Goal: Task Accomplishment & Management: Complete application form

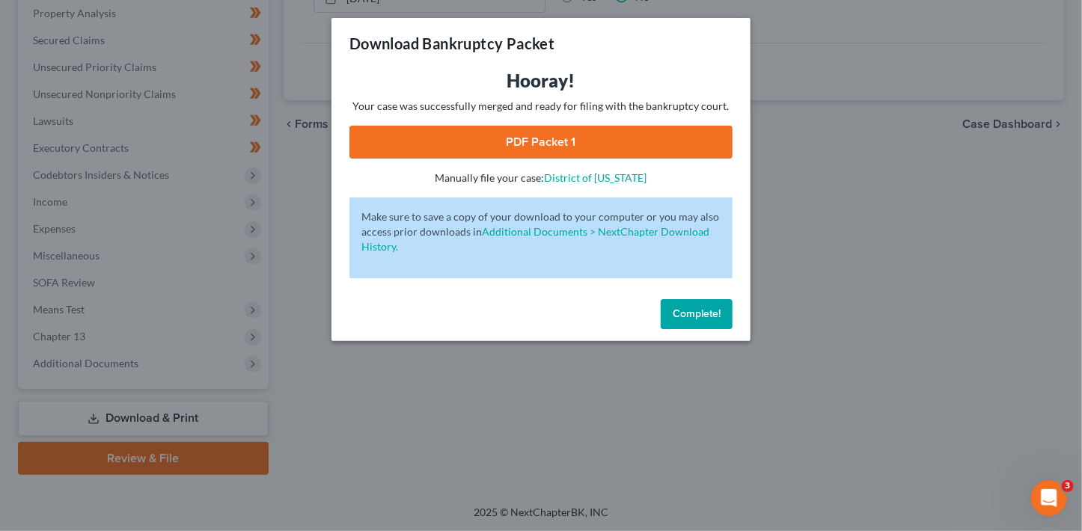
click at [692, 316] on span "Complete!" at bounding box center [697, 314] width 48 height 13
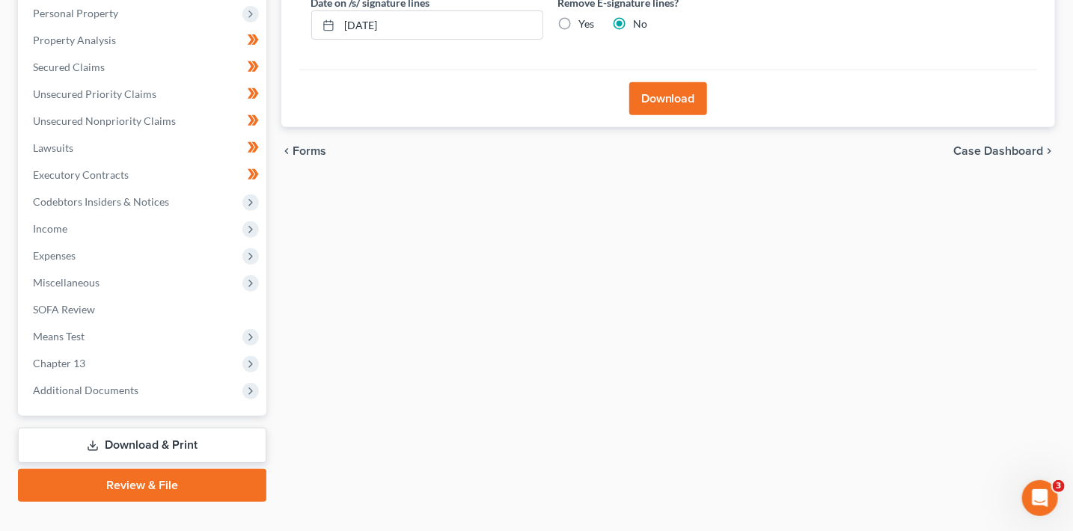
scroll to position [317, 0]
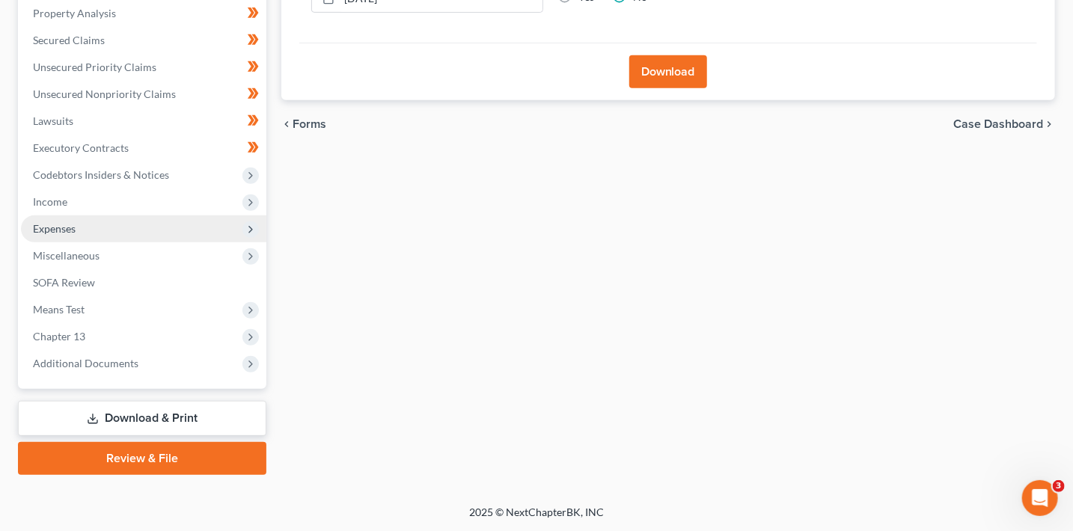
click at [76, 220] on span "Expenses" at bounding box center [144, 229] width 246 height 27
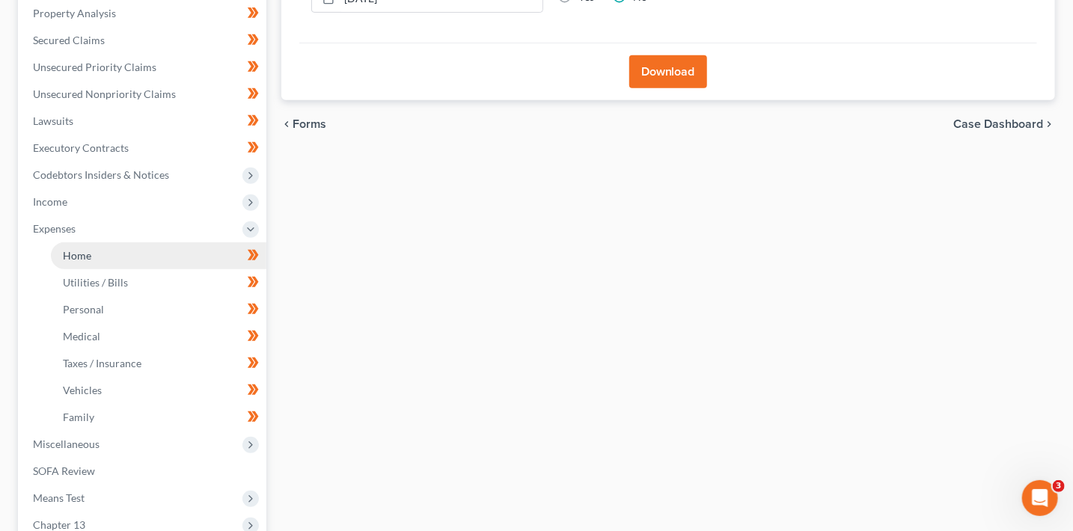
click at [90, 254] on span "Home" at bounding box center [77, 255] width 28 height 13
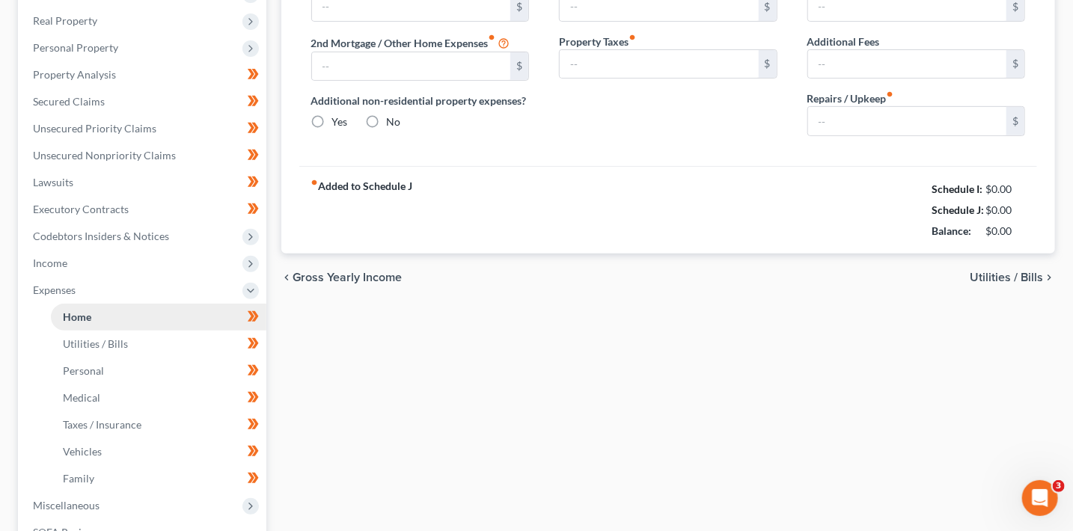
type input "0.00"
radio input "true"
type input "0.00"
type input "200.00"
type input "0.00"
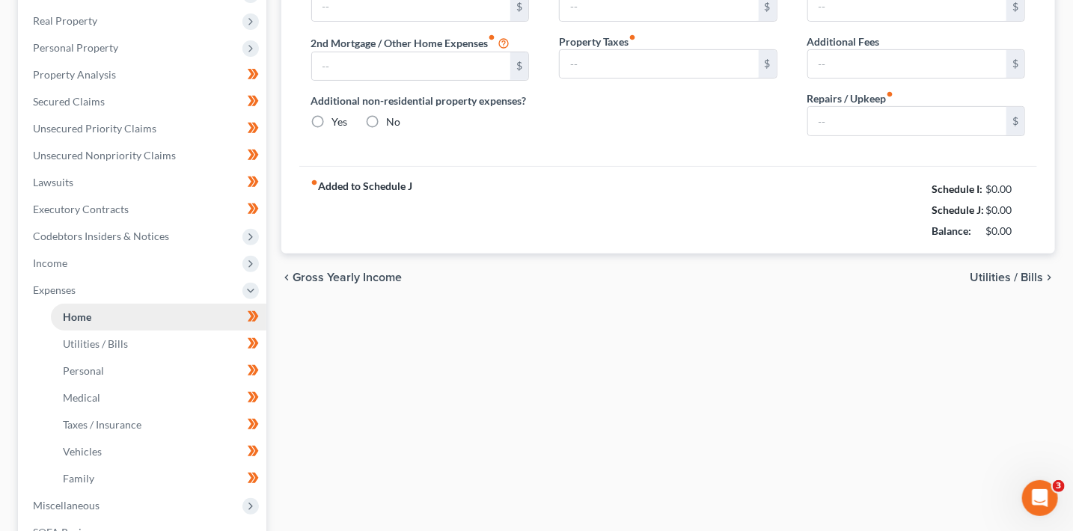
type input "100.00"
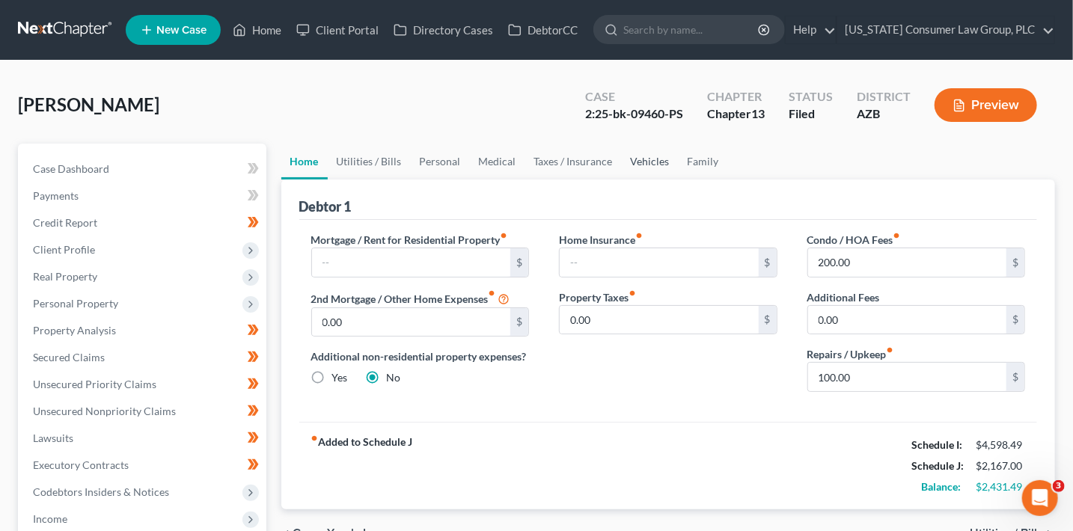
click at [645, 160] on link "Vehicles" at bounding box center [650, 162] width 57 height 36
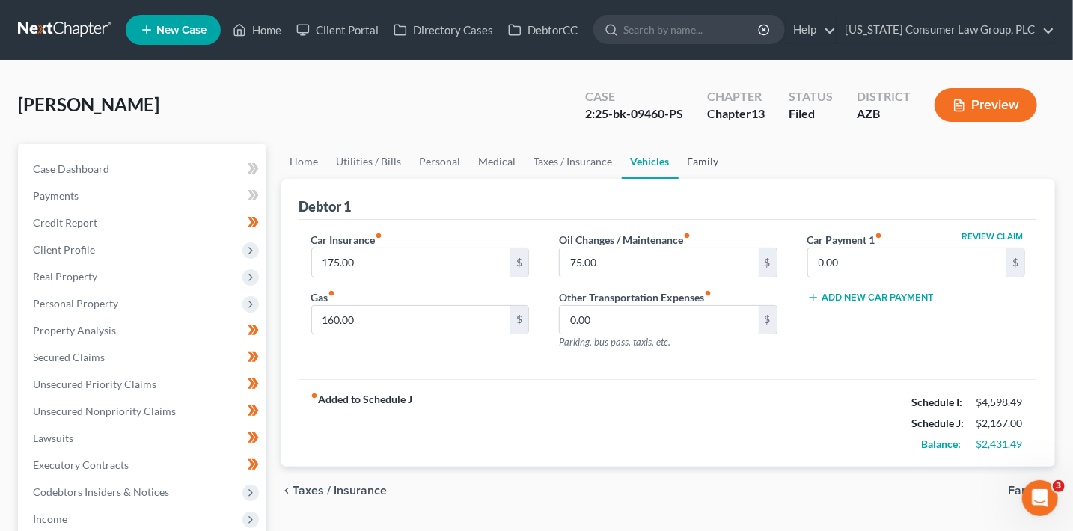
click at [692, 159] on link "Family" at bounding box center [703, 162] width 49 height 36
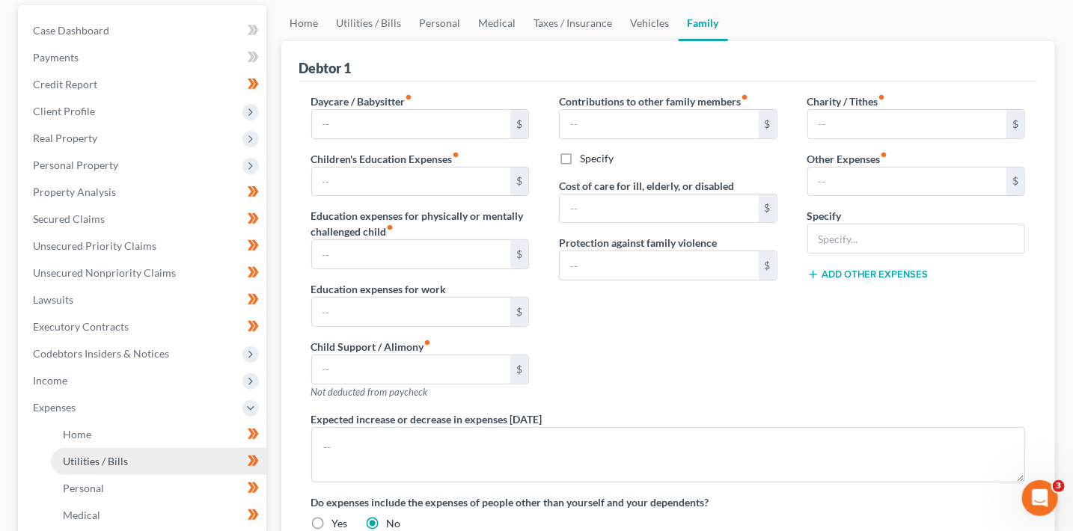
scroll to position [190, 0]
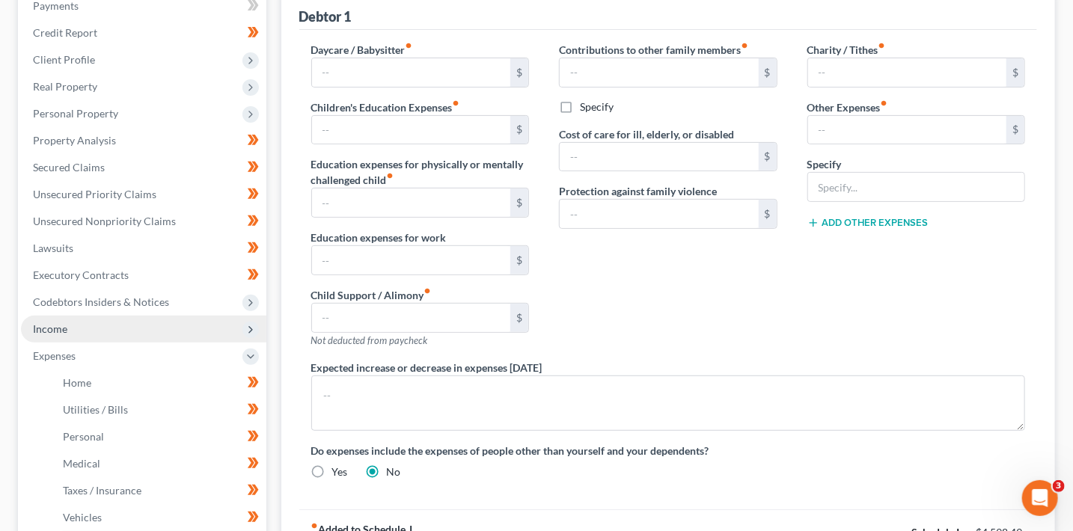
click at [95, 324] on span "Income" at bounding box center [144, 329] width 246 height 27
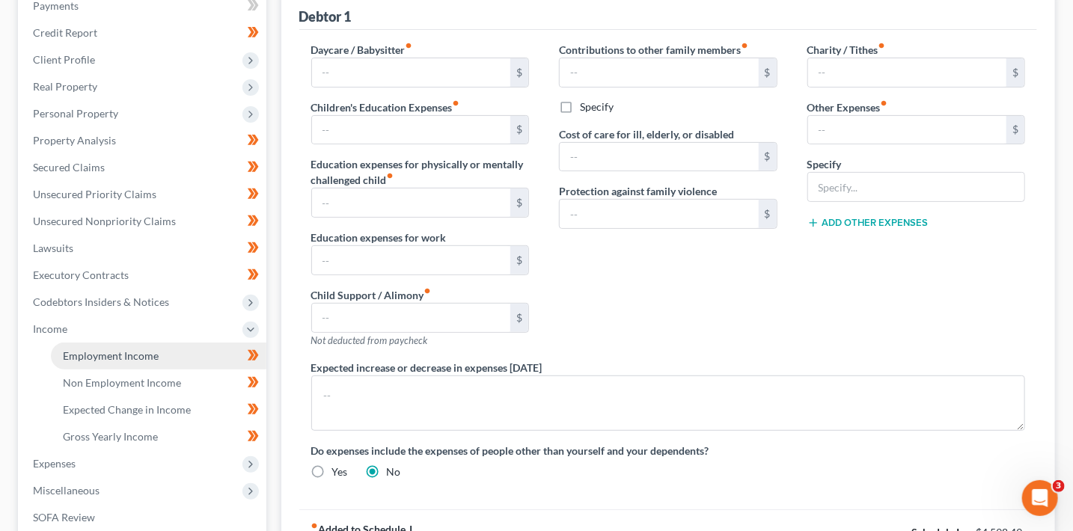
click at [92, 350] on span "Employment Income" at bounding box center [111, 356] width 96 height 13
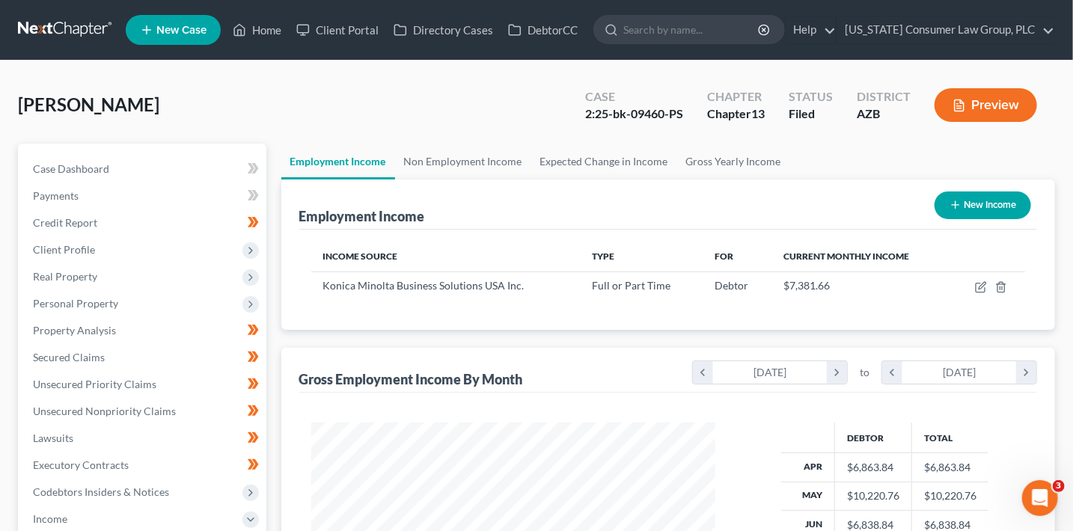
scroll to position [266, 434]
click at [271, 31] on link "Home" at bounding box center [257, 29] width 64 height 27
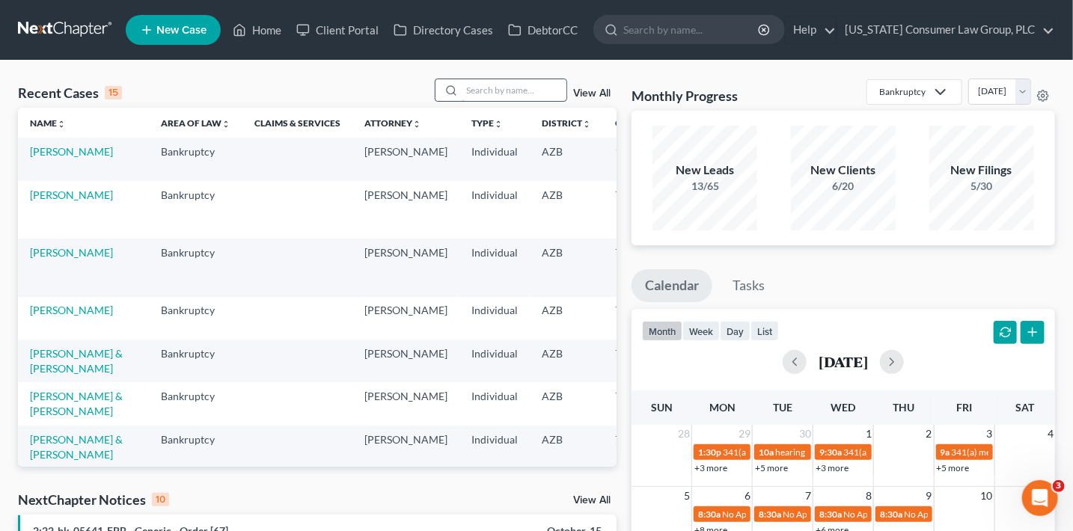
click at [488, 91] on input "search" at bounding box center [514, 90] width 105 height 22
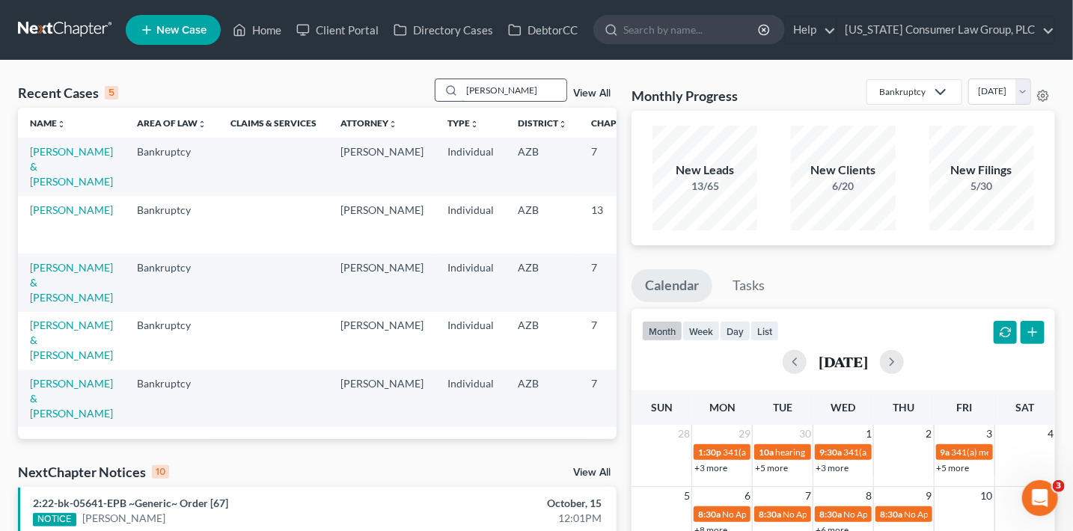
type input "wright"
click at [55, 293] on link "[PERSON_NAME] & [PERSON_NAME]" at bounding box center [71, 282] width 83 height 43
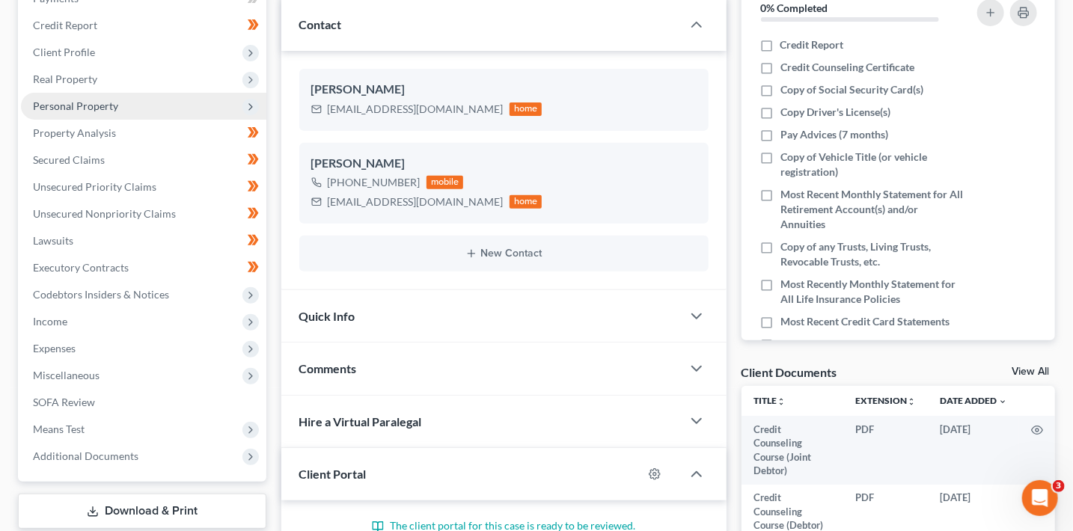
scroll to position [213, 0]
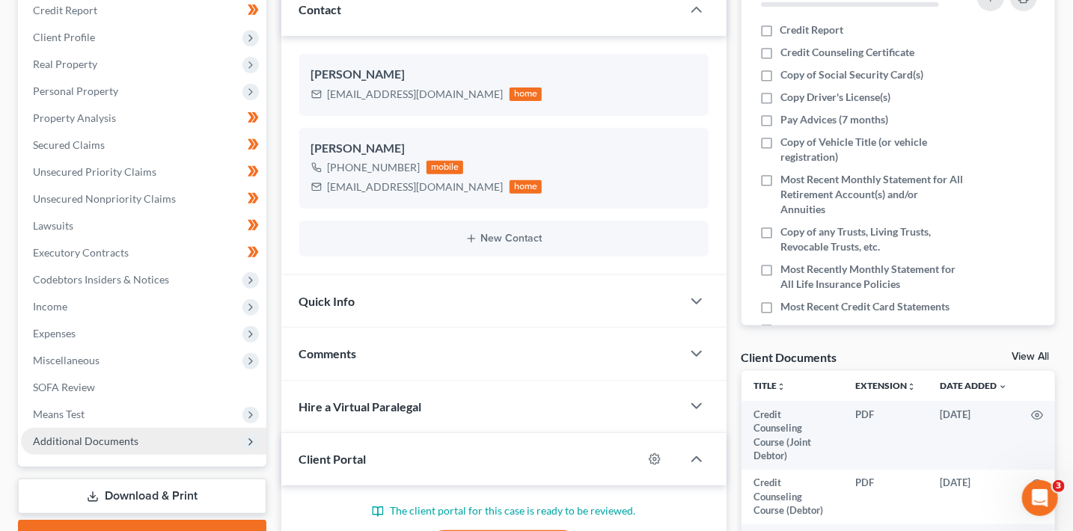
click at [122, 445] on span "Additional Documents" at bounding box center [86, 441] width 106 height 13
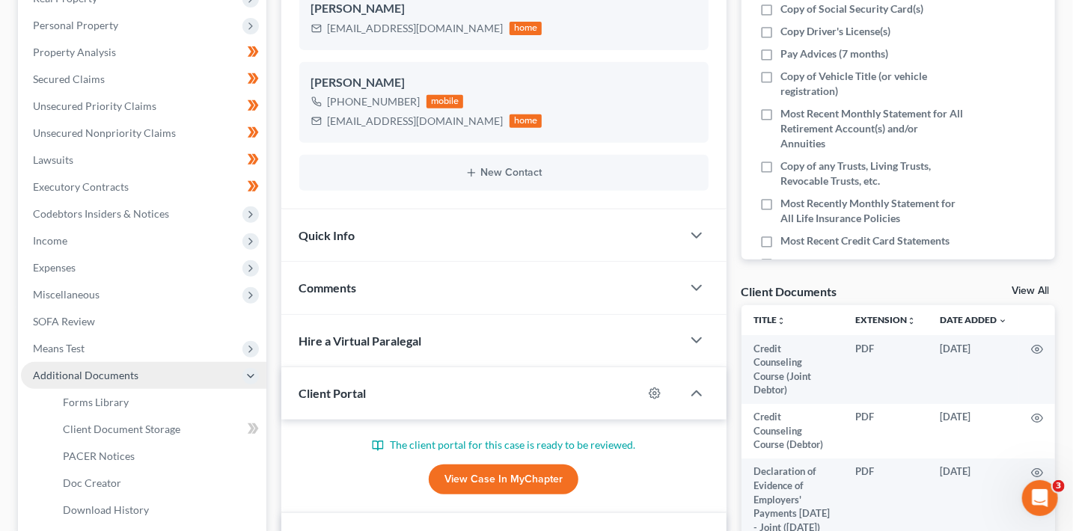
scroll to position [284, 0]
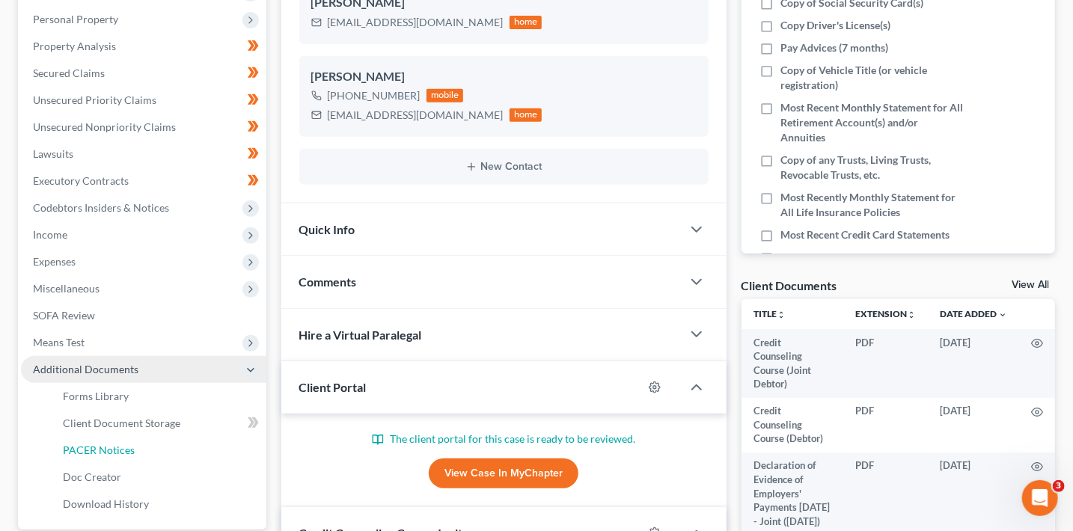
click at [122, 445] on span "PACER Notices" at bounding box center [99, 450] width 72 height 13
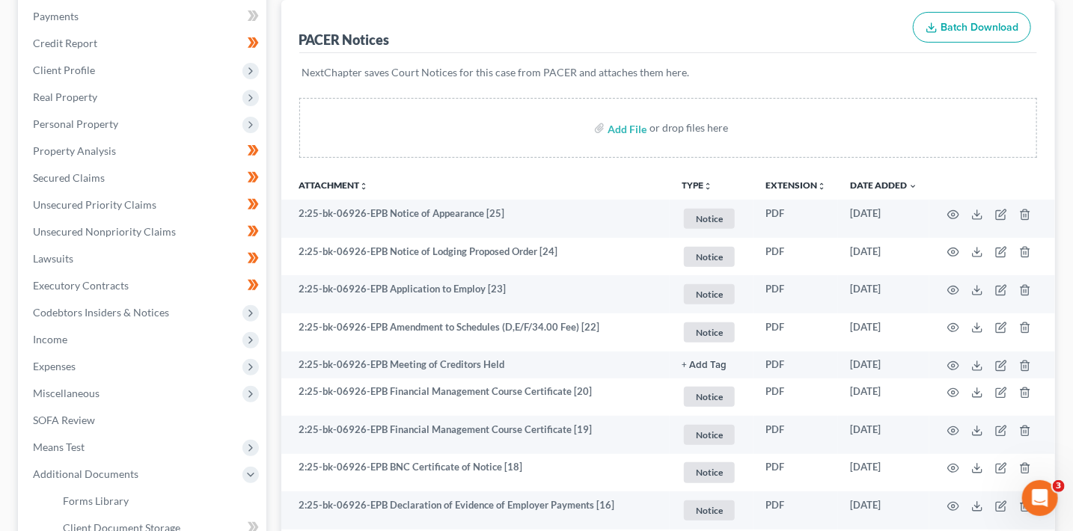
scroll to position [181, 0]
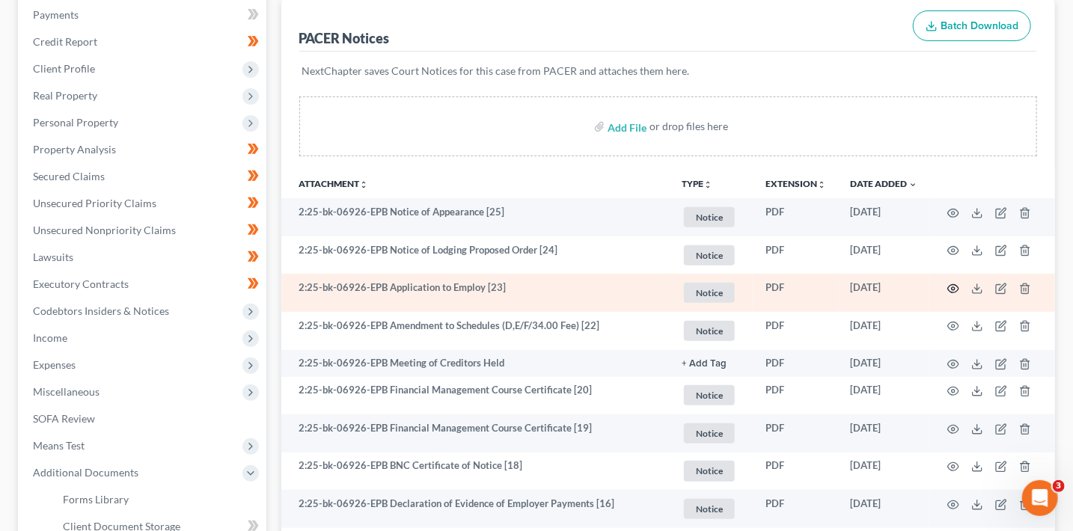
click at [956, 288] on icon "button" at bounding box center [954, 289] width 12 height 12
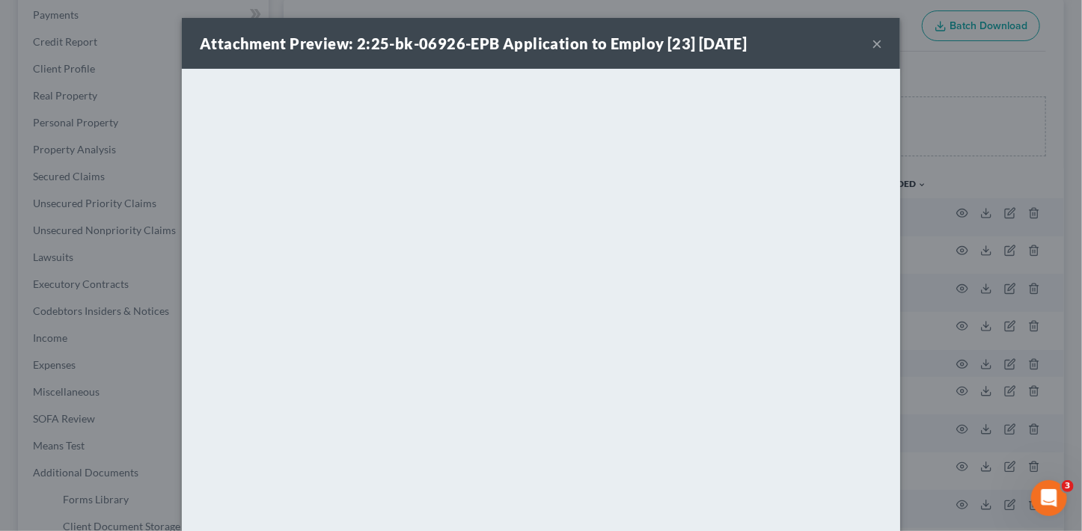
click at [876, 45] on button "×" at bounding box center [877, 43] width 10 height 18
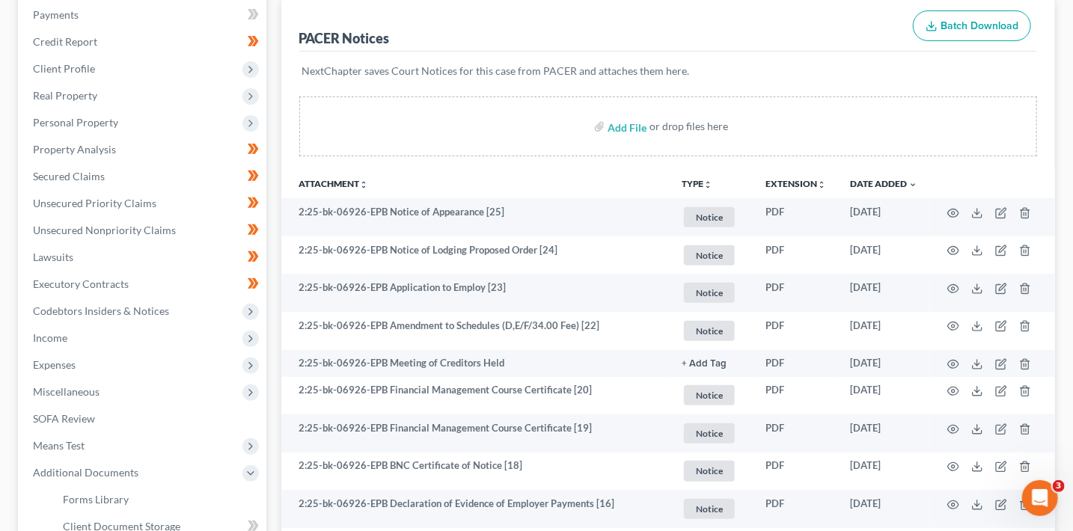
scroll to position [0, 0]
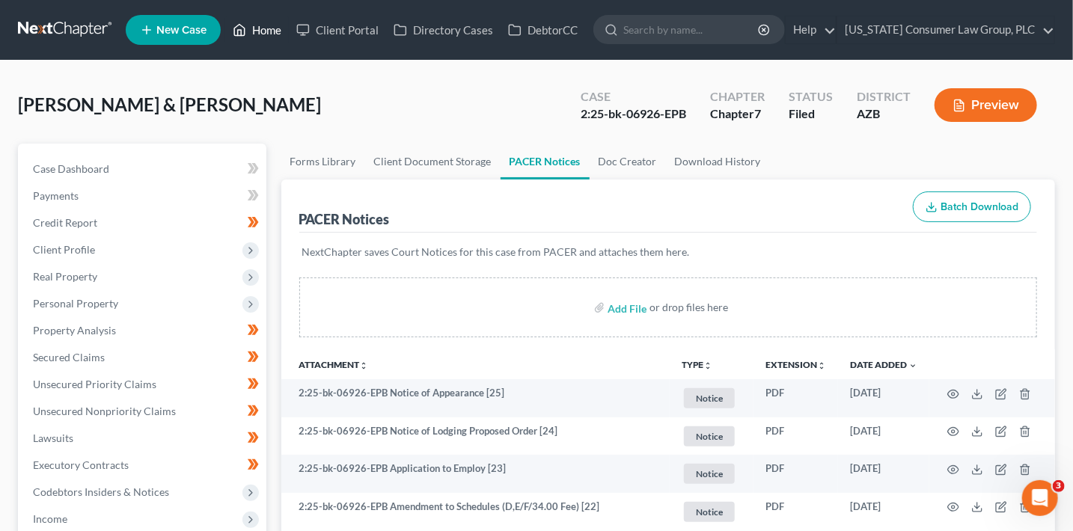
click at [255, 33] on link "Home" at bounding box center [257, 29] width 64 height 27
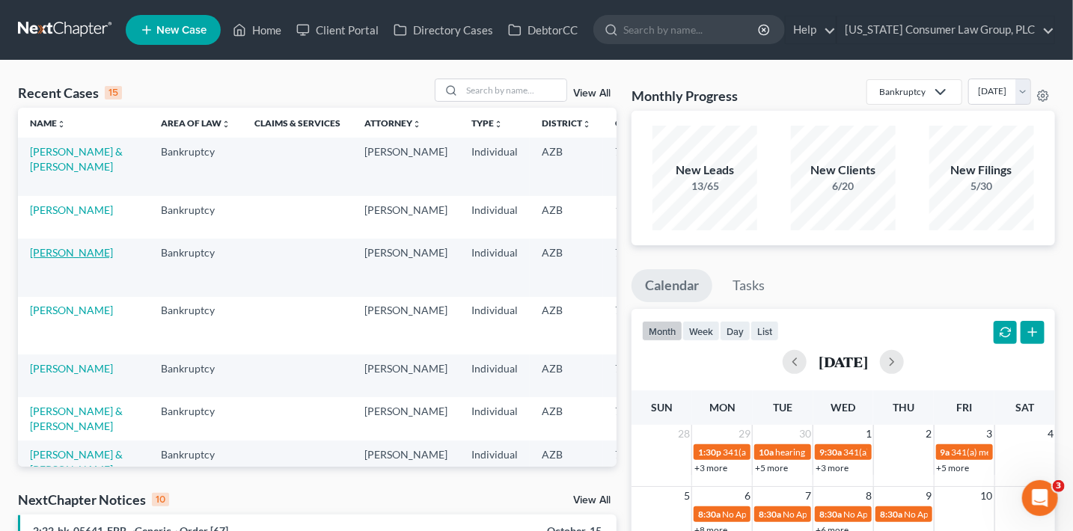
click at [34, 259] on link "[PERSON_NAME]" at bounding box center [71, 252] width 83 height 13
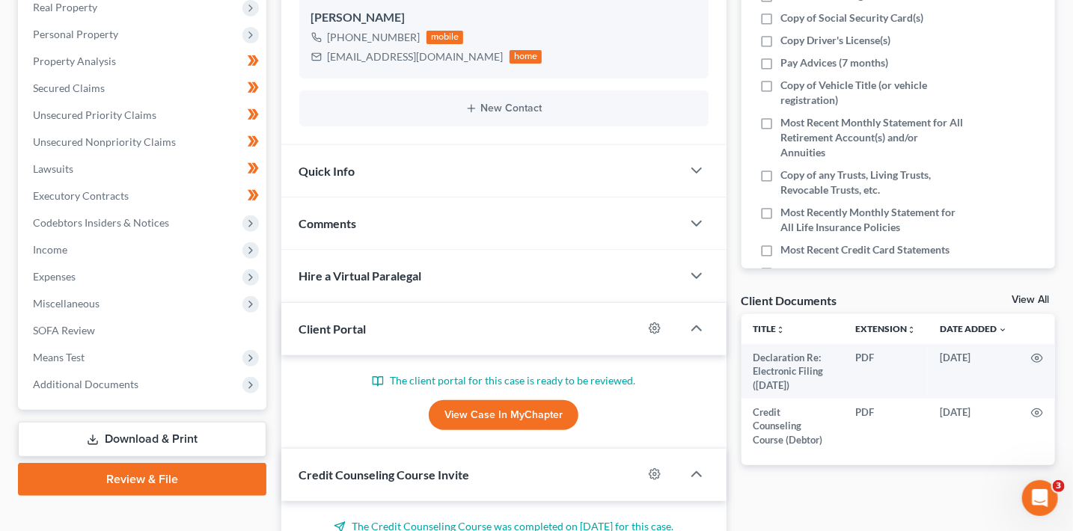
scroll to position [272, 0]
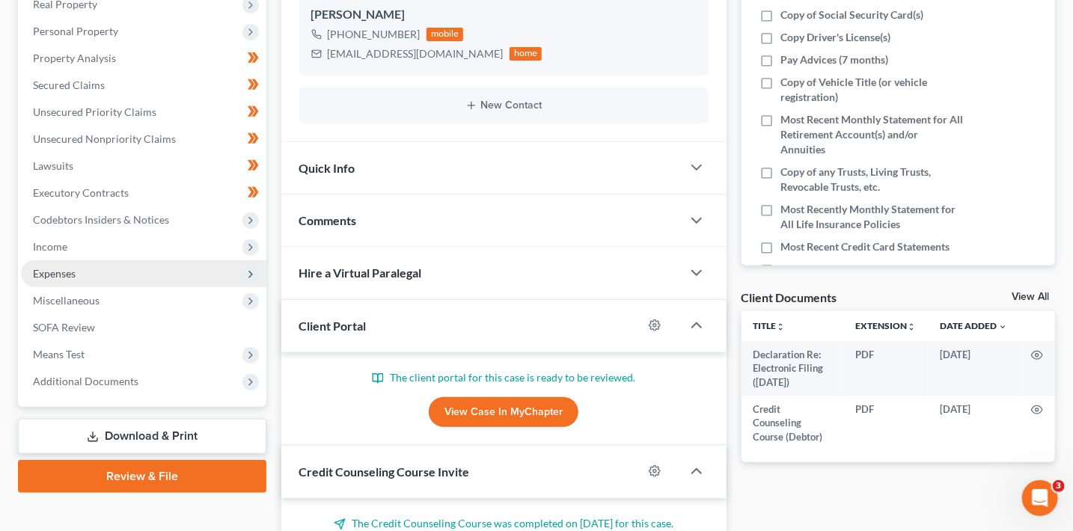
click at [86, 273] on span "Expenses" at bounding box center [144, 273] width 246 height 27
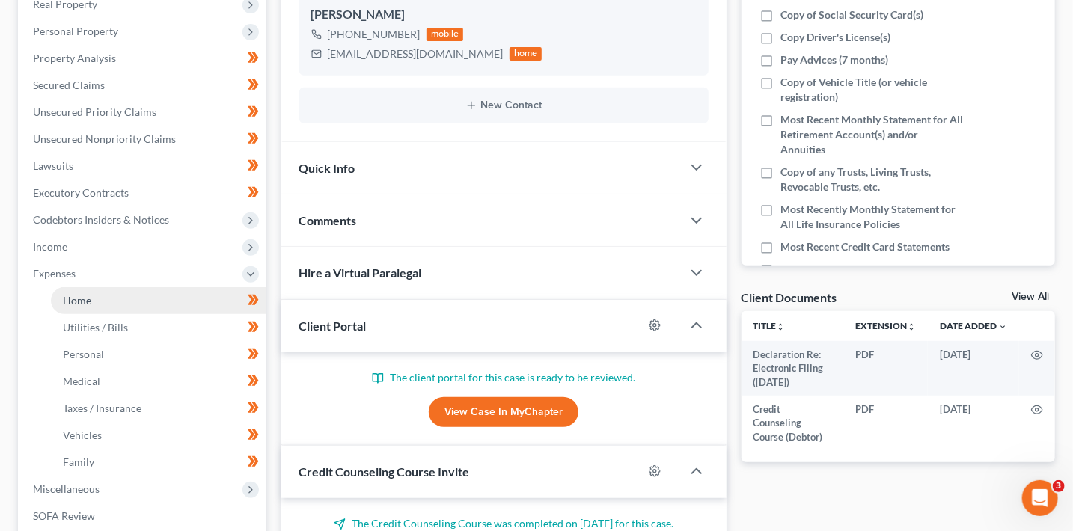
click at [93, 296] on link "Home" at bounding box center [159, 300] width 216 height 27
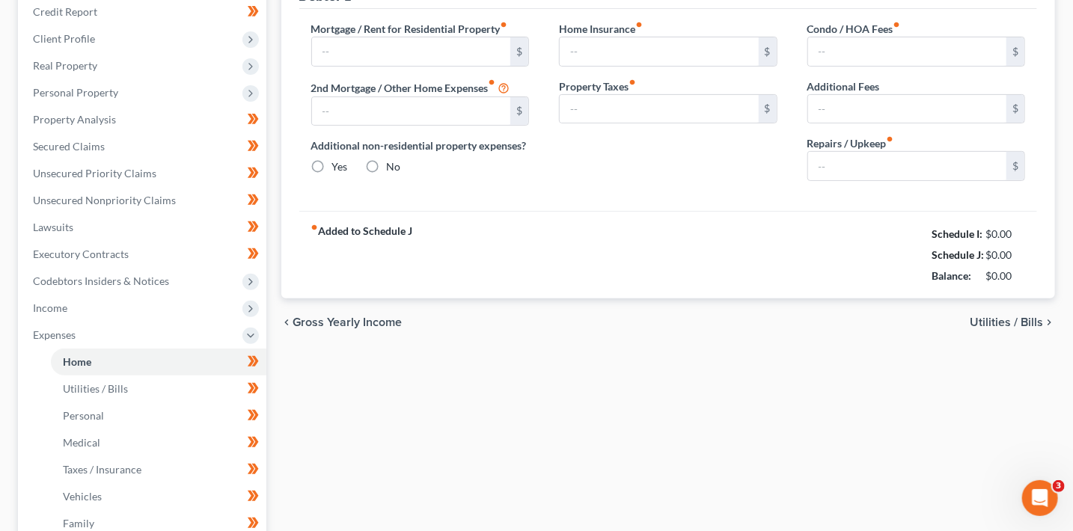
type input "0.00"
radio input "true"
type input "0.00"
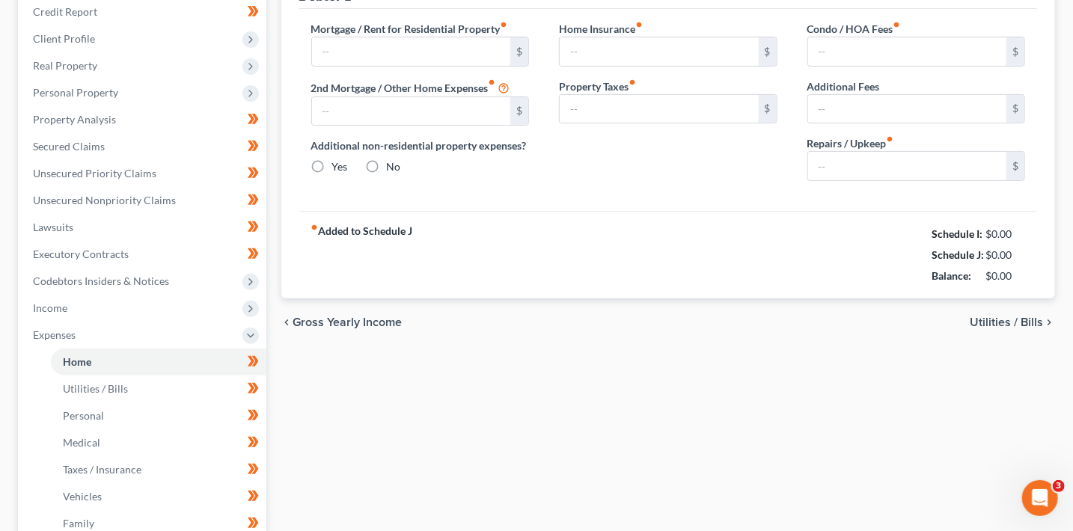
type input "0.00"
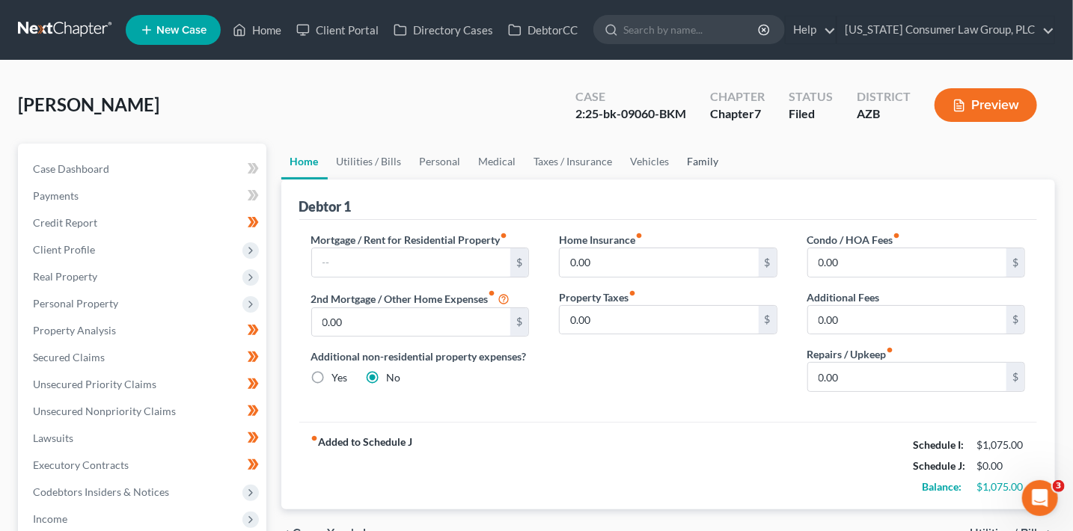
click at [703, 163] on link "Family" at bounding box center [703, 162] width 49 height 36
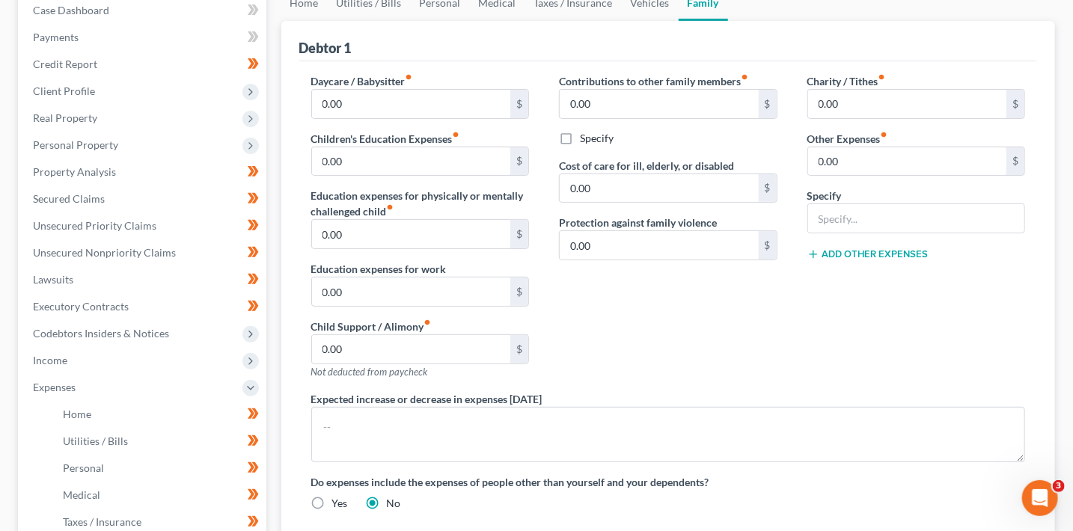
scroll to position [198, 0]
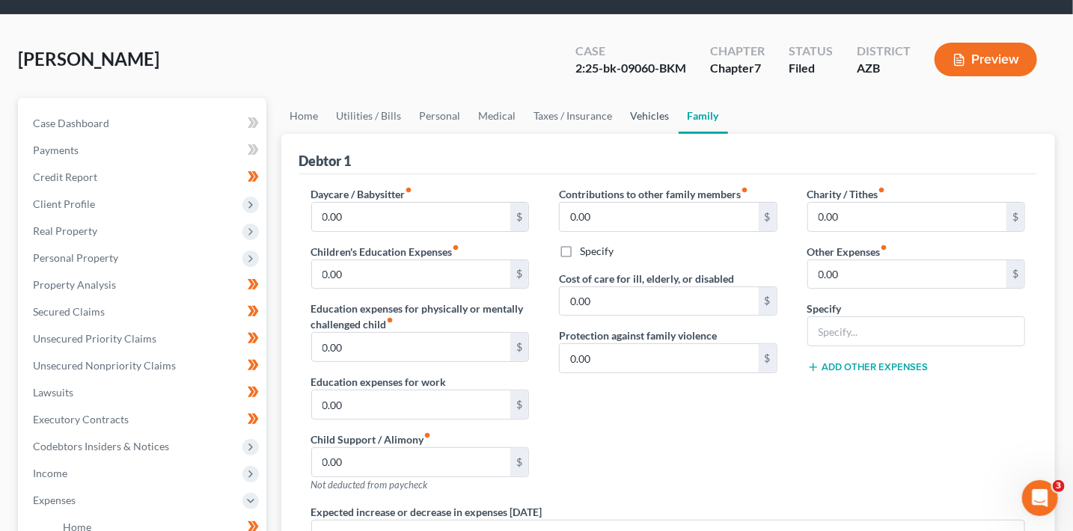
click at [647, 115] on link "Vehicles" at bounding box center [650, 116] width 57 height 36
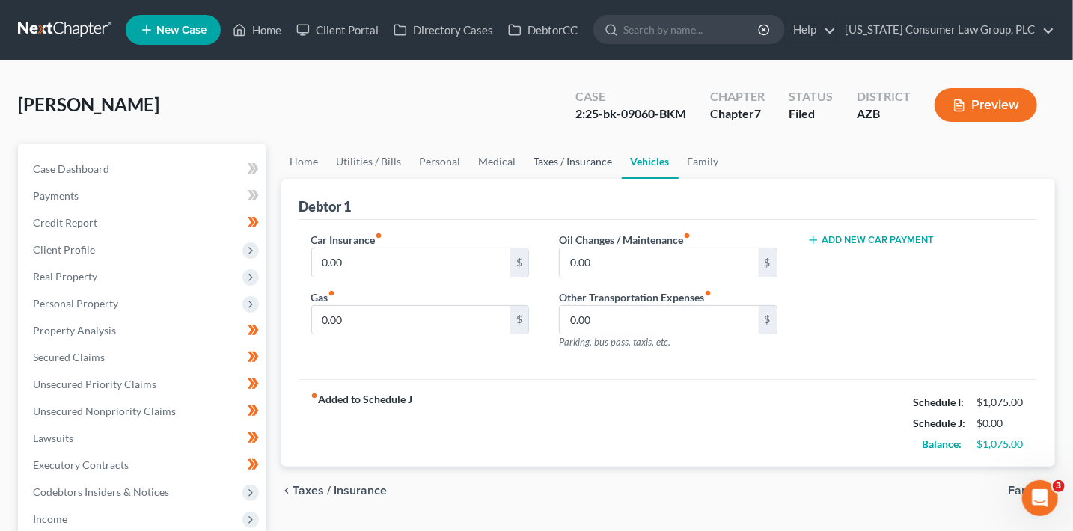
click at [562, 167] on link "Taxes / Insurance" at bounding box center [573, 162] width 97 height 36
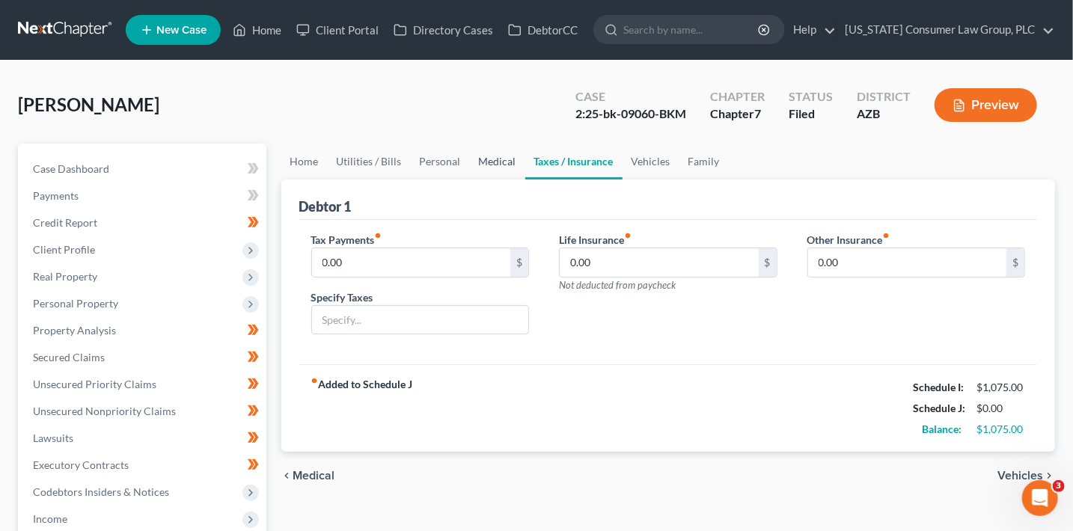
click at [482, 155] on link "Medical" at bounding box center [497, 162] width 55 height 36
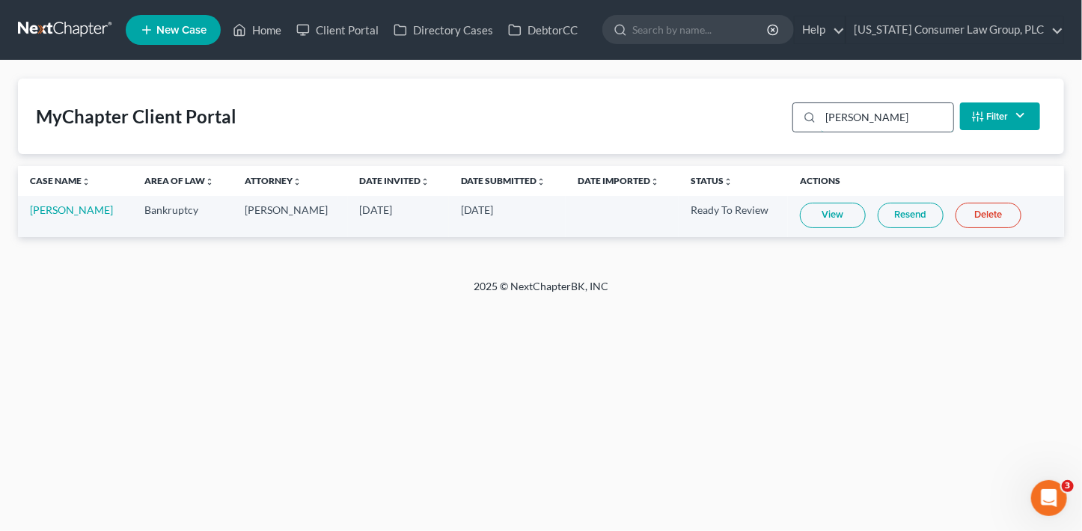
drag, startPoint x: 903, startPoint y: 121, endPoint x: 798, endPoint y: 114, distance: 105.8
click at [798, 114] on div "salter" at bounding box center [874, 118] width 162 height 30
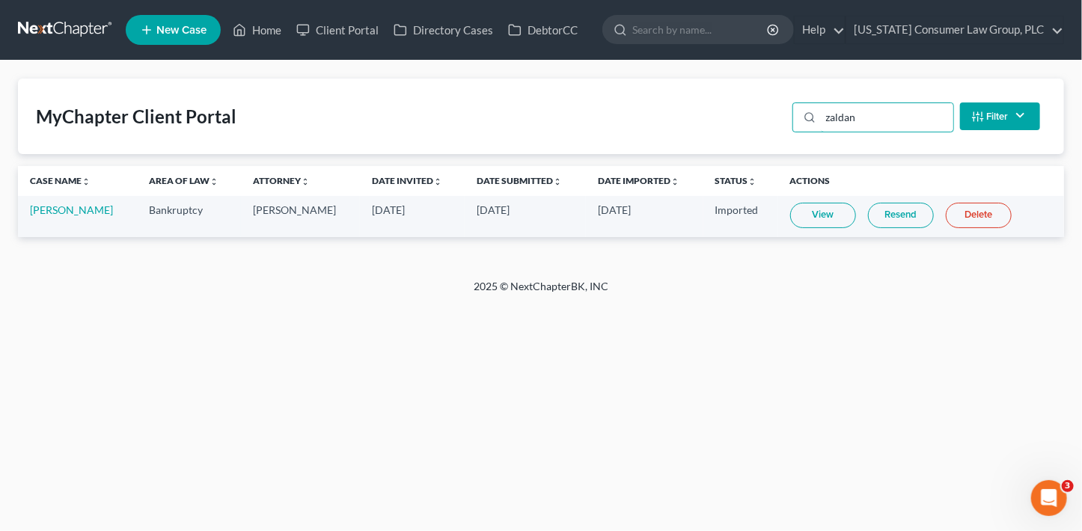
type input "zaldan"
click at [815, 214] on link "View" at bounding box center [823, 215] width 66 height 25
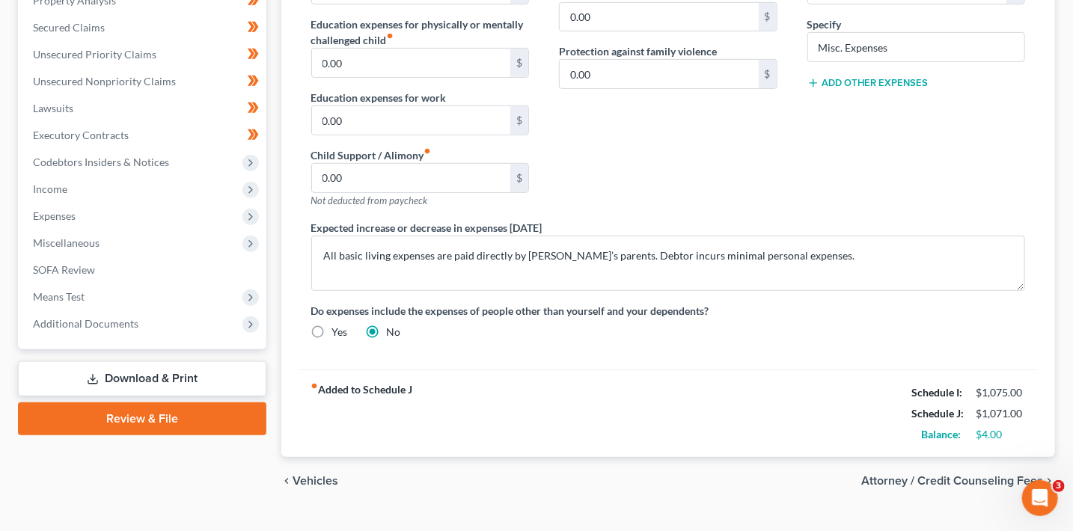
scroll to position [358, 0]
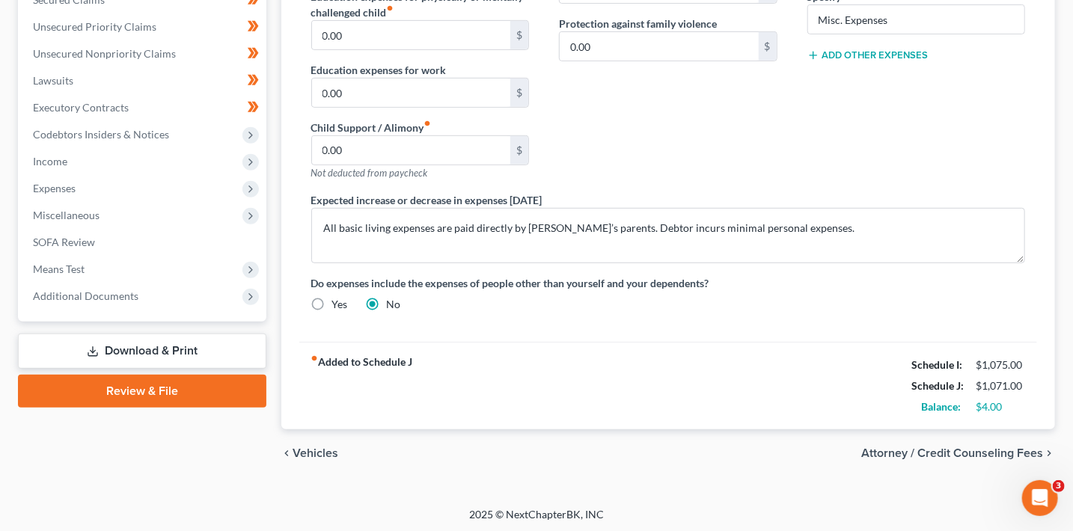
click at [1019, 448] on span "Attorney / Credit Counseling Fees" at bounding box center [953, 454] width 182 height 12
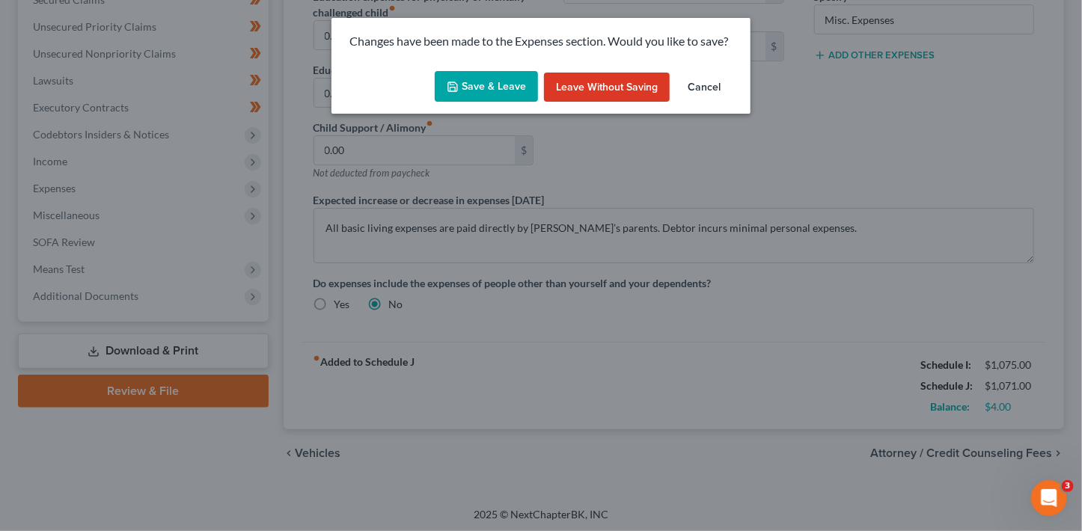
click at [490, 81] on button "Save & Leave" at bounding box center [486, 86] width 103 height 31
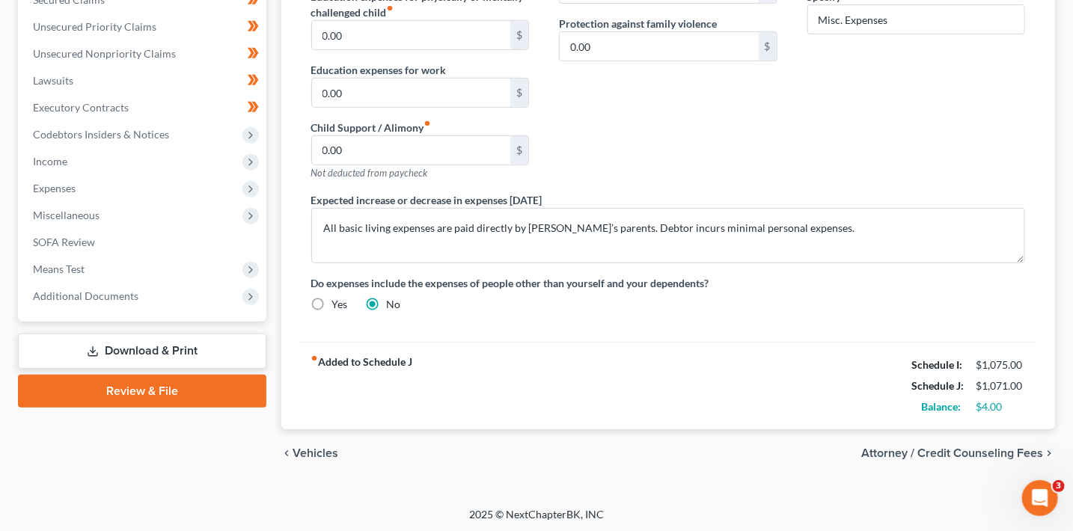
select select "9"
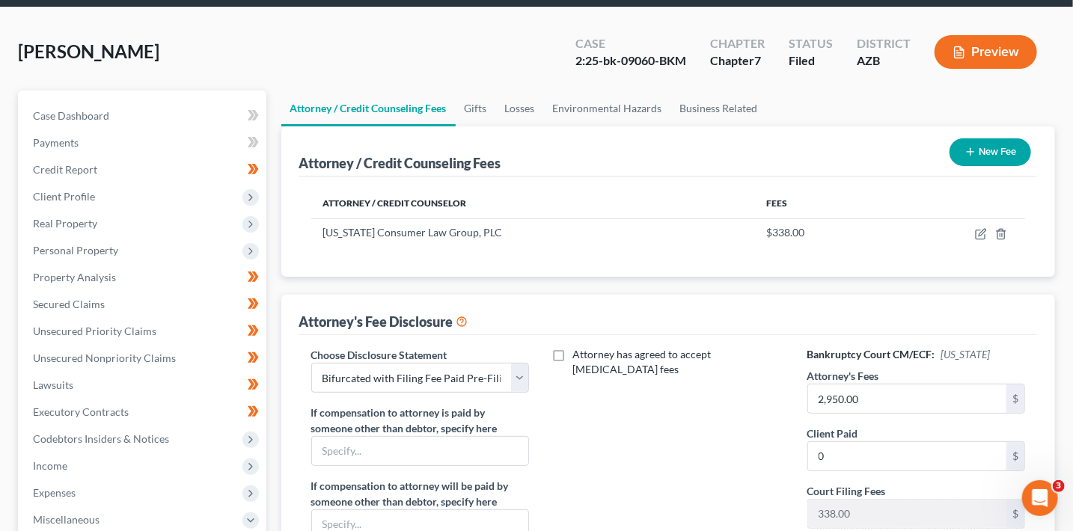
scroll to position [19, 0]
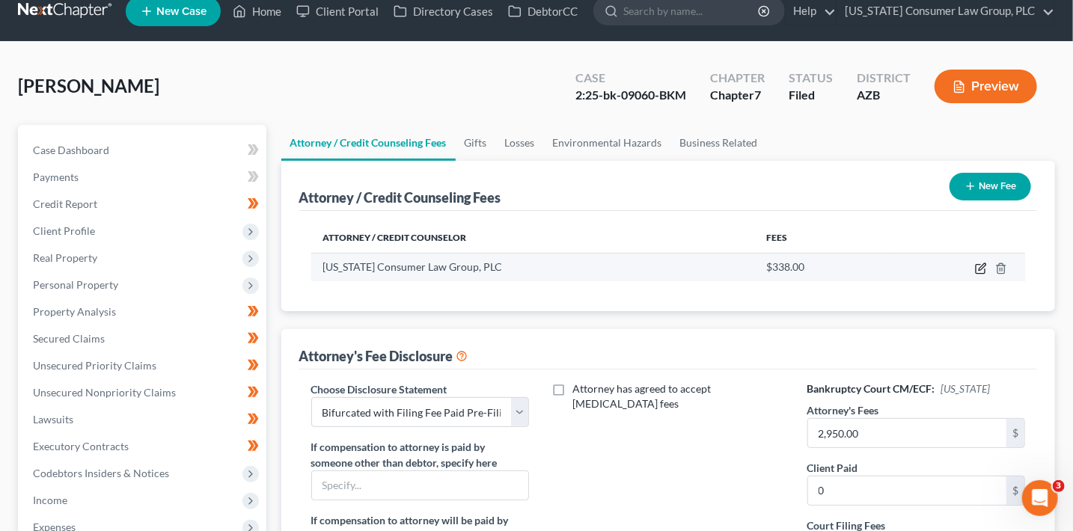
click at [977, 268] on icon "button" at bounding box center [980, 269] width 9 height 9
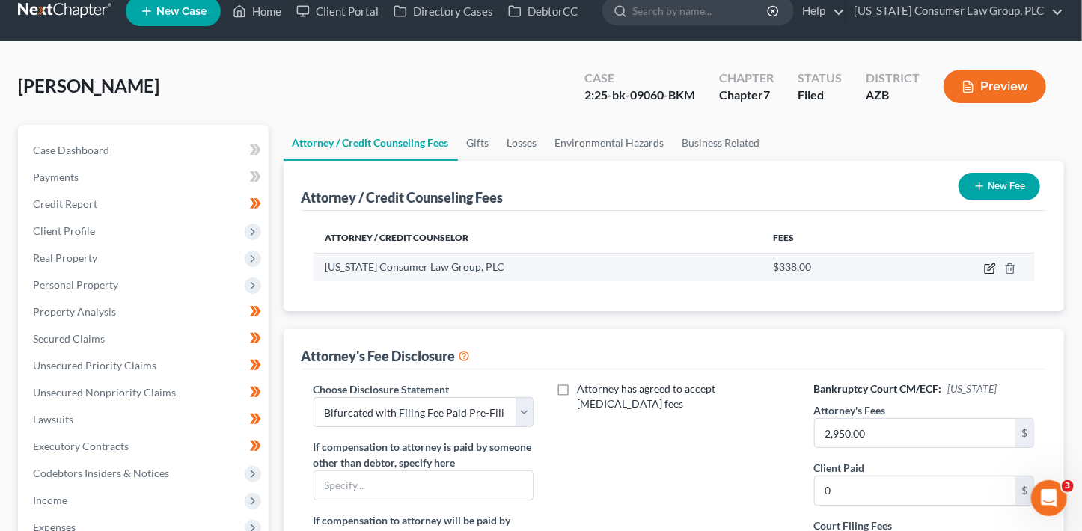
select select "3"
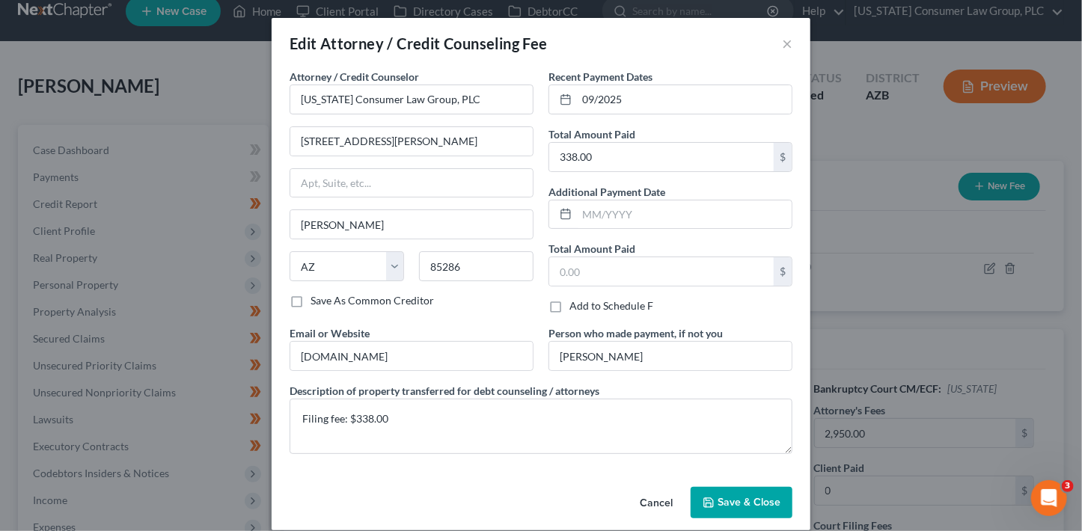
click at [749, 507] on button "Save & Close" at bounding box center [742, 502] width 102 height 31
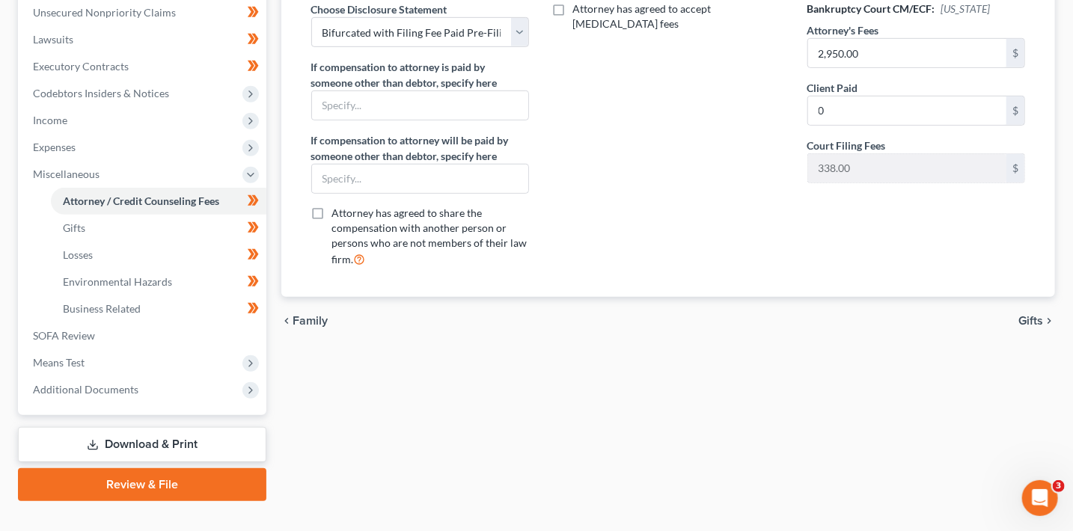
scroll to position [401, 0]
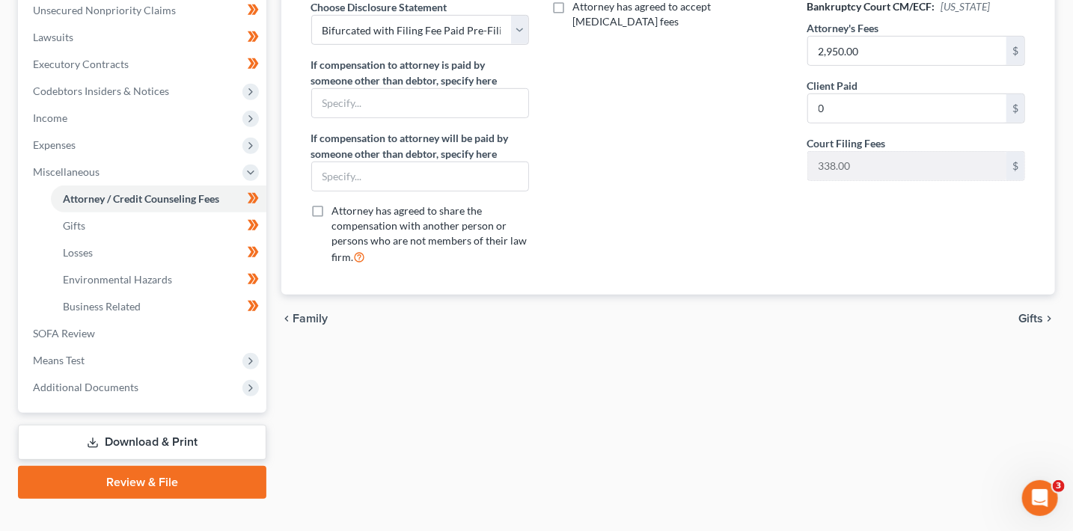
click at [314, 314] on span "Family" at bounding box center [310, 319] width 35 height 12
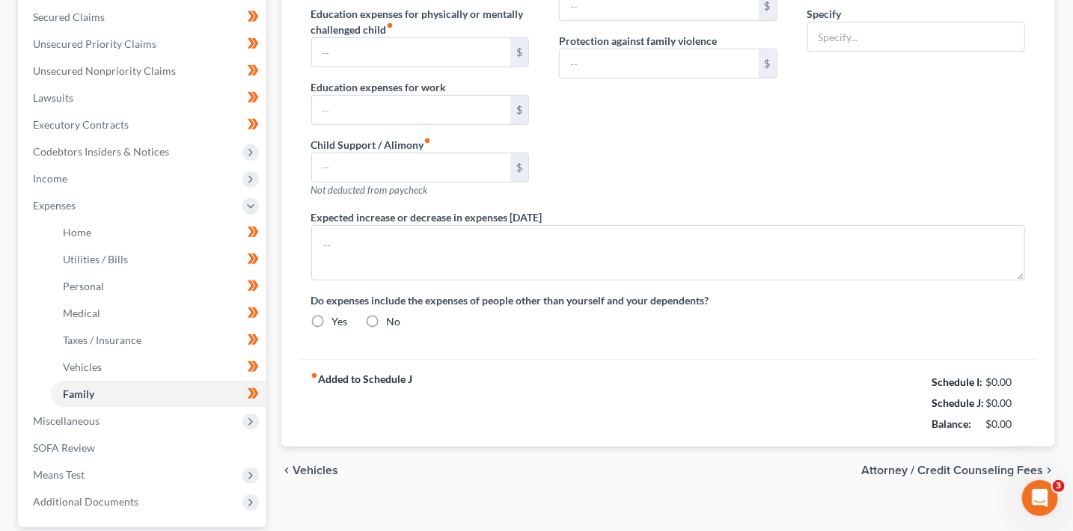
type input "0.00"
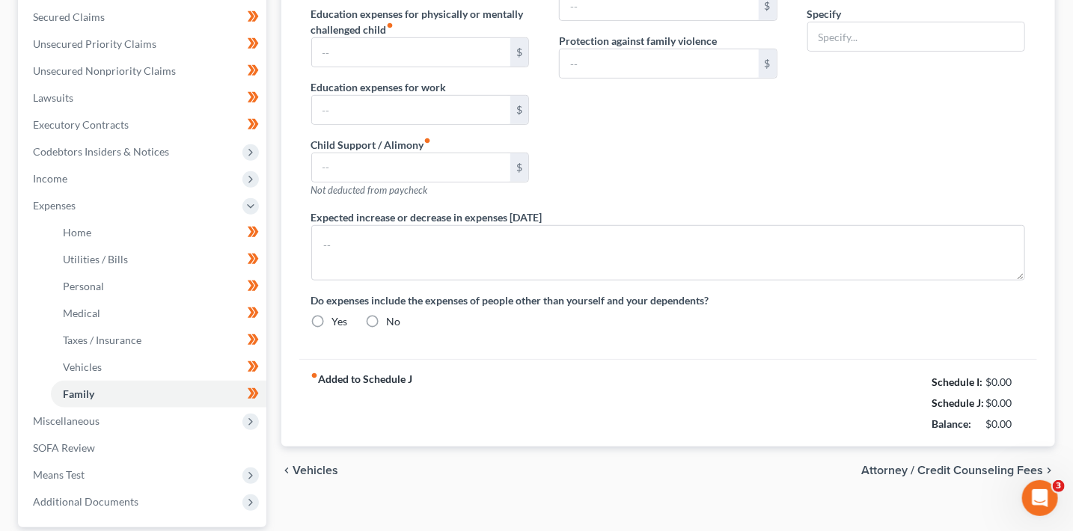
type input "0.00"
type input "150.00"
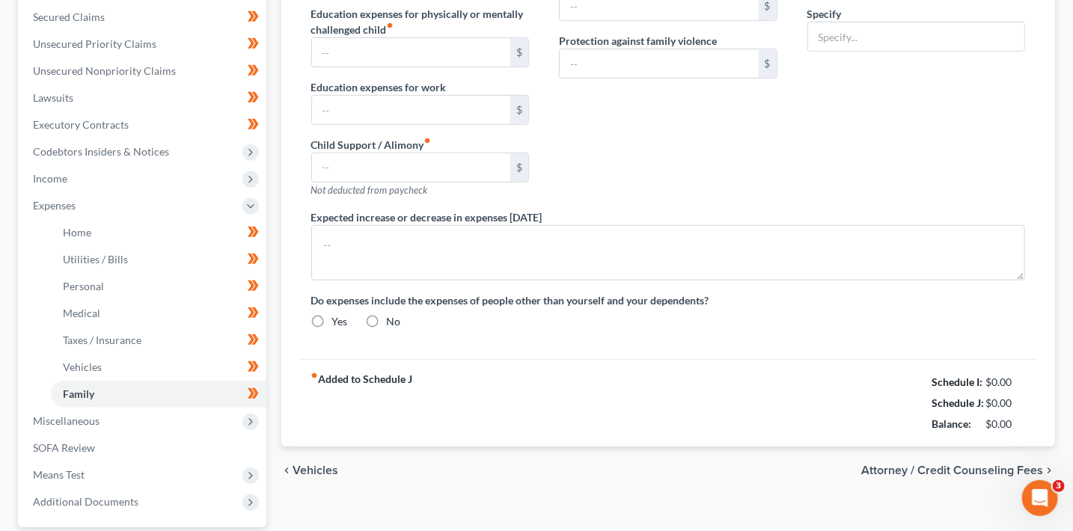
type input "Misc. Expenses"
type textarea "All basic living expenses are paid directly by Debtor’s parents. Debtor incurs …"
radio input "true"
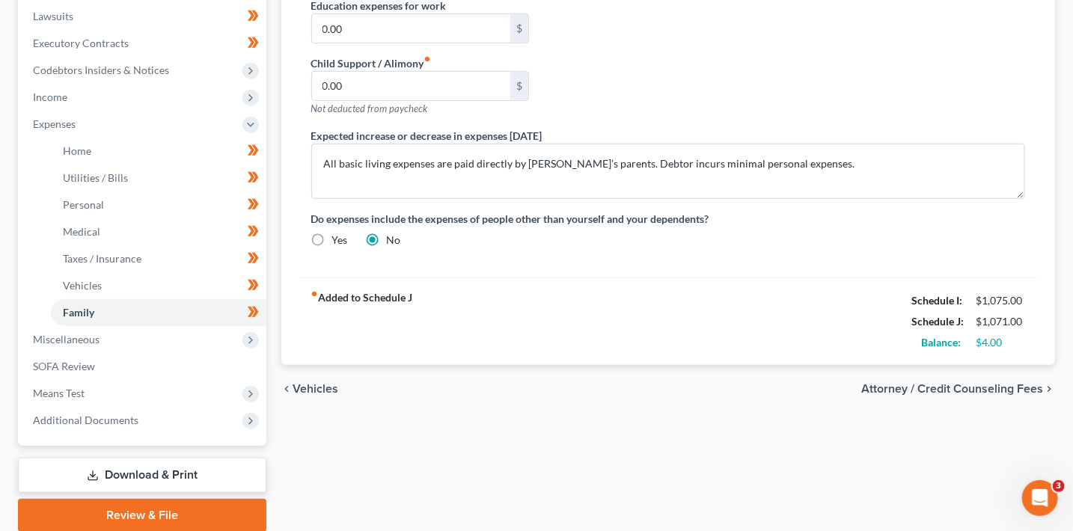
scroll to position [362, 0]
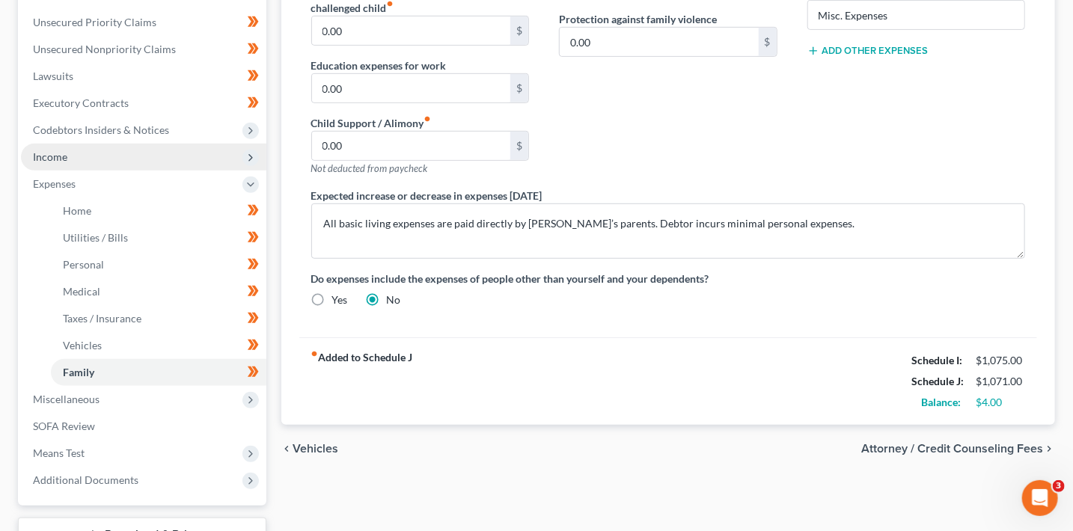
click at [47, 153] on span "Income" at bounding box center [50, 156] width 34 height 13
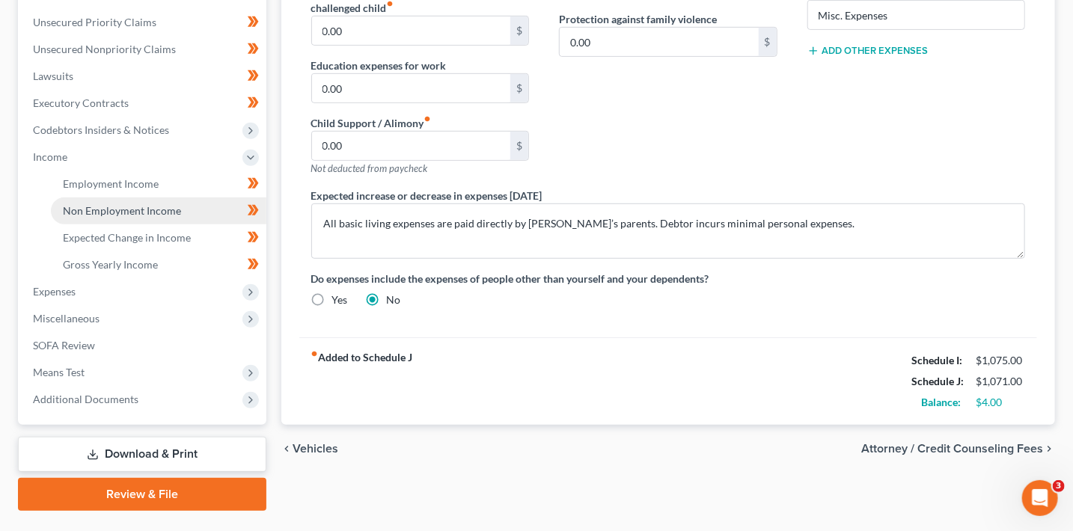
click at [79, 208] on span "Non Employment Income" at bounding box center [122, 210] width 118 height 13
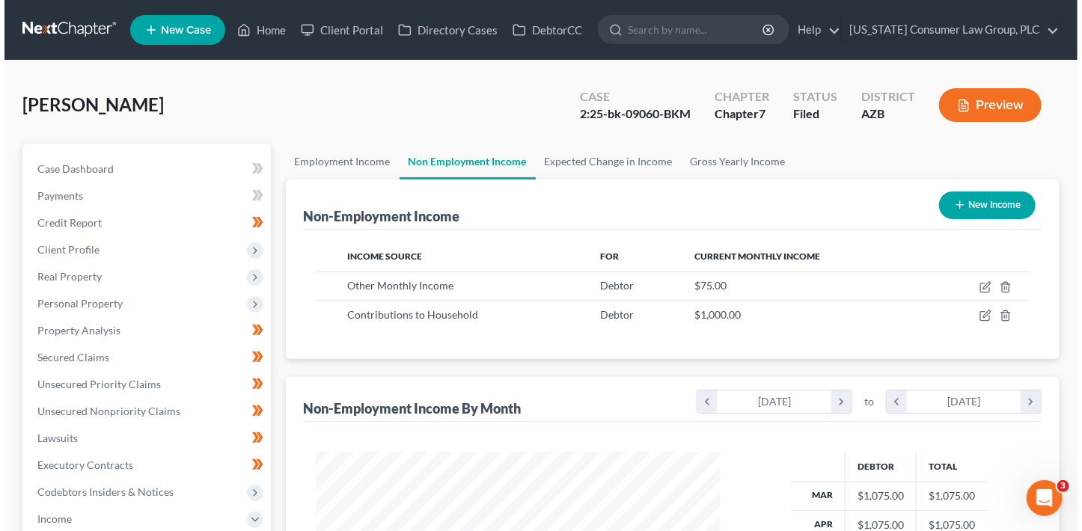
scroll to position [266, 434]
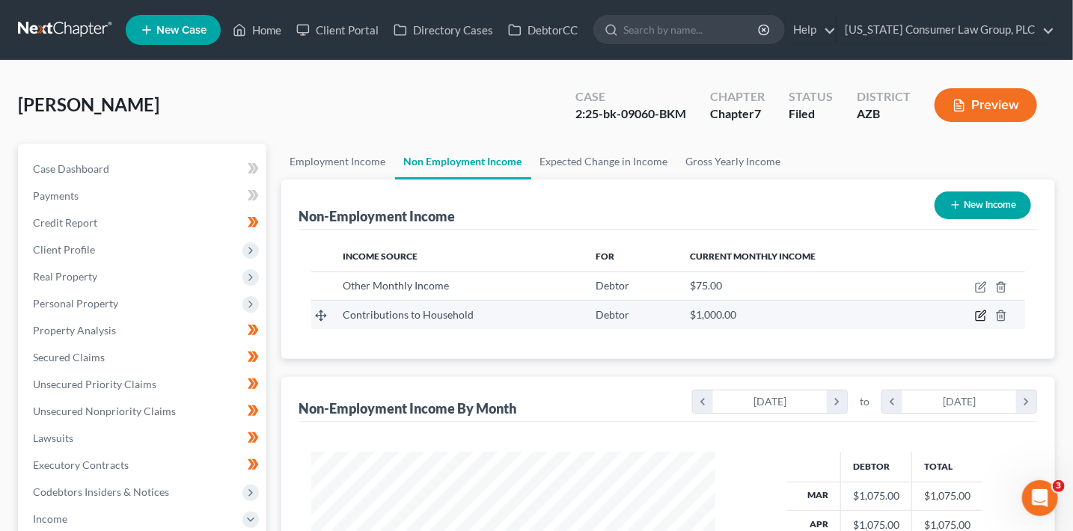
click at [980, 319] on icon "button" at bounding box center [981, 316] width 12 height 12
select select "8"
select select "0"
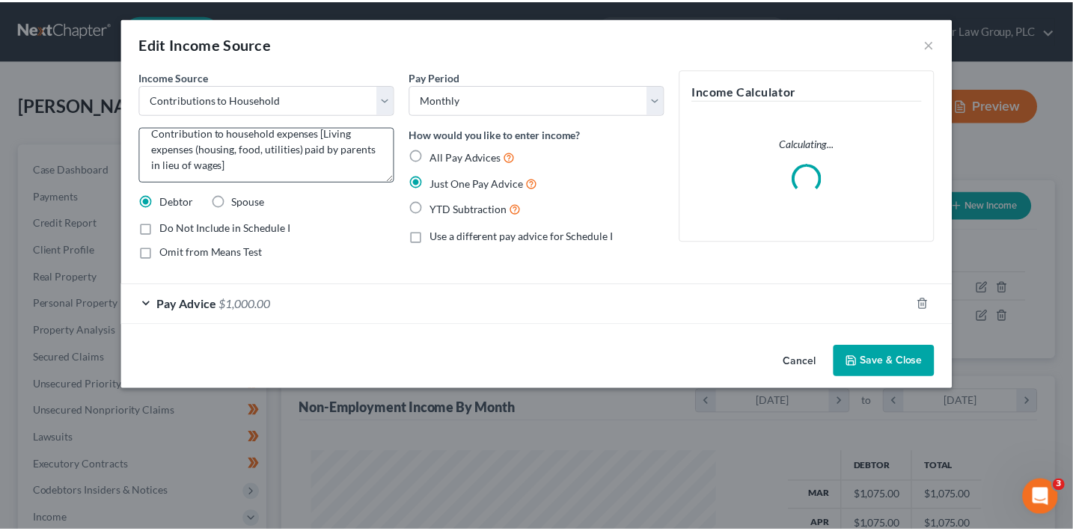
scroll to position [15, 0]
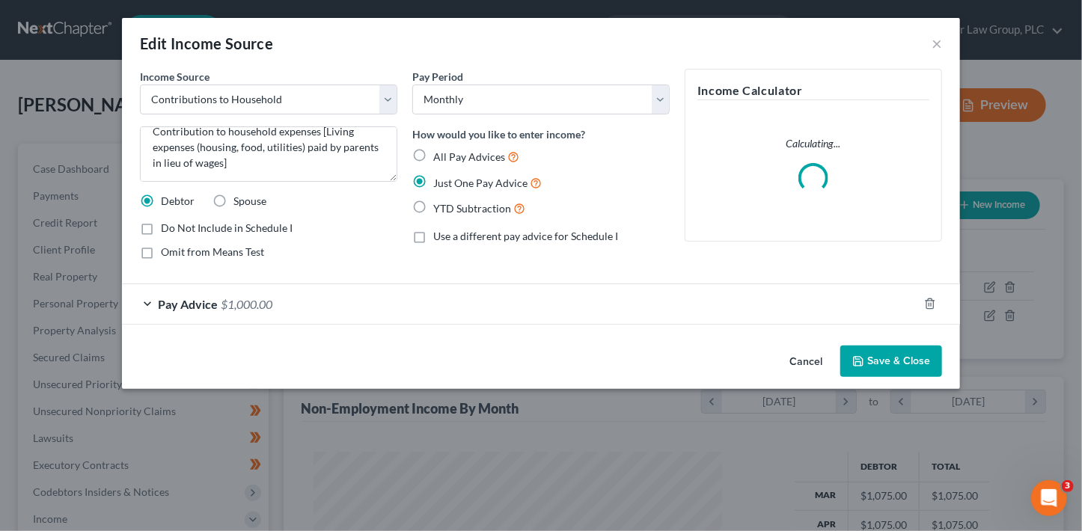
click at [868, 368] on button "Save & Close" at bounding box center [892, 361] width 102 height 31
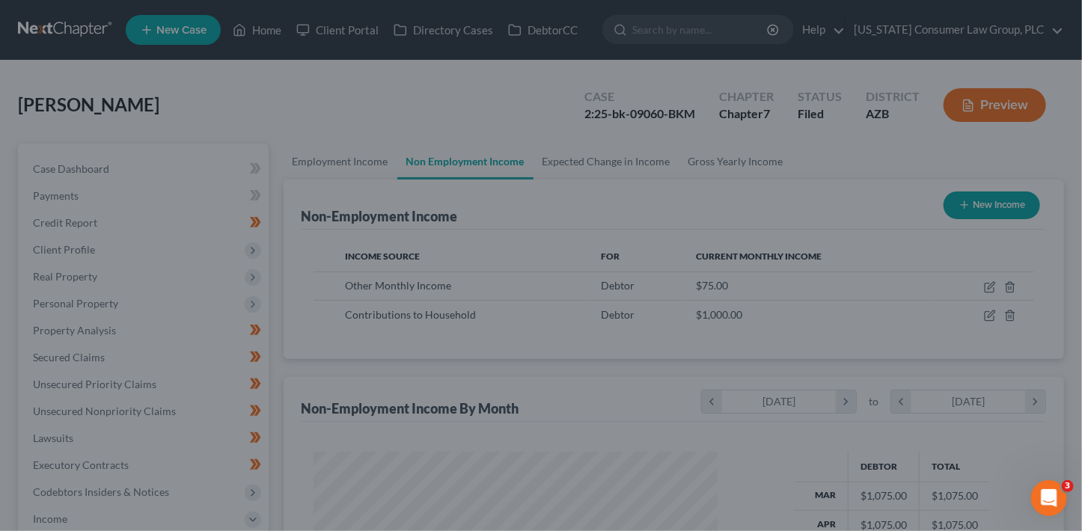
scroll to position [748239, 748072]
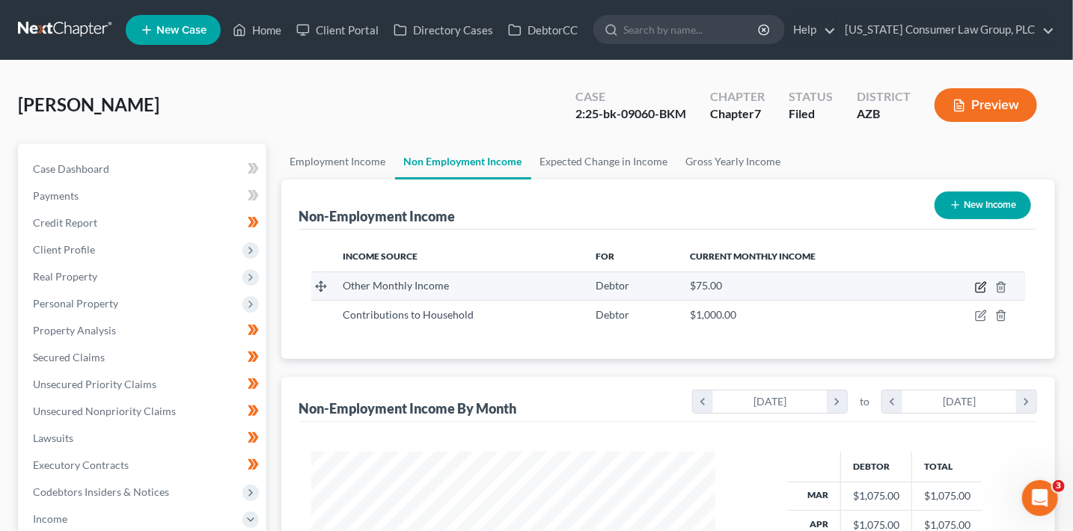
click at [983, 284] on icon "button" at bounding box center [981, 287] width 12 height 12
select select "13"
select select "0"
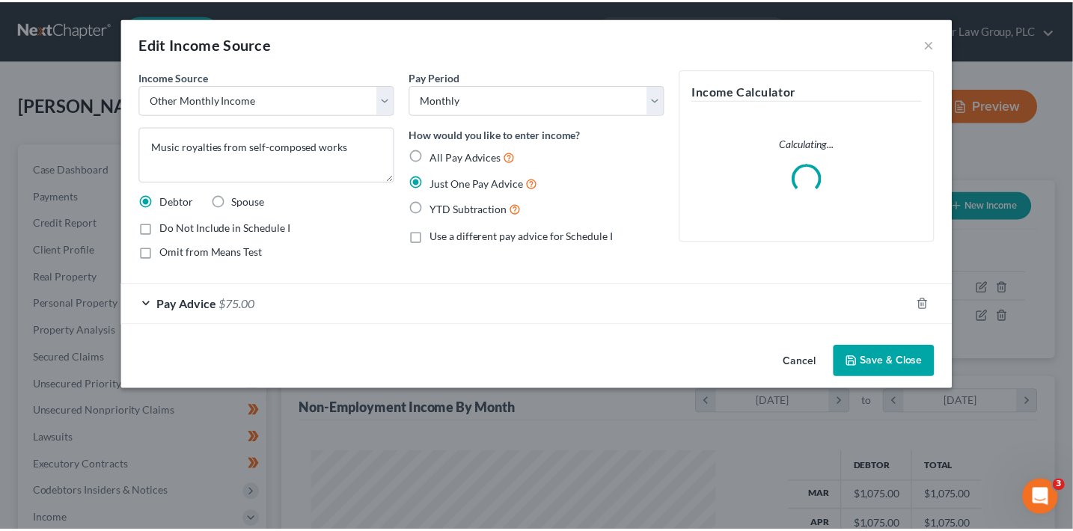
scroll to position [266, 438]
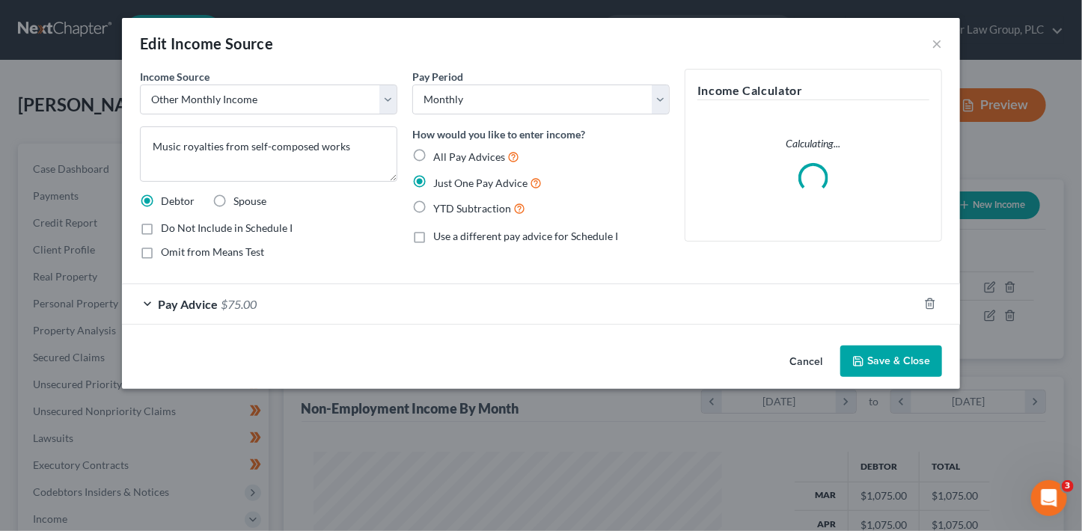
click at [902, 361] on button "Save & Close" at bounding box center [892, 361] width 102 height 31
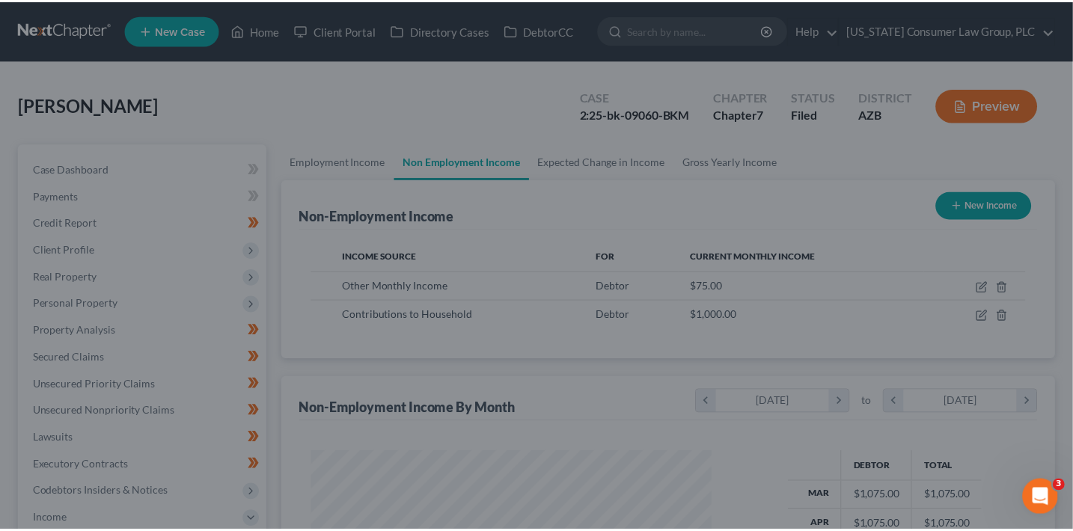
scroll to position [748239, 748072]
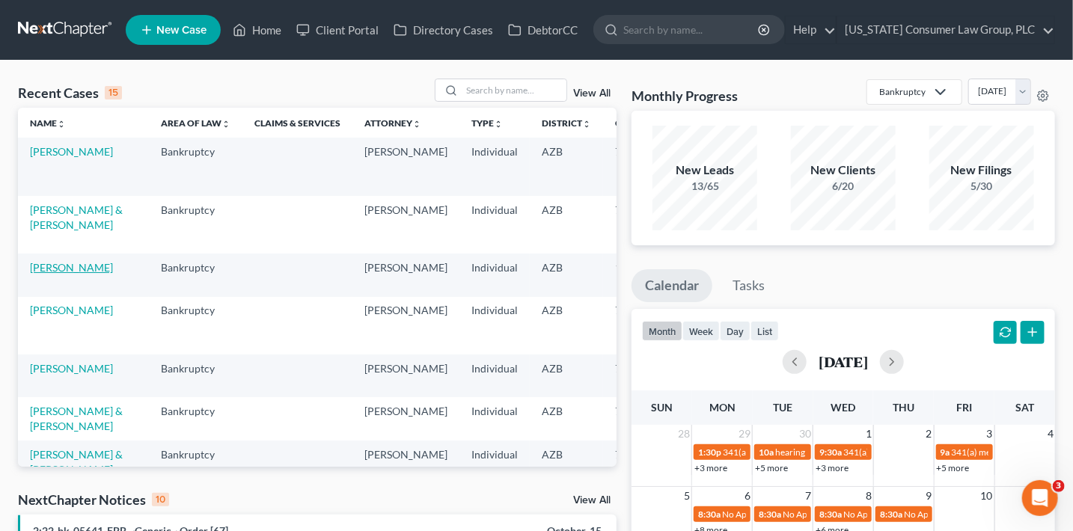
click at [40, 274] on link "[PERSON_NAME]" at bounding box center [71, 267] width 83 height 13
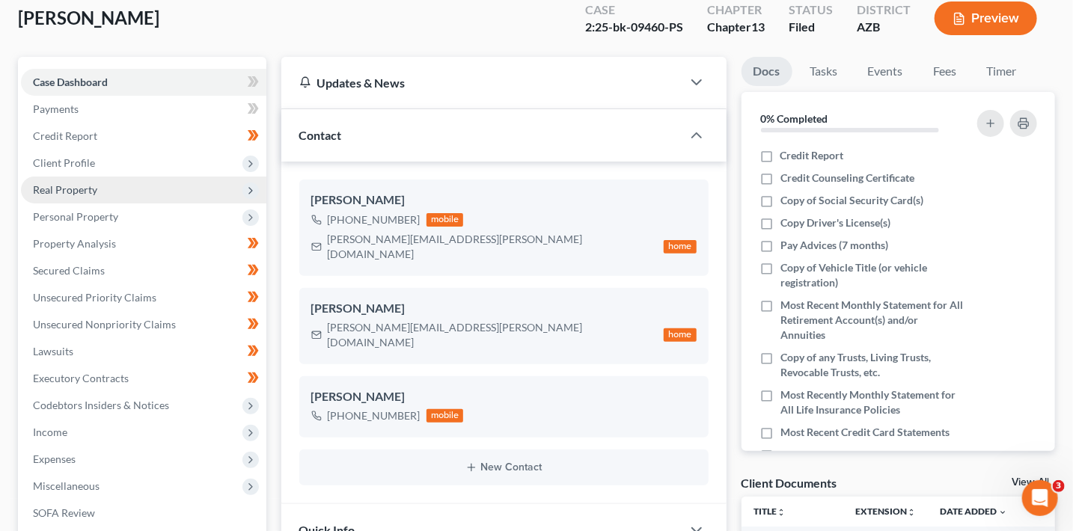
scroll to position [101, 0]
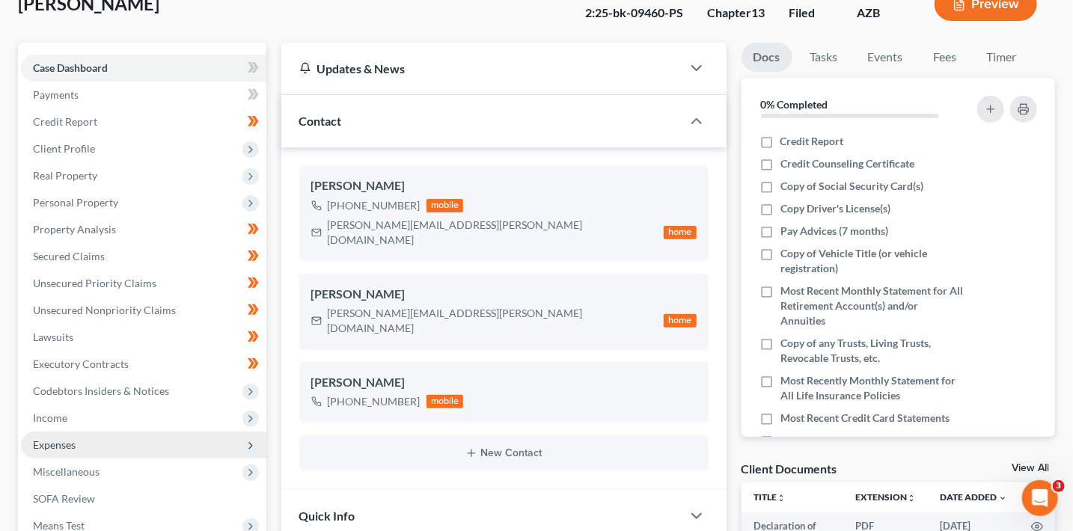
click at [100, 438] on span "Expenses" at bounding box center [144, 445] width 246 height 27
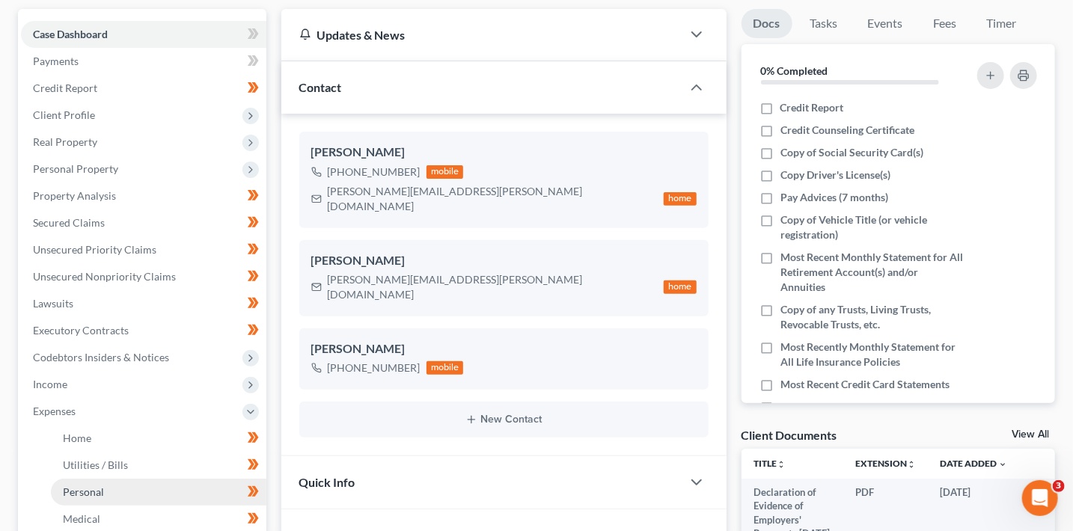
scroll to position [200, 0]
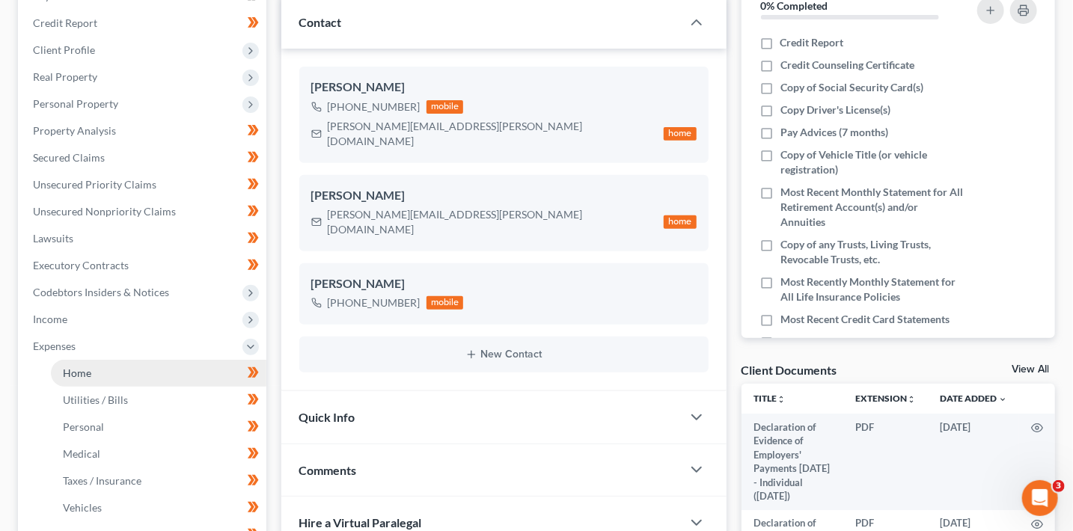
click at [113, 367] on link "Home" at bounding box center [159, 373] width 216 height 27
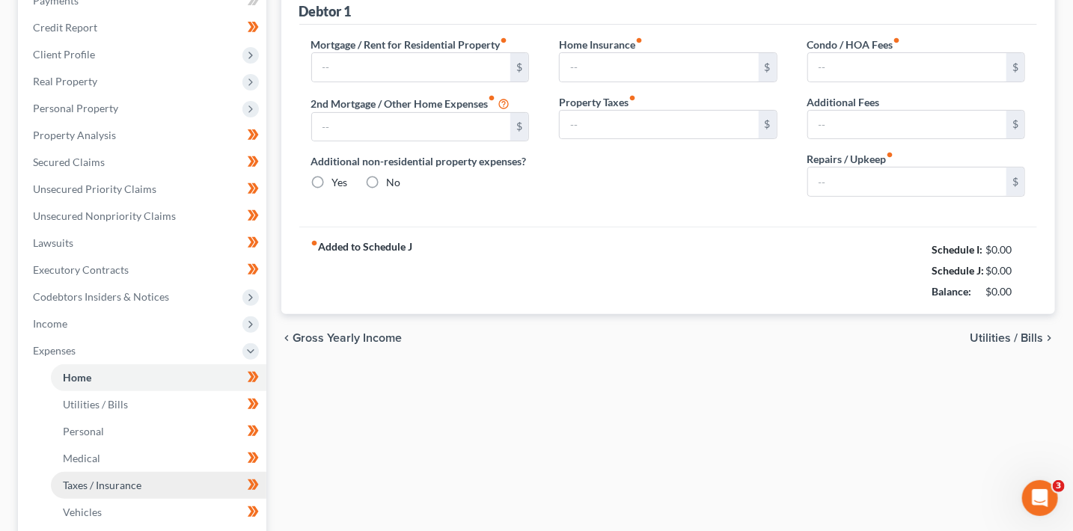
type input "0.00"
radio input "true"
type input "0.00"
type input "200.00"
type input "0.00"
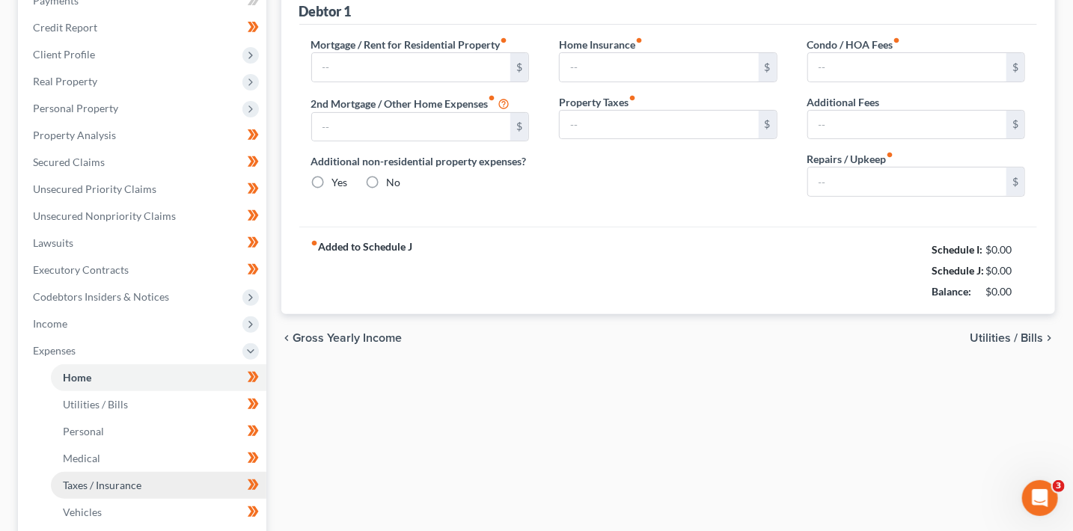
type input "100.00"
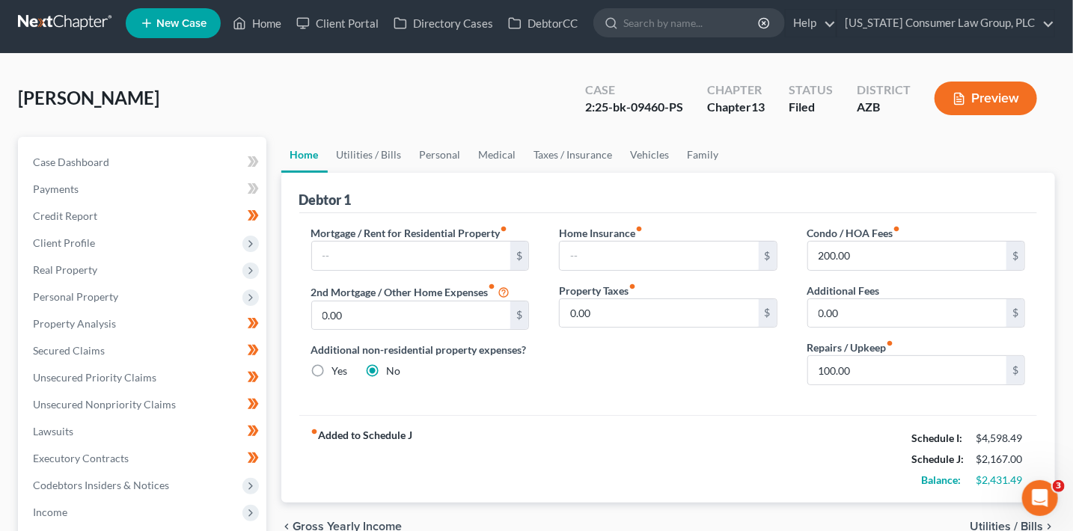
scroll to position [7, 0]
drag, startPoint x: 870, startPoint y: 374, endPoint x: 797, endPoint y: 374, distance: 72.6
click at [797, 374] on div "Condo / HOA Fees fiber_manual_record 200.00 $ Additional Fees 0.00 $ Repairs / …" at bounding box center [917, 311] width 249 height 172
click at [900, 302] on input "0.00" at bounding box center [907, 313] width 199 height 28
type input "83"
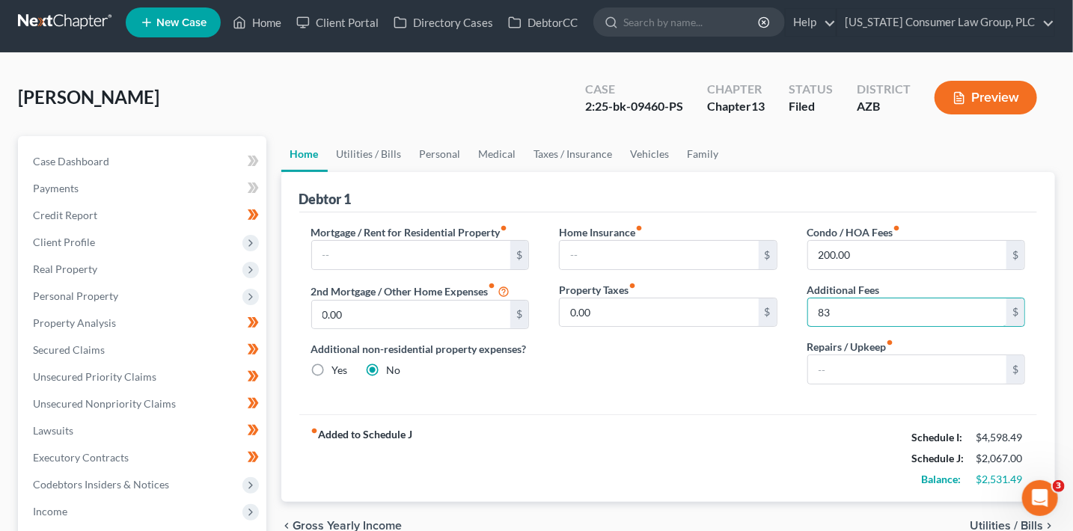
drag, startPoint x: 864, startPoint y: 313, endPoint x: 783, endPoint y: 307, distance: 81.1
click at [789, 311] on div "Mortgage / Rent for Residential Property fiber_manual_record $ 2nd Mortgage / O…" at bounding box center [668, 311] width 745 height 172
click at [367, 149] on link "Utilities / Bills" at bounding box center [369, 154] width 83 height 36
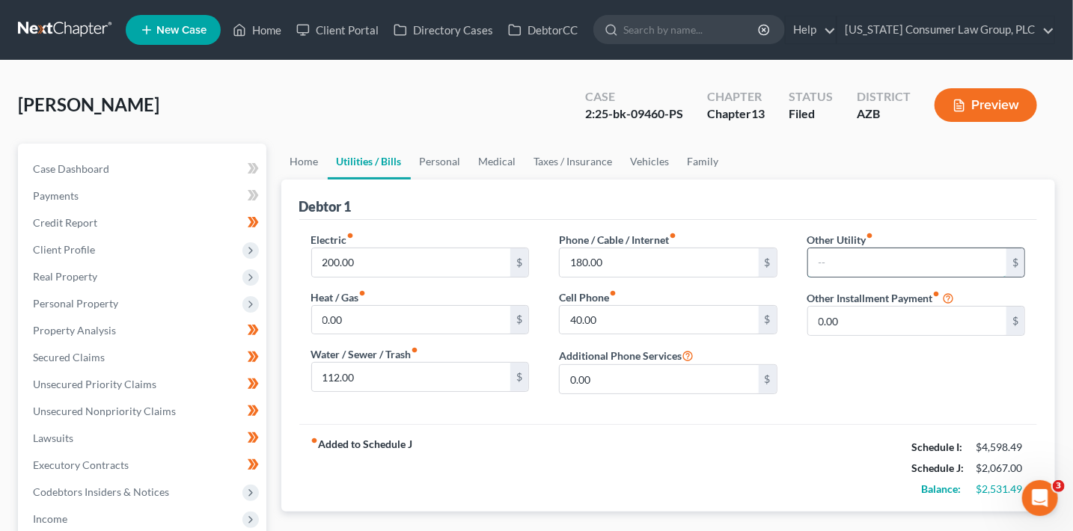
click at [847, 263] on input "text" at bounding box center [907, 263] width 199 height 28
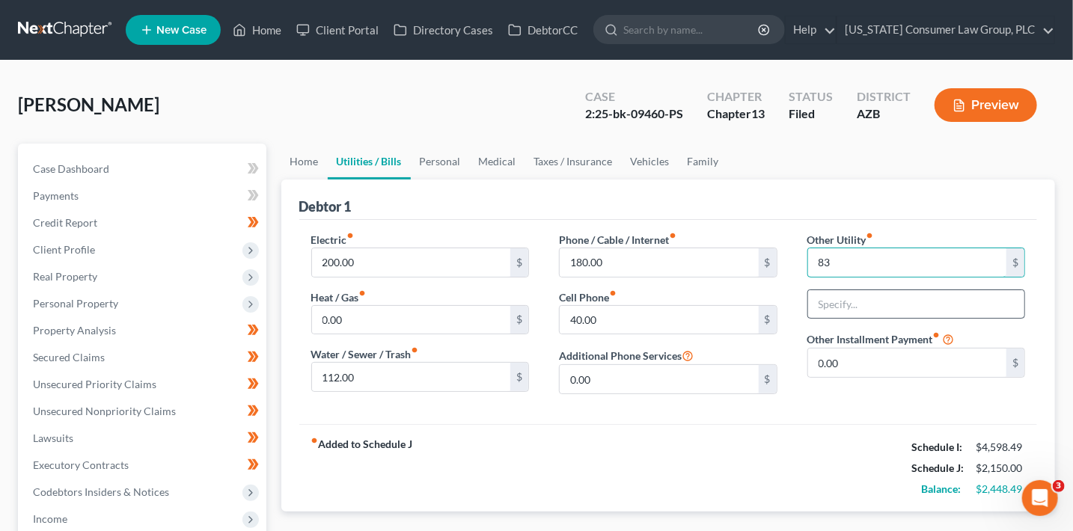
type input "83"
click at [851, 305] on input "text" at bounding box center [916, 304] width 217 height 28
type input "Home Warranty"
click at [722, 448] on div "fiber_manual_record Added to Schedule J Schedule I: $4,598.49 Schedule J: $2,15…" at bounding box center [668, 468] width 739 height 88
click at [698, 164] on link "Family" at bounding box center [703, 162] width 49 height 36
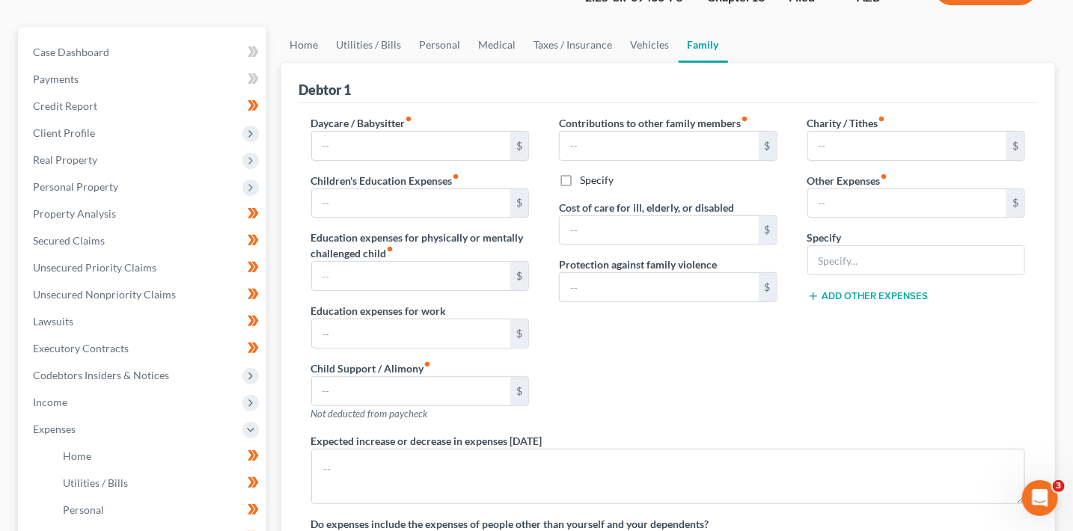
scroll to position [132, 0]
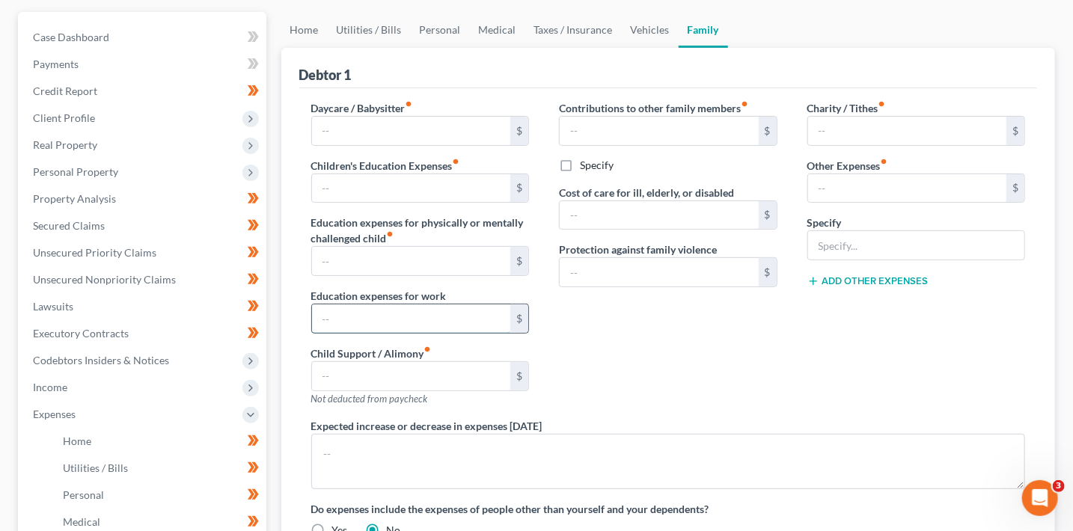
click at [451, 328] on input "text" at bounding box center [411, 319] width 199 height 28
click at [673, 358] on div "Contributions to other family members fiber_manual_record $ Specify Cost of car…" at bounding box center [668, 259] width 249 height 318
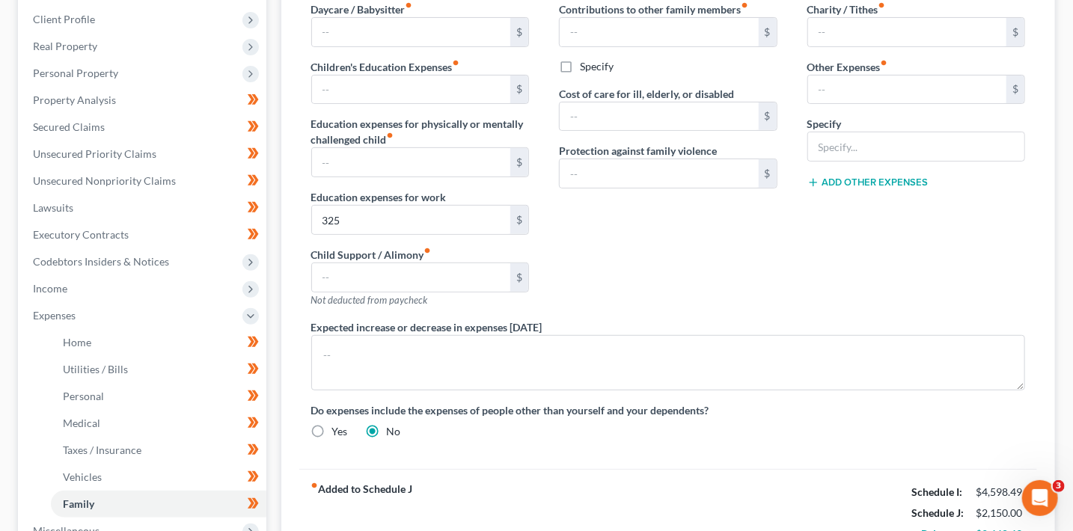
scroll to position [248, 0]
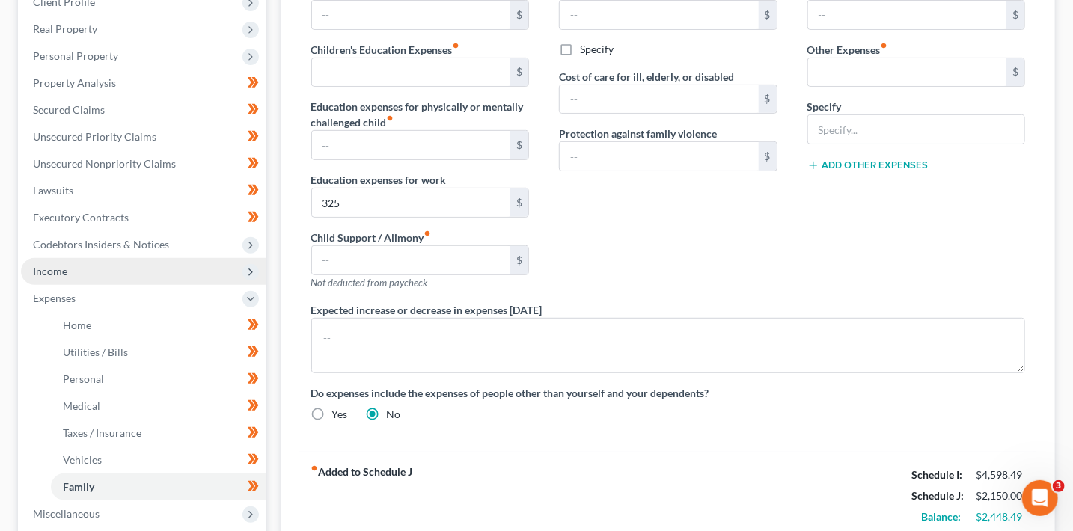
click at [52, 275] on span "Income" at bounding box center [50, 271] width 34 height 13
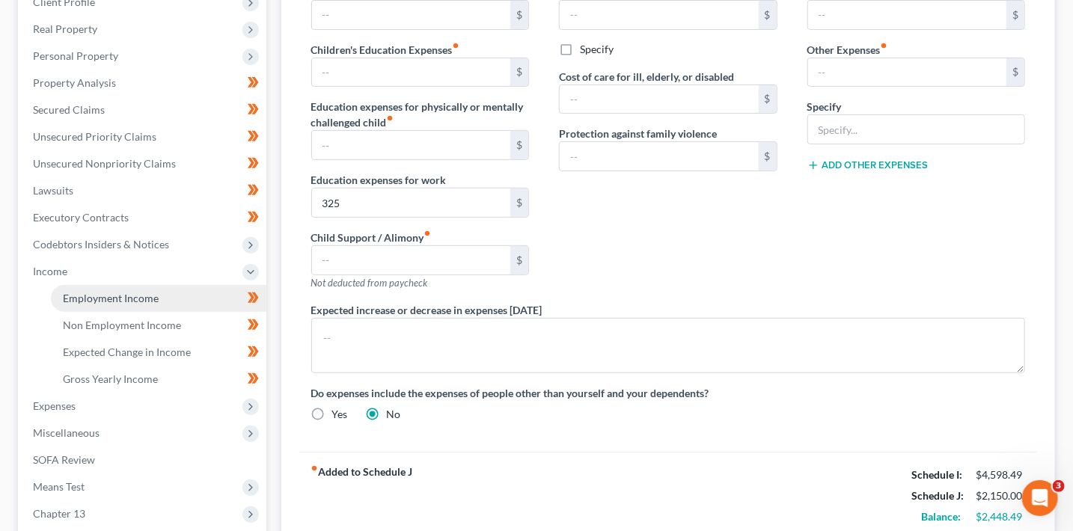
click at [97, 294] on span "Employment Income" at bounding box center [111, 298] width 96 height 13
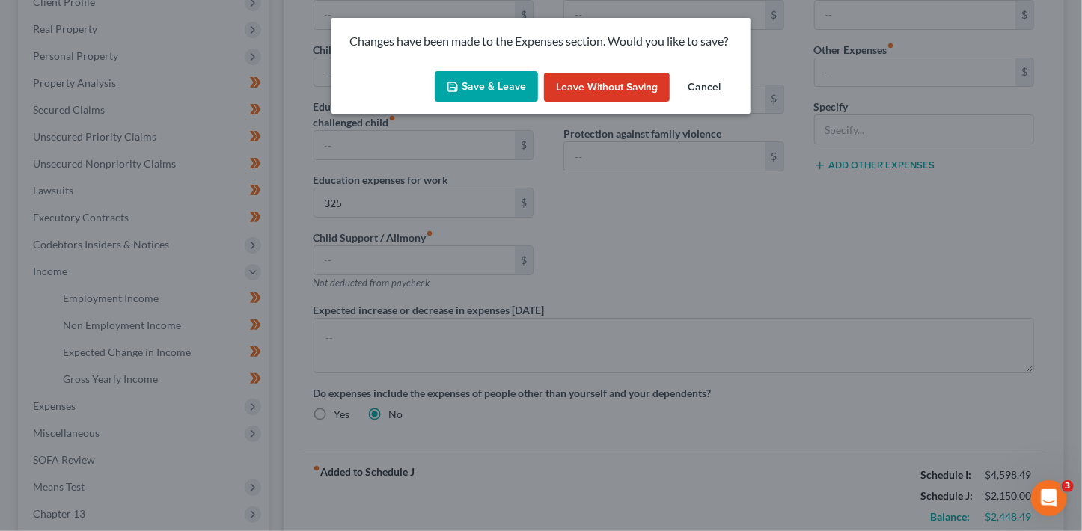
click at [506, 77] on button "Save & Leave" at bounding box center [486, 86] width 103 height 31
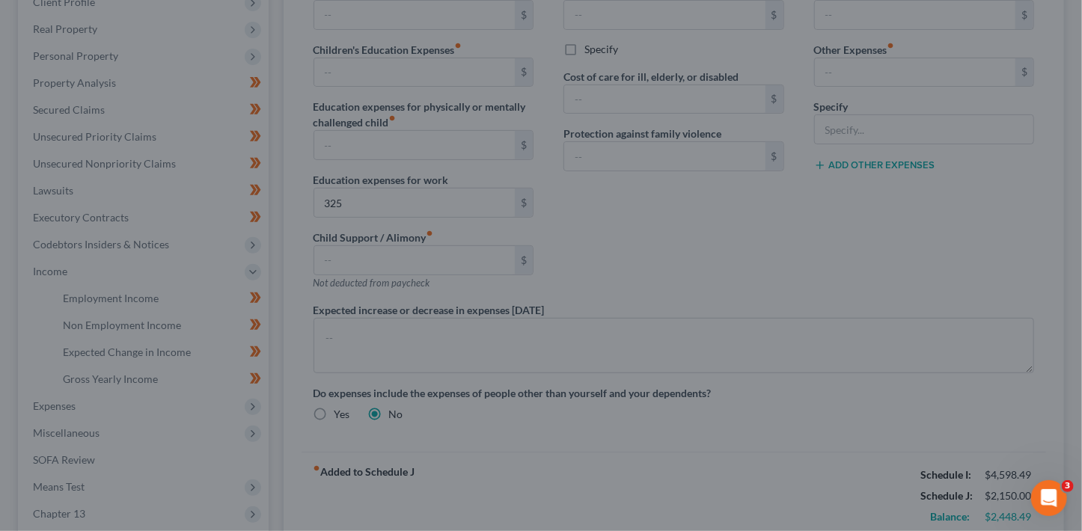
type input "325.00"
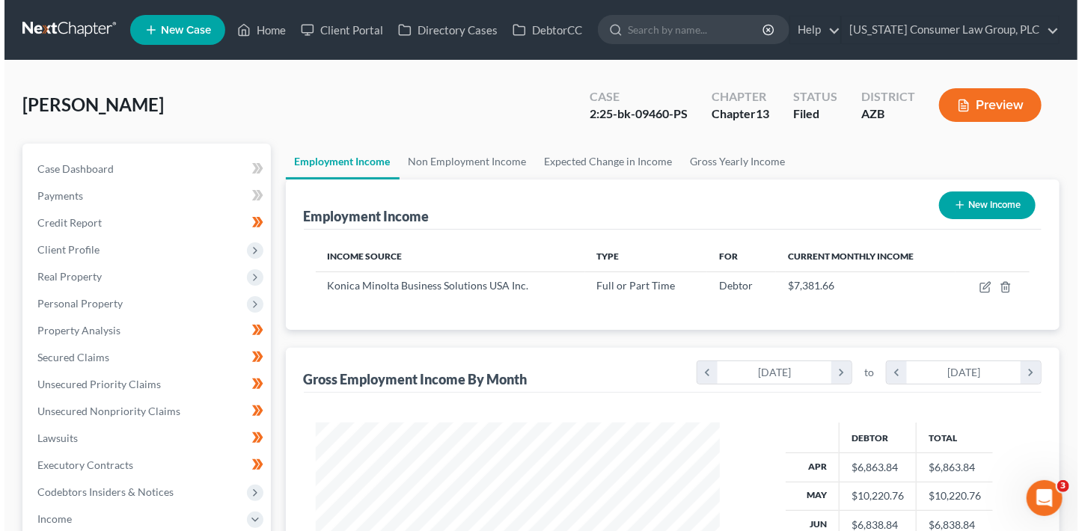
scroll to position [266, 434]
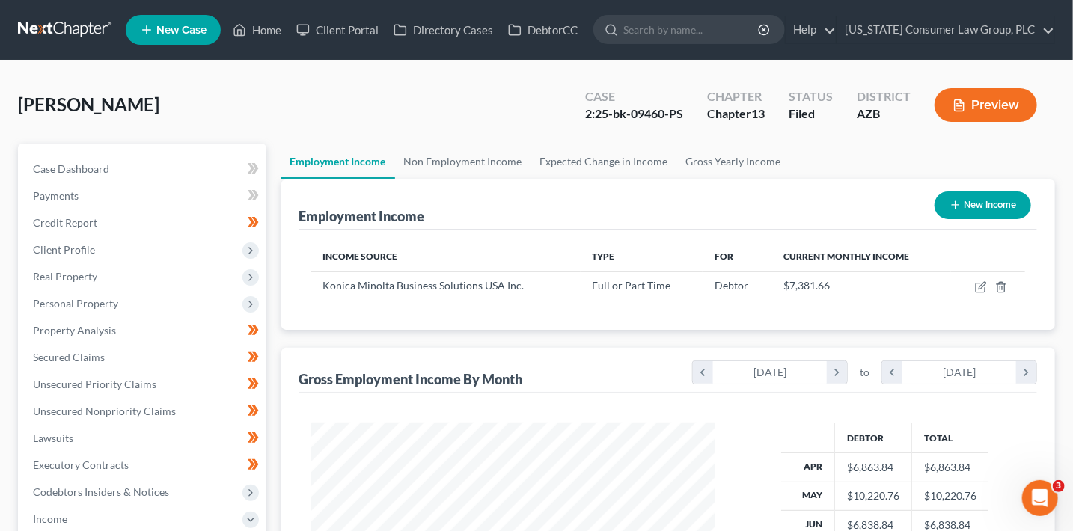
click at [987, 204] on button "New Income" at bounding box center [983, 206] width 97 height 28
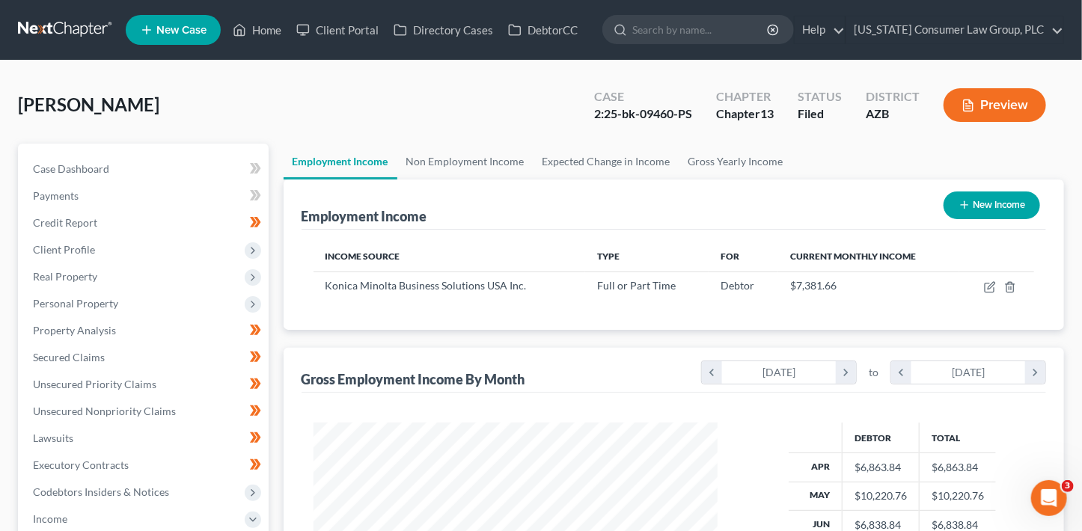
select select "0"
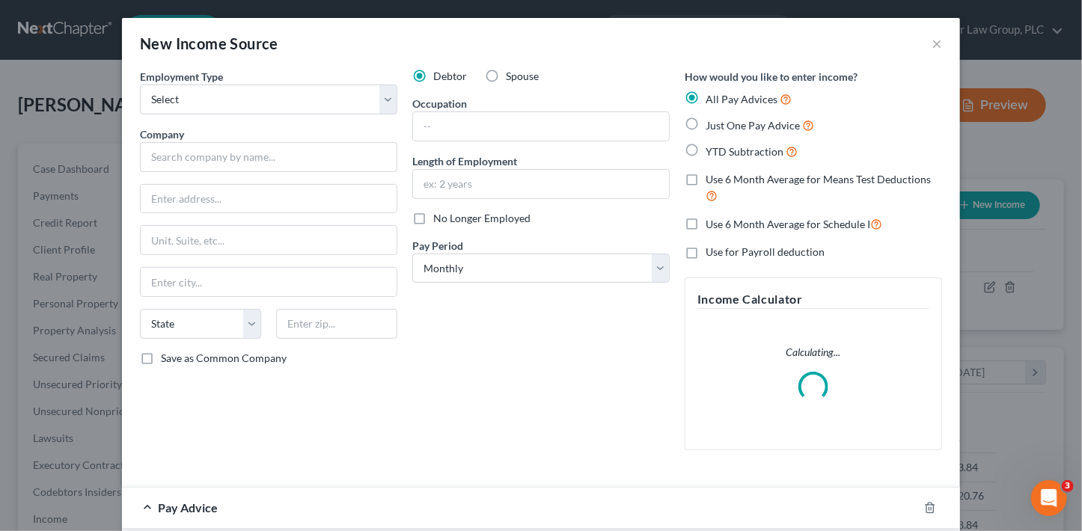
scroll to position [266, 438]
click at [214, 96] on select "Select Full or Part Time Employment Self Employment" at bounding box center [268, 100] width 257 height 30
select select "1"
click at [140, 85] on select "Select Full or Part Time Employment Self Employment" at bounding box center [268, 100] width 257 height 30
click at [192, 157] on input "text" at bounding box center [268, 157] width 257 height 30
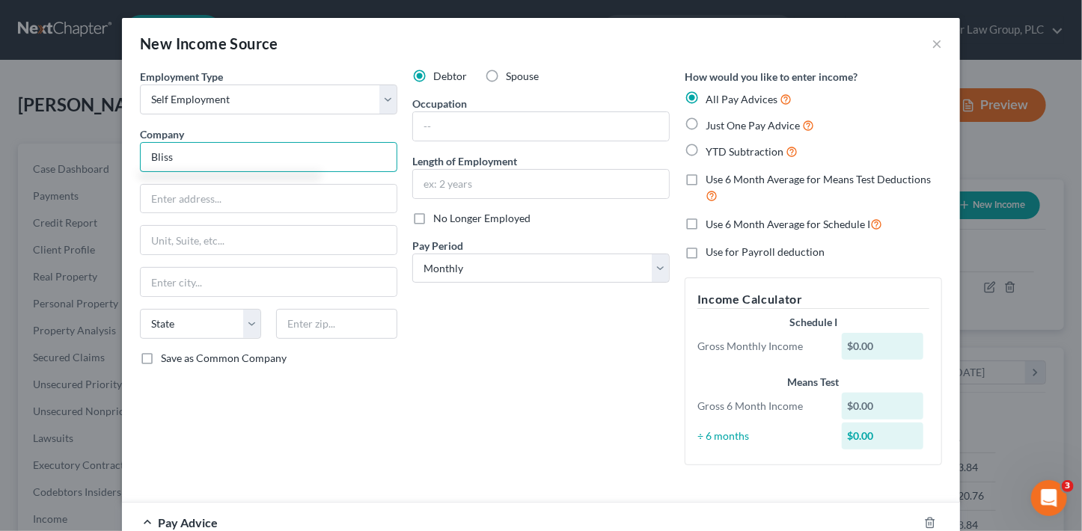
type input "Bliss Bods"
type input "22597 W. Desert Bloom St."
type input "Buckeye"
select select "3"
type input "85326"
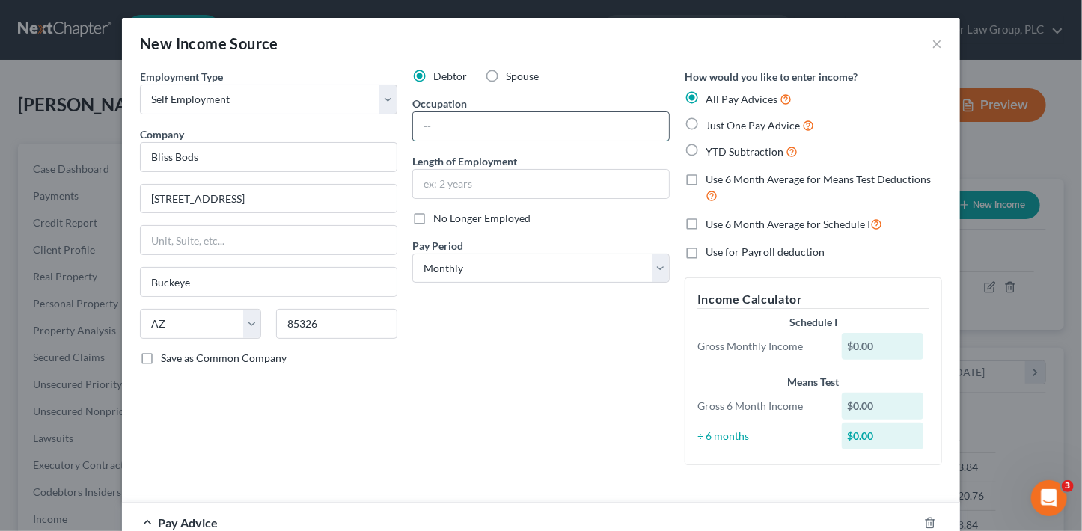
click at [440, 135] on input "text" at bounding box center [541, 126] width 256 height 28
type input "Owner"
click at [456, 185] on input "text" at bounding box center [541, 184] width 256 height 28
type input "1 year"
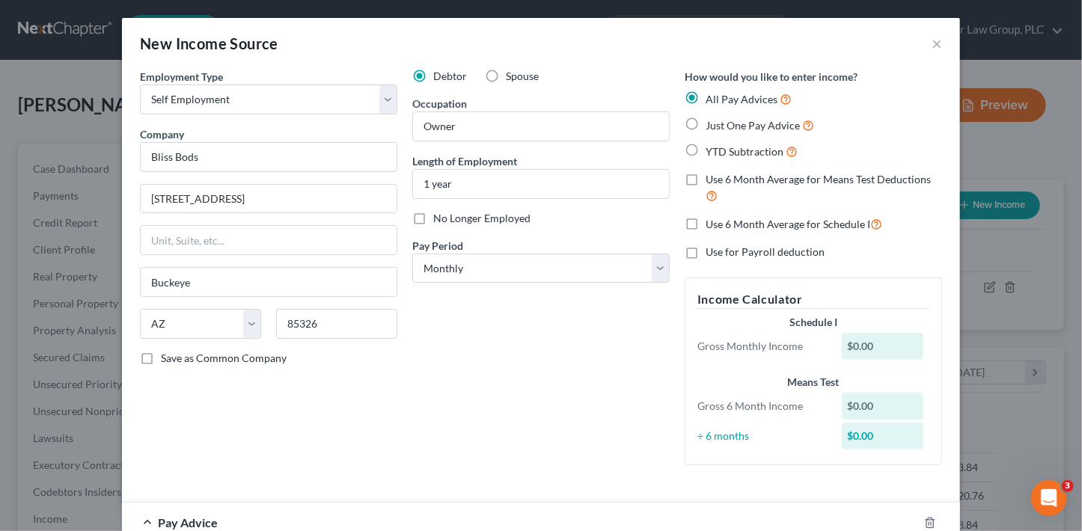
click at [478, 412] on div "Debtor Spouse Occupation Owner Length of Employment 1 year No Longer Employed P…" at bounding box center [541, 273] width 272 height 409
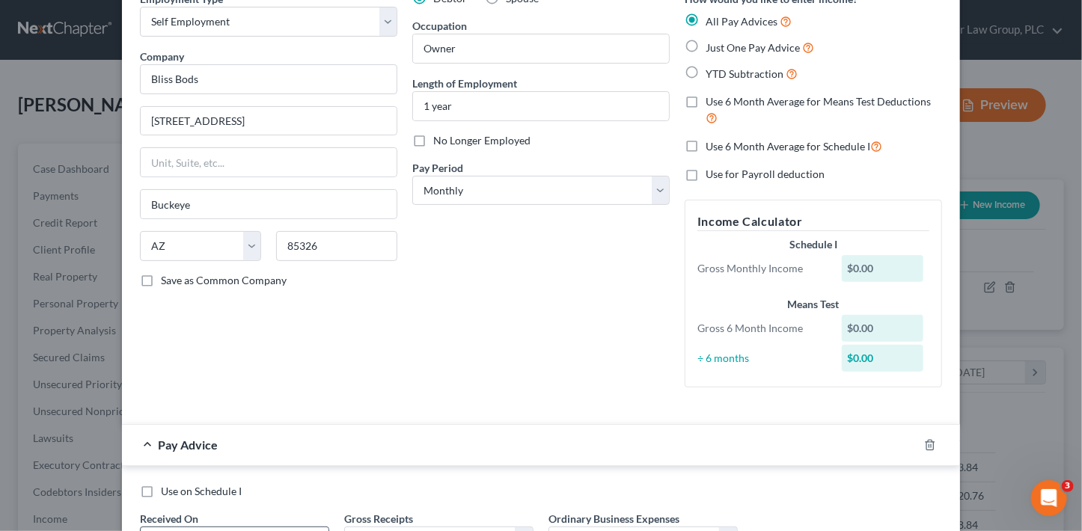
scroll to position [207, 0]
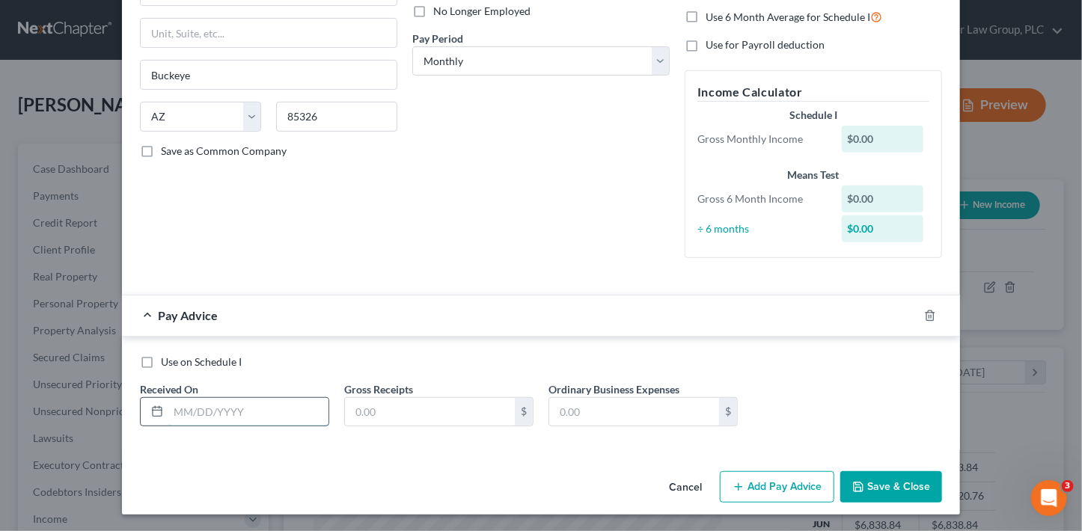
click at [278, 413] on input "text" at bounding box center [248, 412] width 160 height 28
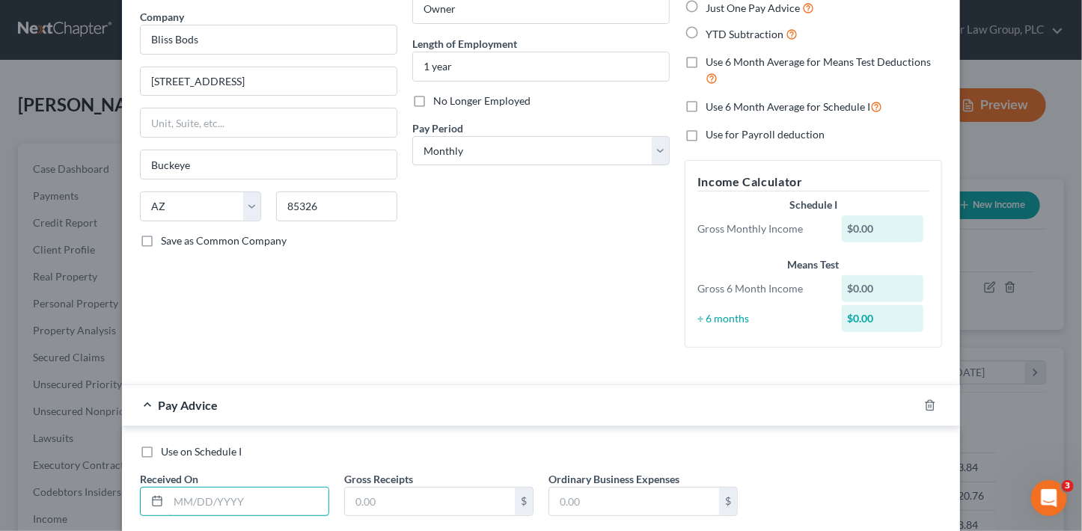
scroll to position [102, 0]
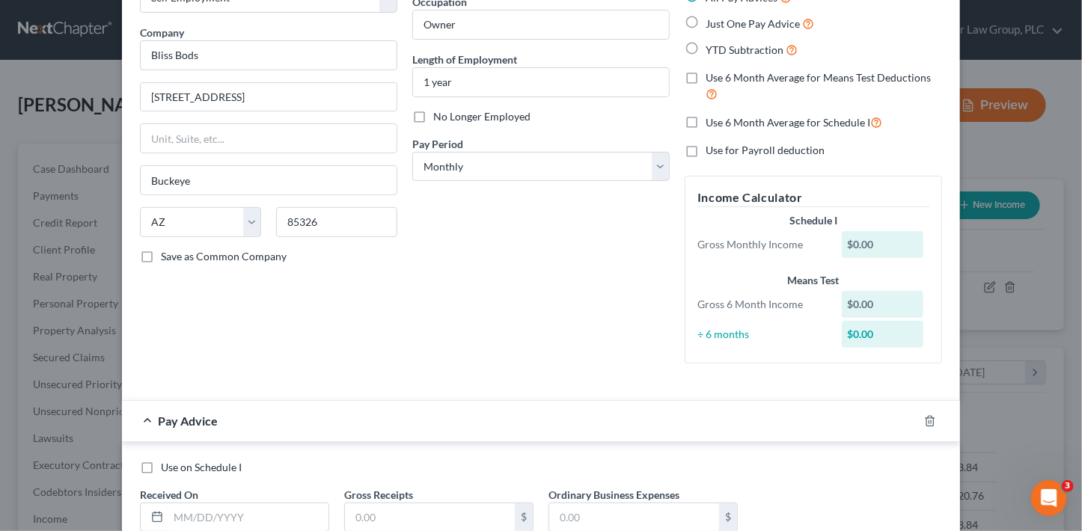
click at [721, 23] on span "Just One Pay Advice" at bounding box center [753, 23] width 94 height 13
click at [721, 23] on input "Just One Pay Advice" at bounding box center [717, 20] width 10 height 10
radio input "true"
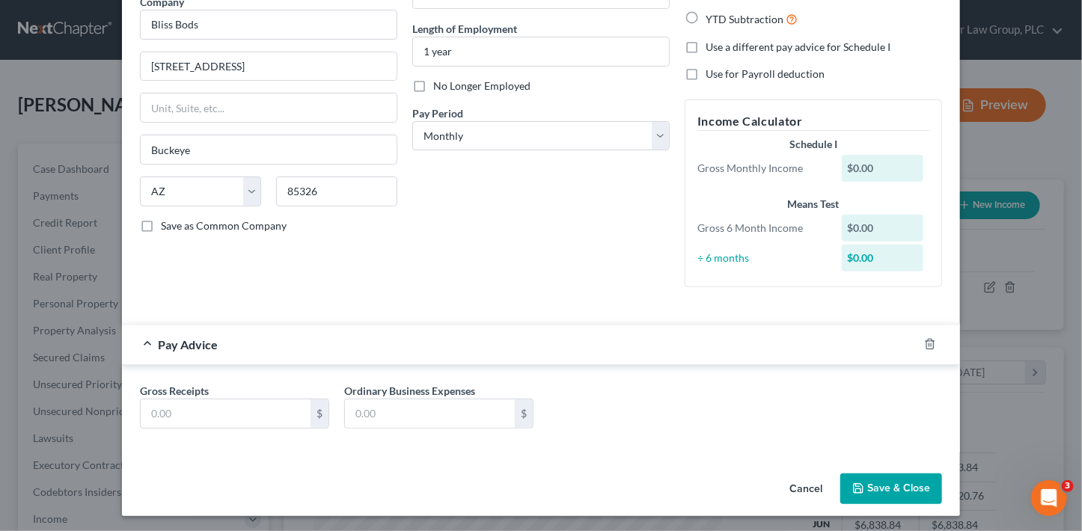
scroll to position [135, 0]
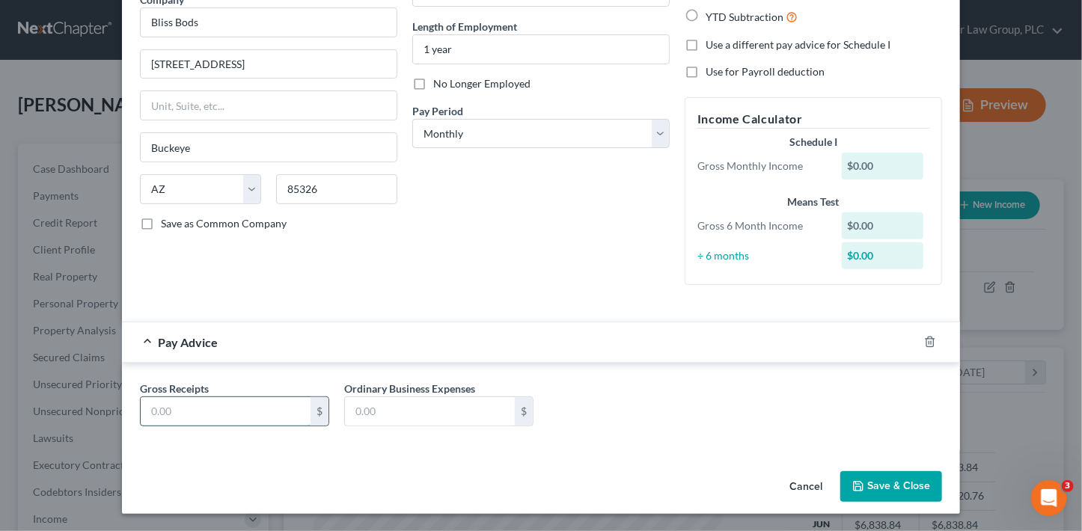
click at [248, 403] on input "text" at bounding box center [226, 411] width 170 height 28
type input "0"
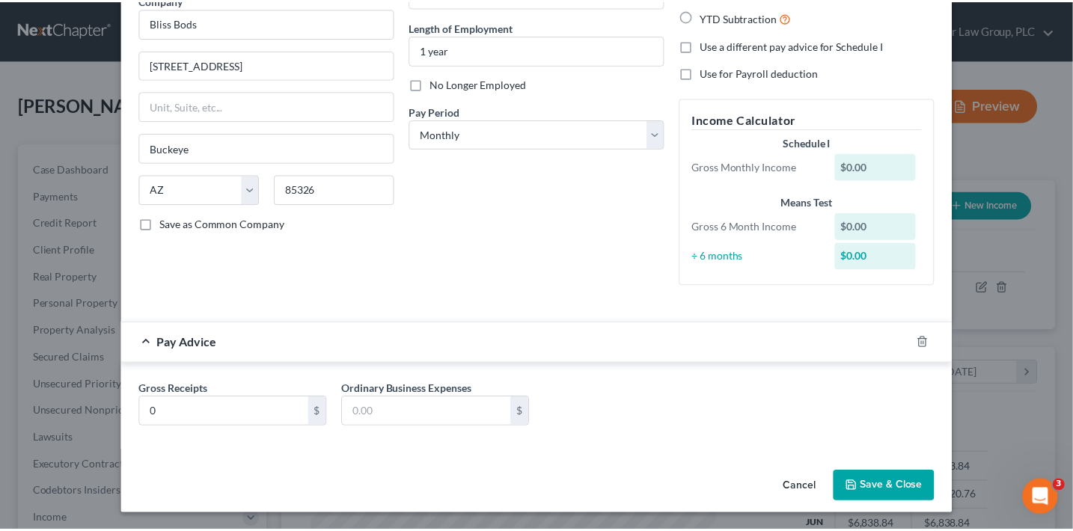
scroll to position [105, 0]
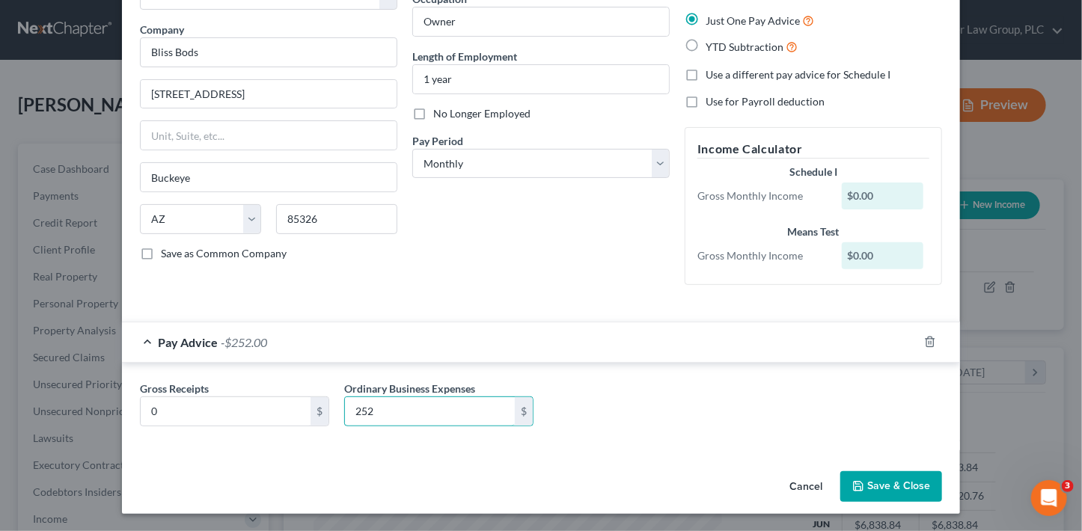
type input "252"
click at [864, 484] on button "Save & Close" at bounding box center [892, 487] width 102 height 31
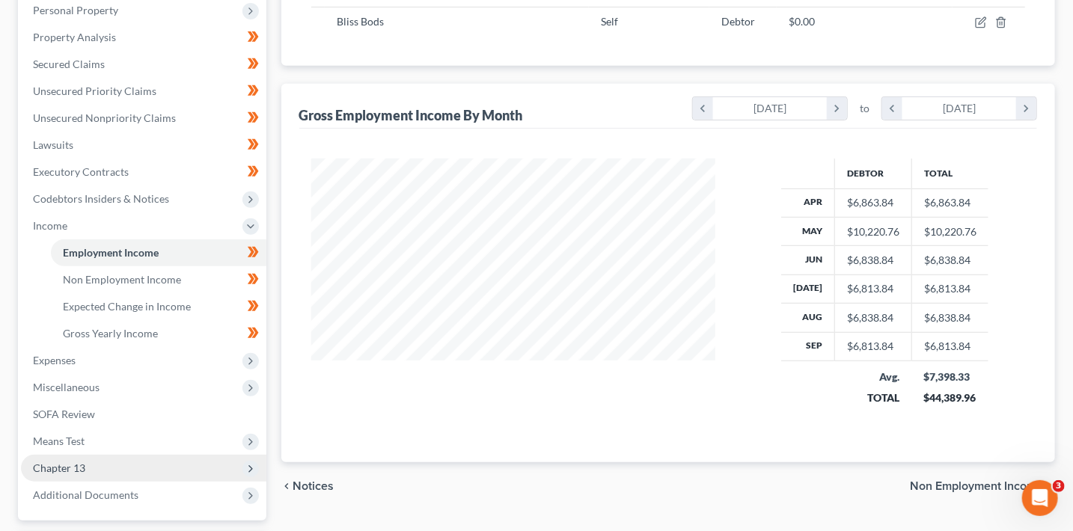
scroll to position [302, 0]
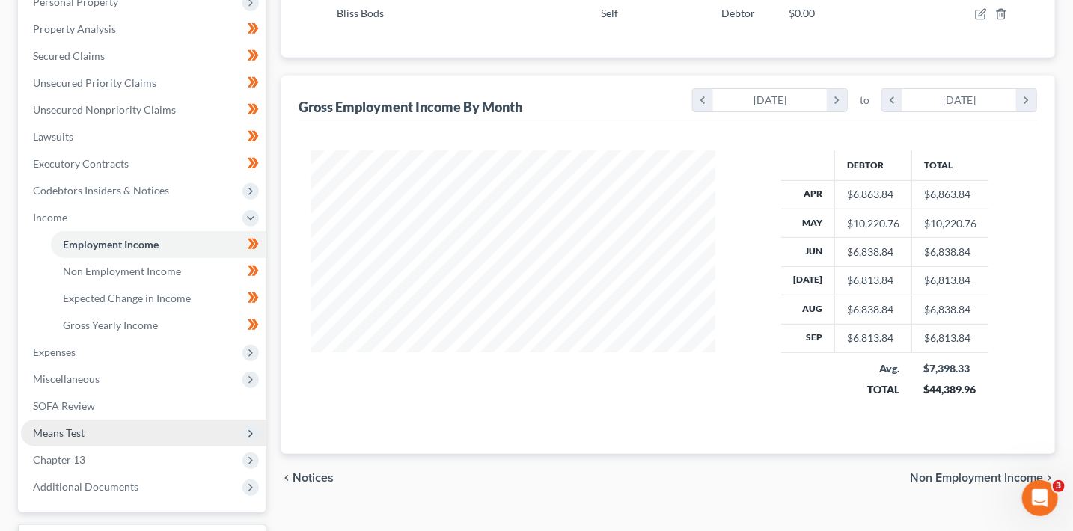
click at [115, 422] on span "Means Test" at bounding box center [144, 433] width 246 height 27
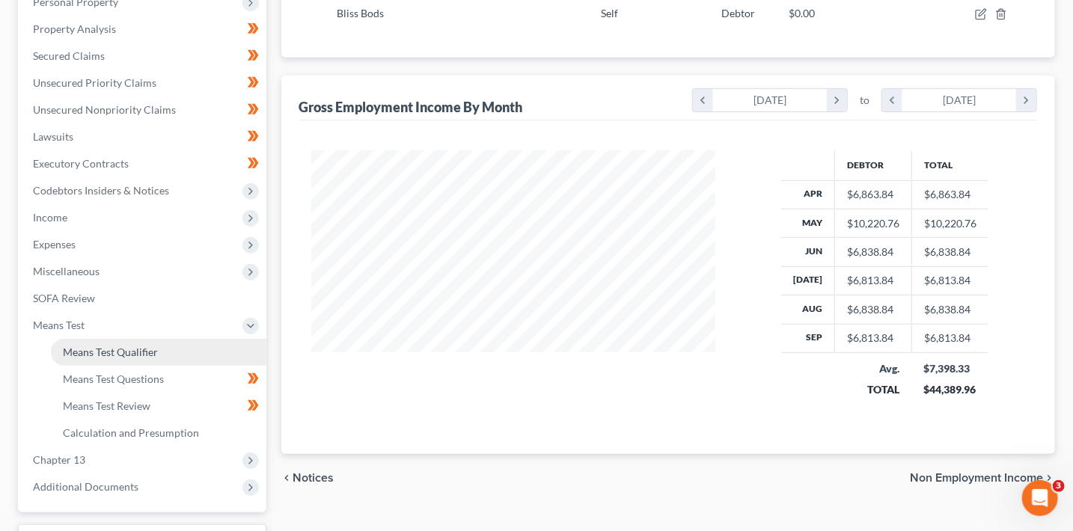
click at [130, 347] on span "Means Test Qualifier" at bounding box center [110, 352] width 95 height 13
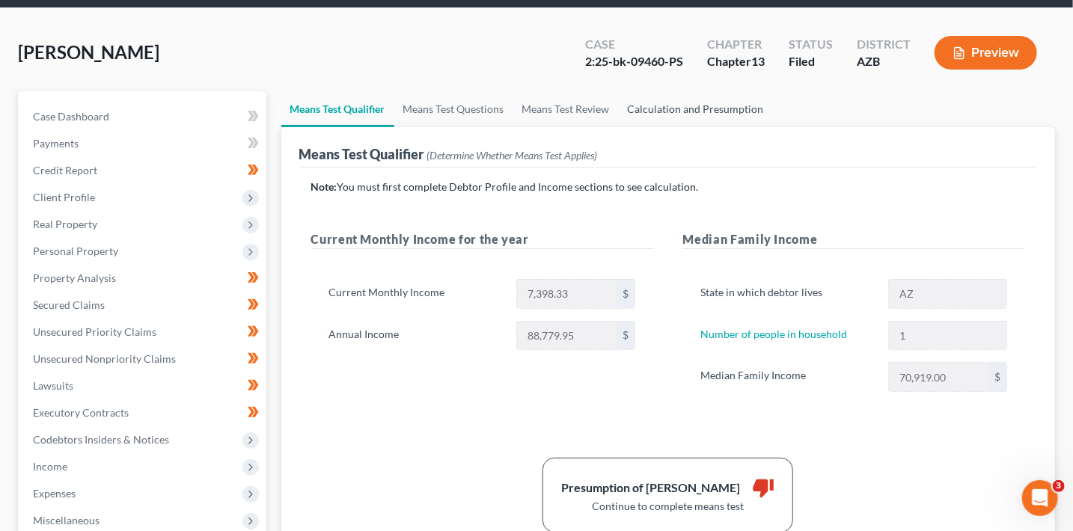
click at [731, 97] on link "Calculation and Presumption" at bounding box center [696, 109] width 154 height 36
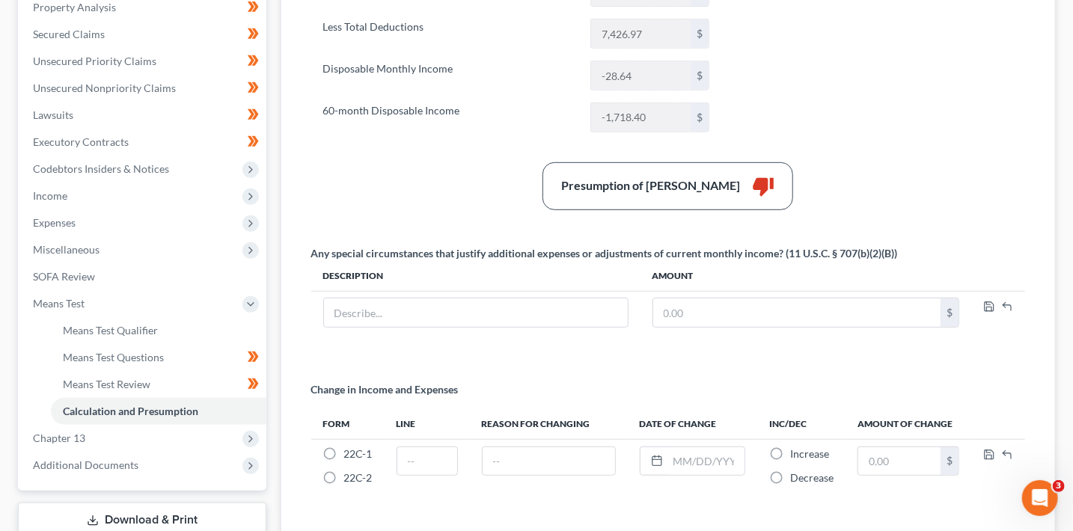
scroll to position [349, 0]
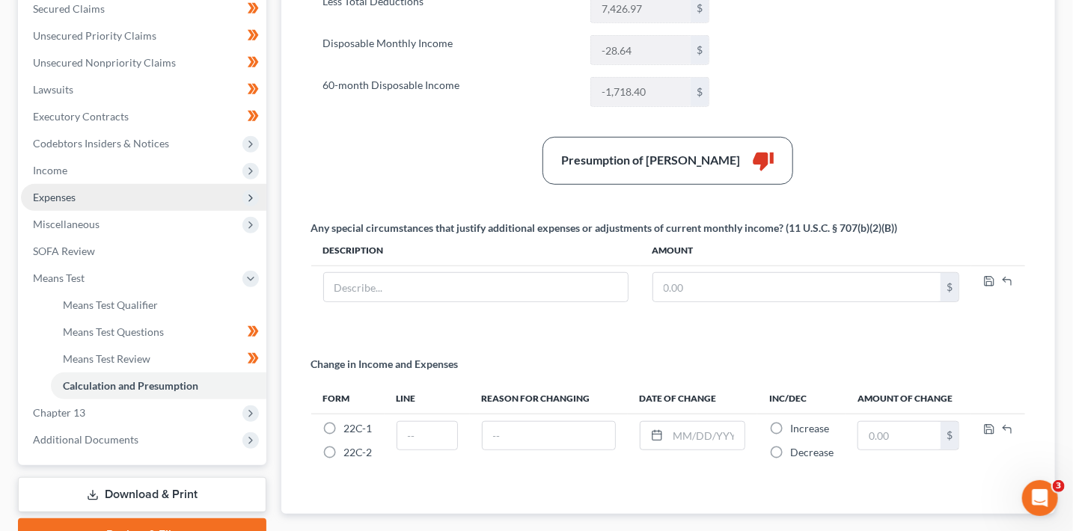
click at [73, 199] on span "Expenses" at bounding box center [54, 197] width 43 height 13
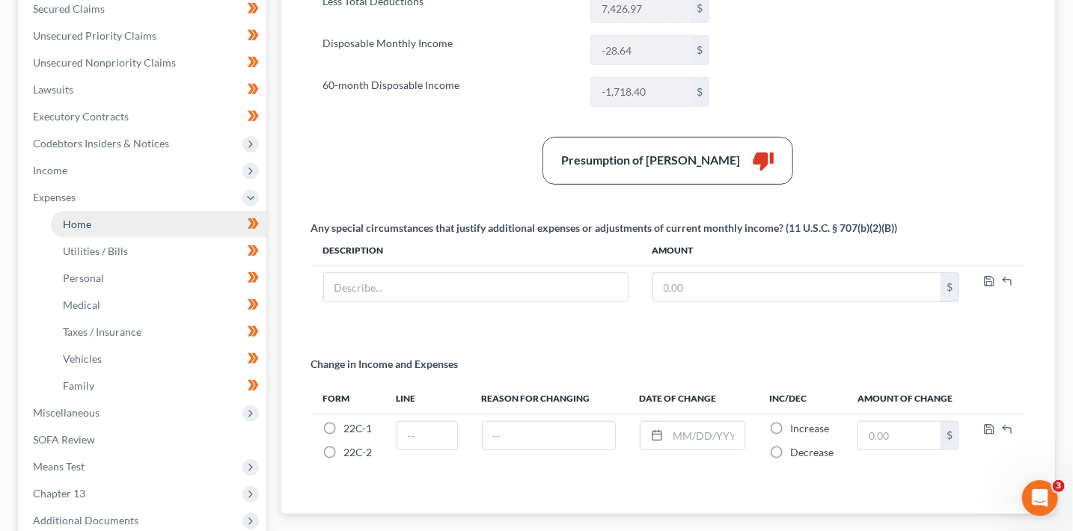
click at [79, 218] on span "Home" at bounding box center [77, 224] width 28 height 13
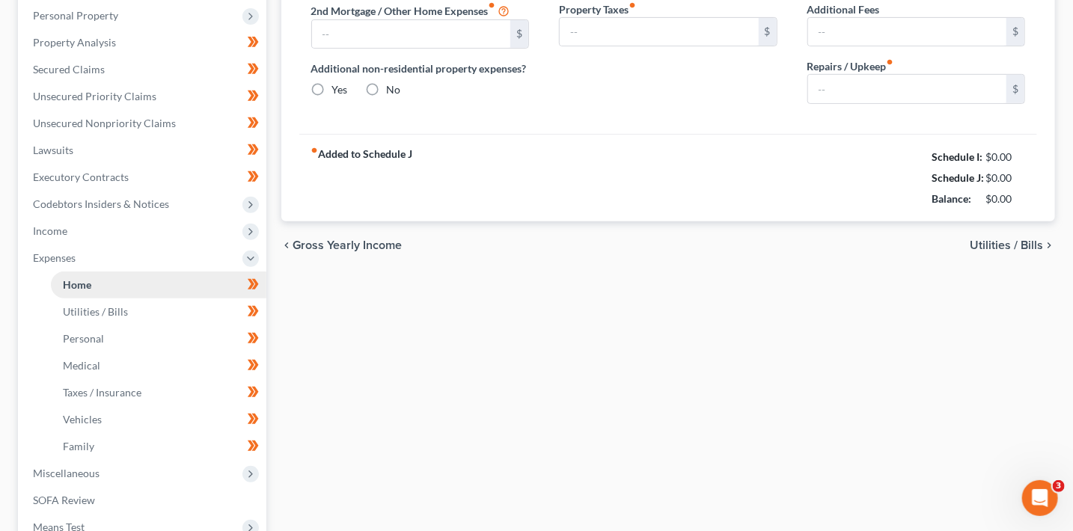
type input "0.00"
radio input "true"
type input "0.00"
type input "200.00"
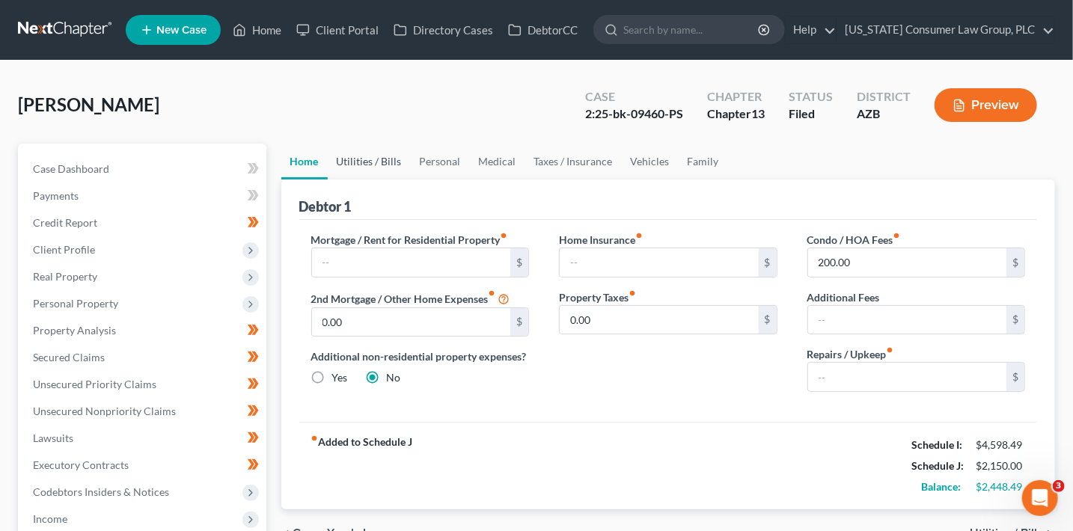
click at [374, 162] on link "Utilities / Bills" at bounding box center [369, 162] width 83 height 36
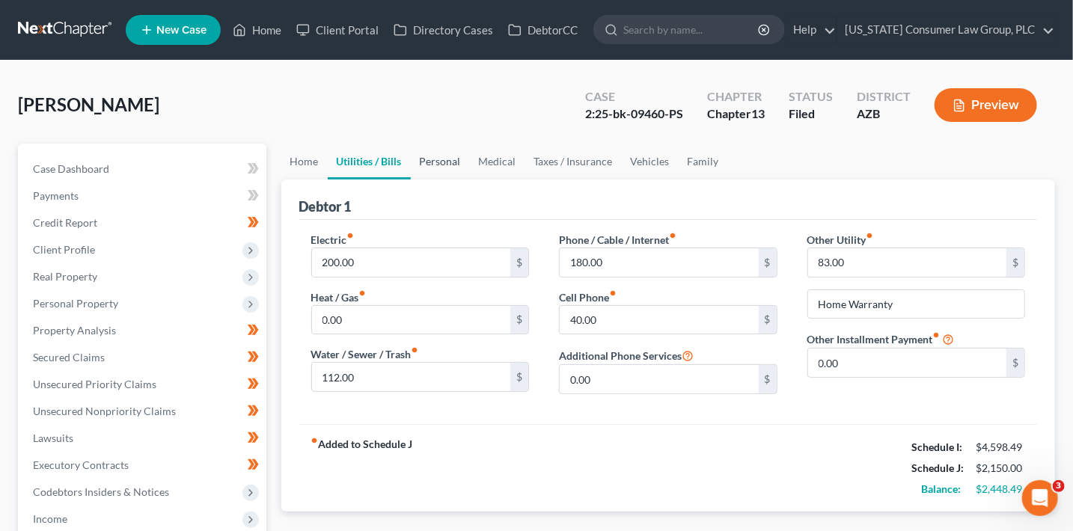
click at [424, 161] on link "Personal" at bounding box center [440, 162] width 59 height 36
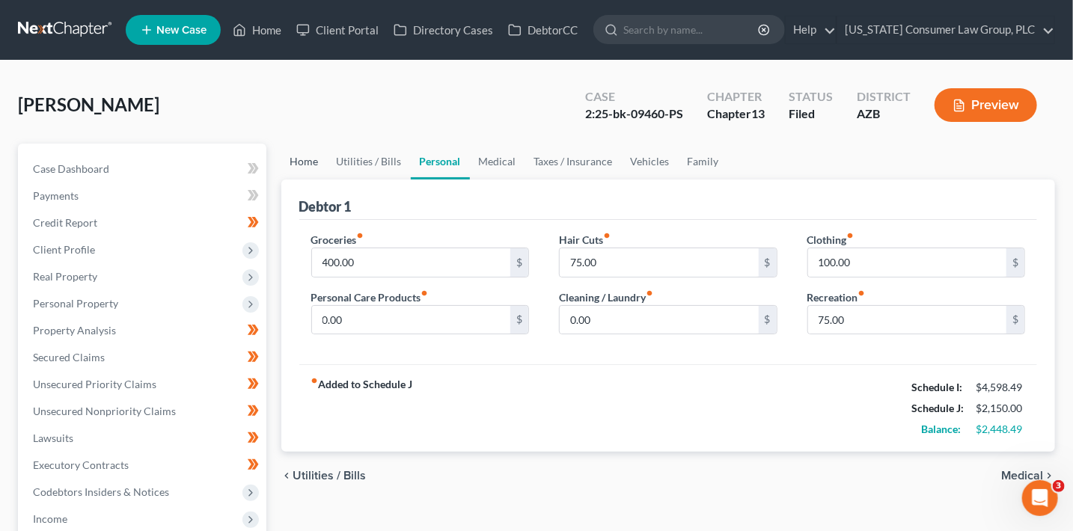
click at [295, 158] on link "Home" at bounding box center [304, 162] width 46 height 36
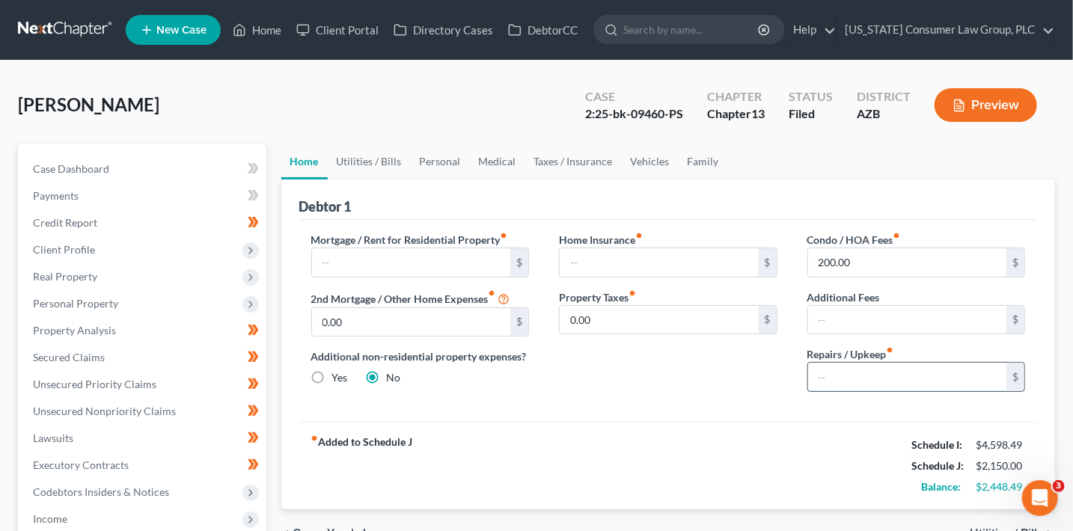
click at [870, 380] on input "text" at bounding box center [907, 377] width 199 height 28
click at [744, 427] on div "fiber_manual_record Added to Schedule J Schedule I: $4,598.49 Schedule J: $2,25…" at bounding box center [668, 466] width 739 height 88
drag, startPoint x: 850, startPoint y: 381, endPoint x: 801, endPoint y: 369, distance: 50.1
click at [801, 369] on div "Condo / HOA Fees fiber_manual_record 200.00 $ Additional Fees $ Repairs / Upkee…" at bounding box center [917, 318] width 249 height 172
type input "7"
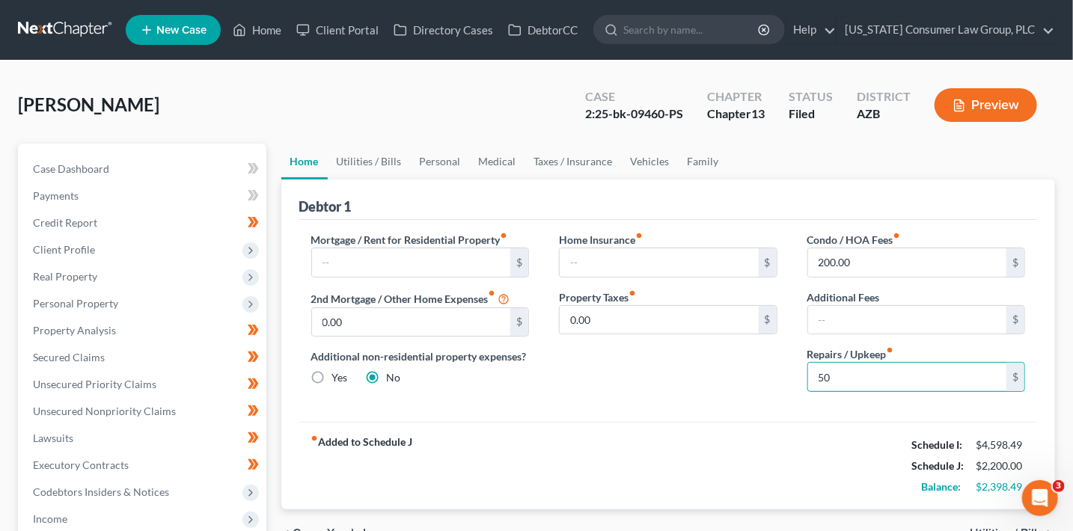
type input "50"
click at [653, 448] on div "fiber_manual_record Added to Schedule J Schedule I: $4,598.49 Schedule J: $2,20…" at bounding box center [668, 466] width 739 height 88
click at [376, 151] on link "Utilities / Bills" at bounding box center [369, 162] width 83 height 36
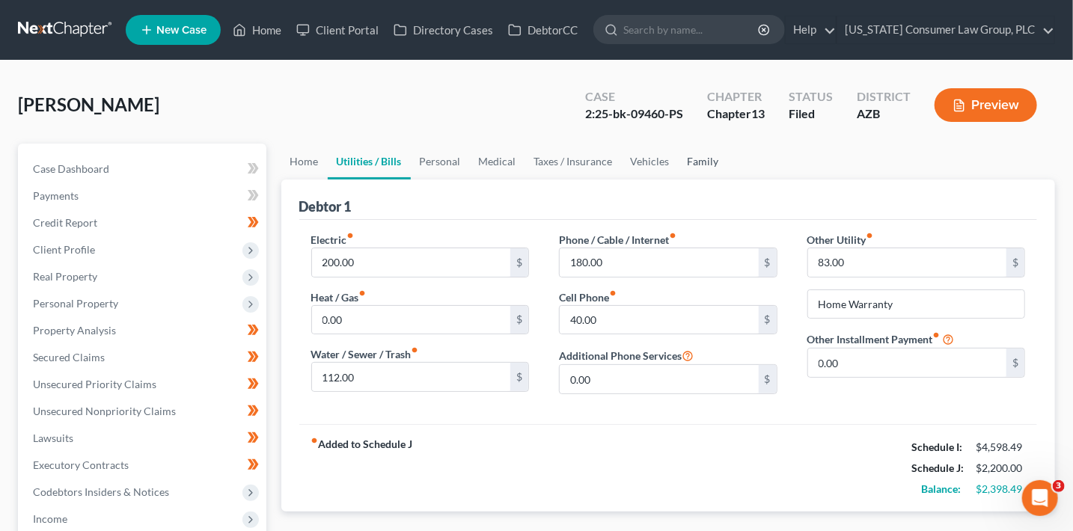
click at [694, 163] on link "Family" at bounding box center [703, 162] width 49 height 36
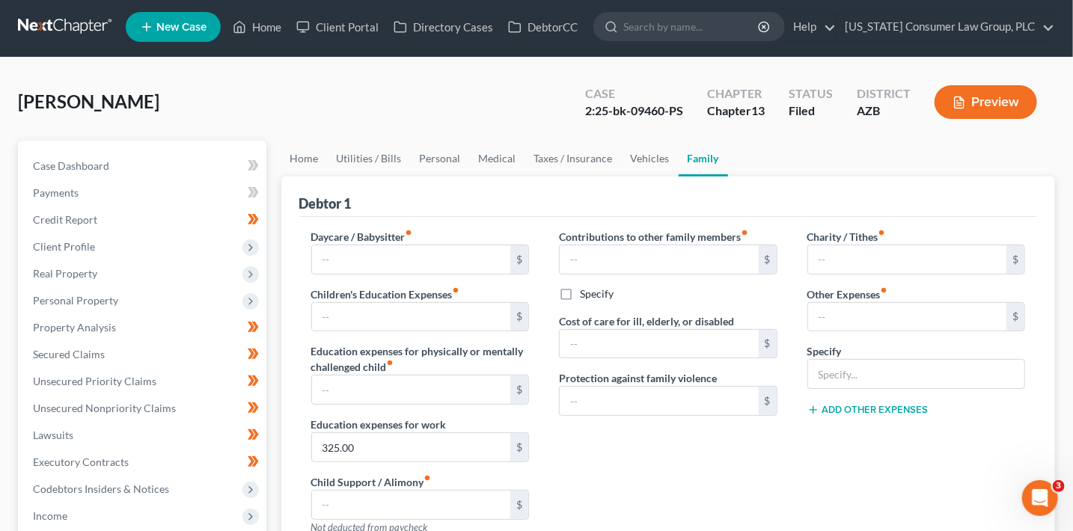
scroll to position [7, 0]
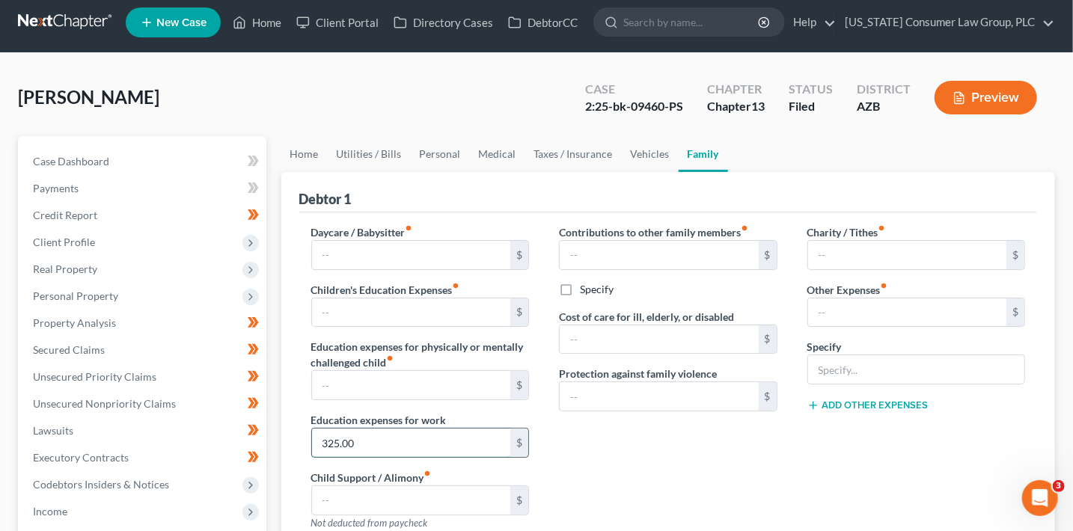
click at [371, 447] on input "325.00" at bounding box center [411, 443] width 199 height 28
type input "242"
click at [616, 453] on div "Contributions to other family members fiber_manual_record $ Specify Cost of car…" at bounding box center [668, 384] width 249 height 318
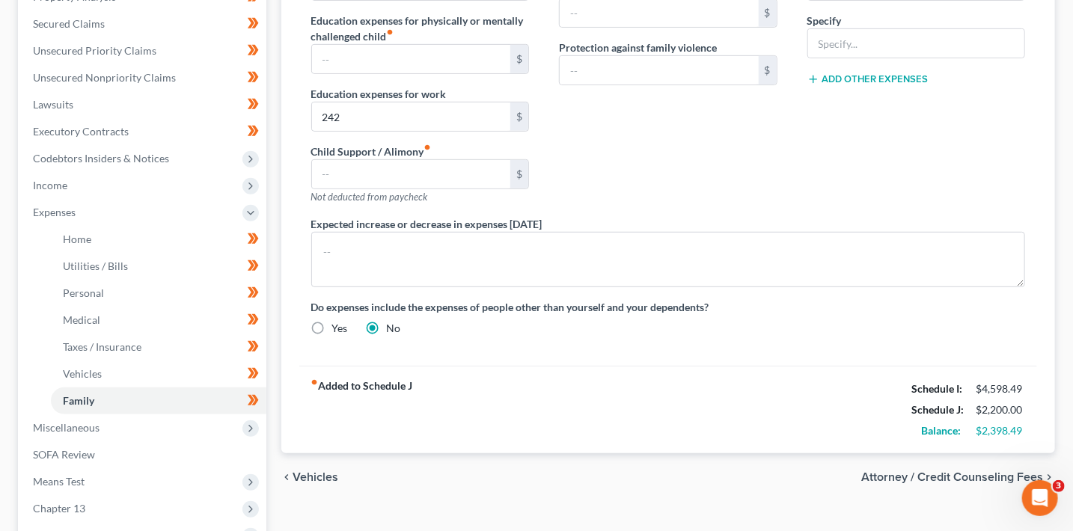
scroll to position [375, 0]
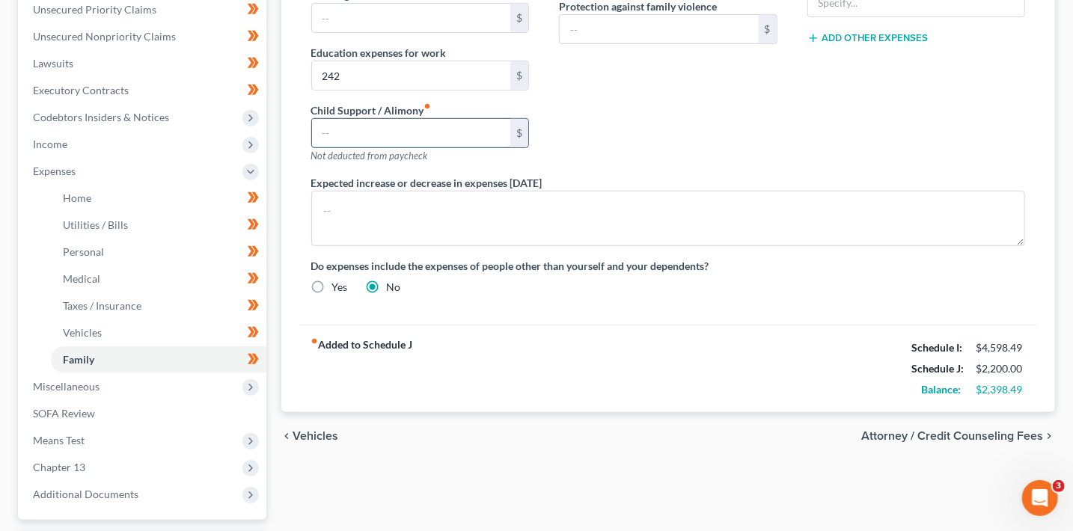
click at [426, 132] on input "text" at bounding box center [411, 133] width 199 height 28
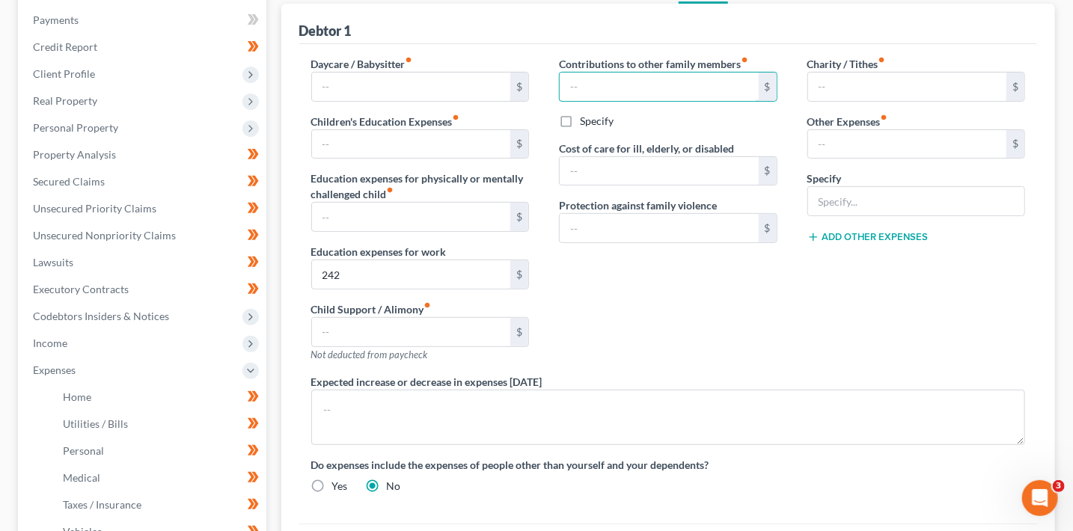
scroll to position [164, 0]
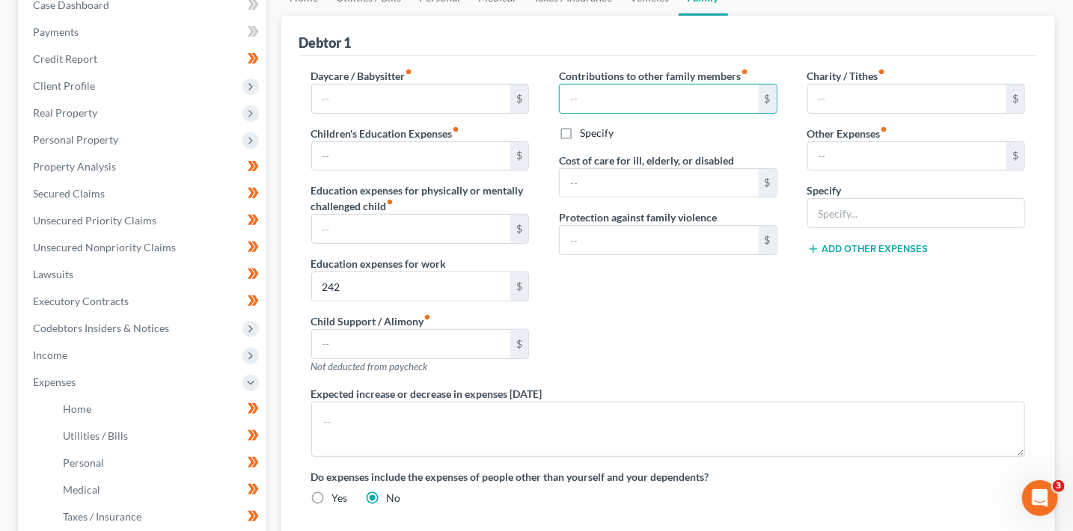
click at [663, 323] on div "Contributions to other family members fiber_manual_record $ Specify Cost of car…" at bounding box center [668, 227] width 249 height 318
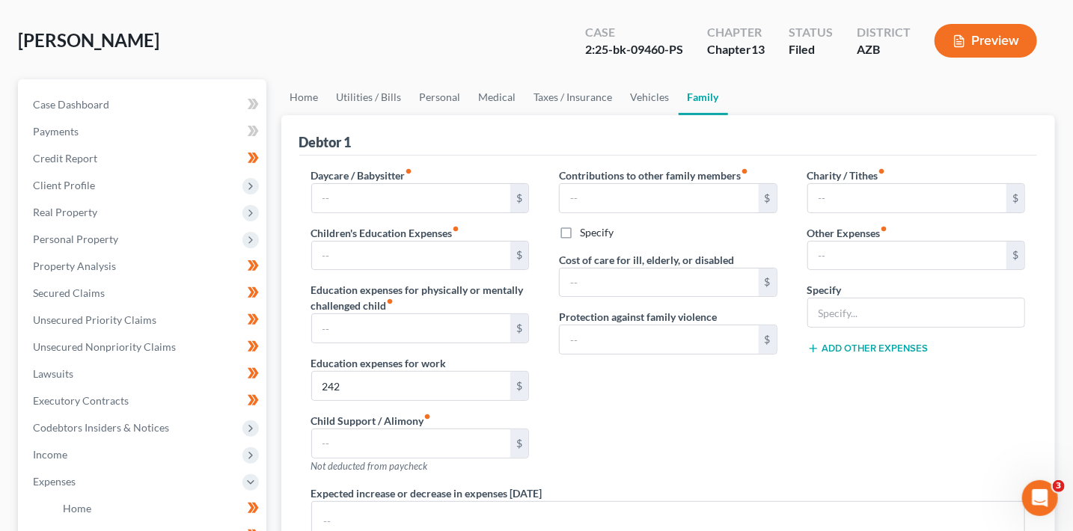
scroll to position [16, 0]
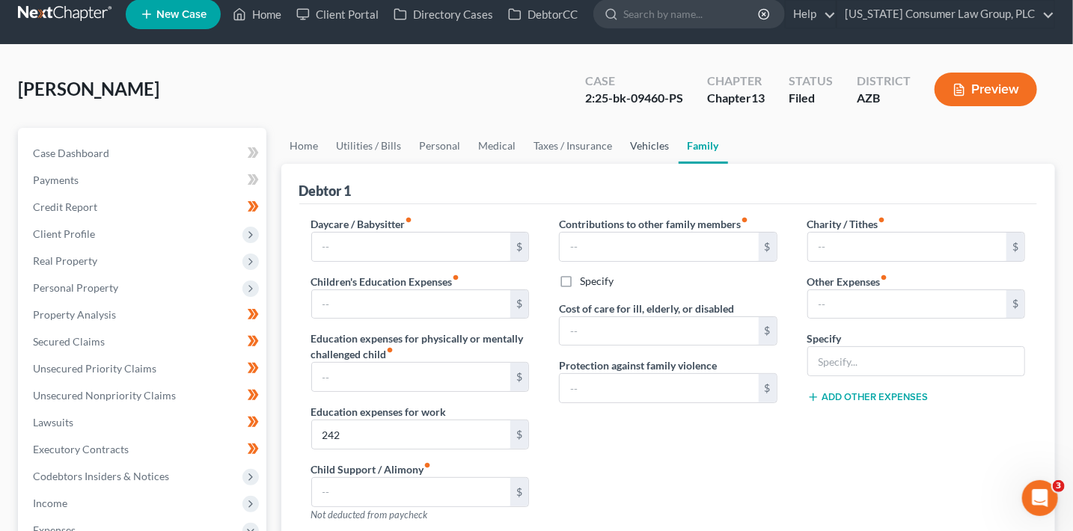
click at [662, 154] on link "Vehicles" at bounding box center [650, 146] width 57 height 36
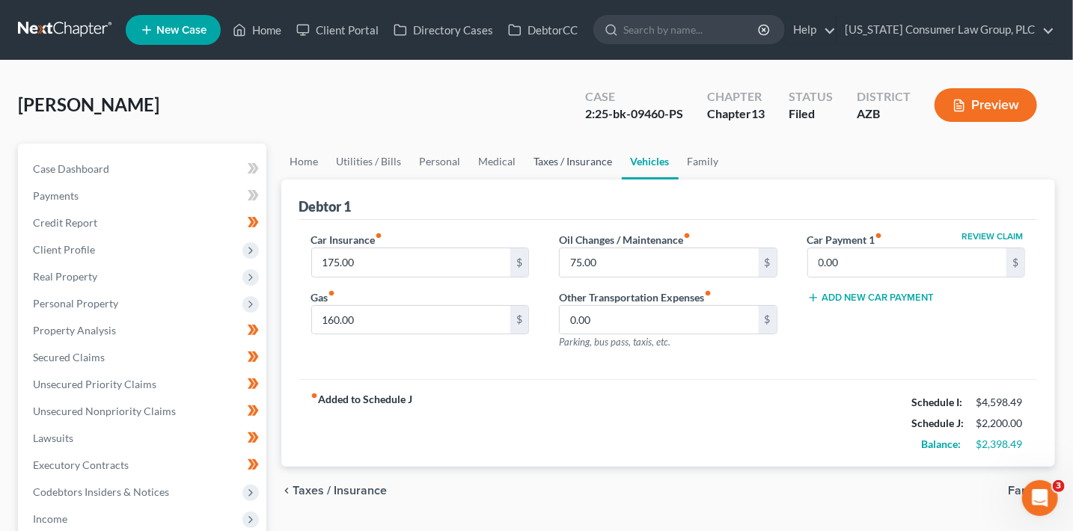
click at [591, 160] on link "Taxes / Insurance" at bounding box center [573, 162] width 97 height 36
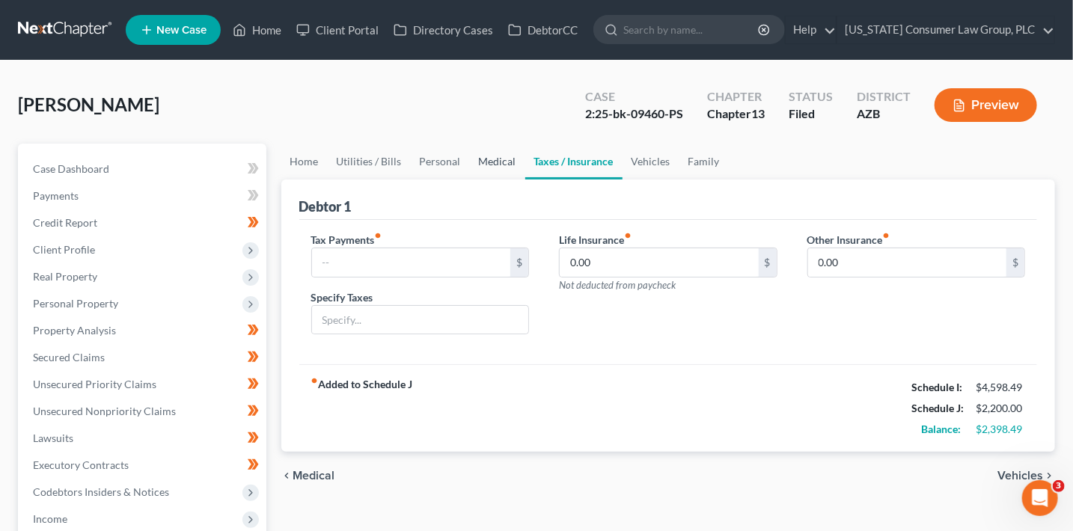
click at [481, 162] on link "Medical" at bounding box center [497, 162] width 55 height 36
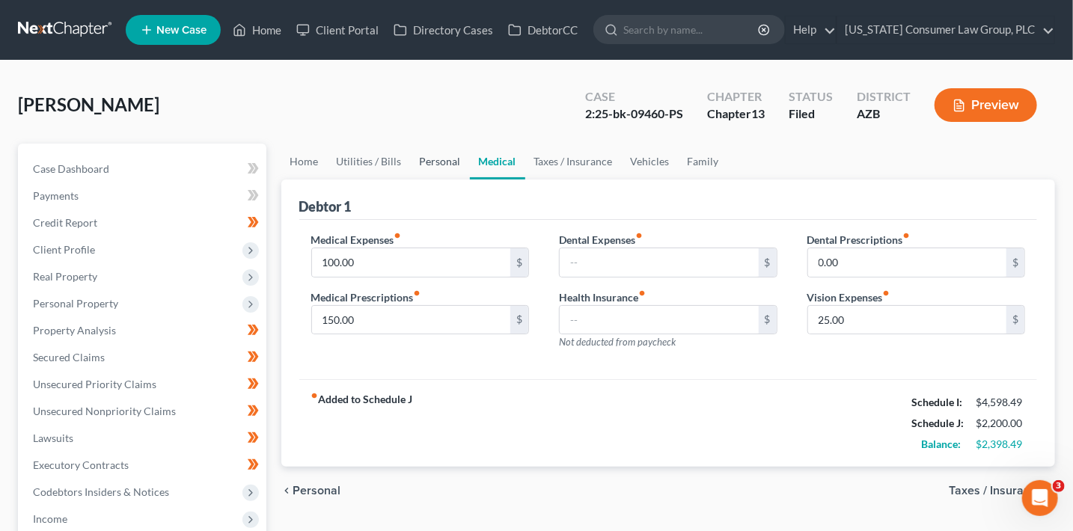
click at [426, 169] on link "Personal" at bounding box center [440, 162] width 59 height 36
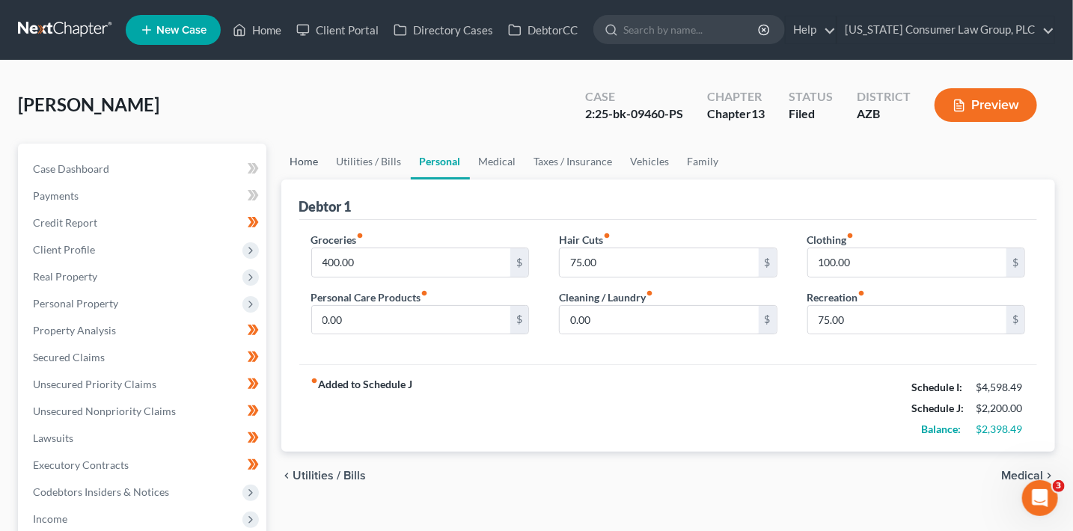
click at [321, 163] on link "Home" at bounding box center [304, 162] width 46 height 36
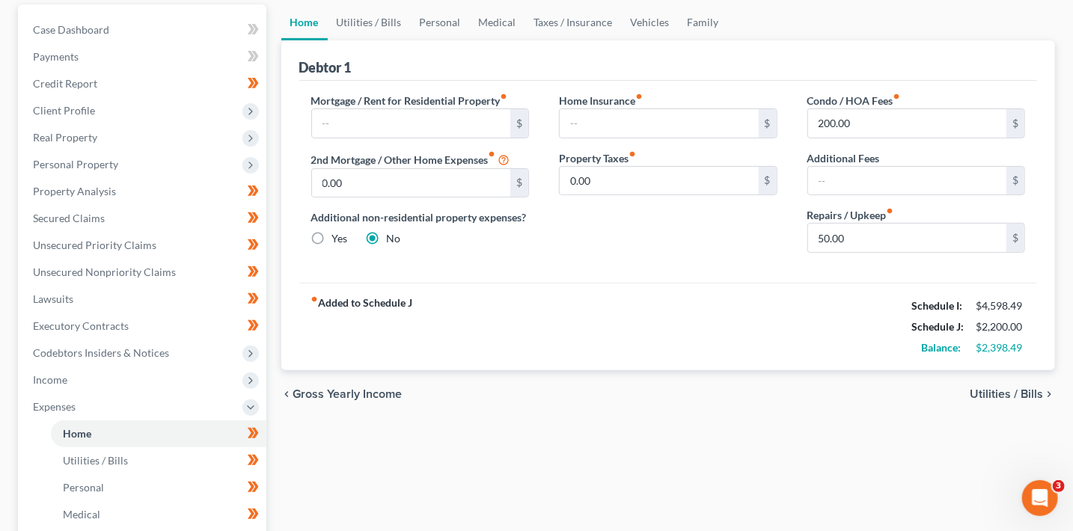
scroll to position [131, 0]
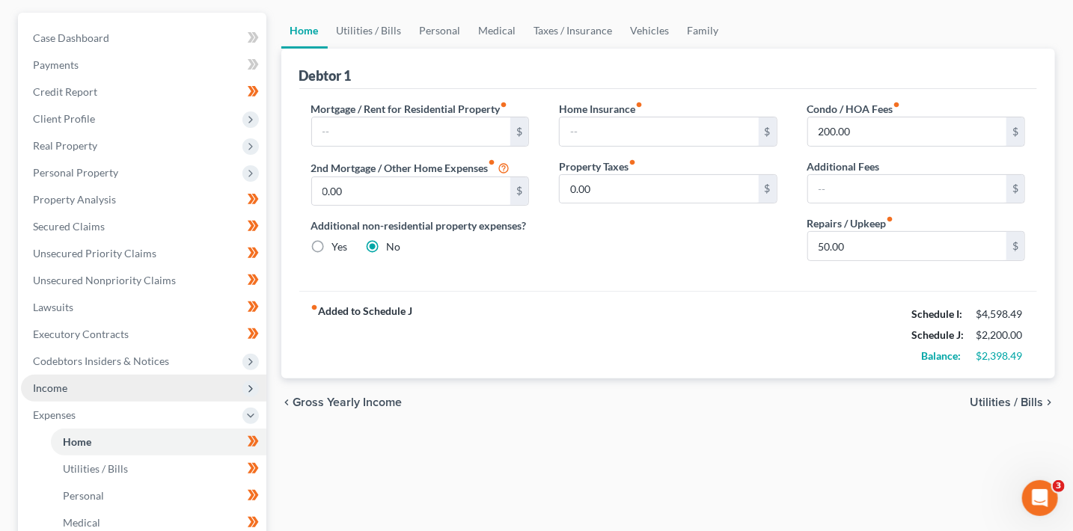
click at [252, 388] on icon at bounding box center [251, 389] width 12 height 12
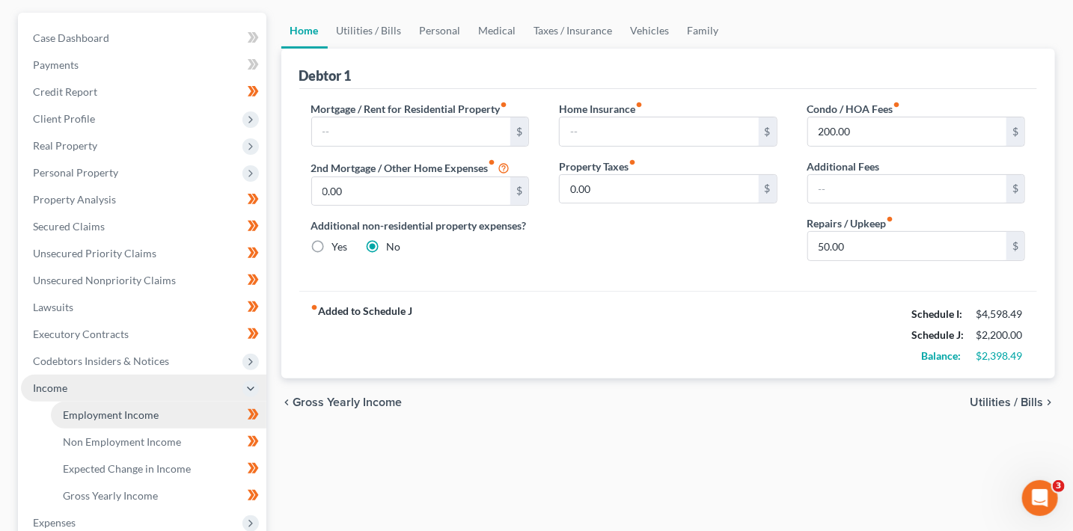
click at [181, 419] on link "Employment Income" at bounding box center [159, 415] width 216 height 27
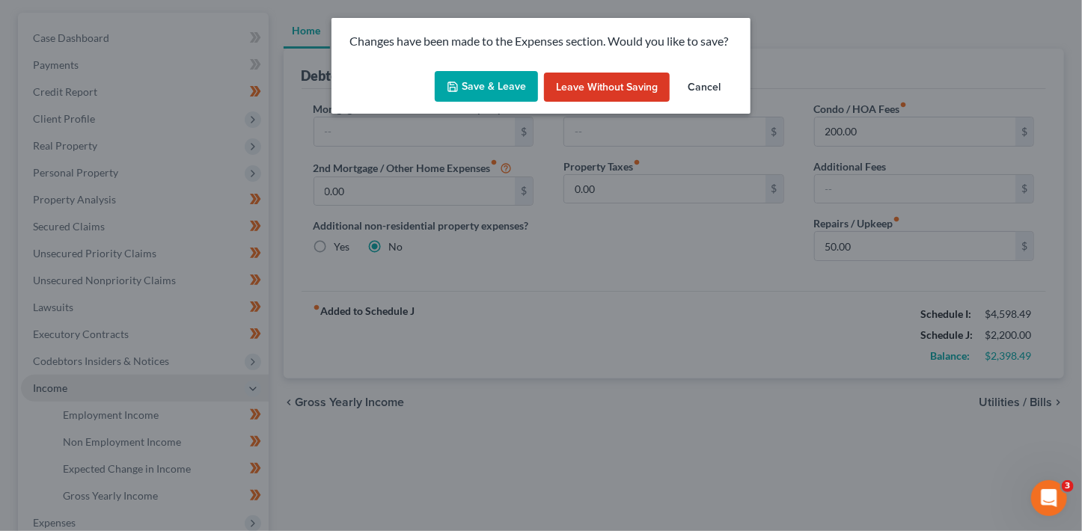
click at [516, 88] on button "Save & Leave" at bounding box center [486, 86] width 103 height 31
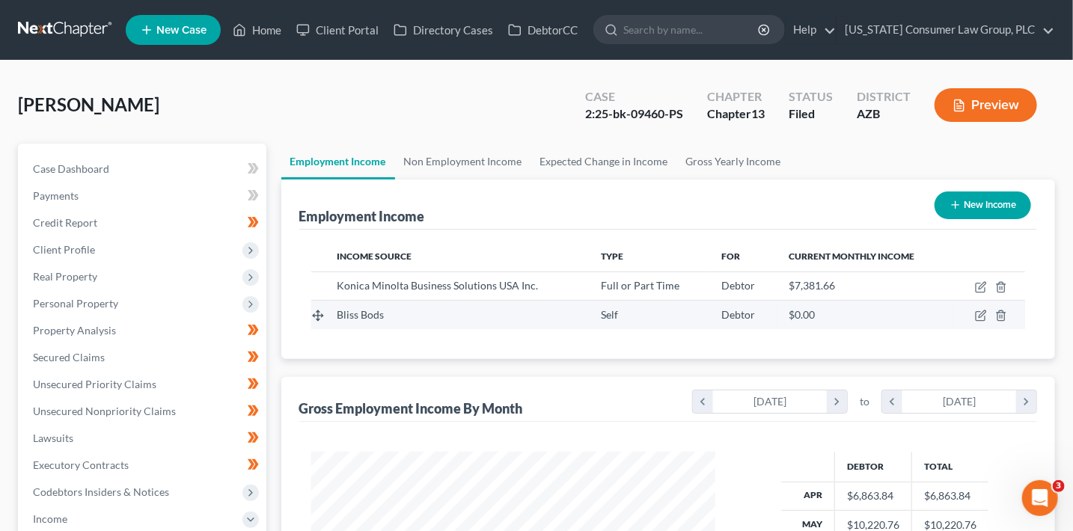
scroll to position [266, 434]
click at [1011, 313] on td at bounding box center [989, 315] width 73 height 28
click at [1002, 316] on line "button" at bounding box center [1002, 317] width 0 height 3
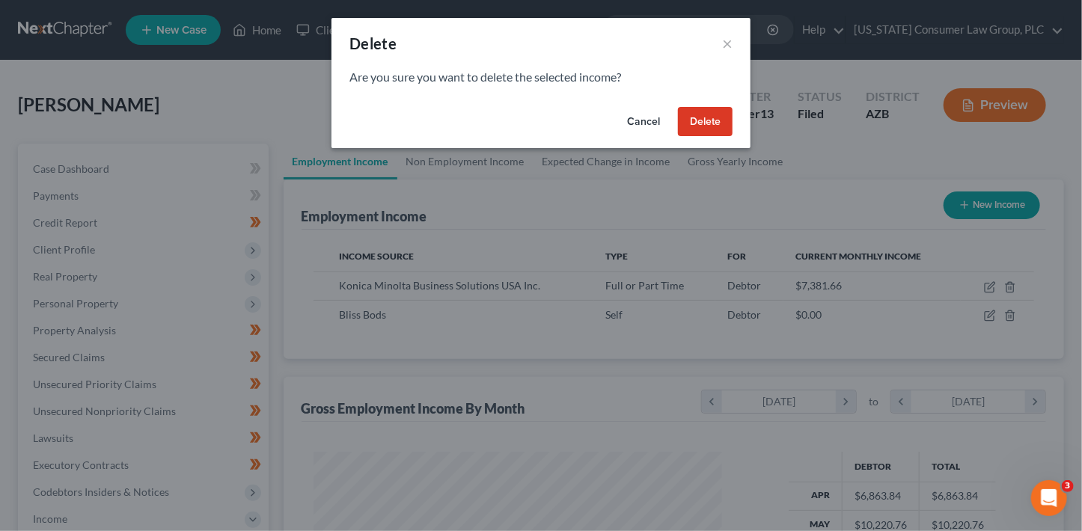
click at [695, 124] on button "Delete" at bounding box center [705, 122] width 55 height 30
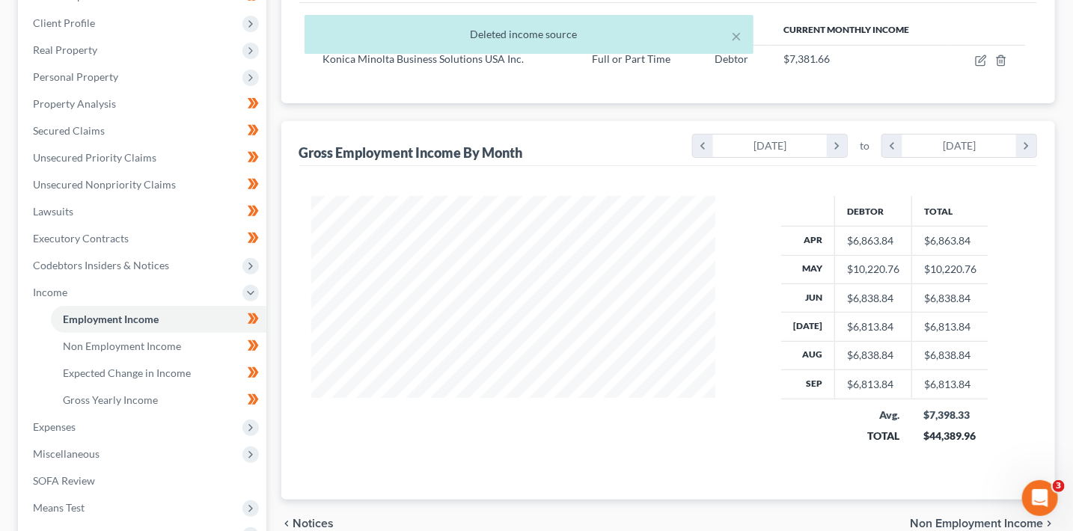
scroll to position [293, 0]
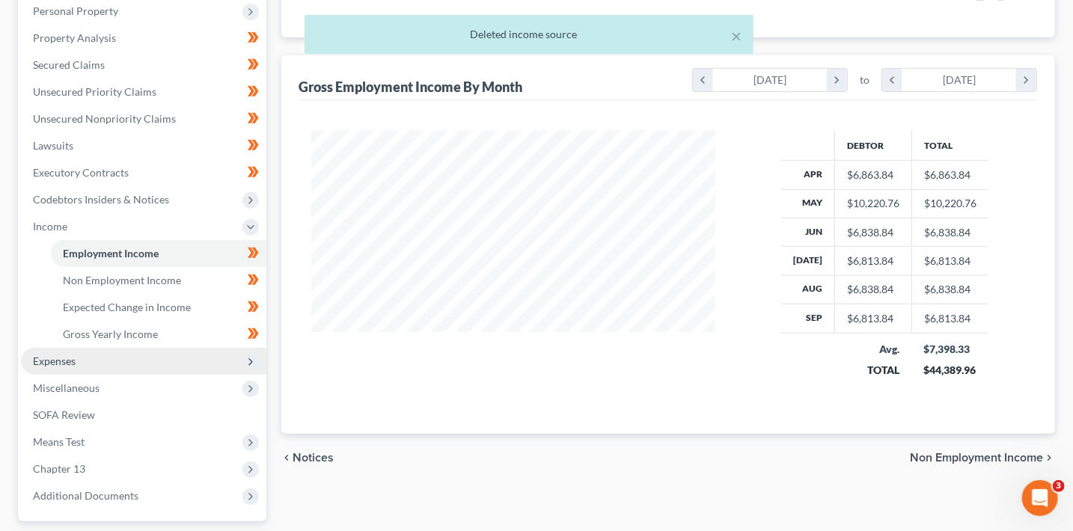
click at [126, 369] on span "Expenses" at bounding box center [144, 361] width 246 height 27
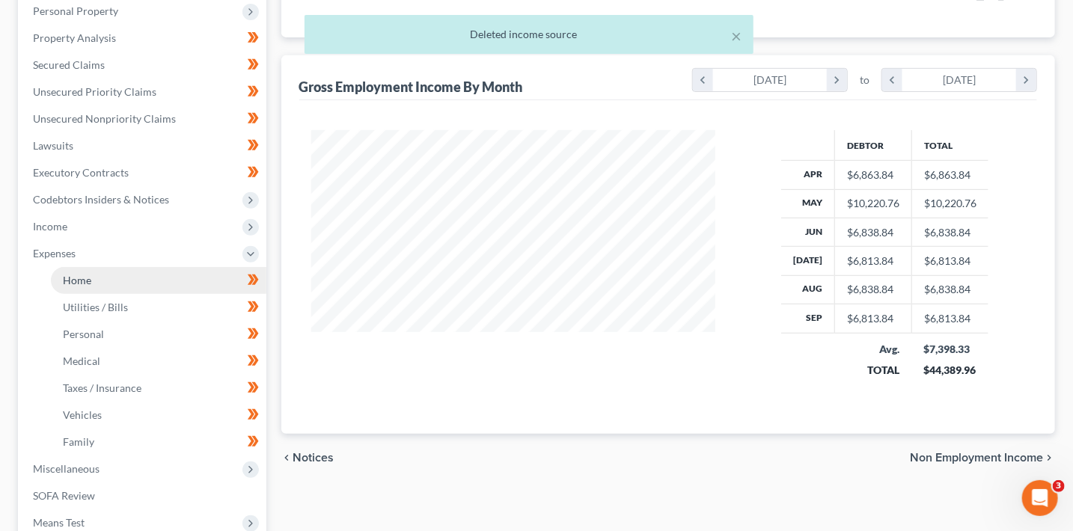
click at [116, 278] on link "Home" at bounding box center [159, 280] width 216 height 27
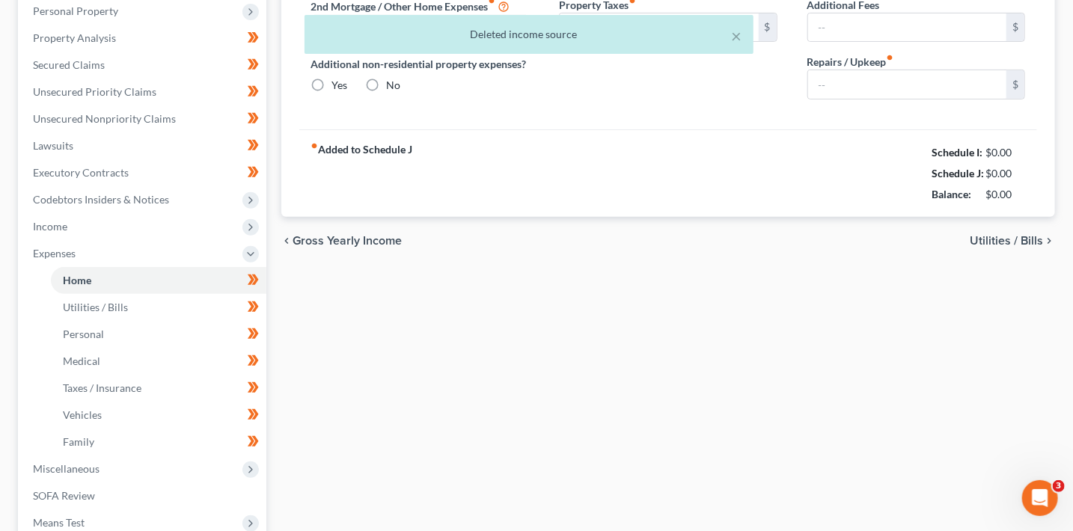
type input "0.00"
radio input "true"
type input "0.00"
type input "200.00"
type input "50.00"
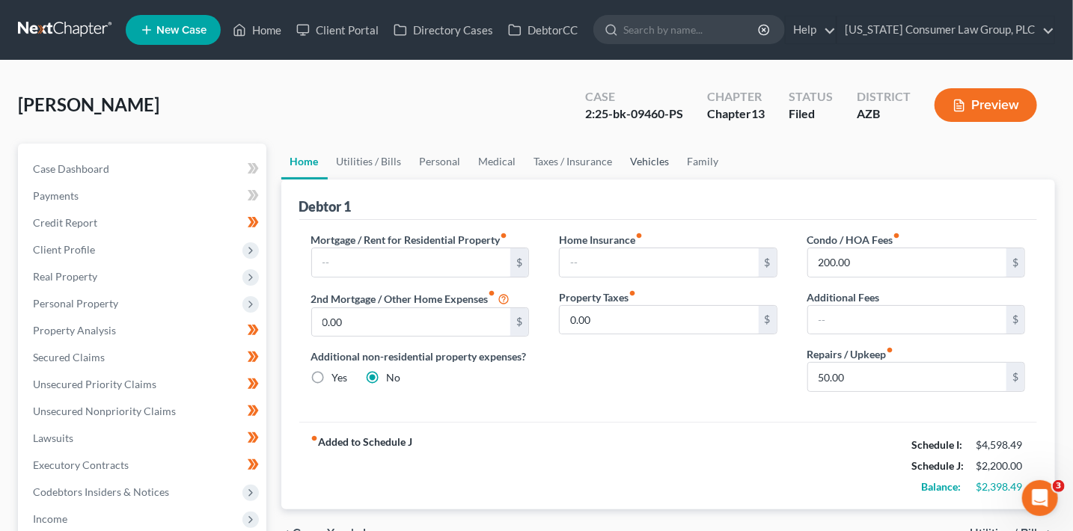
click at [650, 167] on link "Vehicles" at bounding box center [650, 162] width 57 height 36
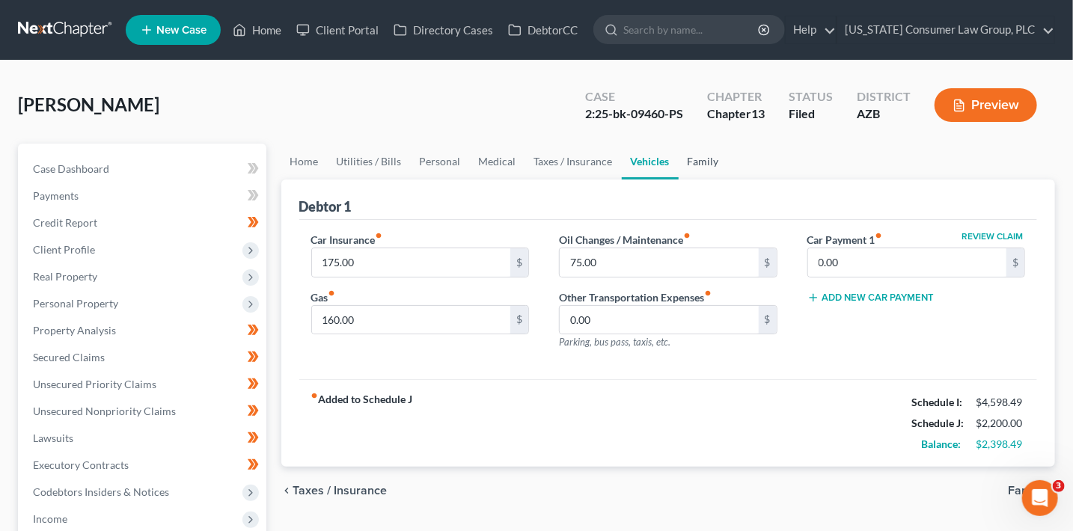
click at [701, 164] on link "Family" at bounding box center [703, 162] width 49 height 36
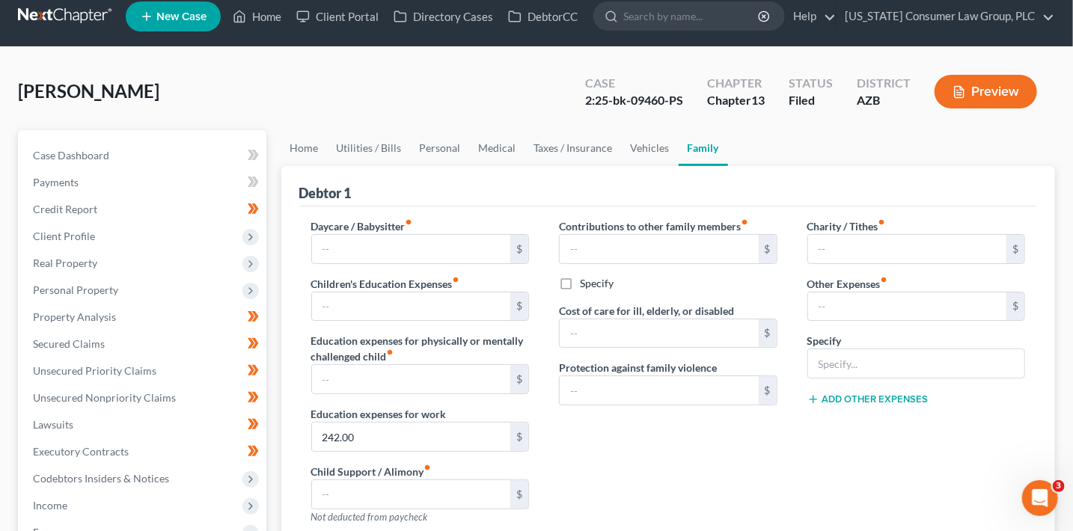
scroll to position [58, 0]
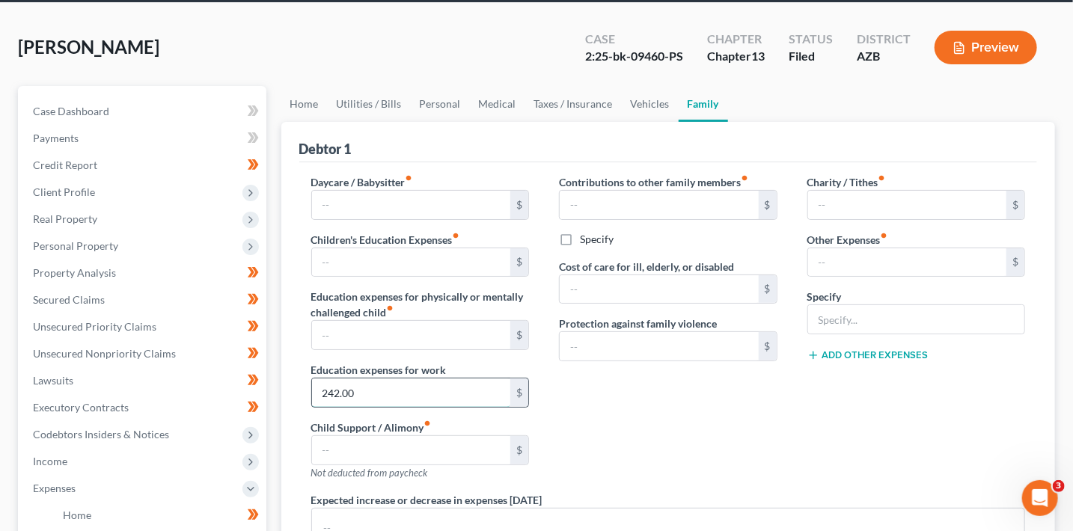
drag, startPoint x: 371, startPoint y: 392, endPoint x: 406, endPoint y: 382, distance: 36.7
click at [406, 382] on input "242.00" at bounding box center [411, 393] width 199 height 28
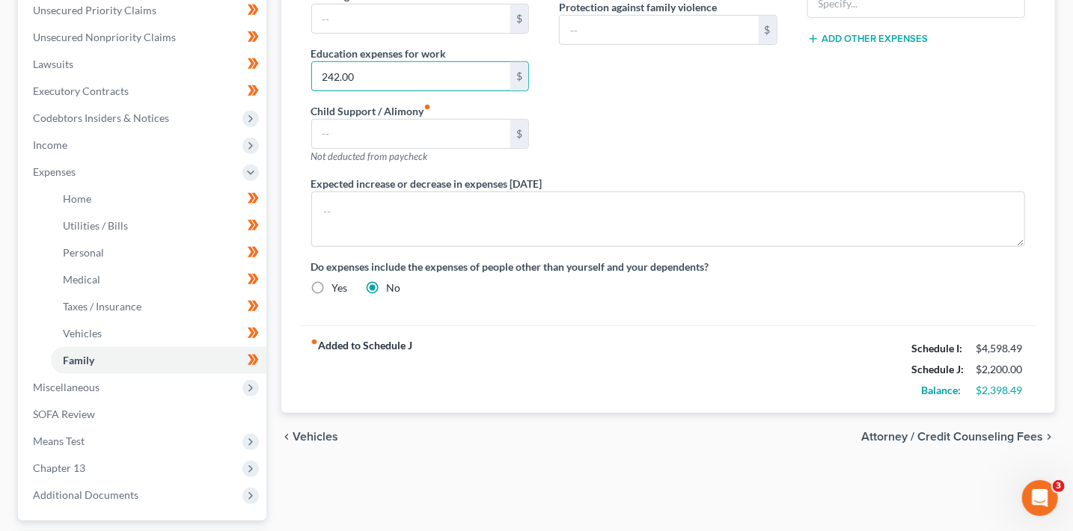
scroll to position [467, 0]
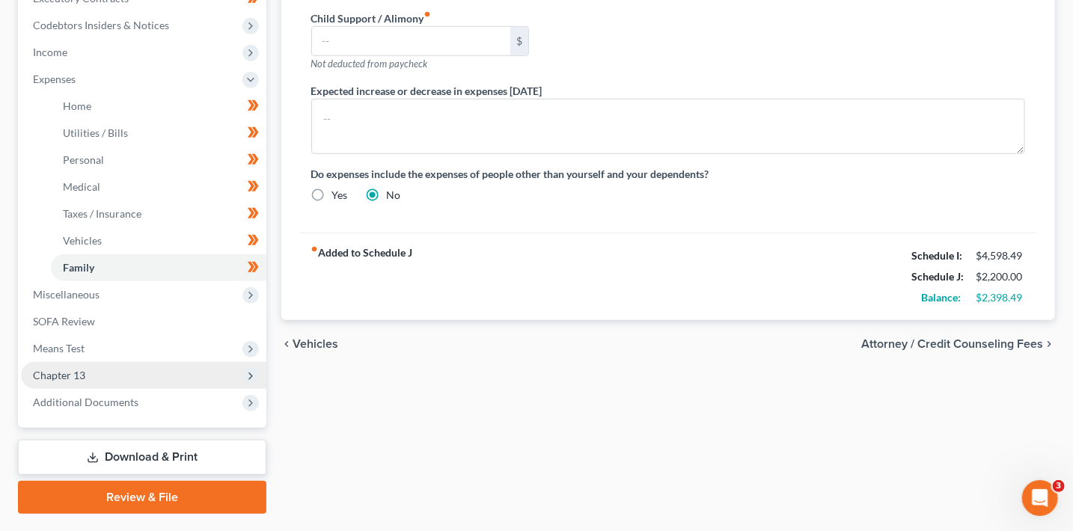
click at [121, 375] on span "Chapter 13" at bounding box center [144, 375] width 246 height 27
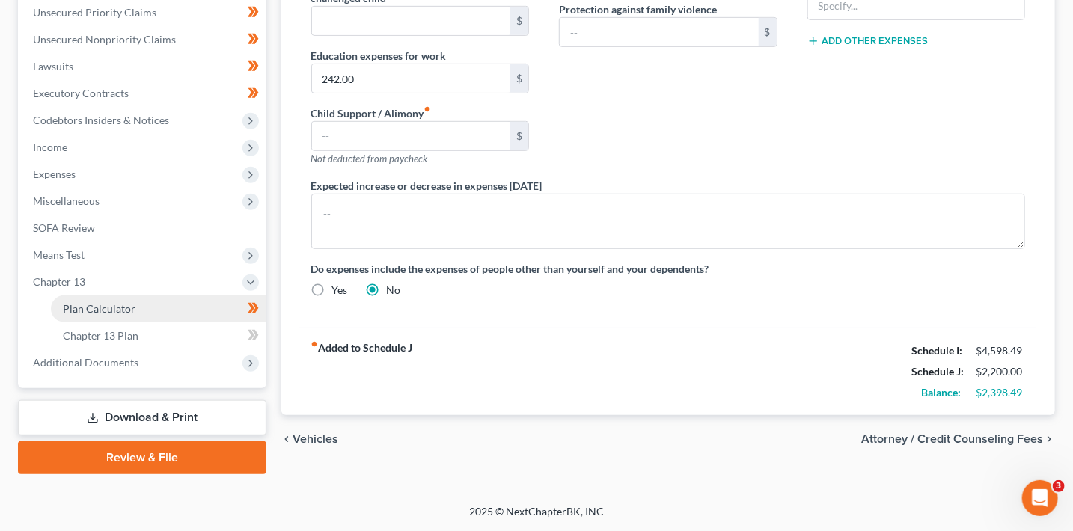
scroll to position [371, 0]
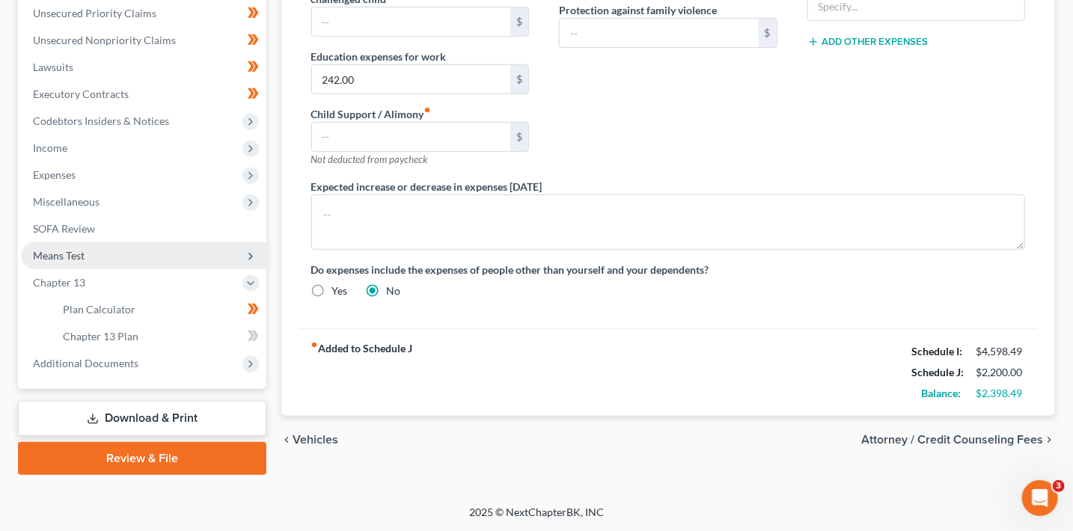
click at [76, 249] on span "Means Test" at bounding box center [59, 255] width 52 height 13
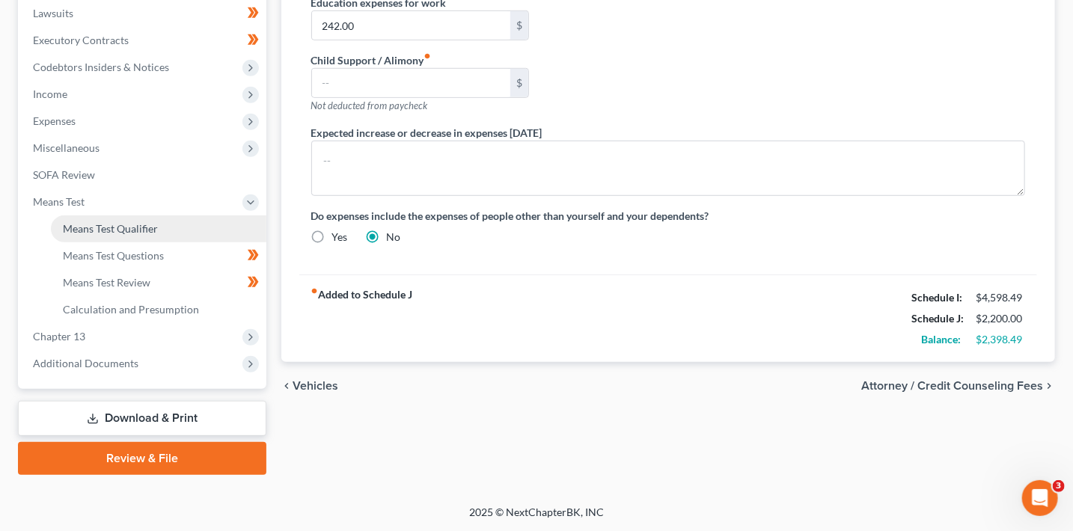
click at [108, 223] on span "Means Test Qualifier" at bounding box center [110, 228] width 95 height 13
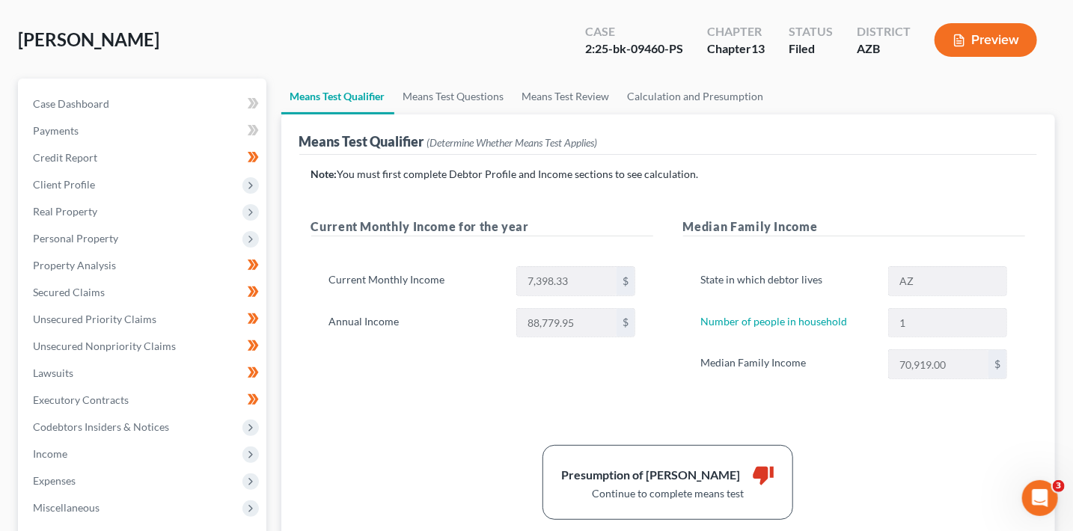
scroll to position [78, 0]
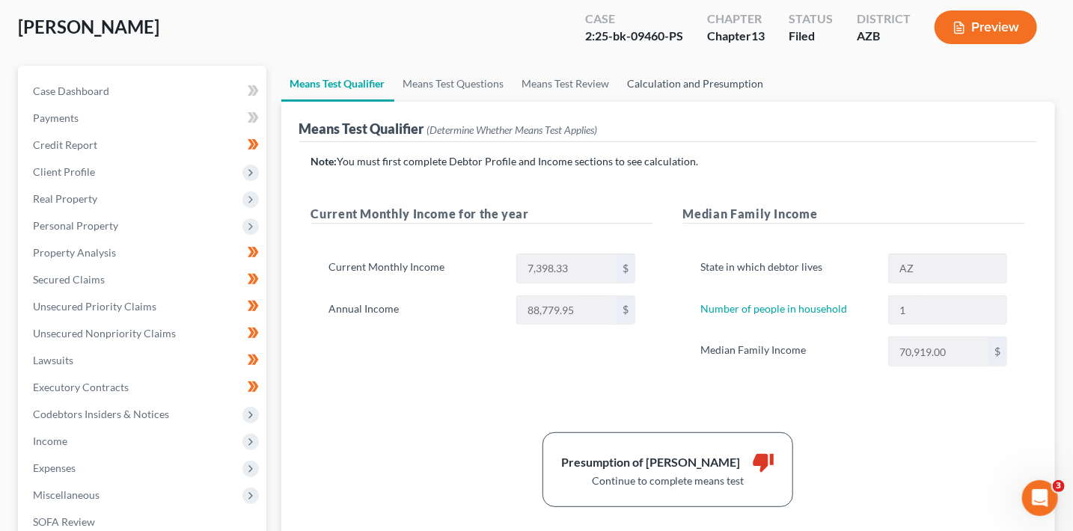
click at [692, 85] on link "Calculation and Presumption" at bounding box center [696, 84] width 154 height 36
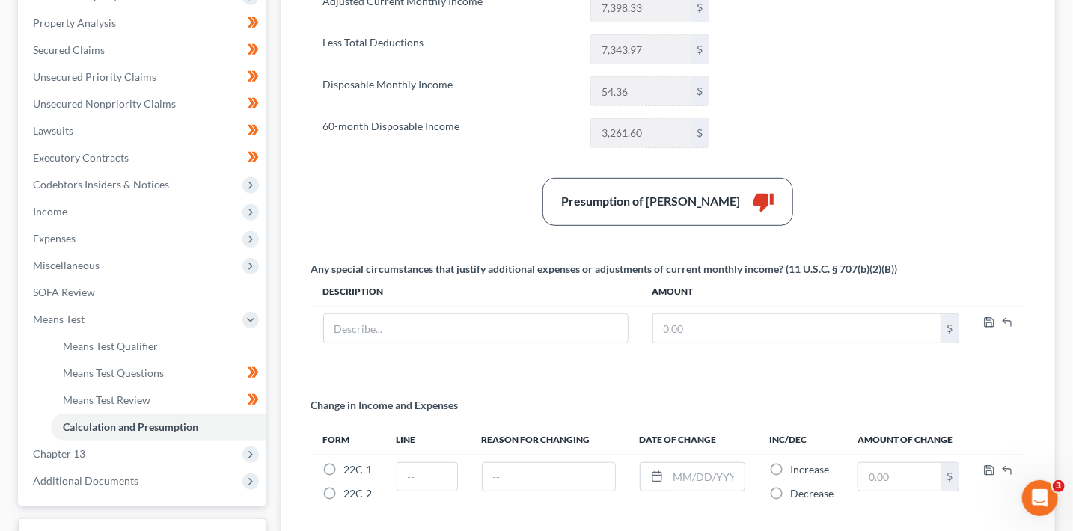
scroll to position [378, 0]
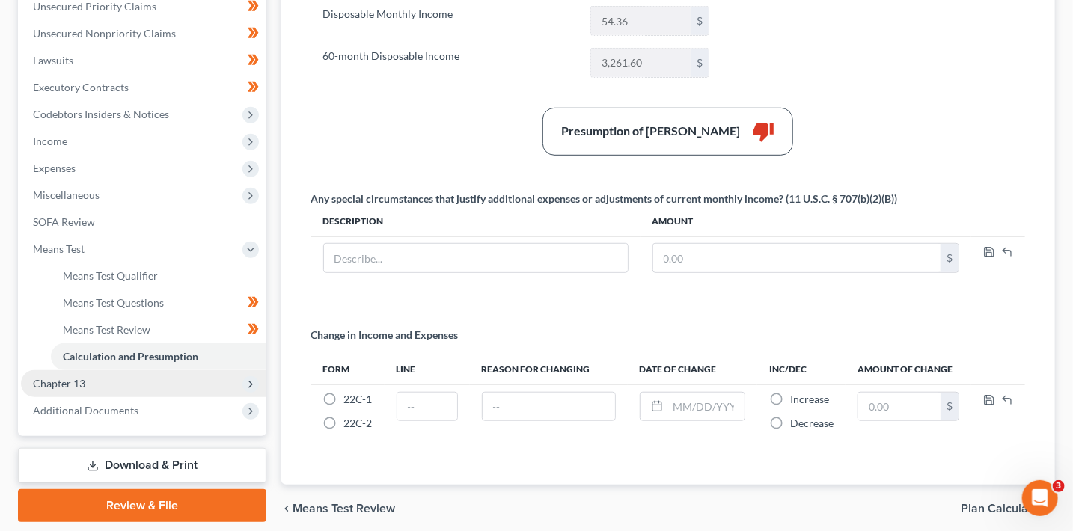
click at [162, 388] on span "Chapter 13" at bounding box center [144, 384] width 246 height 27
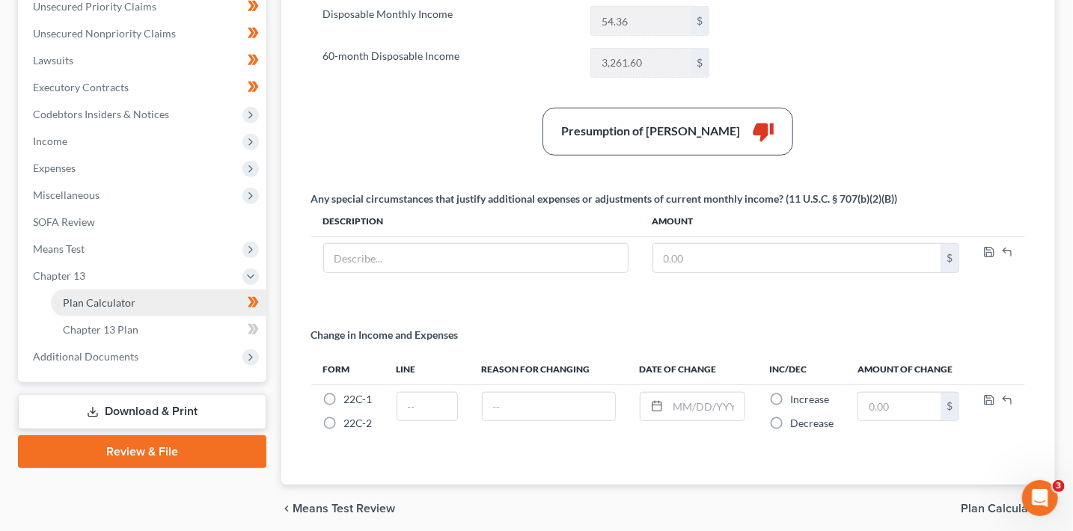
click at [153, 305] on link "Plan Calculator" at bounding box center [159, 303] width 216 height 27
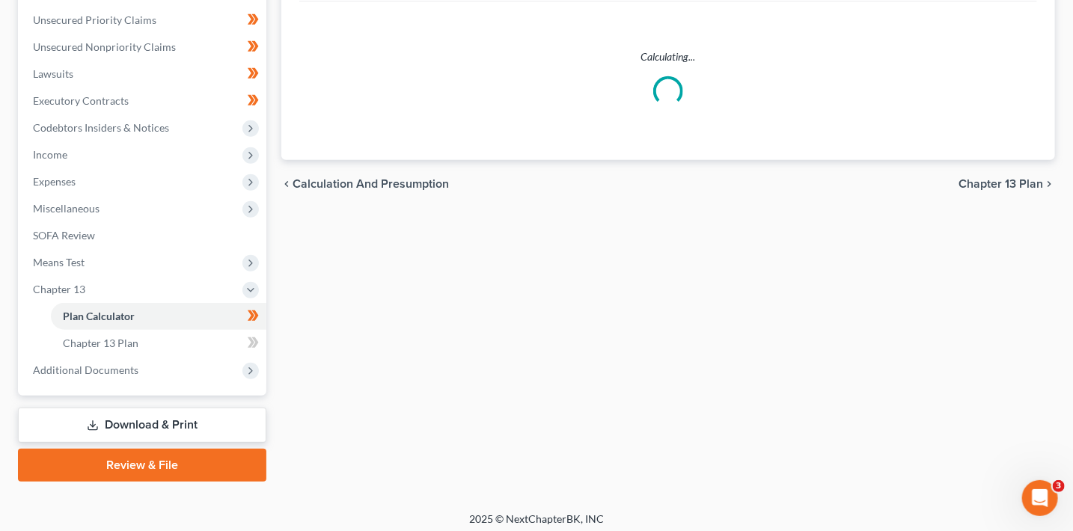
select select "59"
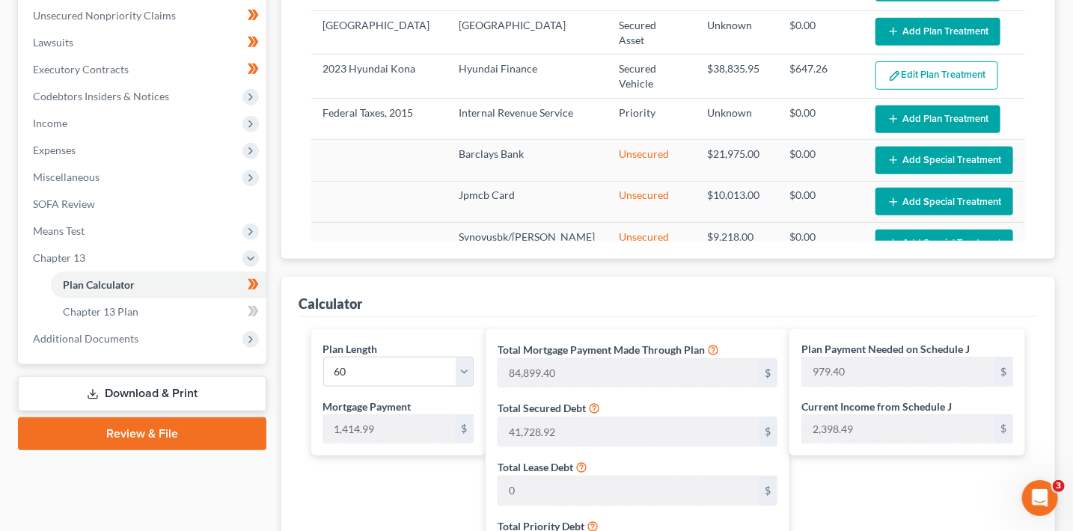
select select "59"
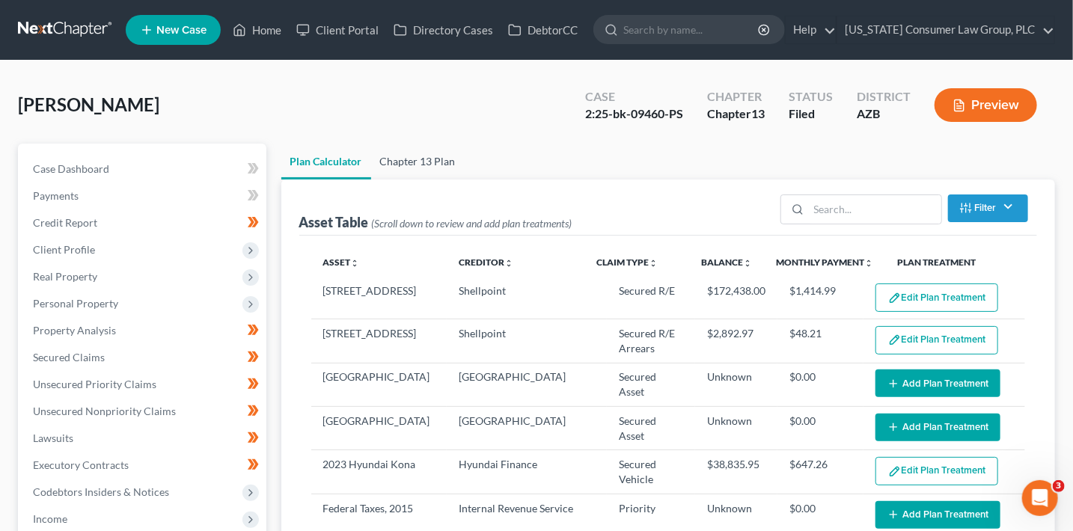
click at [403, 162] on link "Chapter 13 Plan" at bounding box center [418, 162] width 94 height 36
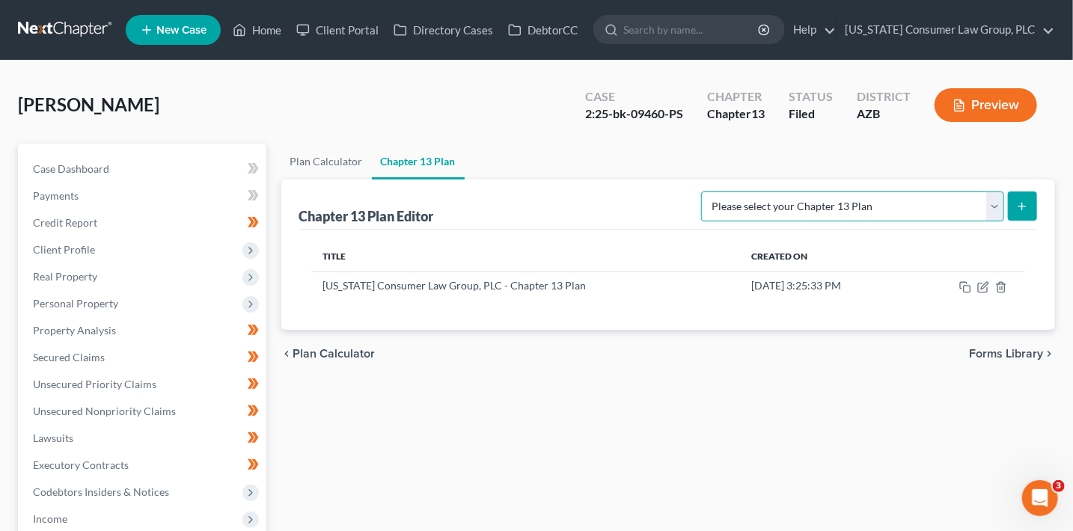
click at [832, 200] on select "Please select your Chapter 13 Plan Arizona Consumer Law Group, PLC - Chapter 13…" at bounding box center [852, 207] width 303 height 30
select select "0"
click at [722, 192] on select "Please select your Chapter 13 Plan Arizona Consumer Law Group, PLC - Chapter 13…" at bounding box center [852, 207] width 303 height 30
click at [1028, 210] on button "submit" at bounding box center [1022, 206] width 29 height 29
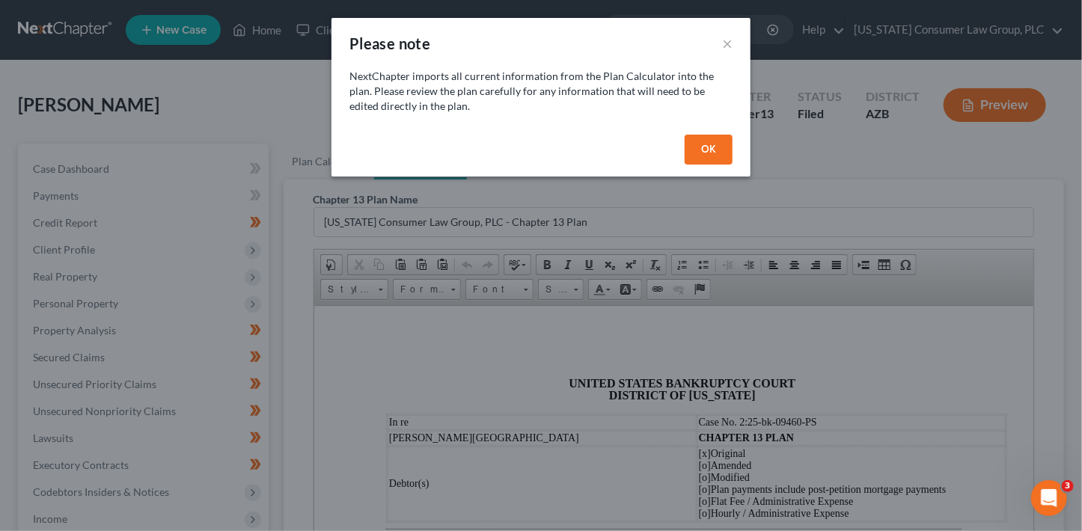
click at [725, 150] on button "OK" at bounding box center [709, 150] width 48 height 30
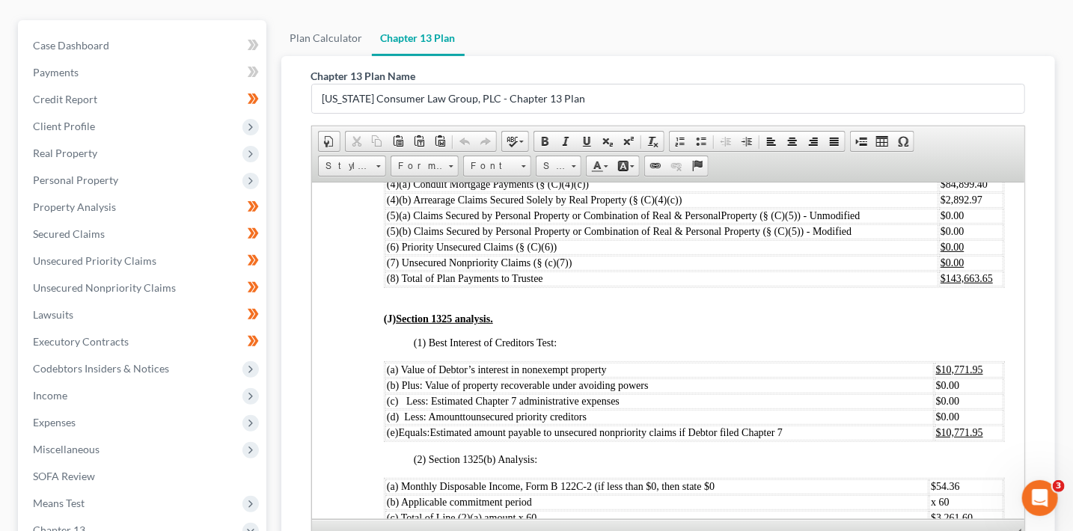
scroll to position [4033, 0]
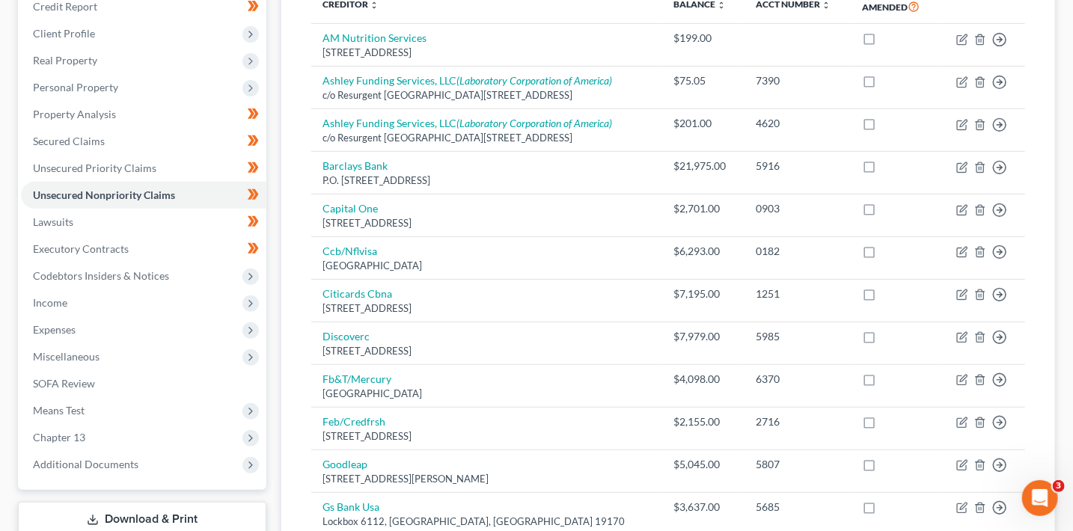
scroll to position [90, 0]
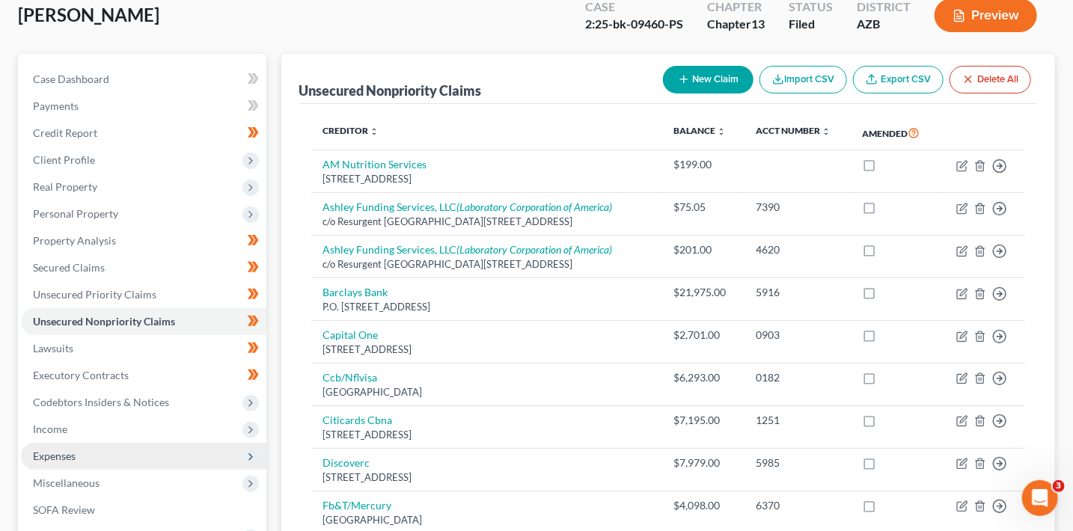
click at [66, 462] on span "Expenses" at bounding box center [144, 456] width 246 height 27
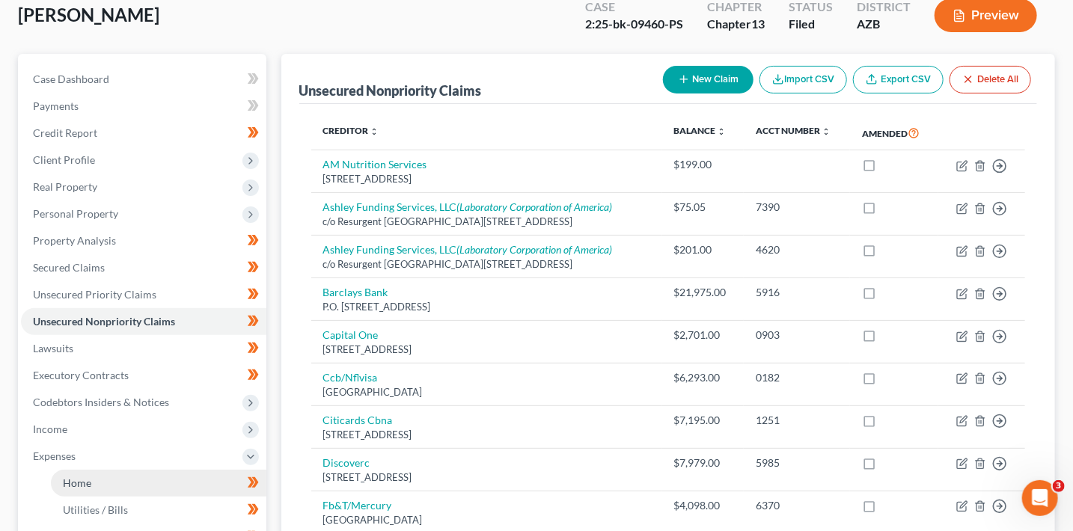
click at [92, 483] on link "Home" at bounding box center [159, 483] width 216 height 27
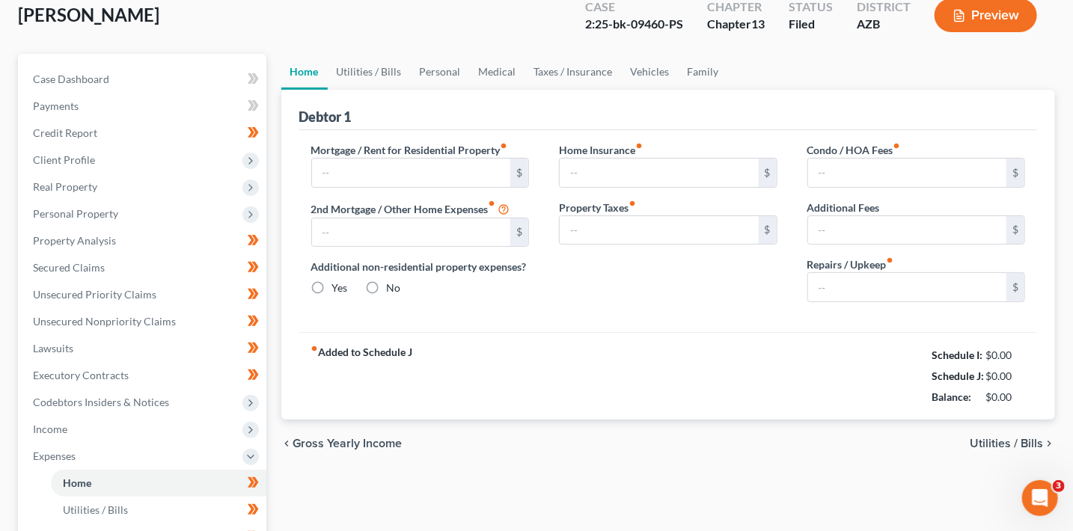
scroll to position [34, 0]
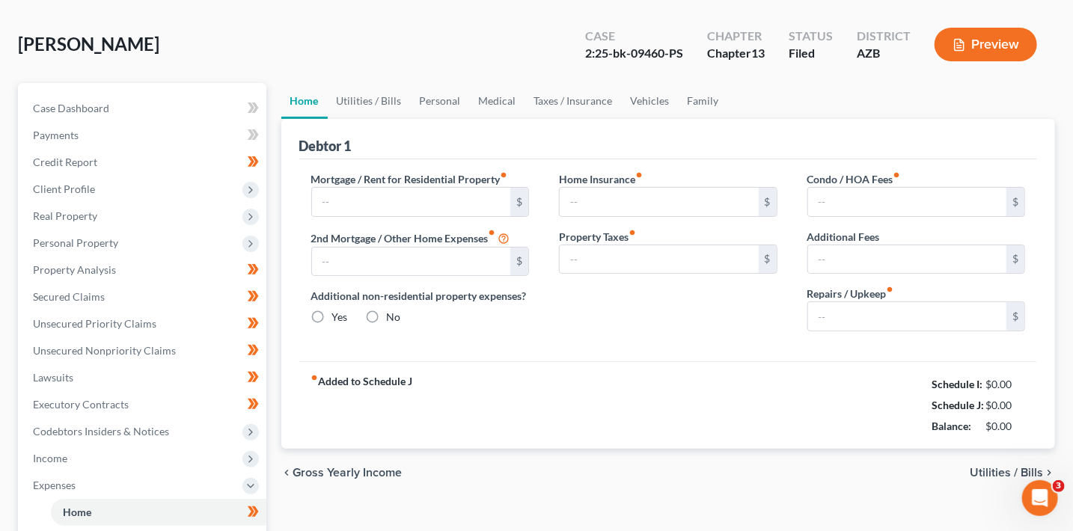
type input "0.00"
radio input "true"
type input "0.00"
type input "200.00"
type input "50.00"
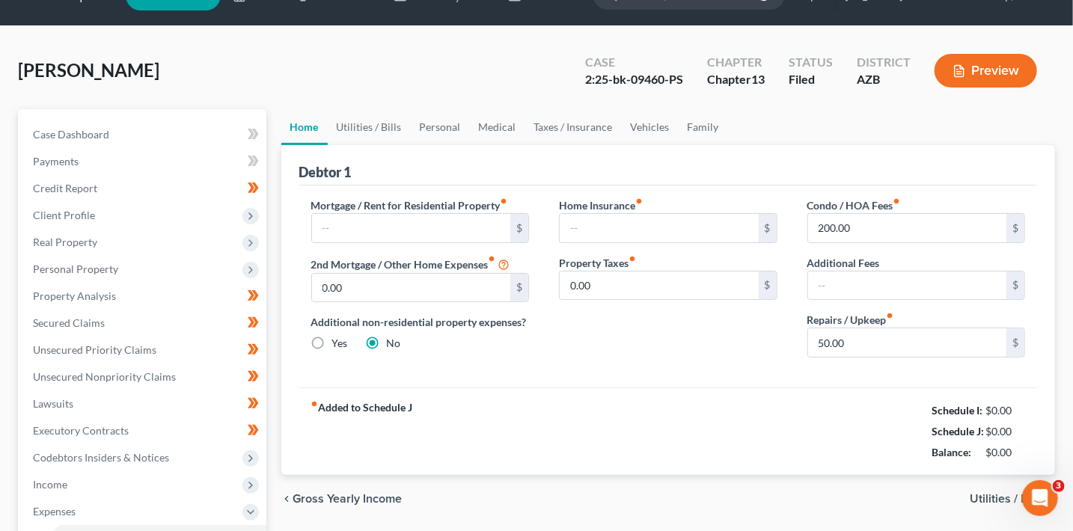
scroll to position [0, 0]
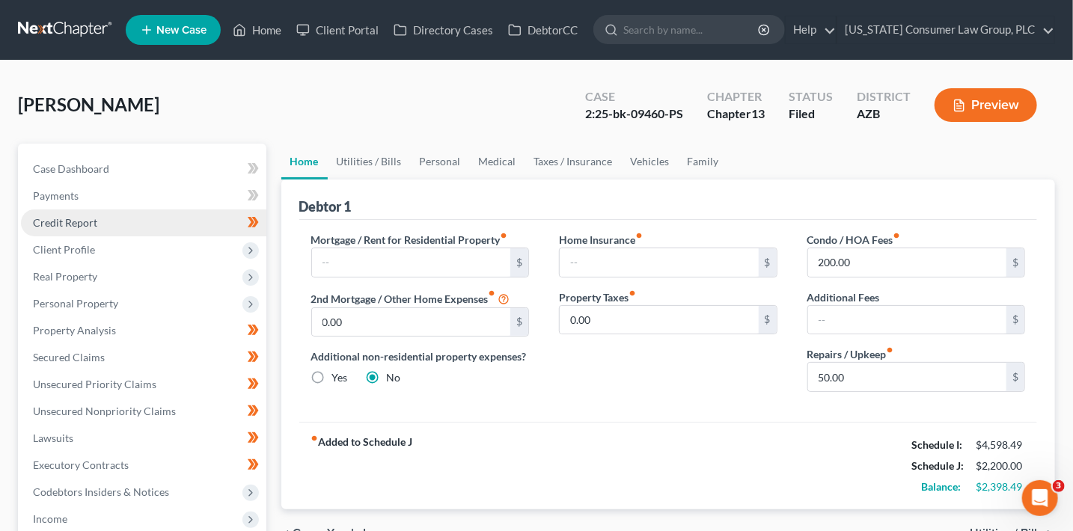
click at [96, 233] on link "Credit Report" at bounding box center [144, 223] width 246 height 27
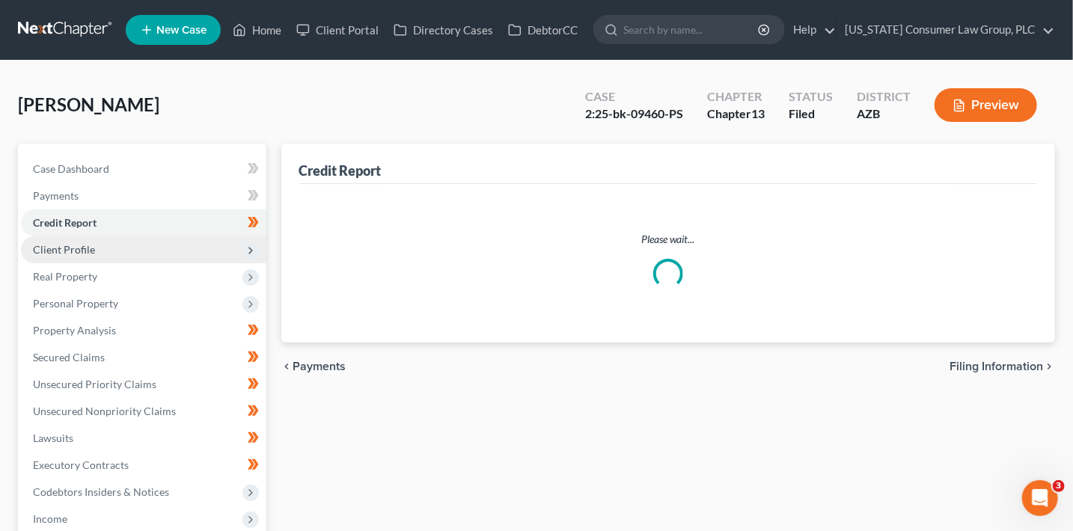
click at [95, 246] on span "Client Profile" at bounding box center [144, 250] width 246 height 27
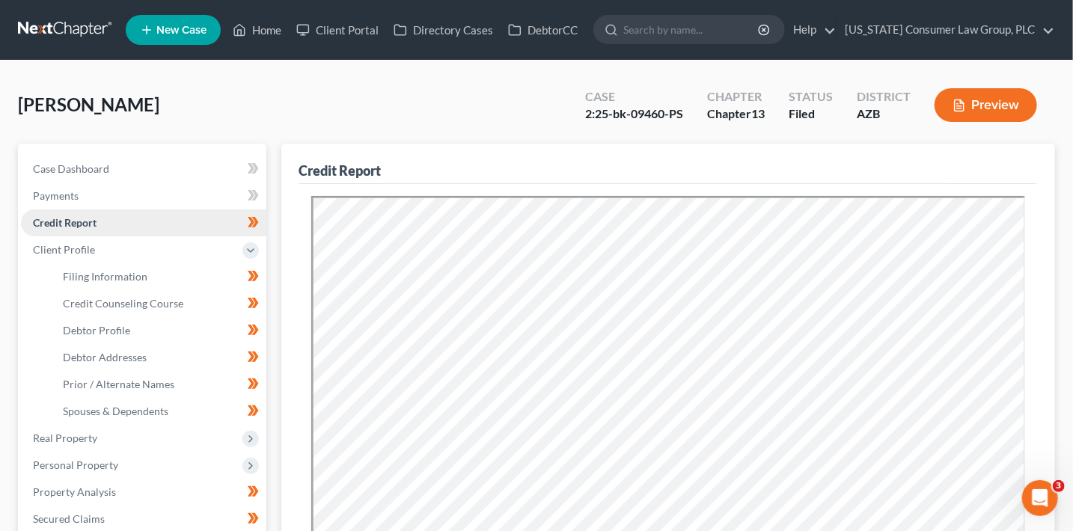
click at [121, 213] on link "Credit Report" at bounding box center [144, 223] width 246 height 27
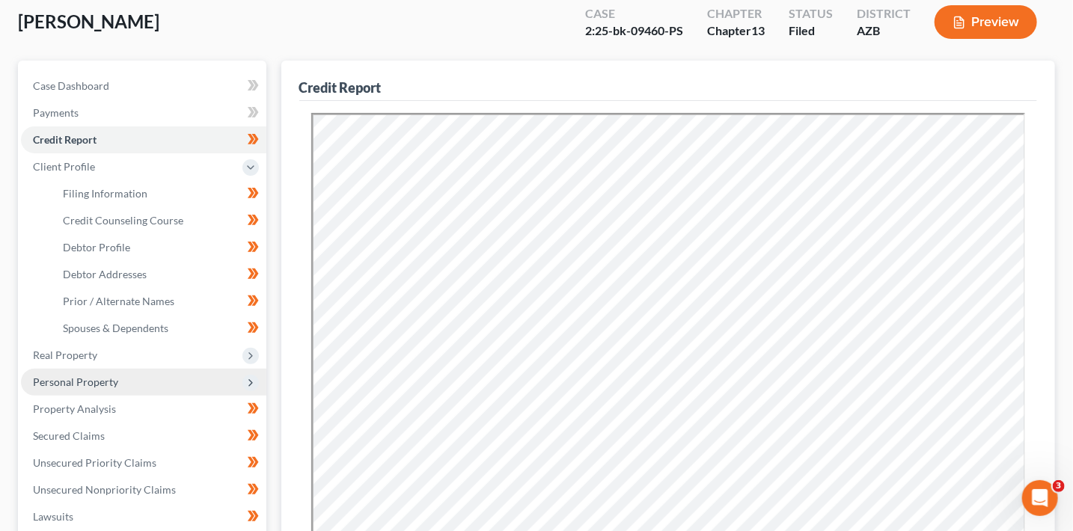
click at [84, 372] on span "Personal Property" at bounding box center [144, 382] width 246 height 27
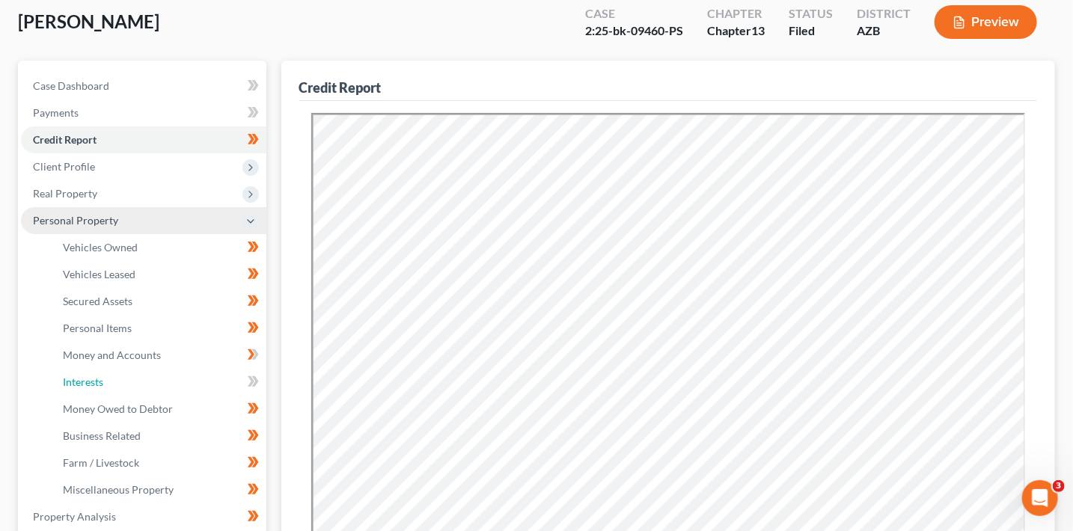
click at [84, 384] on span "Interests" at bounding box center [83, 382] width 40 height 13
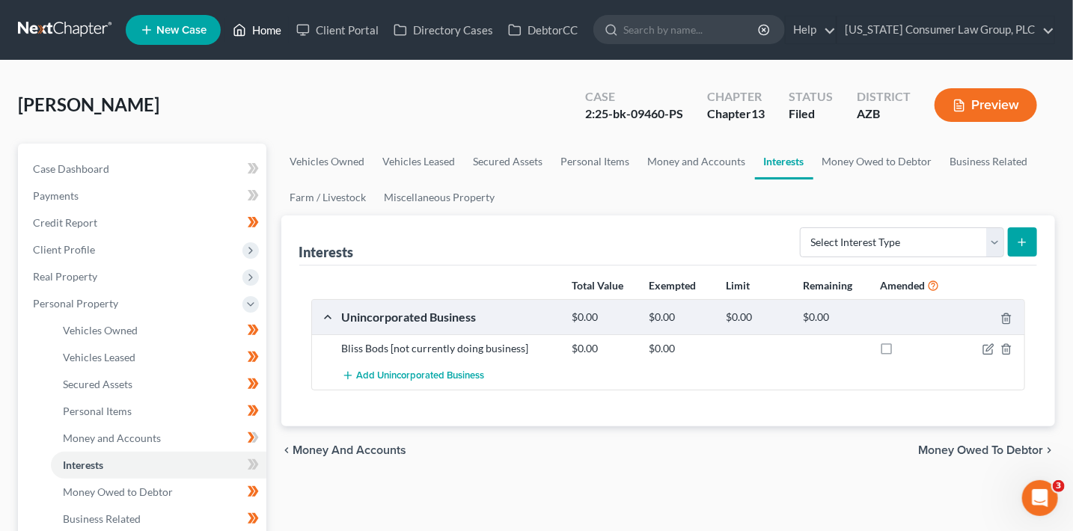
click at [262, 22] on link "Home" at bounding box center [257, 29] width 64 height 27
click at [276, 39] on link "Home" at bounding box center [257, 29] width 64 height 27
click at [258, 31] on link "Home" at bounding box center [257, 29] width 64 height 27
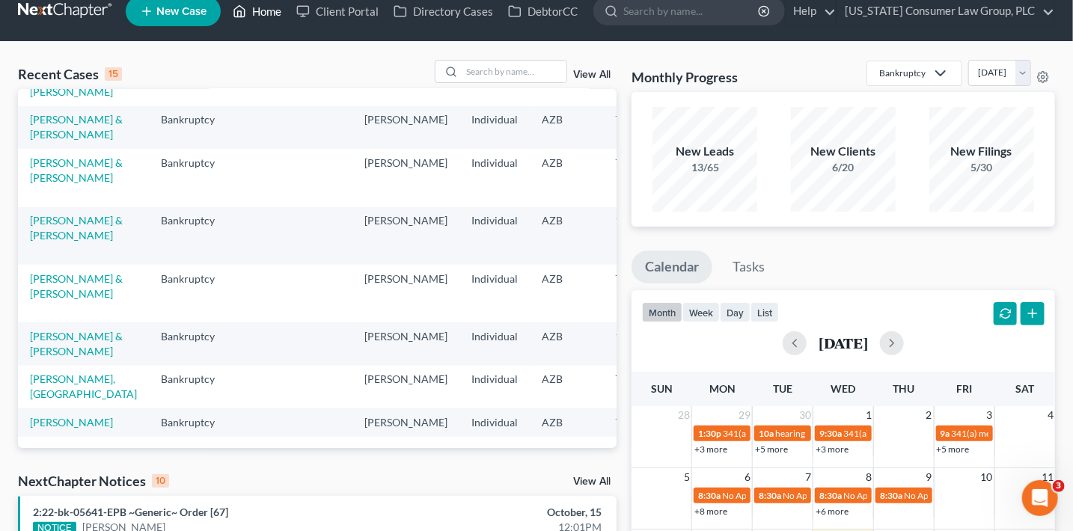
scroll to position [37, 0]
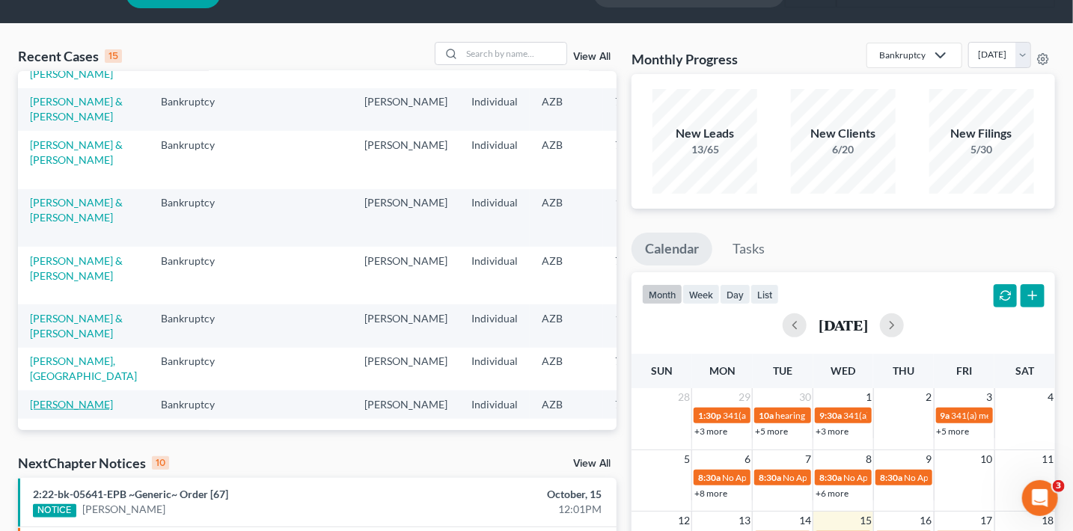
click at [57, 398] on link "[PERSON_NAME]" at bounding box center [71, 404] width 83 height 13
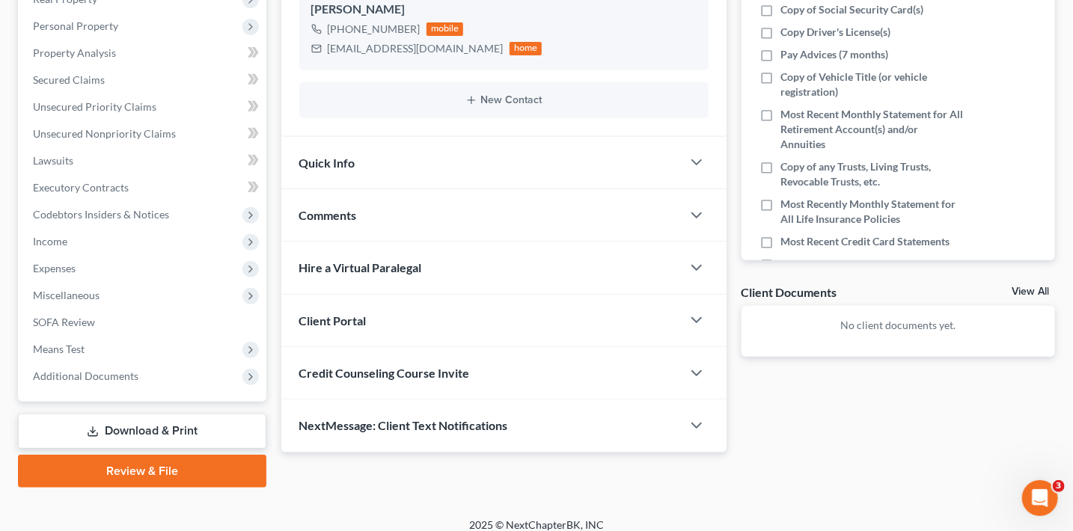
scroll to position [290, 0]
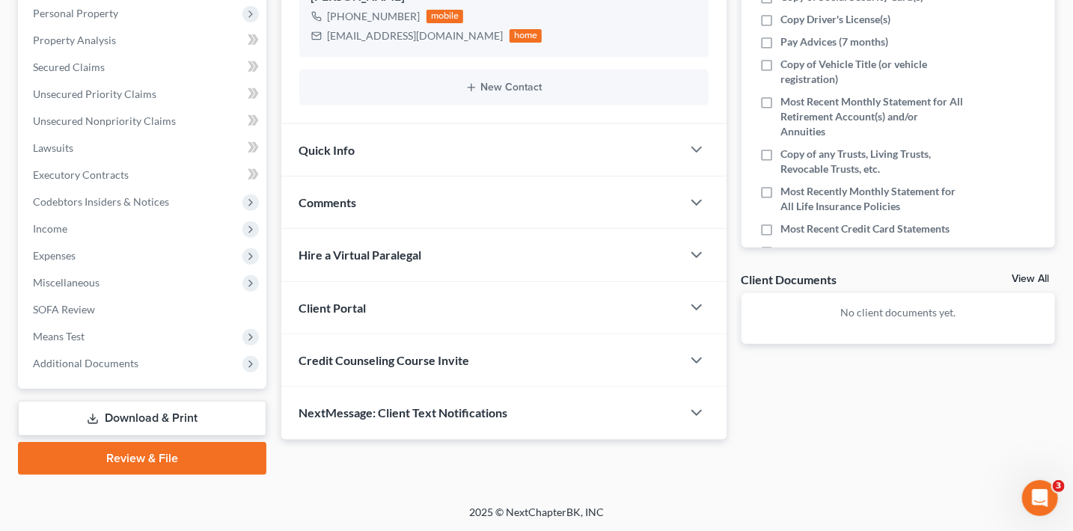
click at [413, 313] on div "Client Portal" at bounding box center [481, 308] width 400 height 52
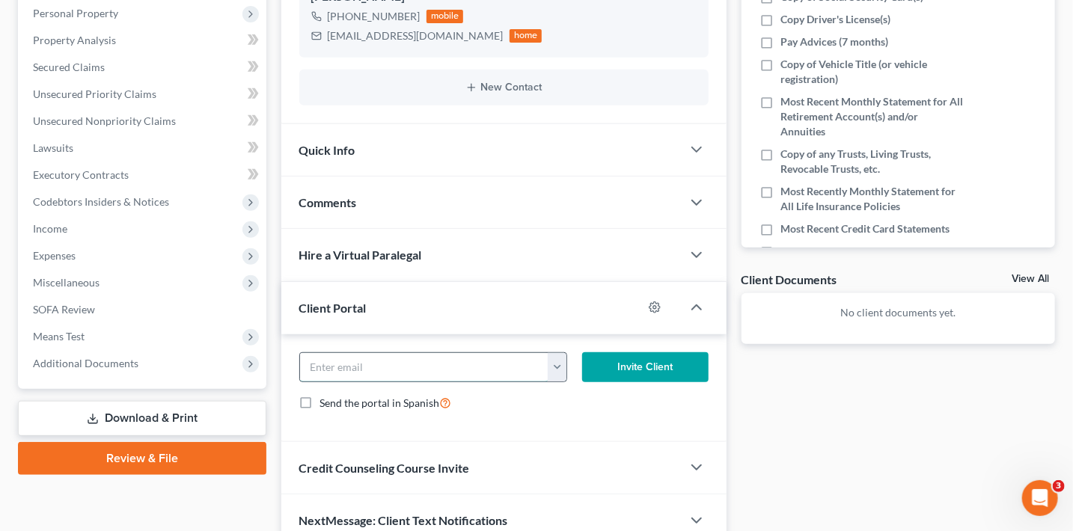
click at [400, 371] on input "email" at bounding box center [424, 367] width 249 height 28
paste input "[EMAIL_ADDRESS][DOMAIN_NAME]"
type input "[EMAIL_ADDRESS][DOMAIN_NAME]"
click at [667, 366] on button "Invite Client" at bounding box center [645, 368] width 126 height 30
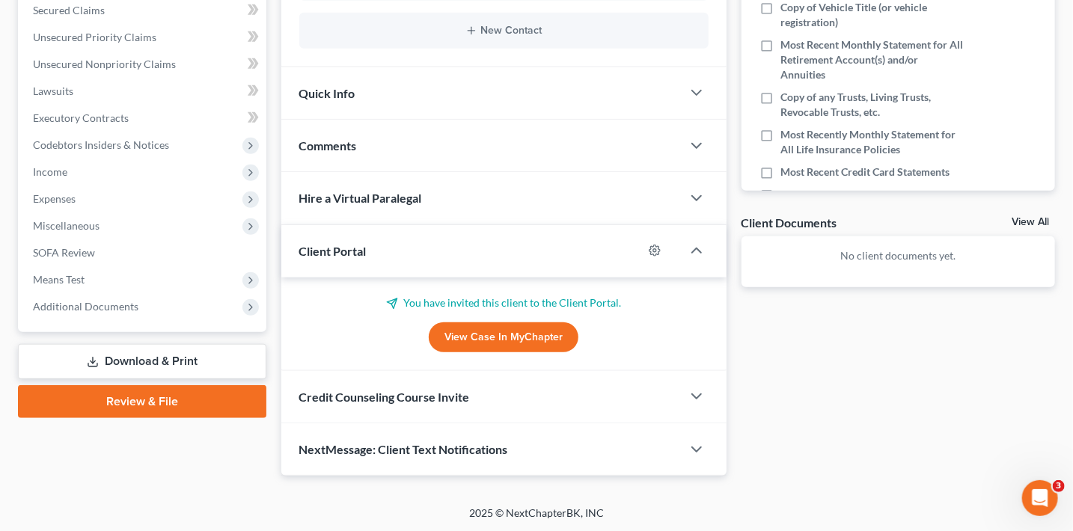
click at [464, 403] on div "Credit Counseling Course Invite" at bounding box center [481, 397] width 400 height 52
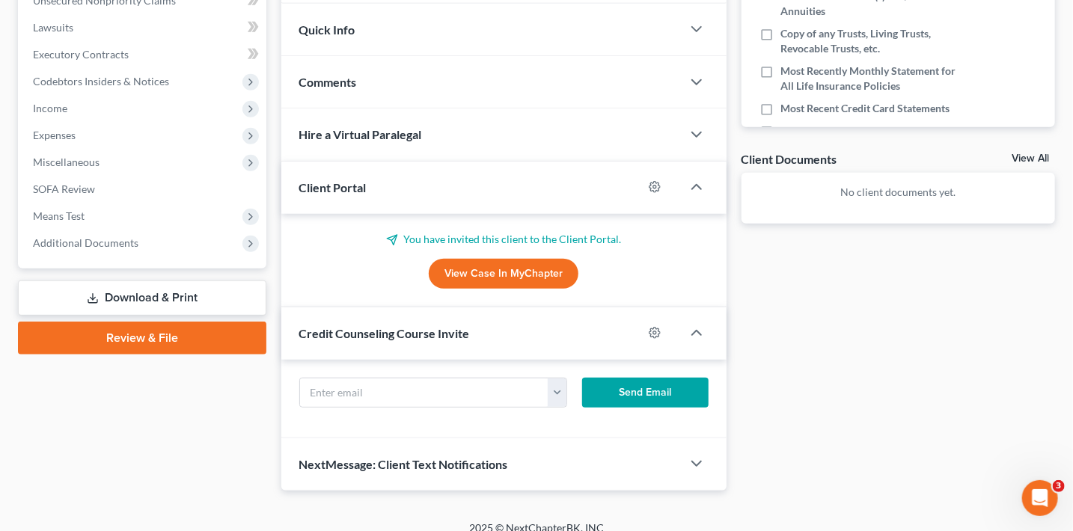
scroll to position [419, 0]
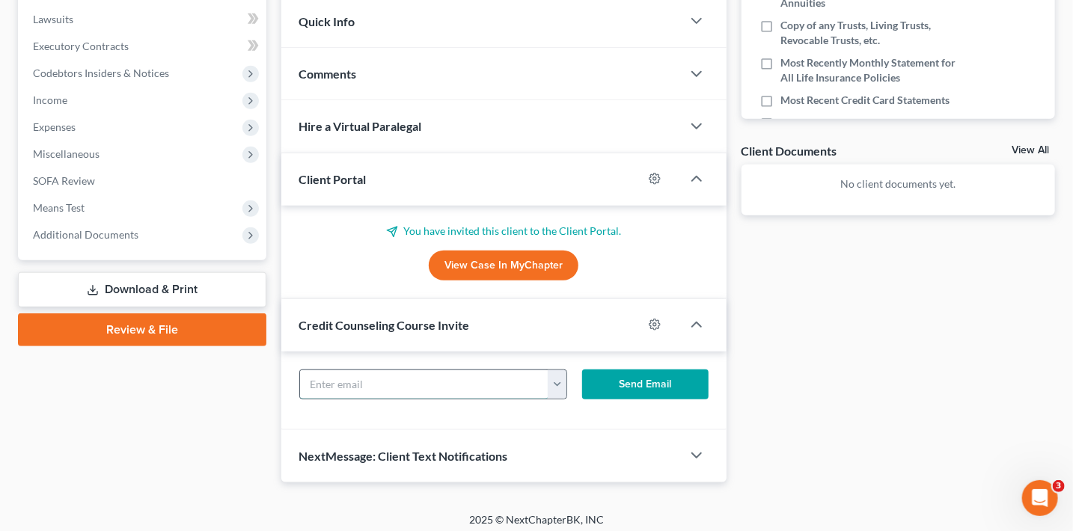
click at [406, 374] on input "text" at bounding box center [424, 385] width 249 height 28
paste input "[EMAIL_ADDRESS][DOMAIN_NAME]"
type input "[EMAIL_ADDRESS][DOMAIN_NAME]"
click at [591, 385] on button "Send Email" at bounding box center [645, 385] width 126 height 30
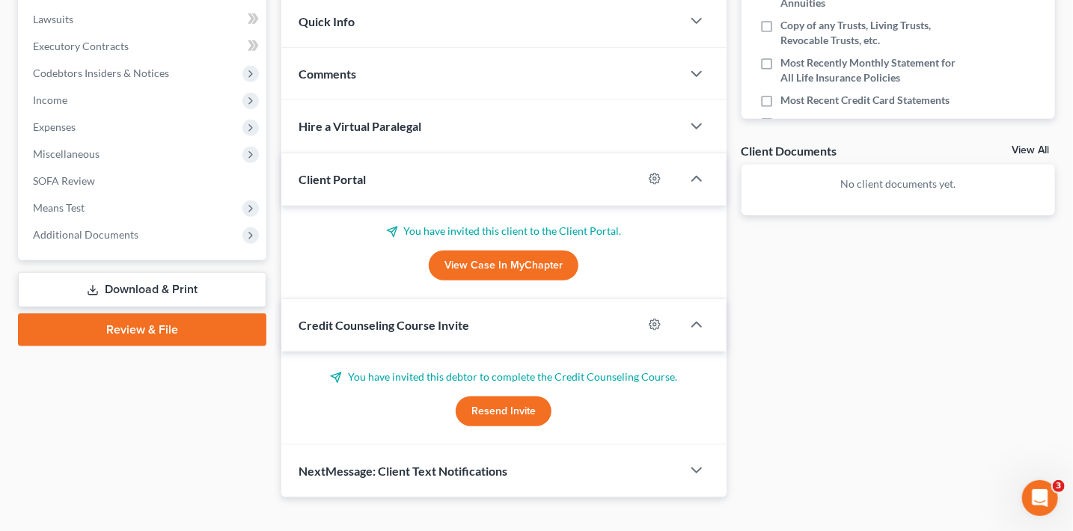
scroll to position [0, 0]
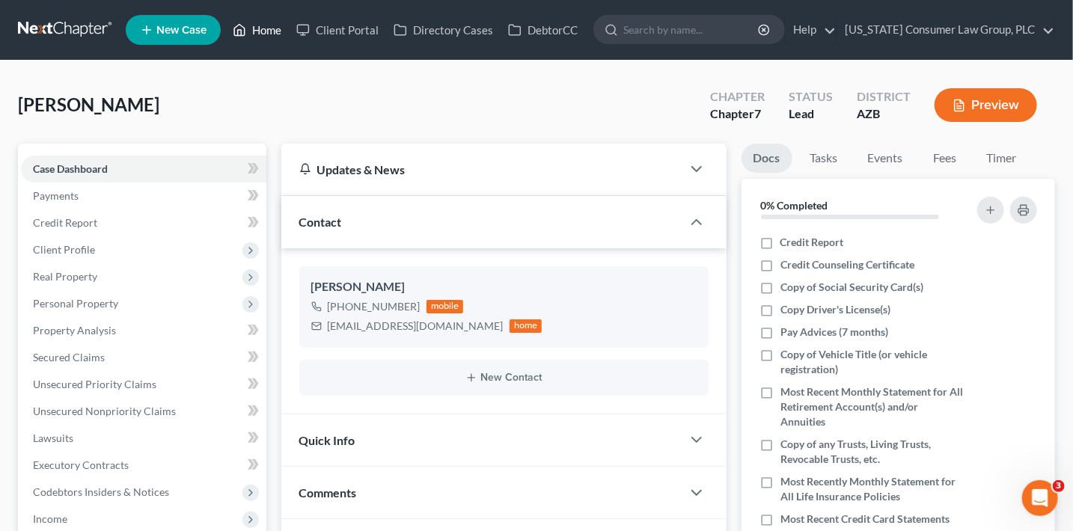
click at [245, 28] on icon at bounding box center [239, 30] width 13 height 18
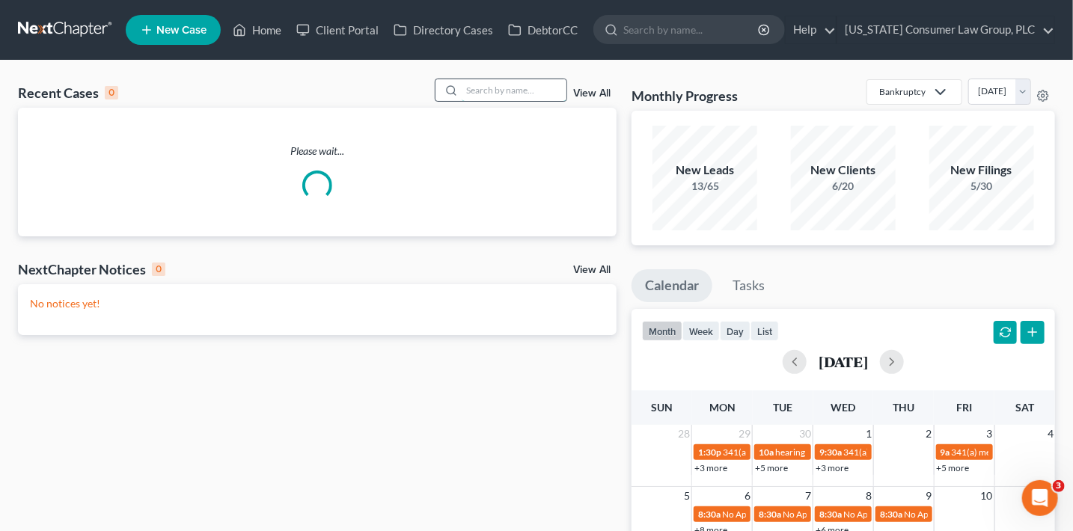
click at [485, 88] on input "search" at bounding box center [514, 90] width 105 height 22
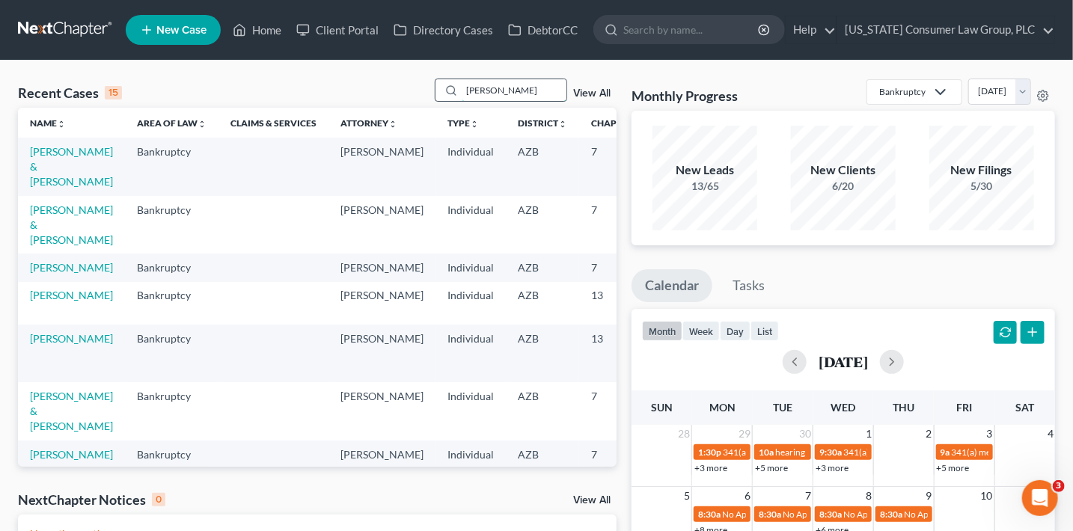
type input "[PERSON_NAME]"
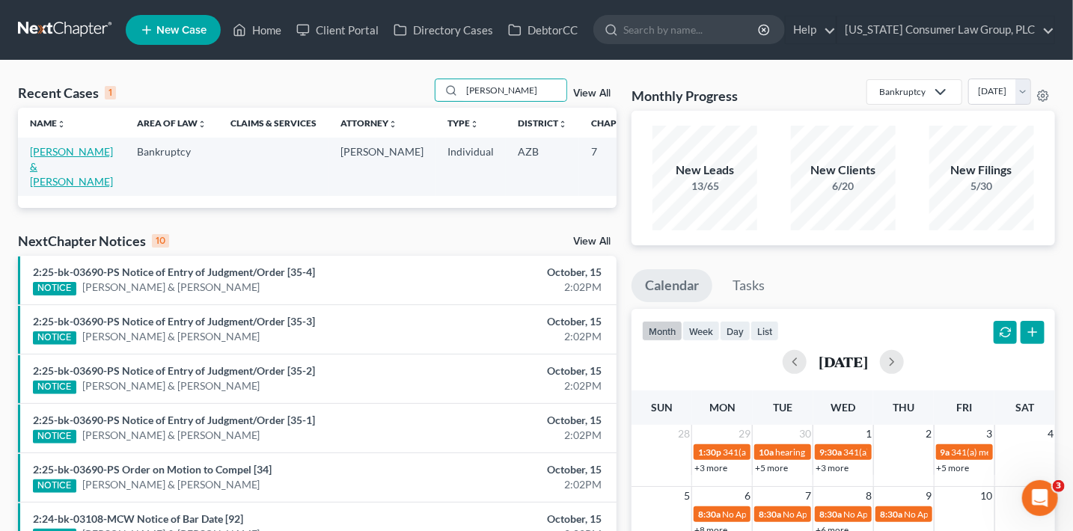
click at [49, 165] on link "[PERSON_NAME] & [PERSON_NAME]" at bounding box center [71, 166] width 83 height 43
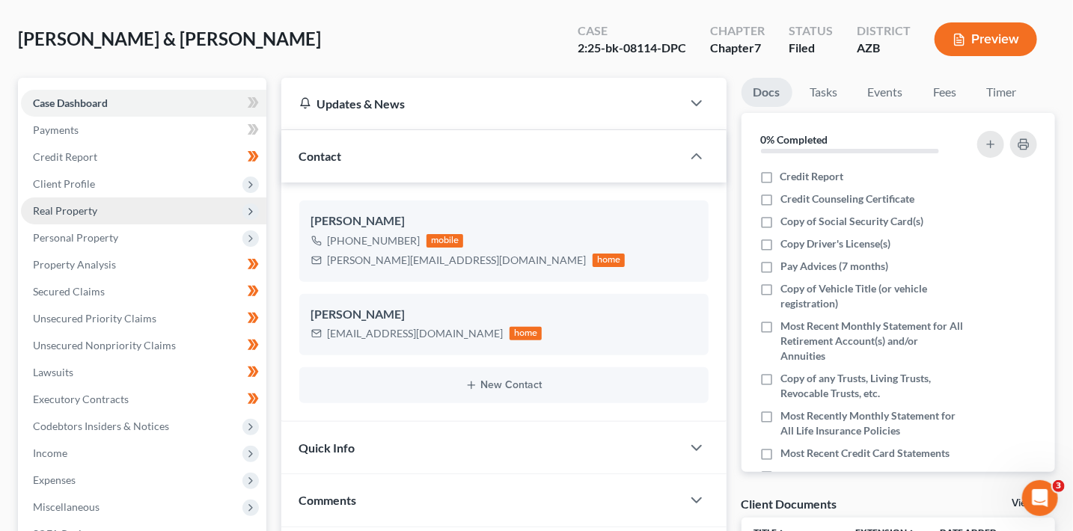
scroll to position [69, 0]
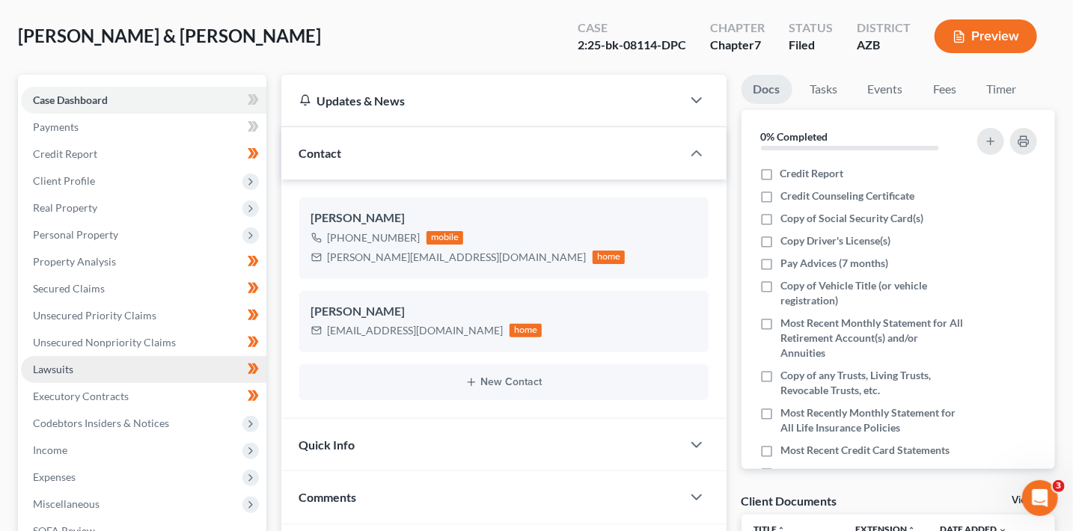
click at [59, 371] on span "Lawsuits" at bounding box center [53, 369] width 40 height 13
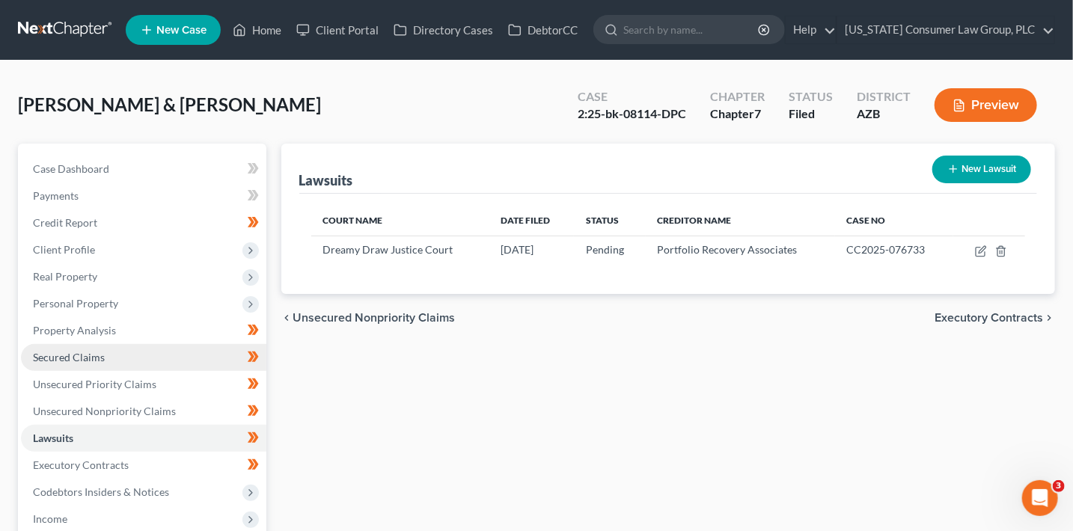
click at [94, 356] on span "Secured Claims" at bounding box center [69, 357] width 72 height 13
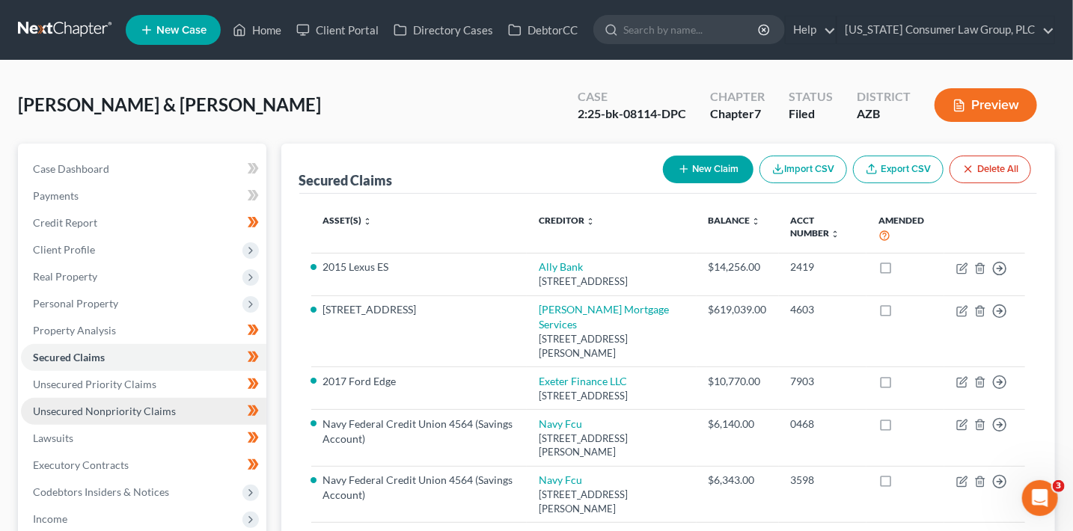
click at [108, 416] on span "Unsecured Nonpriority Claims" at bounding box center [104, 411] width 143 height 13
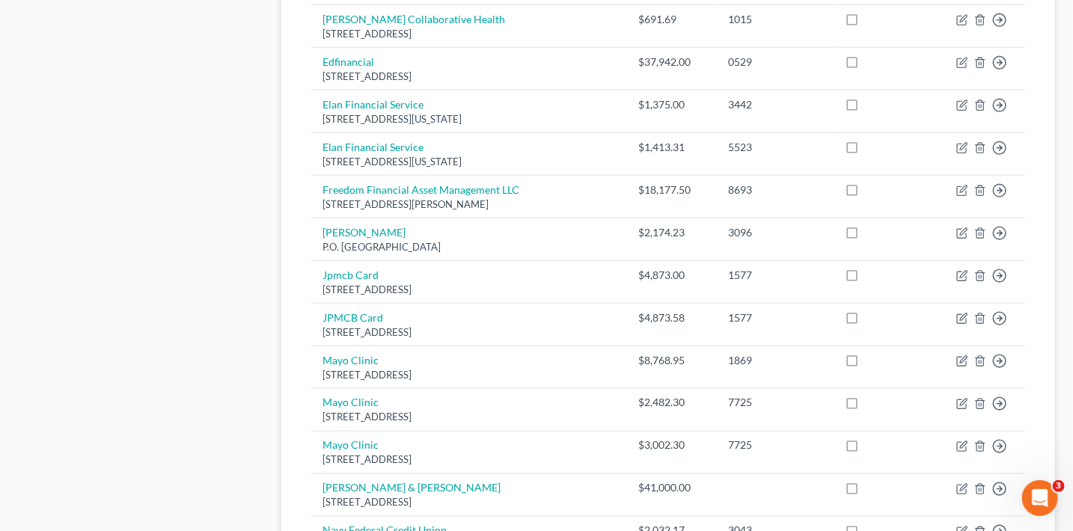
scroll to position [1168, 0]
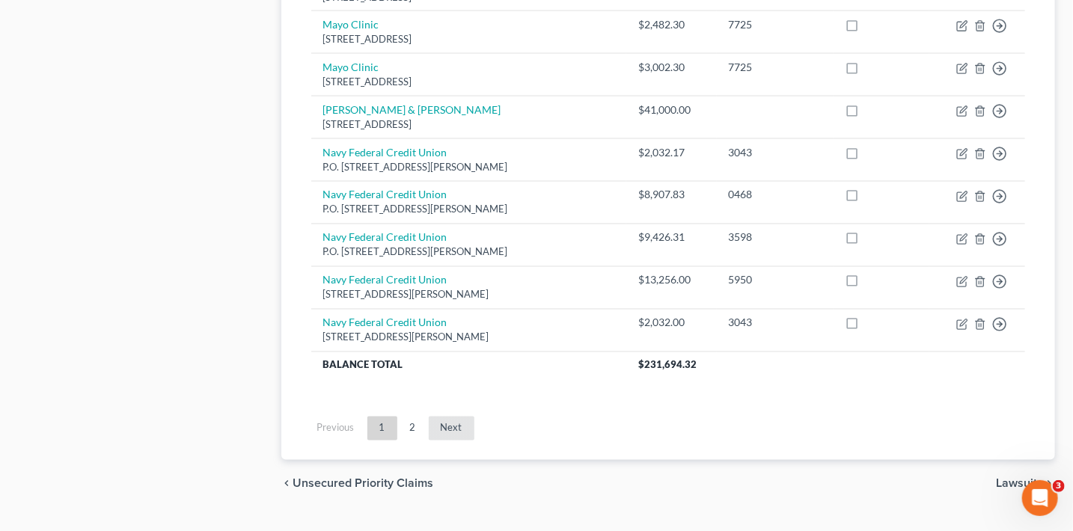
click at [439, 427] on link "Next" at bounding box center [452, 429] width 46 height 24
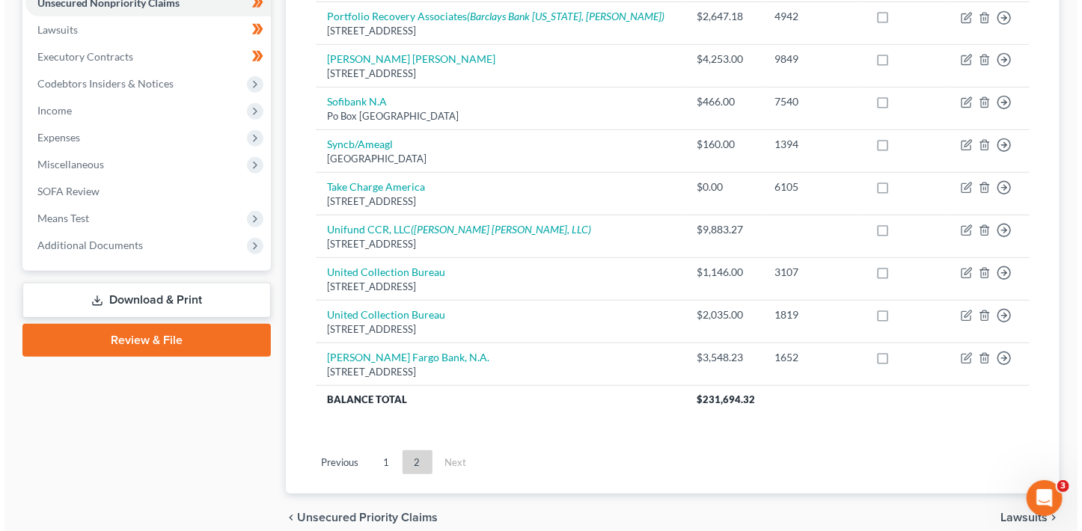
scroll to position [406, 0]
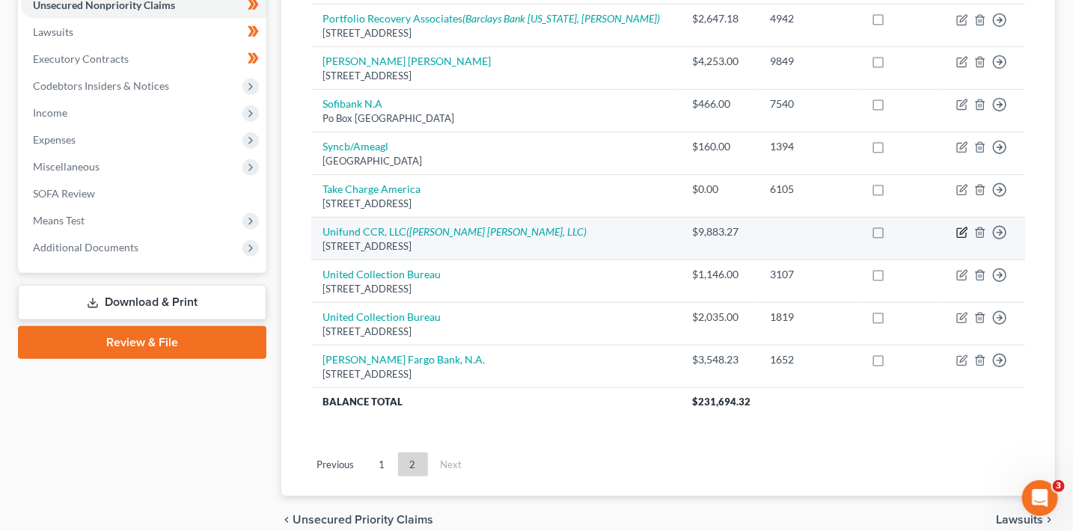
click at [960, 230] on icon "button" at bounding box center [963, 233] width 12 height 12
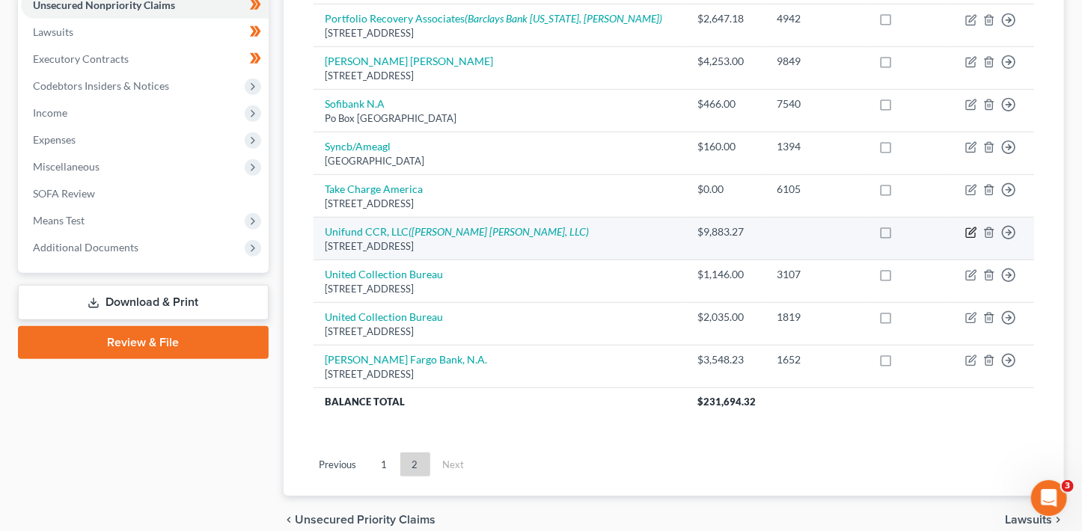
select select "36"
select select "1"
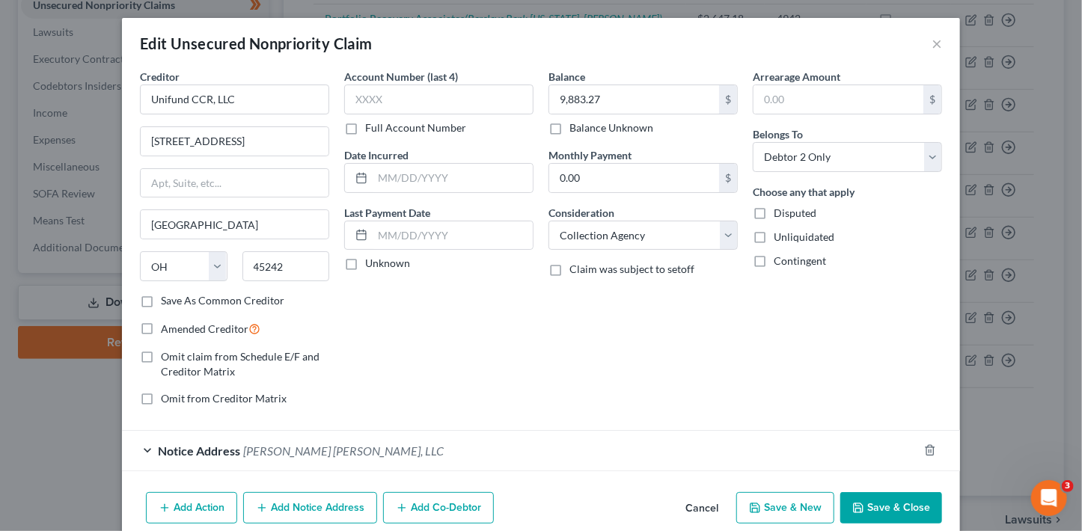
click at [501, 442] on div "Notice Address [PERSON_NAME] [PERSON_NAME], LLC" at bounding box center [520, 451] width 796 height 40
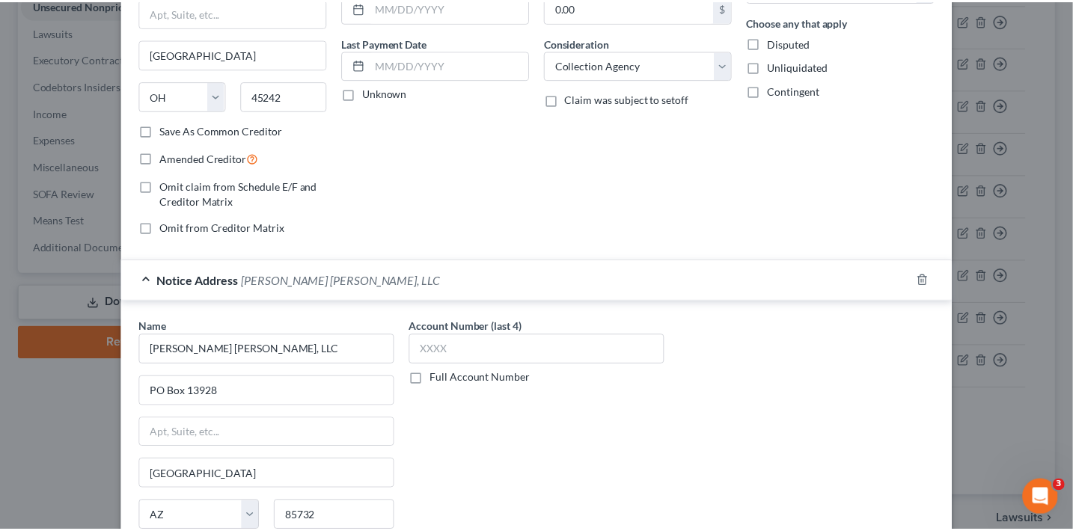
scroll to position [344, 0]
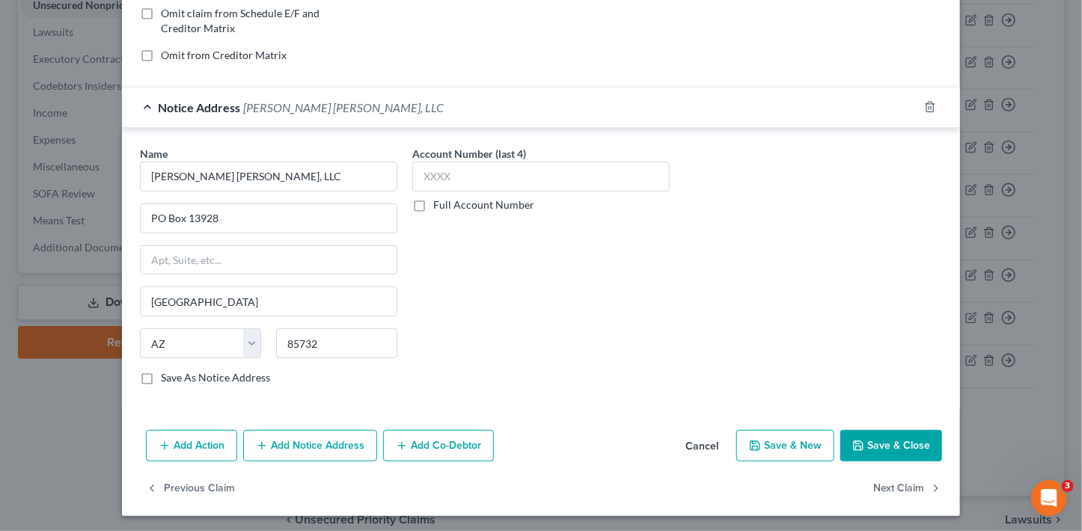
click at [710, 443] on button "Cancel" at bounding box center [702, 447] width 57 height 30
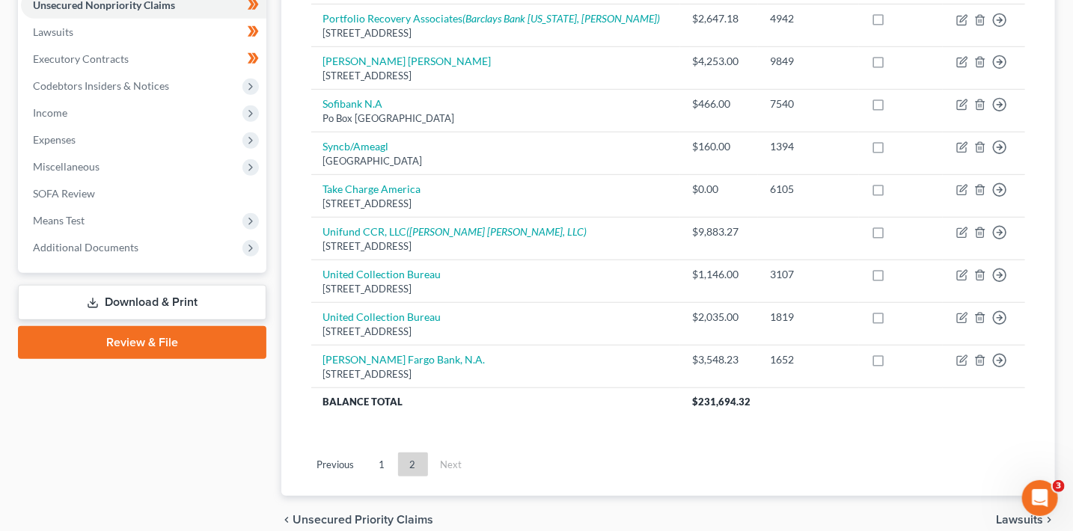
scroll to position [0, 0]
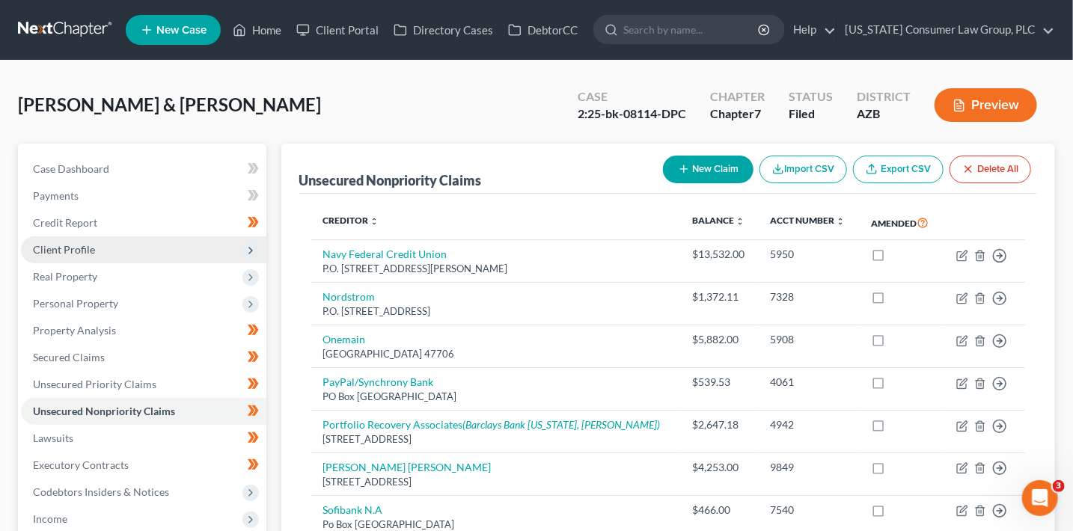
click at [97, 254] on span "Client Profile" at bounding box center [144, 250] width 246 height 27
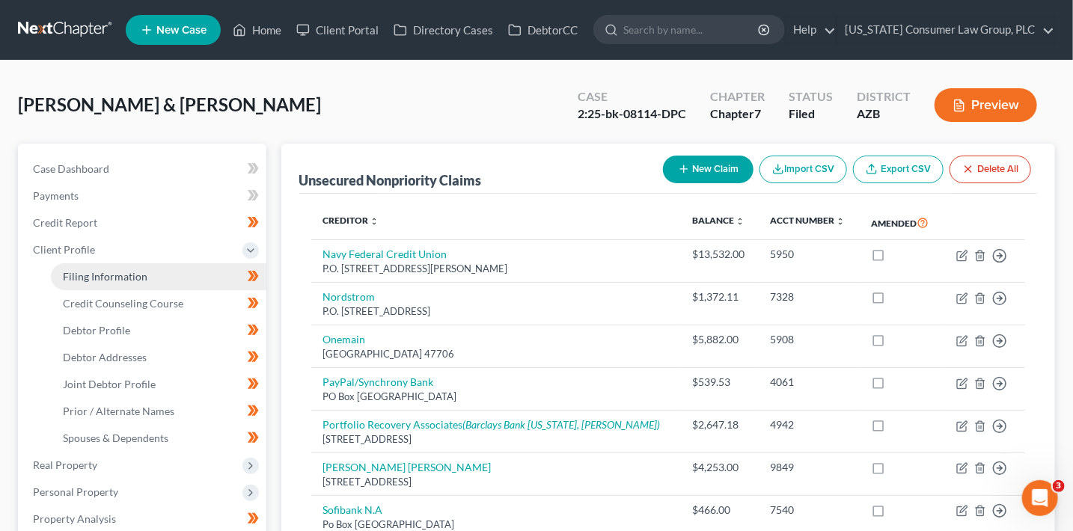
click at [109, 284] on link "Filing Information" at bounding box center [159, 276] width 216 height 27
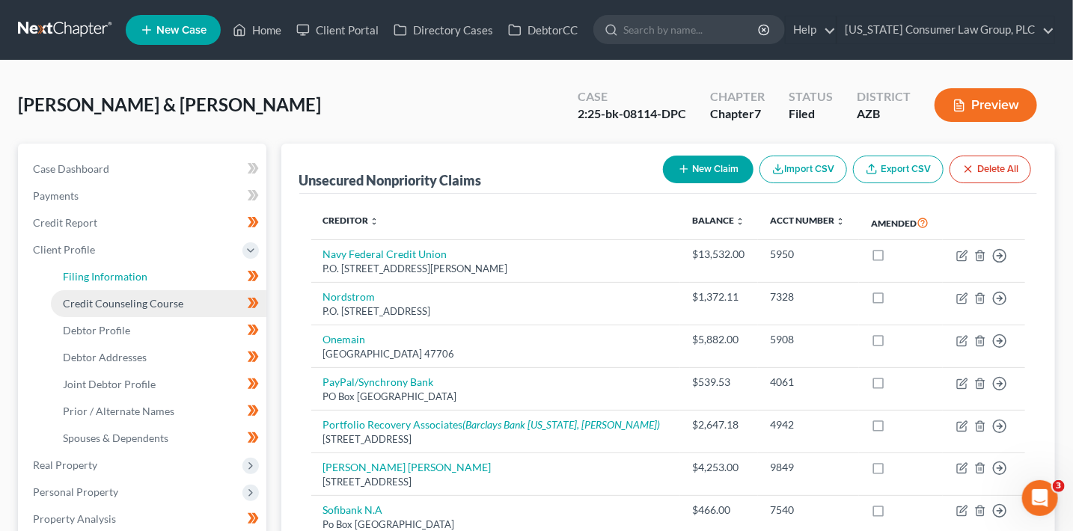
select select "1"
select select "0"
select select "3"
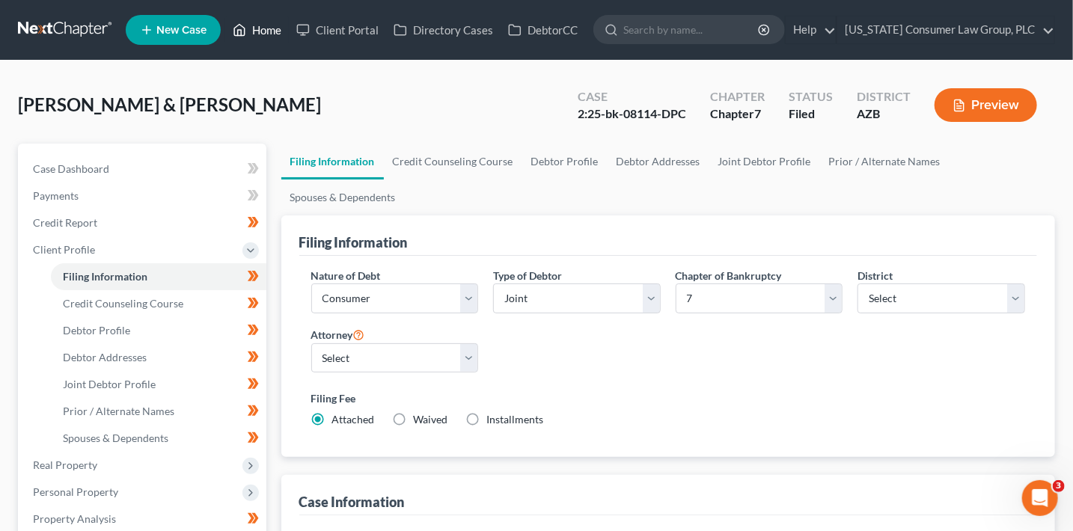
click at [246, 34] on icon at bounding box center [239, 30] width 13 height 18
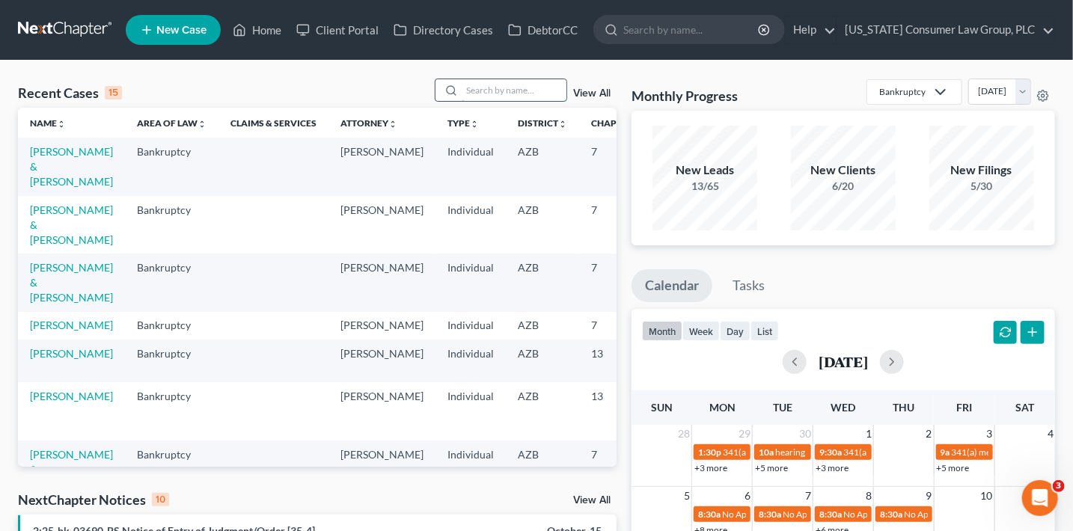
drag, startPoint x: 506, startPoint y: 88, endPoint x: 512, endPoint y: 83, distance: 8.0
click at [507, 88] on input "search" at bounding box center [514, 90] width 105 height 22
type input "t"
type input "[PERSON_NAME]"
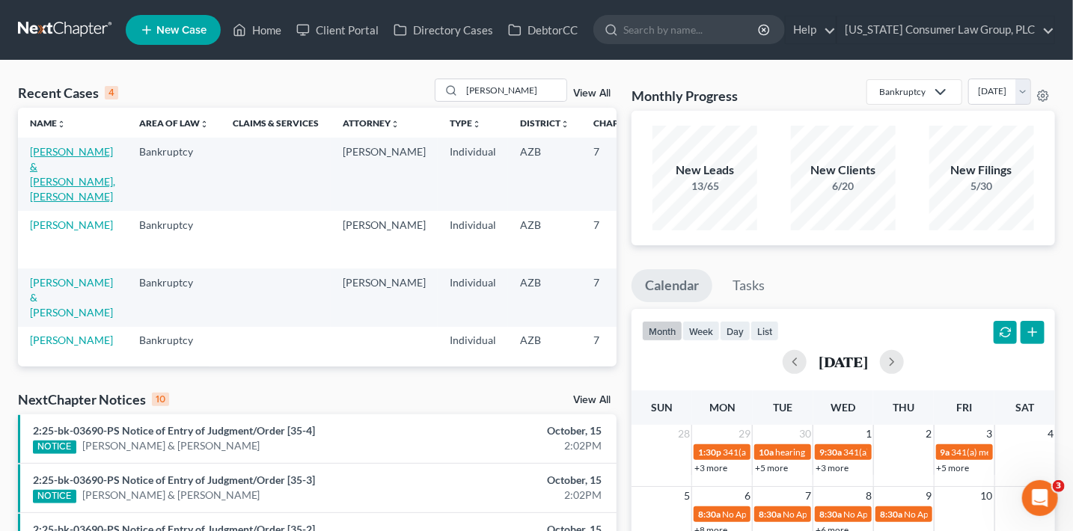
click at [52, 181] on link "[PERSON_NAME] & [PERSON_NAME], [PERSON_NAME]" at bounding box center [72, 174] width 85 height 58
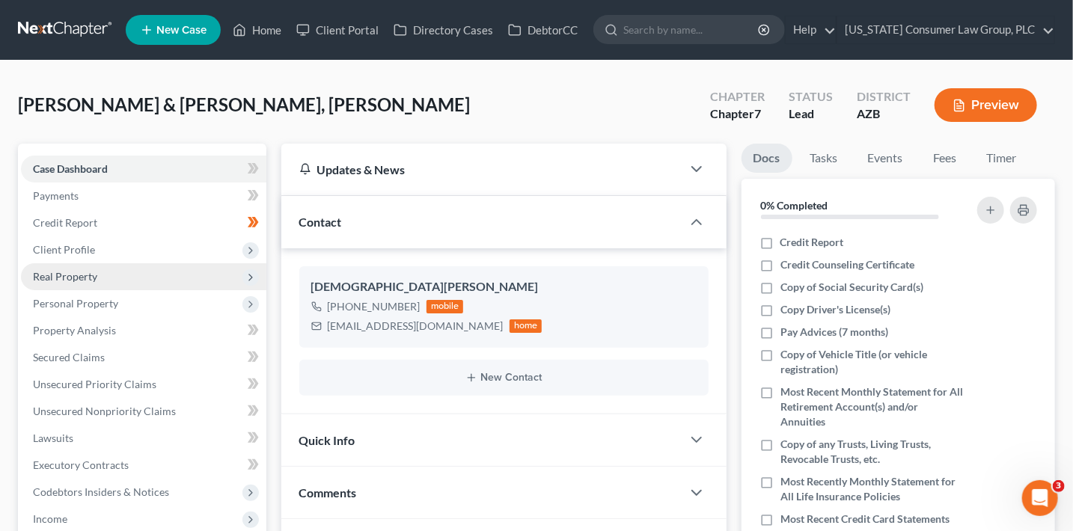
click at [117, 275] on span "Real Property" at bounding box center [144, 276] width 246 height 27
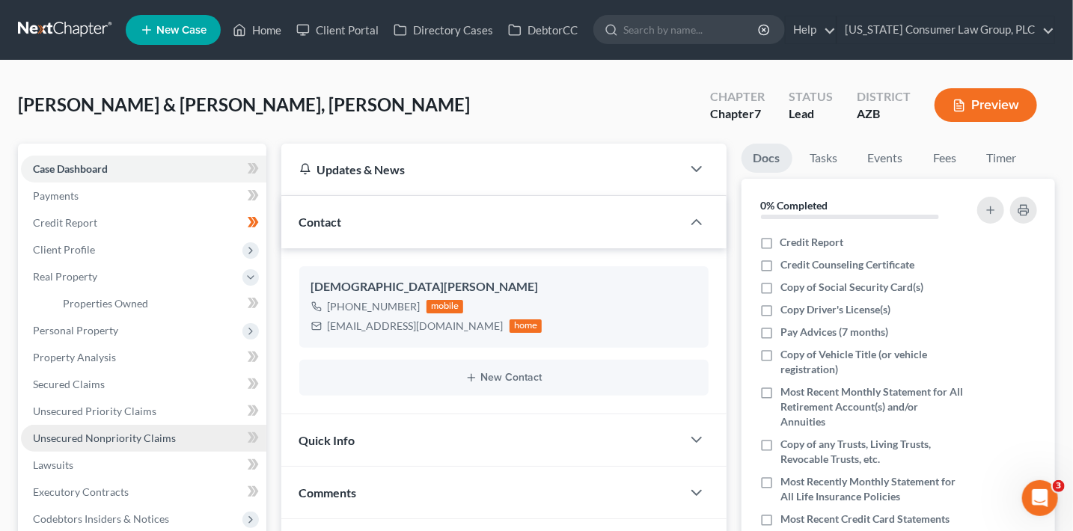
scroll to position [2, 0]
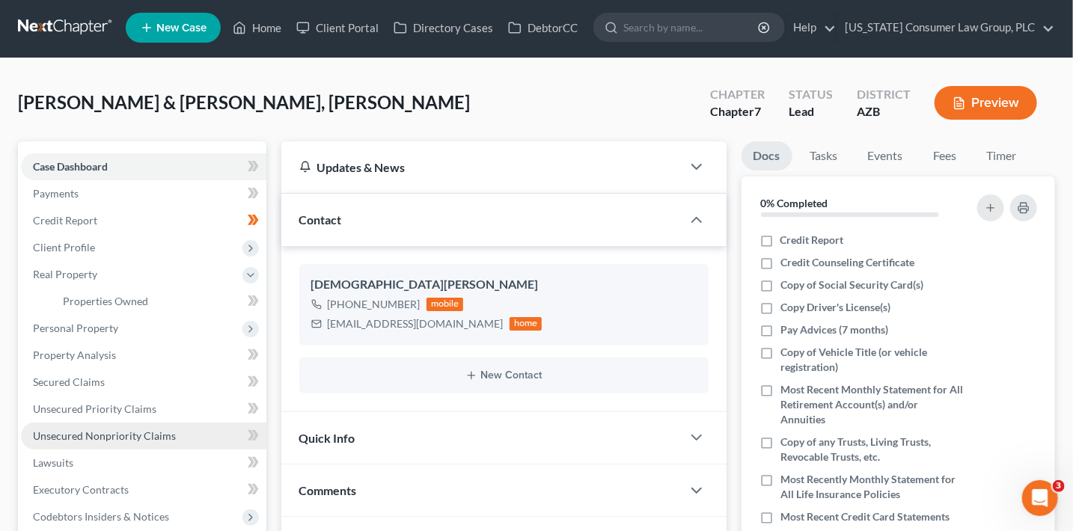
click at [143, 438] on span "Unsecured Nonpriority Claims" at bounding box center [104, 436] width 143 height 13
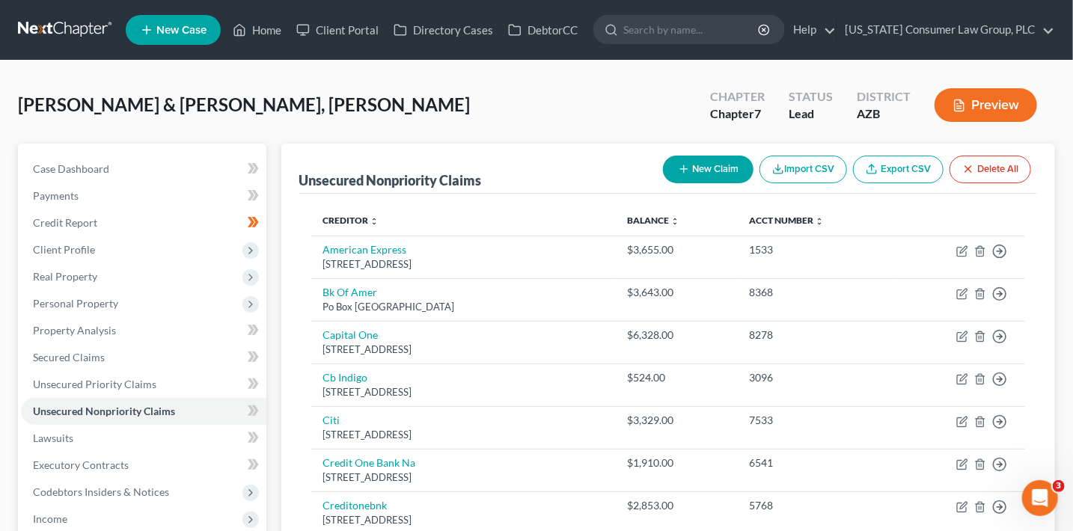
click at [721, 168] on button "New Claim" at bounding box center [708, 170] width 91 height 28
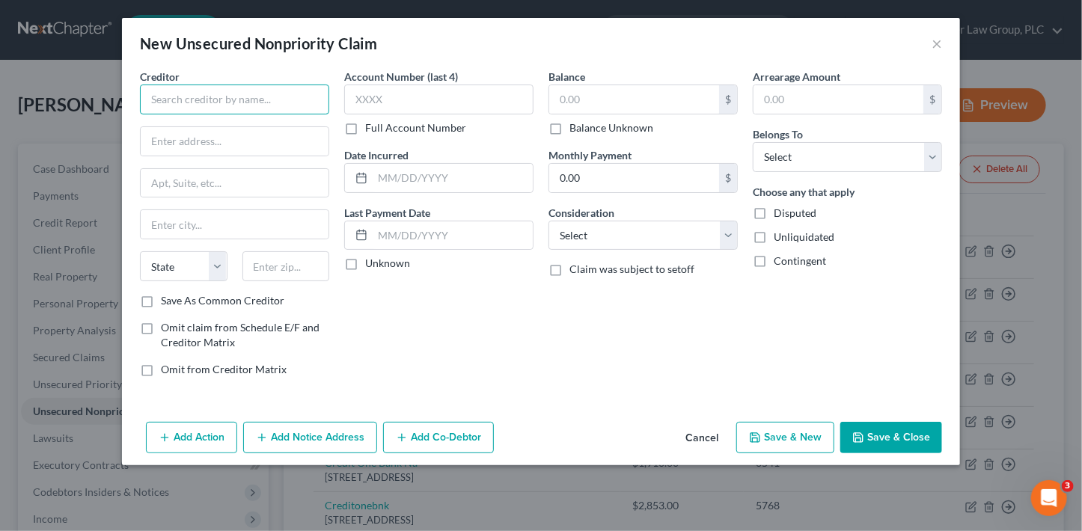
click at [266, 88] on input "text" at bounding box center [234, 100] width 189 height 30
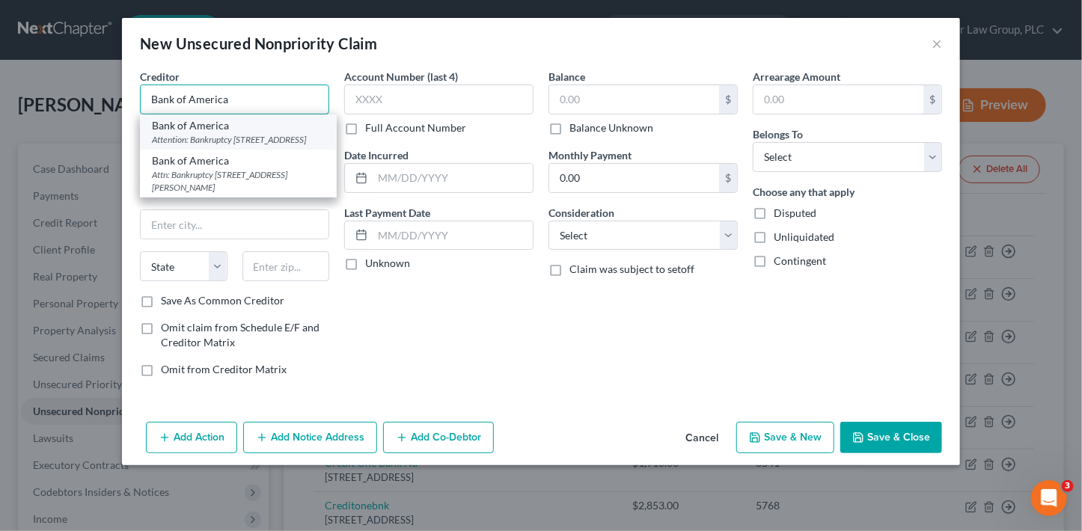
type input "Bank of America"
click at [279, 137] on div "Attention: Bankruptcy [STREET_ADDRESS]" at bounding box center [238, 139] width 173 height 13
type input "Attention: Bankruptcy"
type input "[STREET_ADDRESS]"
type input "[GEOGRAPHIC_DATA]"
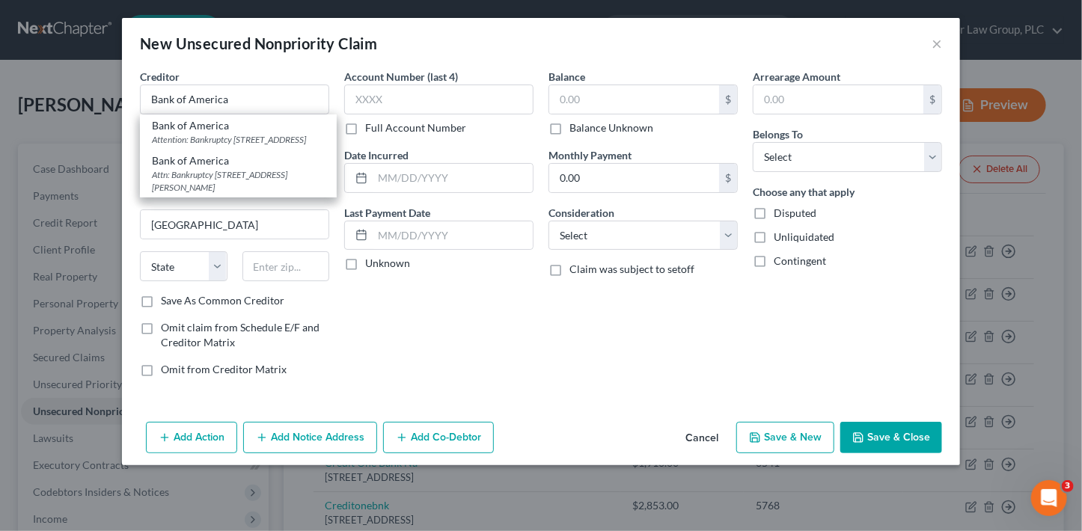
select select "35"
type input "14068"
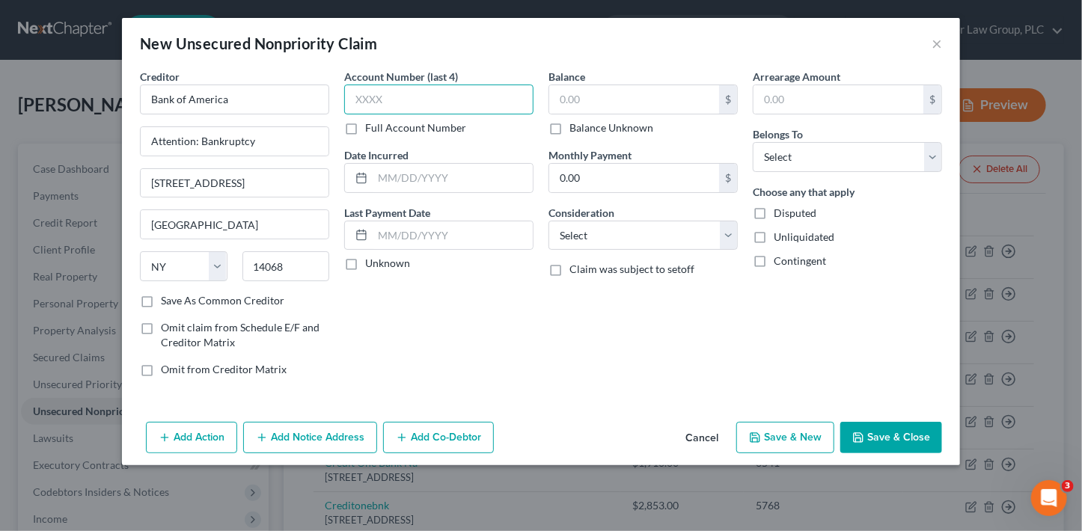
click at [376, 99] on input "text" at bounding box center [438, 100] width 189 height 30
type input "3"
type input "8886"
click at [570, 98] on input "text" at bounding box center [634, 99] width 170 height 28
type input "3,376"
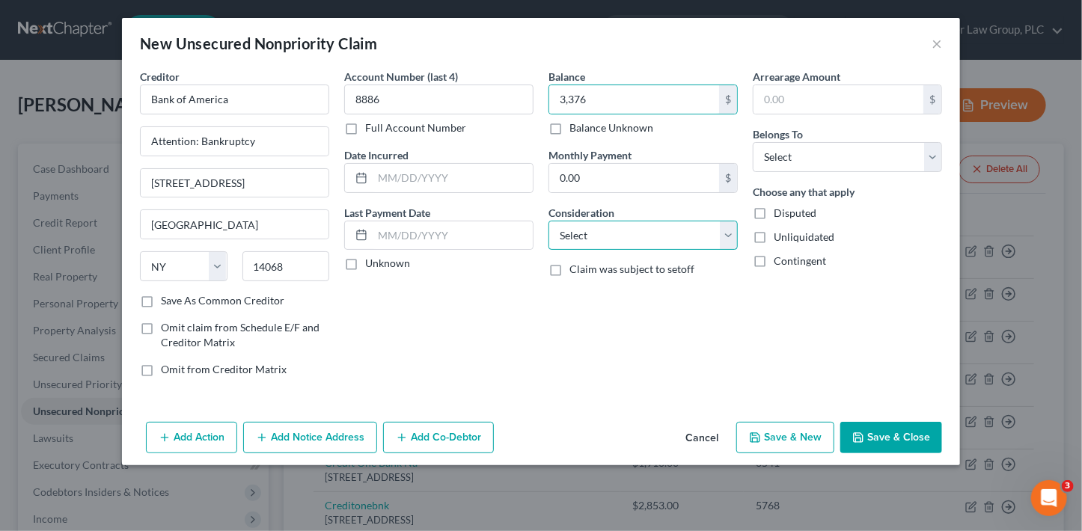
click at [610, 226] on select "Select Cable / Satellite Services Collection Agency Credit Card Debt Debt Couns…" at bounding box center [643, 236] width 189 height 30
select select "2"
click at [549, 221] on select "Select Cable / Satellite Services Collection Agency Credit Card Debt Debt Couns…" at bounding box center [643, 236] width 189 height 30
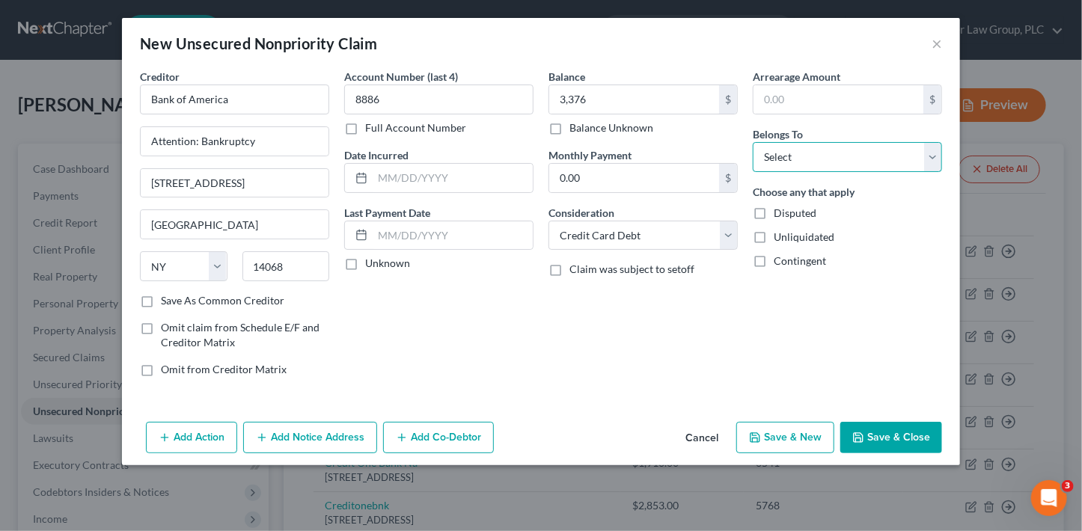
click at [809, 159] on select "Select Debtor 1 Only Debtor 2 Only Debtor 1 And Debtor 2 Only At Least One Of T…" at bounding box center [847, 157] width 189 height 30
select select "2"
click at [753, 142] on select "Select Debtor 1 Only Debtor 2 Only Debtor 1 And Debtor 2 Only At Least One Of T…" at bounding box center [847, 157] width 189 height 30
click at [785, 435] on button "Save & New" at bounding box center [786, 437] width 98 height 31
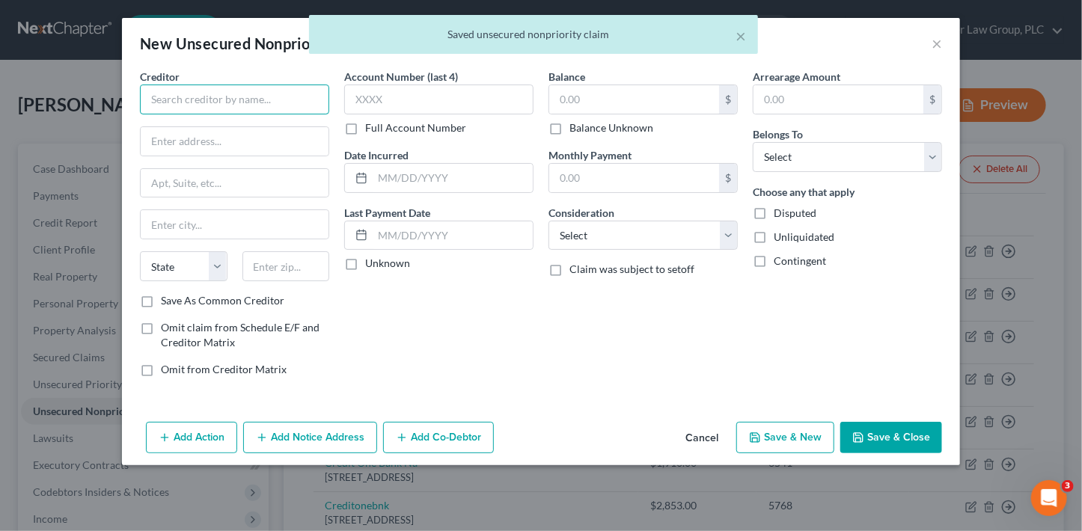
click at [192, 94] on input "text" at bounding box center [234, 100] width 189 height 30
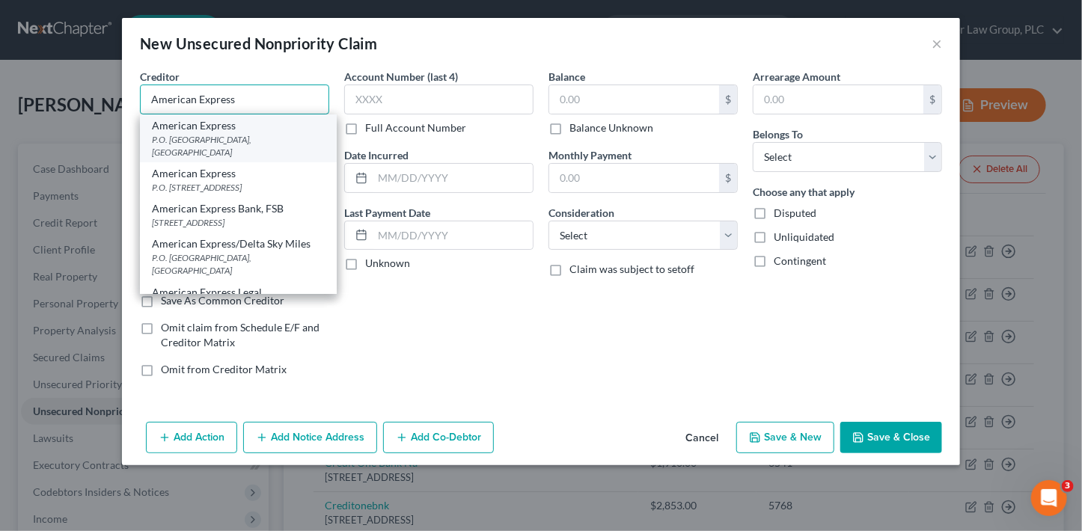
type input "American Express"
click at [192, 126] on div "American Express" at bounding box center [238, 125] width 173 height 15
type input "P.O. Box 0001"
type input "[GEOGRAPHIC_DATA]"
select select "4"
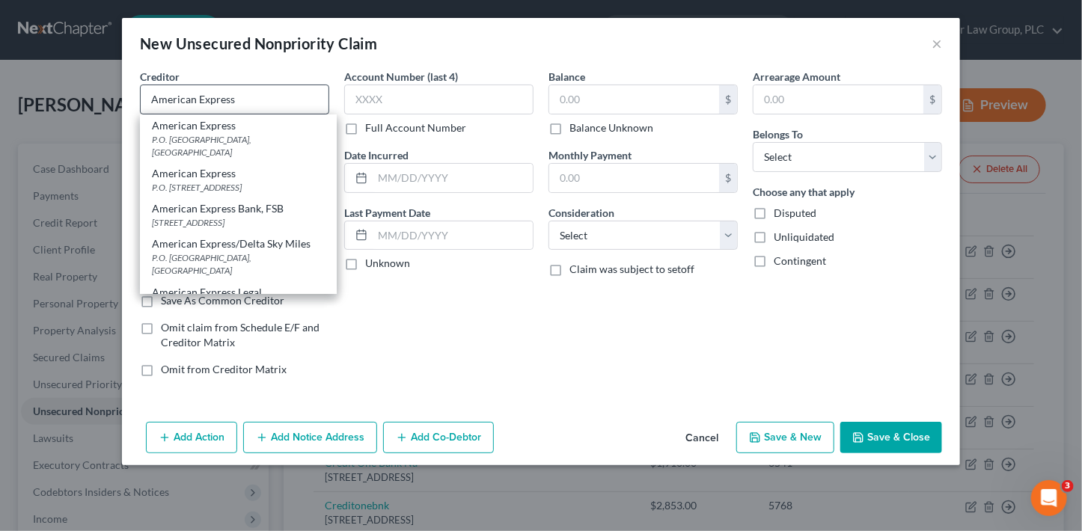
type input "90096"
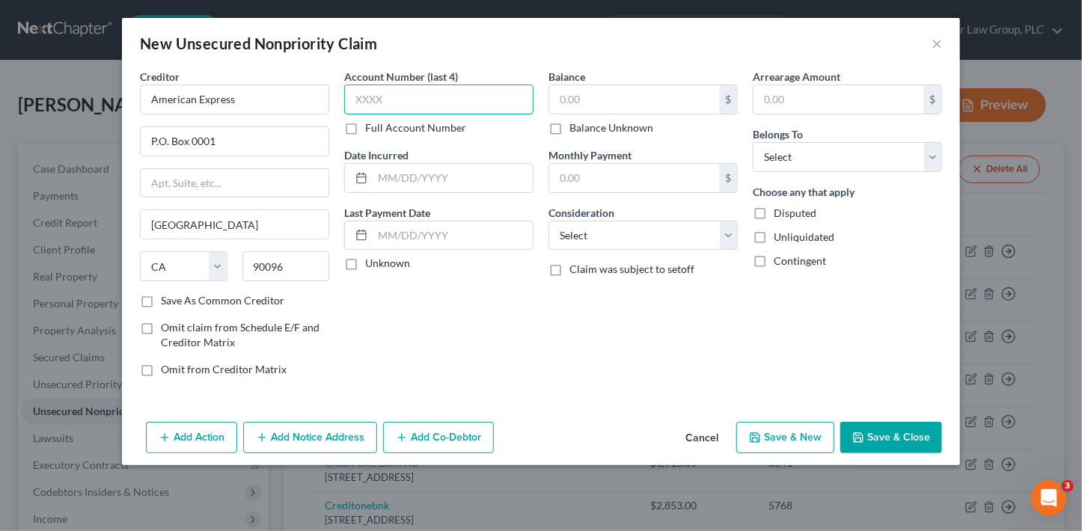
click at [388, 99] on input "text" at bounding box center [438, 100] width 189 height 30
type input "1451"
click at [570, 100] on input "text" at bounding box center [634, 99] width 170 height 28
type input "2,061"
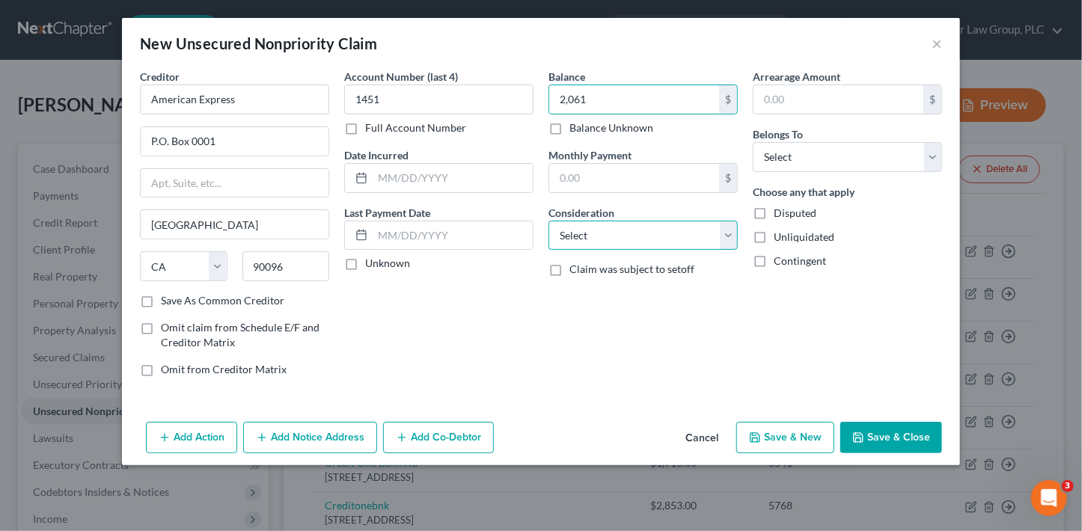
click at [606, 223] on select "Select Cable / Satellite Services Collection Agency Credit Card Debt Debt Couns…" at bounding box center [643, 236] width 189 height 30
select select "2"
click at [549, 221] on select "Select Cable / Satellite Services Collection Agency Credit Card Debt Debt Couns…" at bounding box center [643, 236] width 189 height 30
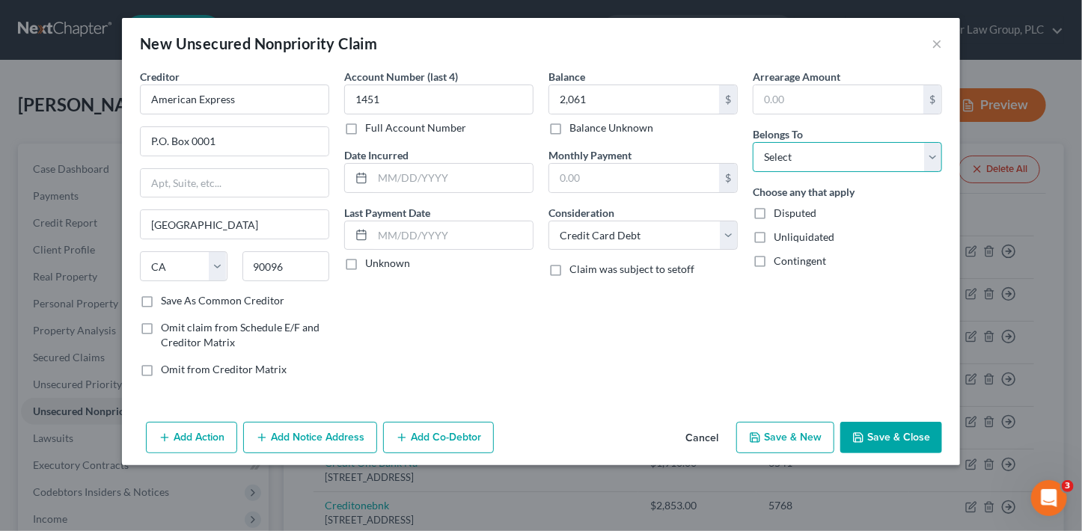
click at [775, 162] on select "Select Debtor 1 Only Debtor 2 Only Debtor 1 And Debtor 2 Only At Least One Of T…" at bounding box center [847, 157] width 189 height 30
select select "2"
click at [753, 142] on select "Select Debtor 1 Only Debtor 2 Only Debtor 1 And Debtor 2 Only At Least One Of T…" at bounding box center [847, 157] width 189 height 30
click at [806, 431] on button "Save & New" at bounding box center [786, 437] width 98 height 31
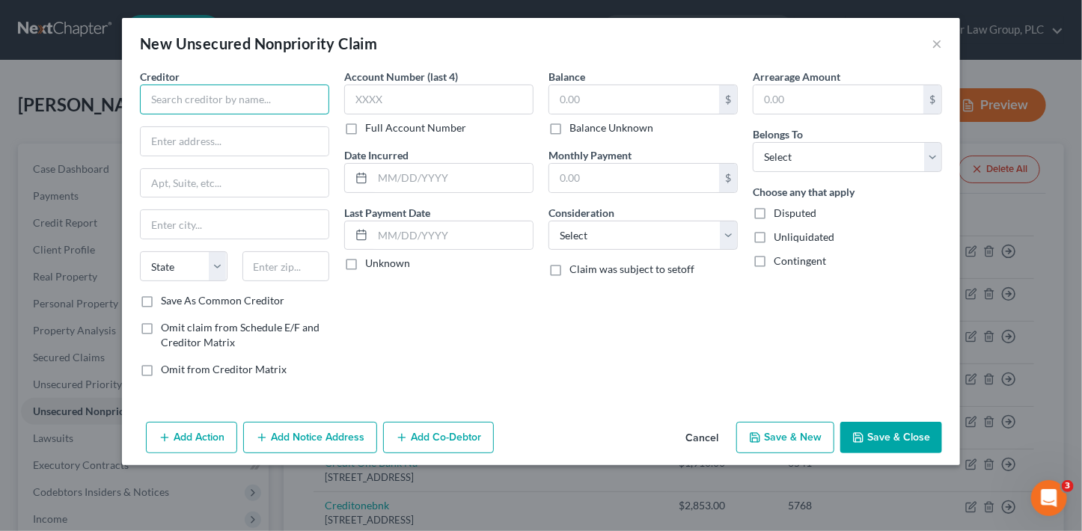
click at [193, 105] on input "text" at bounding box center [234, 100] width 189 height 30
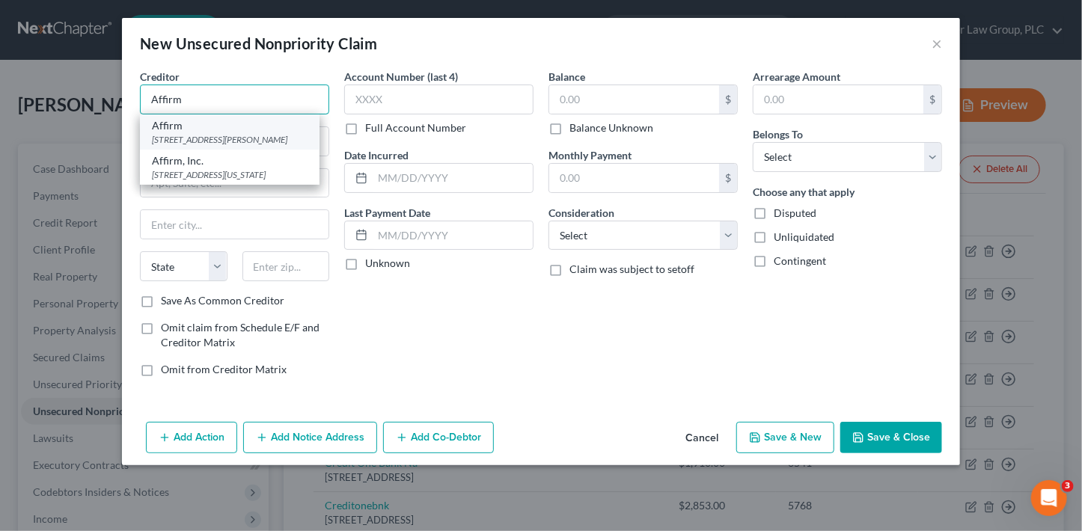
type input "Affirm"
click at [211, 144] on div "[STREET_ADDRESS][PERSON_NAME]" at bounding box center [230, 139] width 156 height 13
type input "[STREET_ADDRESS][PERSON_NAME]"
type input "[GEOGRAPHIC_DATA]"
select select "39"
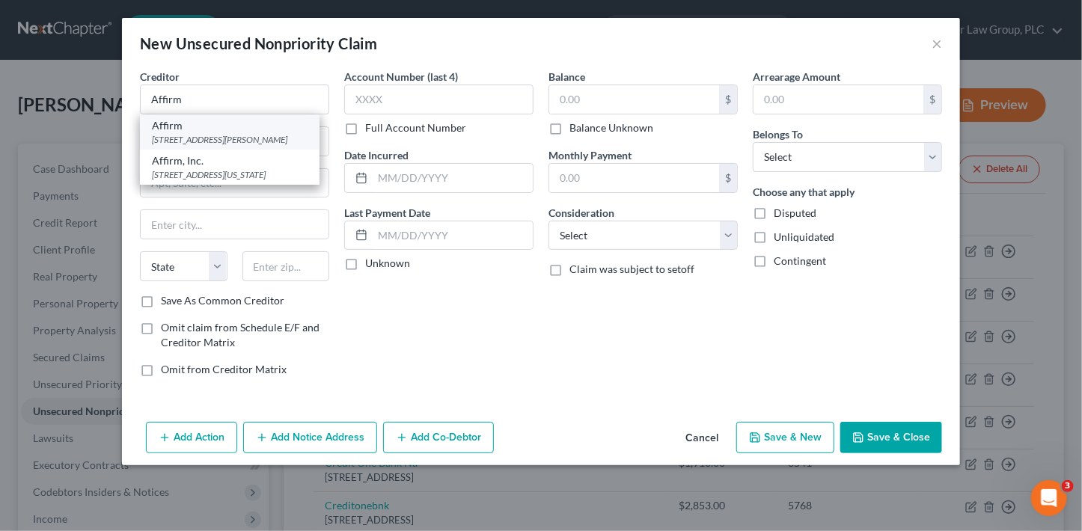
type input "15212"
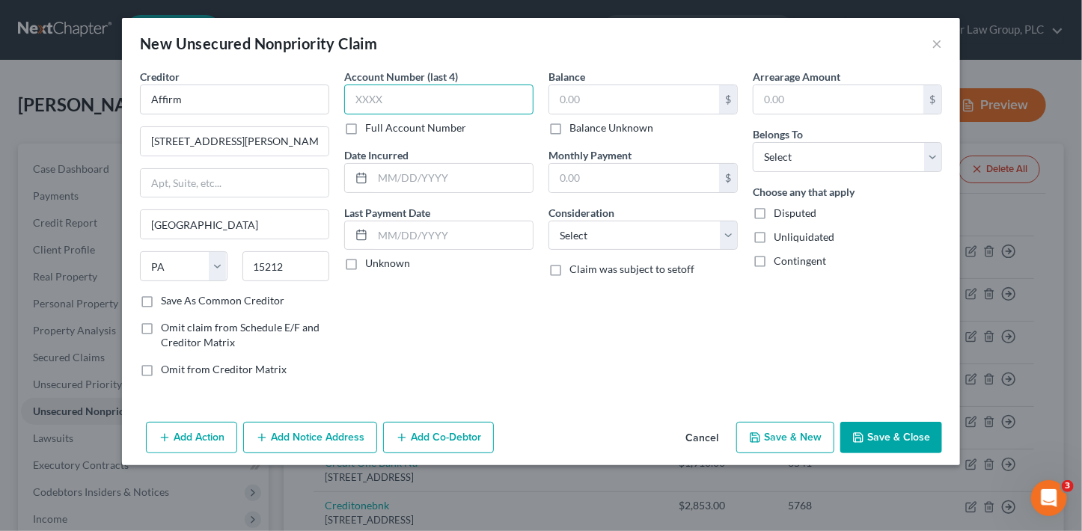
click at [399, 103] on input "text" at bounding box center [438, 100] width 189 height 30
click at [588, 106] on input "text" at bounding box center [634, 99] width 170 height 28
type input "140.50"
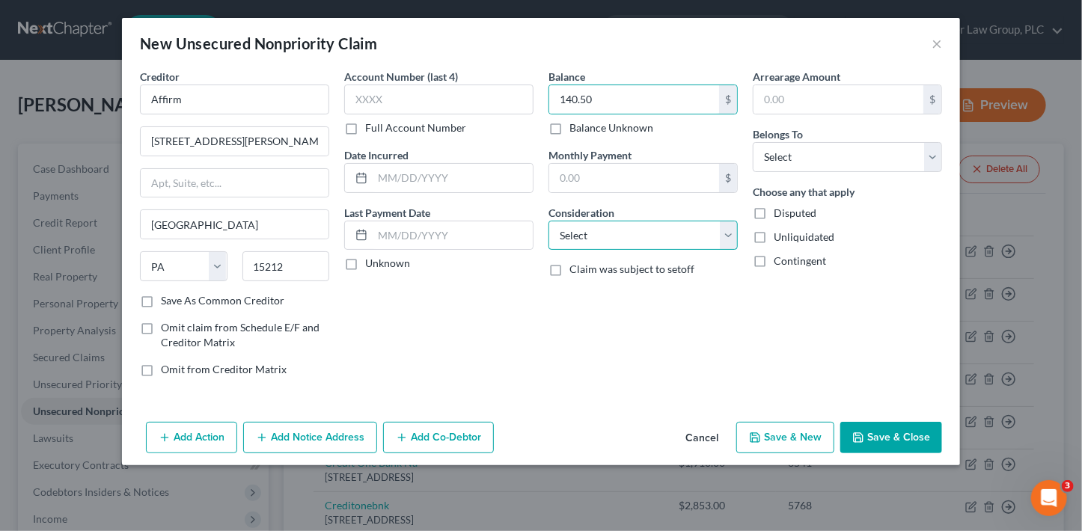
click at [594, 235] on select "Select Cable / Satellite Services Collection Agency Credit Card Debt Debt Couns…" at bounding box center [643, 236] width 189 height 30
select select "10"
click at [549, 221] on select "Select Cable / Satellite Services Collection Agency Credit Card Debt Debt Couns…" at bounding box center [643, 236] width 189 height 30
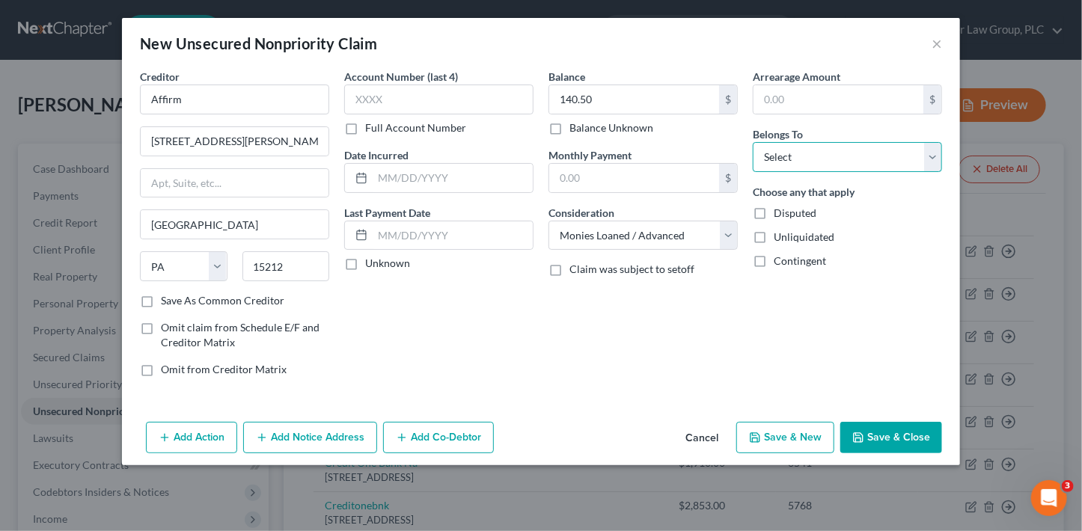
click at [777, 148] on select "Select Debtor 1 Only Debtor 2 Only Debtor 1 And Debtor 2 Only At Least One Of T…" at bounding box center [847, 157] width 189 height 30
select select "2"
click at [753, 142] on select "Select Debtor 1 Only Debtor 2 Only Debtor 1 And Debtor 2 Only At Least One Of T…" at bounding box center [847, 157] width 189 height 30
click at [805, 431] on button "Save & New" at bounding box center [786, 437] width 98 height 31
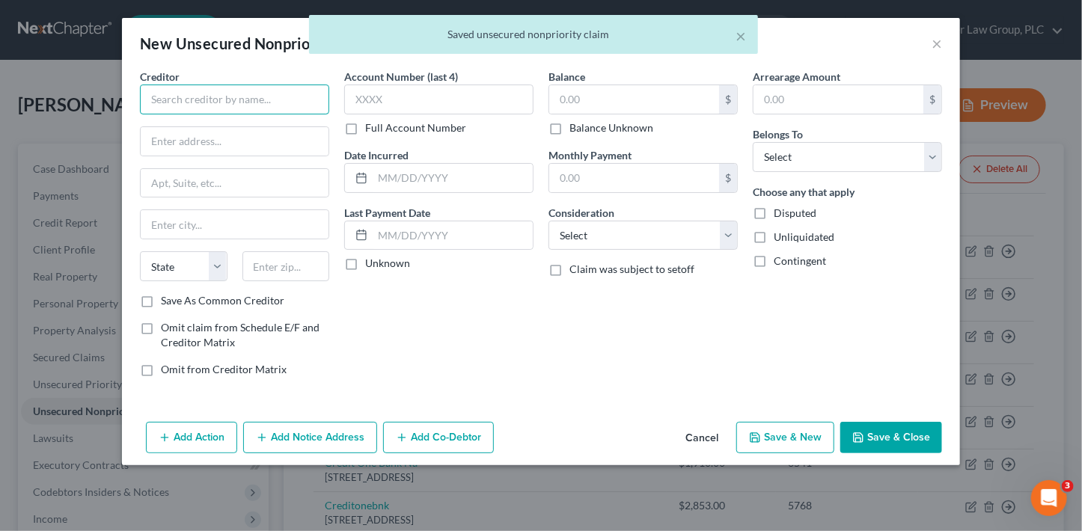
click at [262, 109] on input "text" at bounding box center [234, 100] width 189 height 30
click at [262, 105] on input "text" at bounding box center [234, 100] width 189 height 30
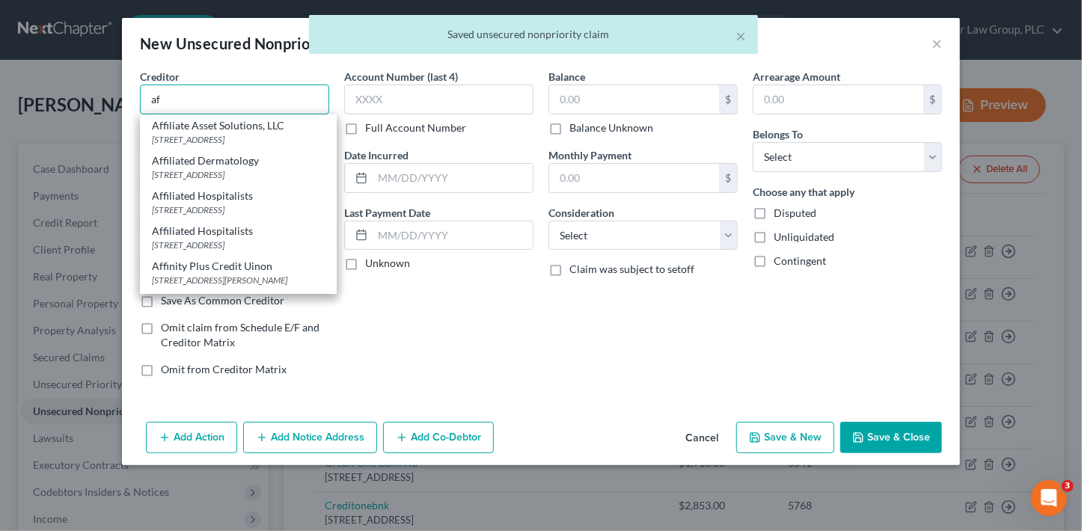
type input "a"
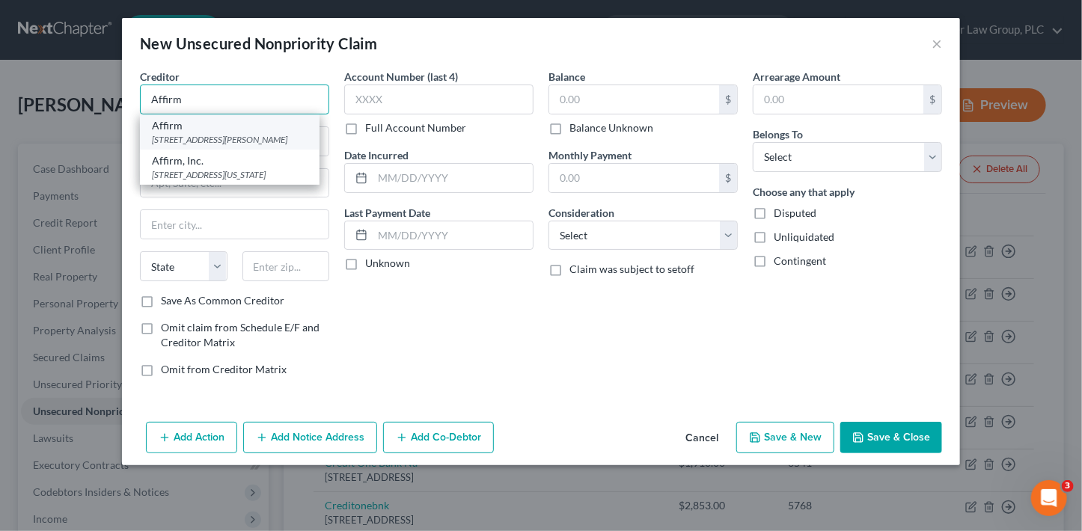
type input "Affirm"
click at [264, 127] on div "Affirm" at bounding box center [230, 125] width 156 height 15
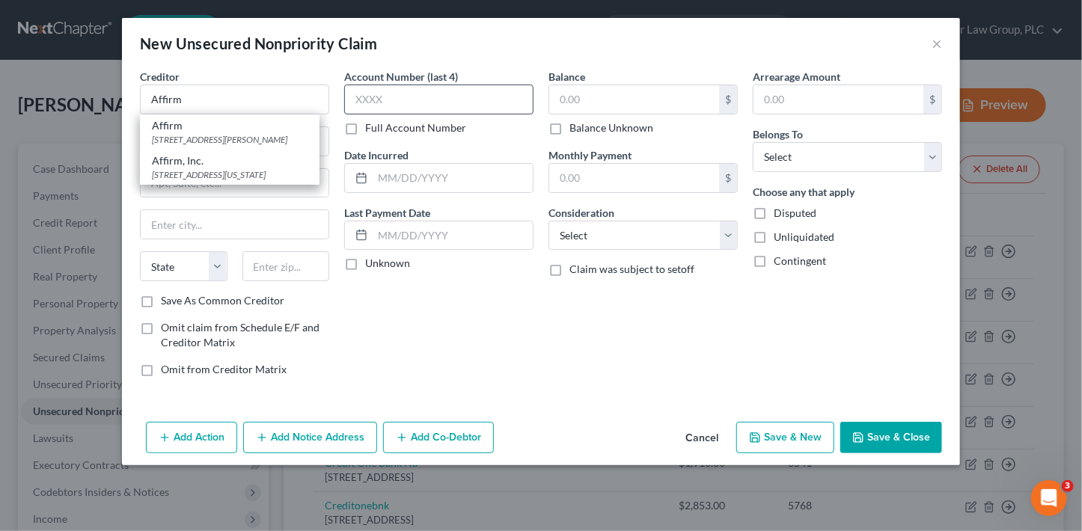
type input "[STREET_ADDRESS][PERSON_NAME]"
type input "[GEOGRAPHIC_DATA]"
select select "39"
type input "15212"
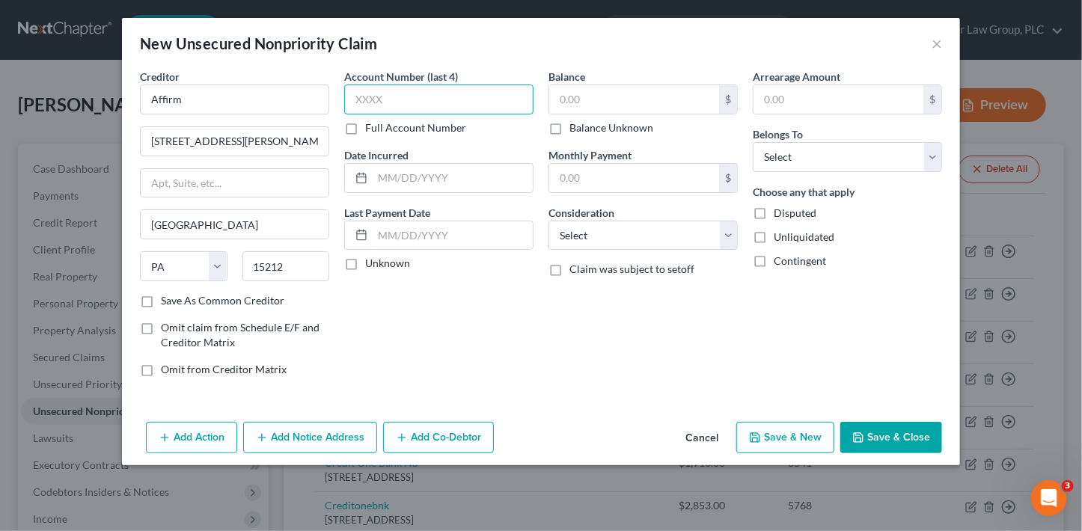
click at [404, 92] on input "text" at bounding box center [438, 100] width 189 height 30
click at [580, 94] on input "text" at bounding box center [634, 99] width 170 height 28
type input "709.33"
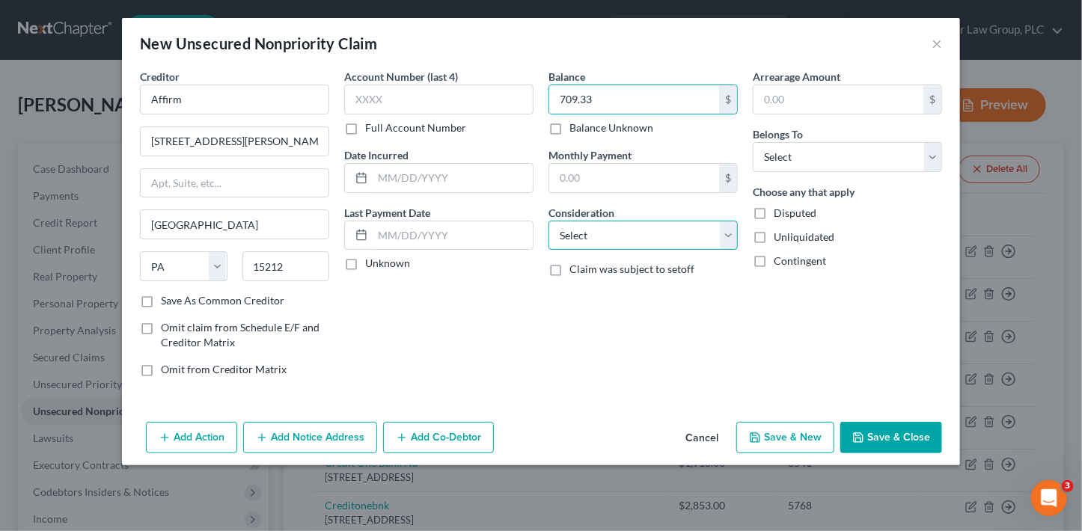
click at [626, 236] on select "Select Cable / Satellite Services Collection Agency Credit Card Debt Debt Couns…" at bounding box center [643, 236] width 189 height 30
select select "10"
click at [549, 221] on select "Select Cable / Satellite Services Collection Agency Credit Card Debt Debt Couns…" at bounding box center [643, 236] width 189 height 30
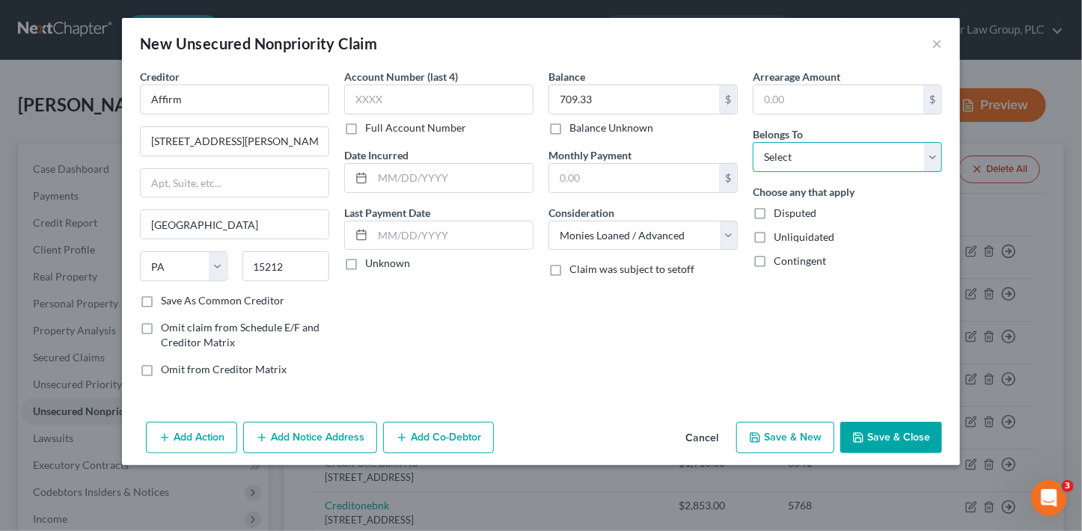
click at [777, 162] on select "Select Debtor 1 Only Debtor 2 Only Debtor 1 And Debtor 2 Only At Least One Of T…" at bounding box center [847, 157] width 189 height 30
select select "2"
click at [753, 142] on select "Select Debtor 1 Only Debtor 2 Only Debtor 1 And Debtor 2 Only At Least One Of T…" at bounding box center [847, 157] width 189 height 30
click at [795, 446] on button "Save & New" at bounding box center [786, 437] width 98 height 31
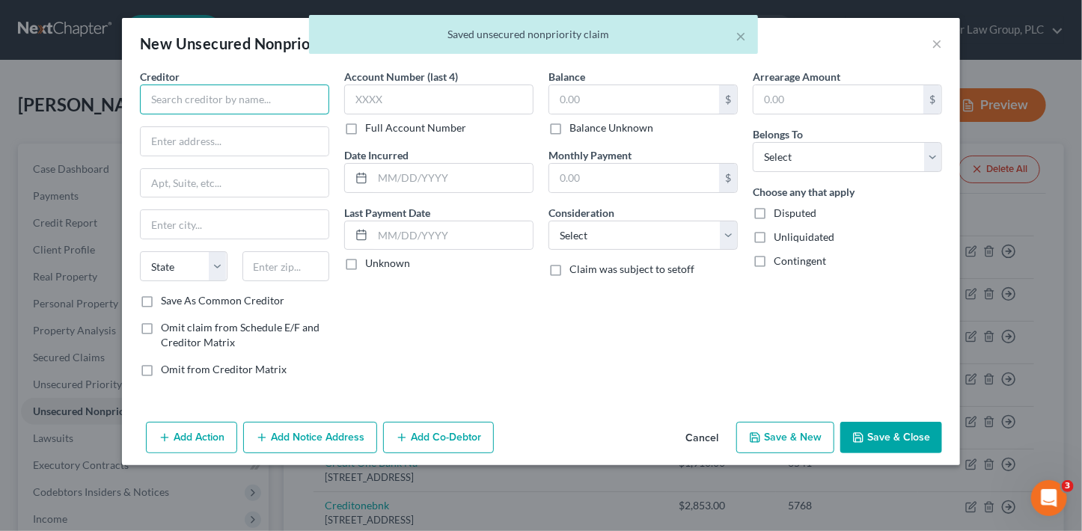
click at [216, 94] on input "text" at bounding box center [234, 100] width 189 height 30
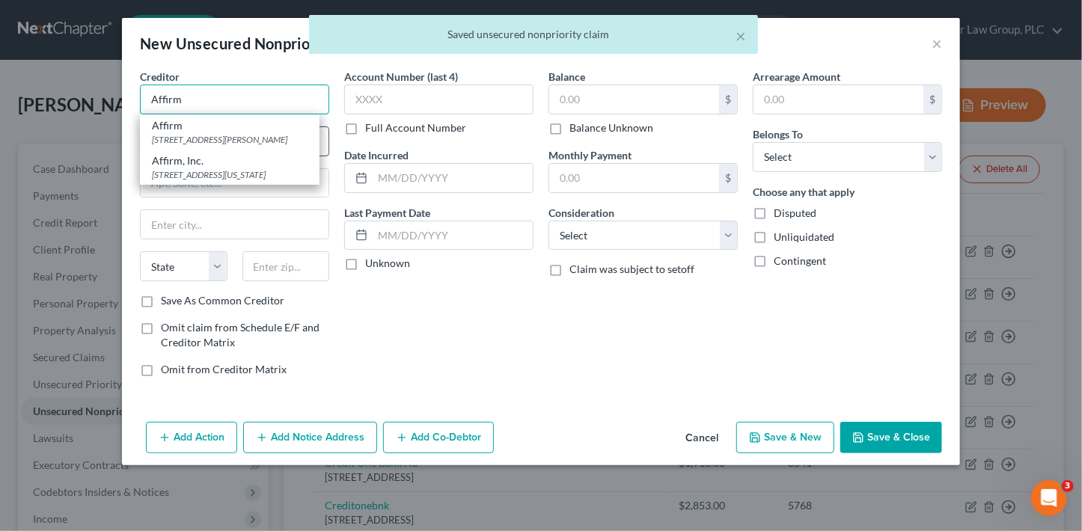
type input "Affirm"
click at [236, 137] on div "[STREET_ADDRESS][PERSON_NAME]" at bounding box center [230, 139] width 156 height 13
type input "[STREET_ADDRESS][PERSON_NAME]"
type input "[GEOGRAPHIC_DATA]"
select select "39"
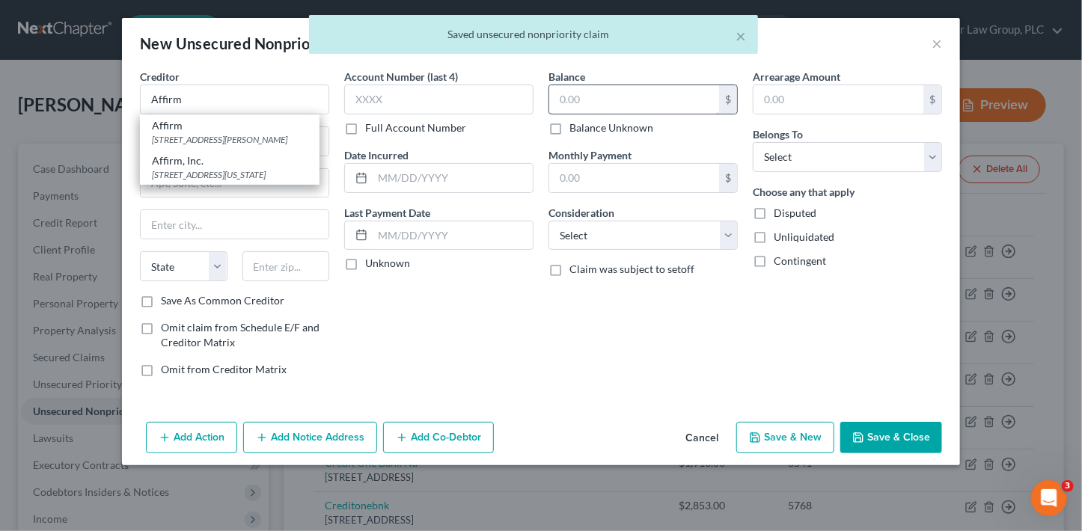
type input "15212"
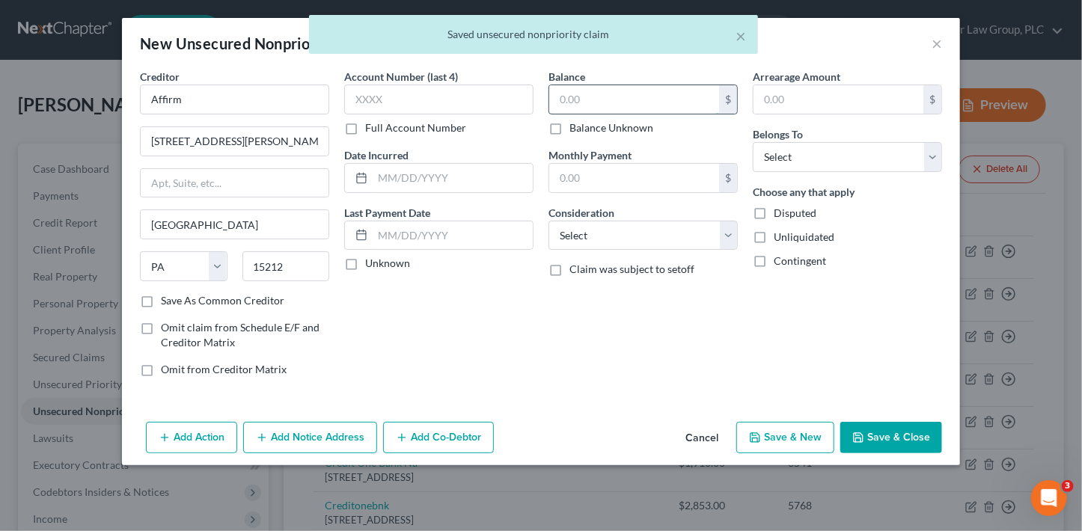
click at [632, 106] on input "text" at bounding box center [634, 99] width 170 height 28
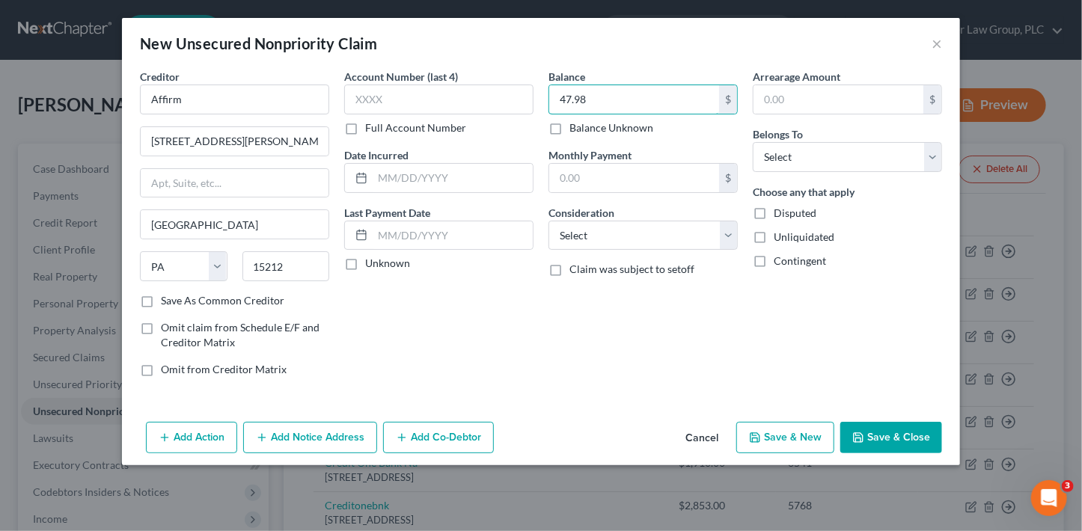
type input "47.98"
drag, startPoint x: 609, startPoint y: 252, endPoint x: 604, endPoint y: 246, distance: 8.1
click at [609, 252] on div "Balance 47.98 $ Balance Unknown Balance Undetermined 47.98 $ Balance Unknown Mo…" at bounding box center [643, 229] width 204 height 320
click at [604, 246] on select "Select Cable / Satellite Services Collection Agency Credit Card Debt Debt Couns…" at bounding box center [643, 236] width 189 height 30
select select "10"
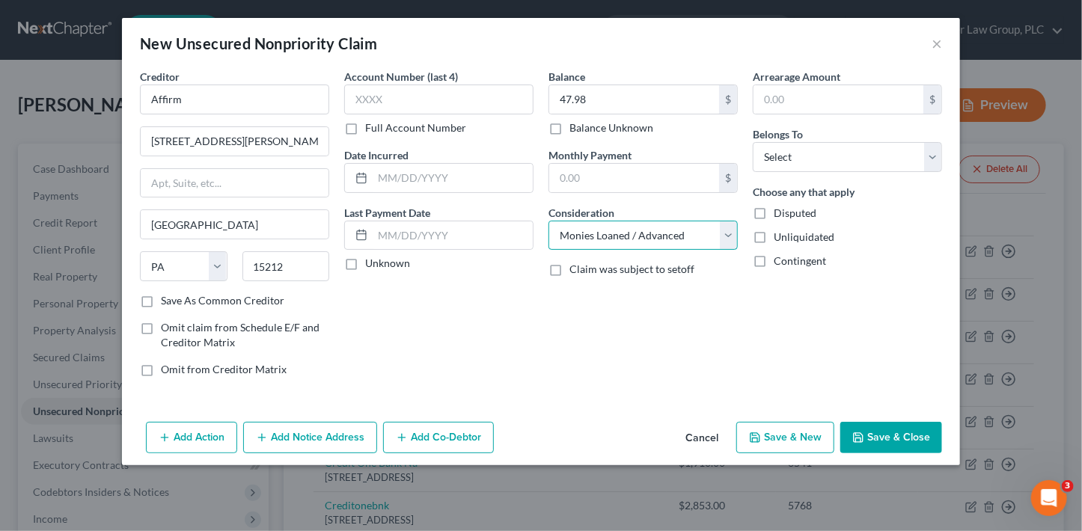
click at [549, 221] on select "Select Cable / Satellite Services Collection Agency Credit Card Debt Debt Couns…" at bounding box center [643, 236] width 189 height 30
click at [768, 156] on select "Select Debtor 1 Only Debtor 2 Only Debtor 1 And Debtor 2 Only At Least One Of T…" at bounding box center [847, 157] width 189 height 30
select select "2"
click at [753, 142] on select "Select Debtor 1 Only Debtor 2 Only Debtor 1 And Debtor 2 Only At Least One Of T…" at bounding box center [847, 157] width 189 height 30
click at [801, 428] on button "Save & New" at bounding box center [786, 437] width 98 height 31
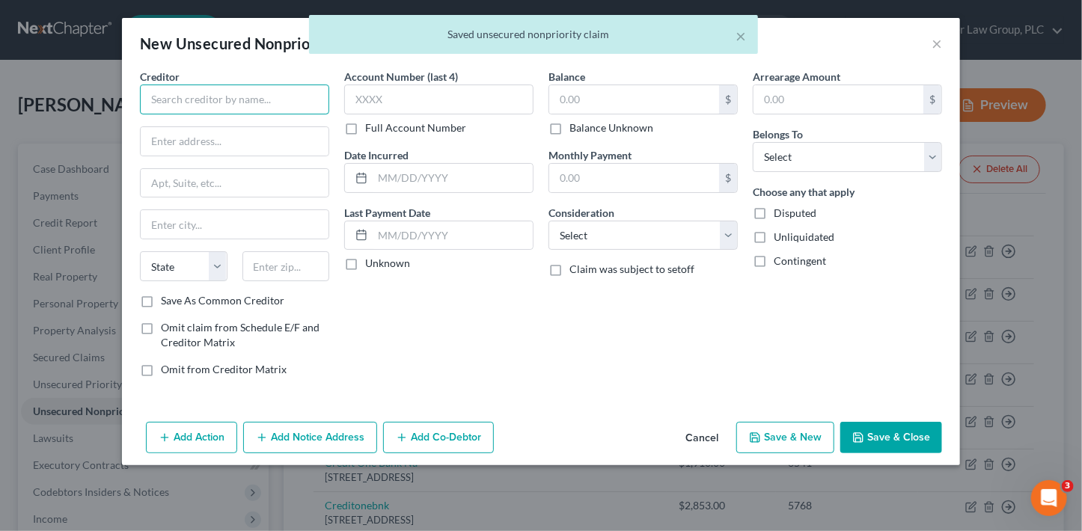
click at [229, 97] on input "text" at bounding box center [234, 100] width 189 height 30
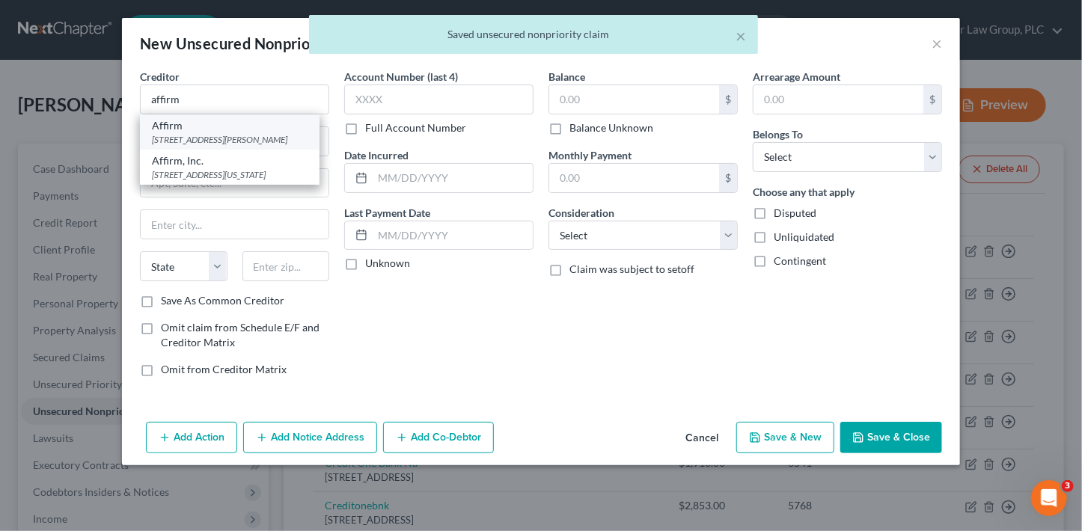
click at [241, 138] on div "[STREET_ADDRESS][PERSON_NAME]" at bounding box center [230, 139] width 156 height 13
type input "Affirm"
type input "[STREET_ADDRESS][PERSON_NAME]"
type input "[GEOGRAPHIC_DATA]"
select select "39"
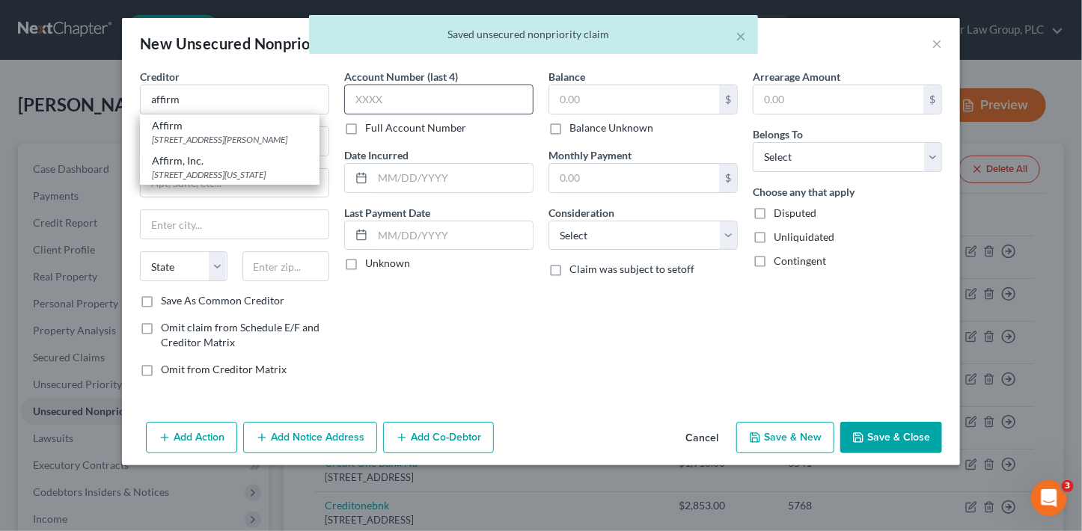
type input "15212"
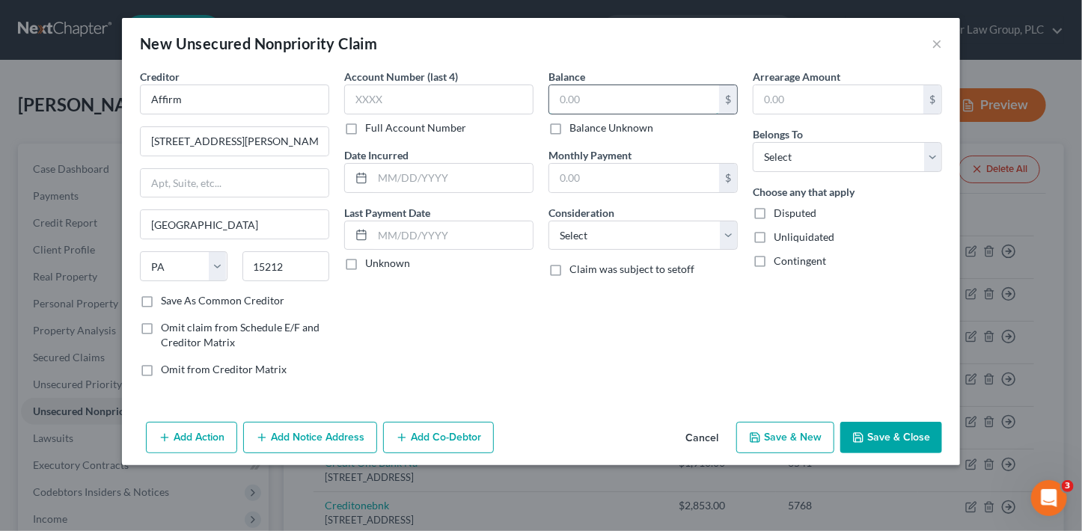
click at [595, 100] on input "text" at bounding box center [634, 99] width 170 height 28
type input "1,135.12"
click at [629, 241] on select "Select Cable / Satellite Services Collection Agency Credit Card Debt Debt Couns…" at bounding box center [643, 236] width 189 height 30
select select "10"
click at [549, 221] on select "Select Cable / Satellite Services Collection Agency Credit Card Debt Debt Couns…" at bounding box center [643, 236] width 189 height 30
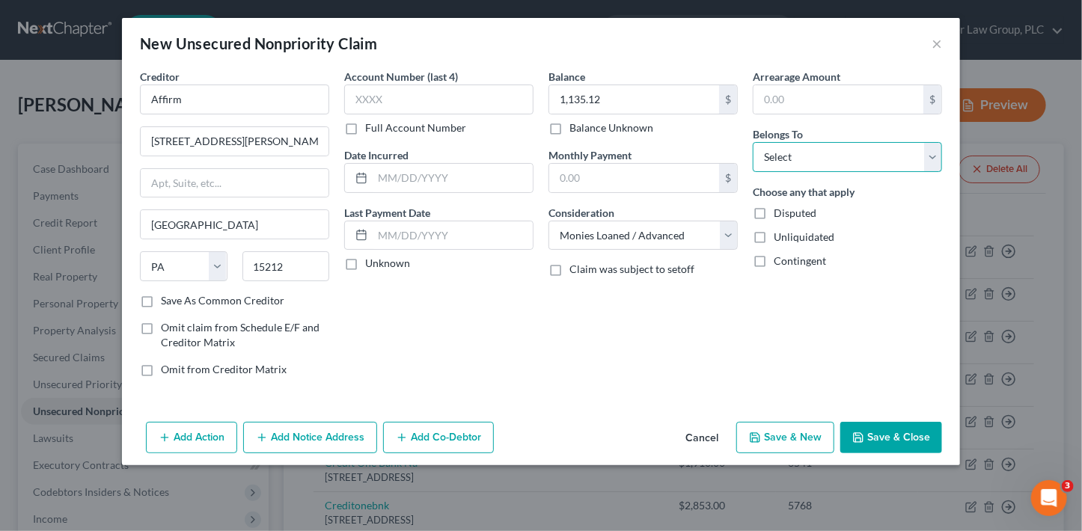
click at [812, 159] on select "Select Debtor 1 Only Debtor 2 Only Debtor 1 And Debtor 2 Only At Least One Of T…" at bounding box center [847, 157] width 189 height 30
select select "2"
click at [753, 142] on select "Select Debtor 1 Only Debtor 2 Only Debtor 1 And Debtor 2 Only At Least One Of T…" at bounding box center [847, 157] width 189 height 30
click at [806, 446] on button "Save & New" at bounding box center [786, 437] width 98 height 31
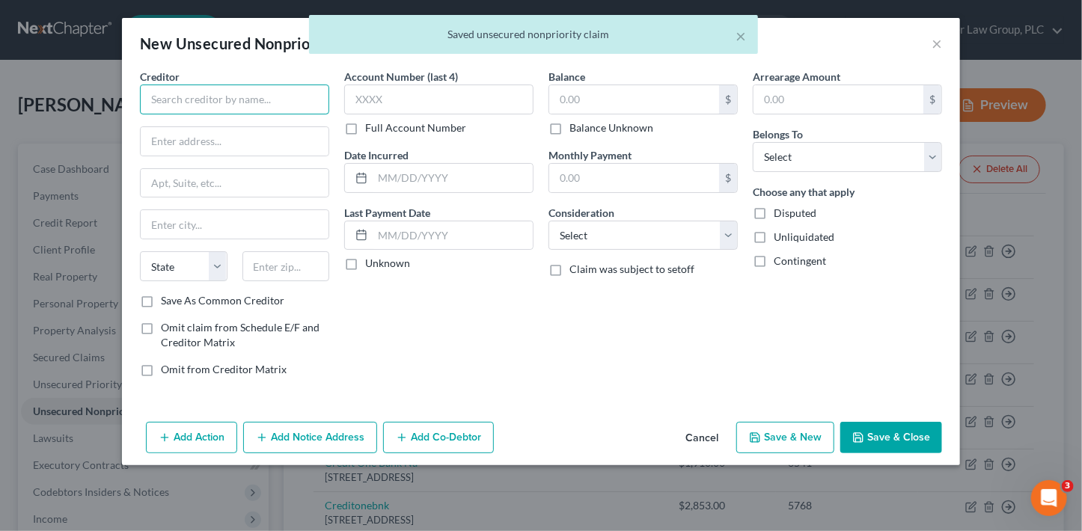
click at [273, 100] on input "text" at bounding box center [234, 100] width 189 height 30
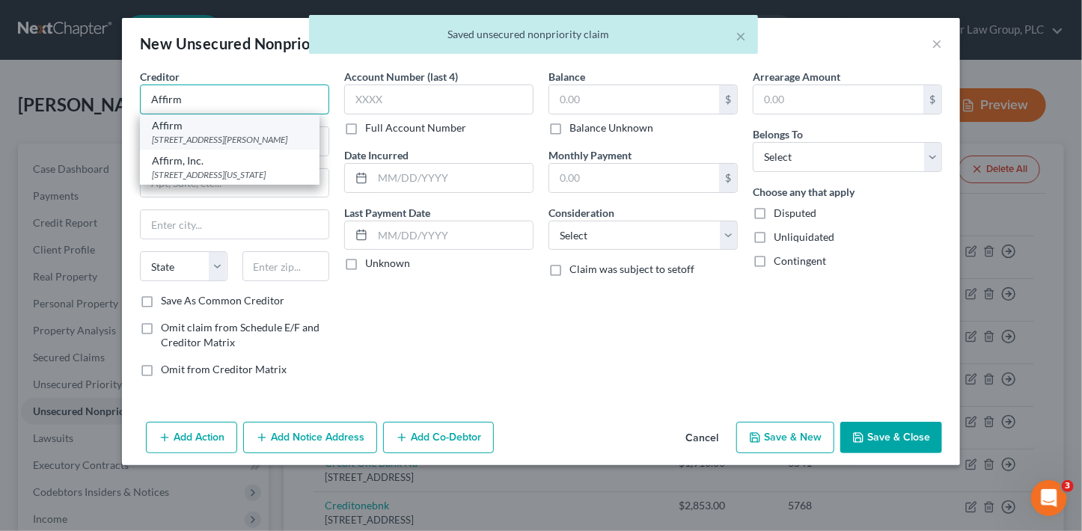
type input "Affirm"
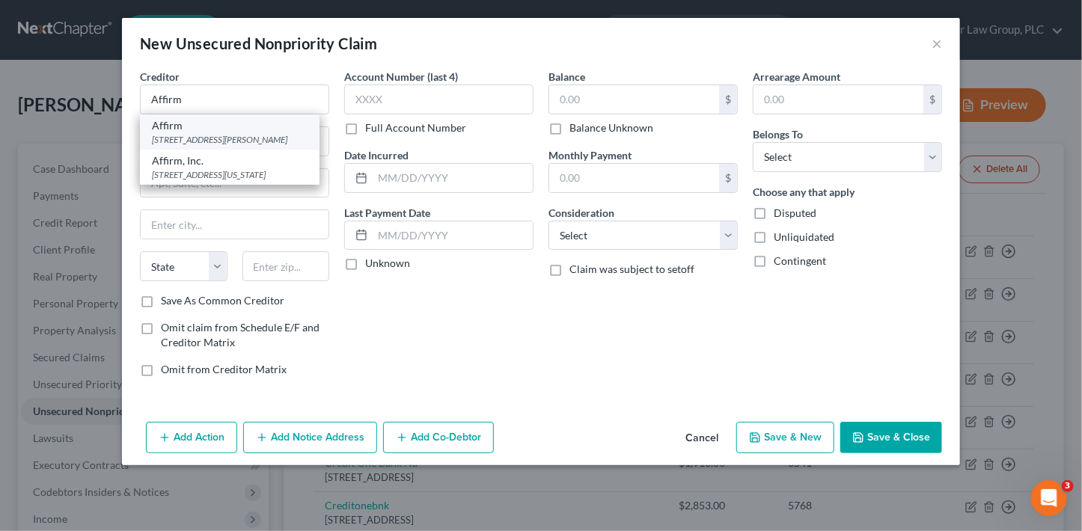
click at [285, 131] on div "Affirm" at bounding box center [230, 125] width 156 height 15
type input "[STREET_ADDRESS][PERSON_NAME]"
type input "[GEOGRAPHIC_DATA]"
select select "39"
type input "15212"
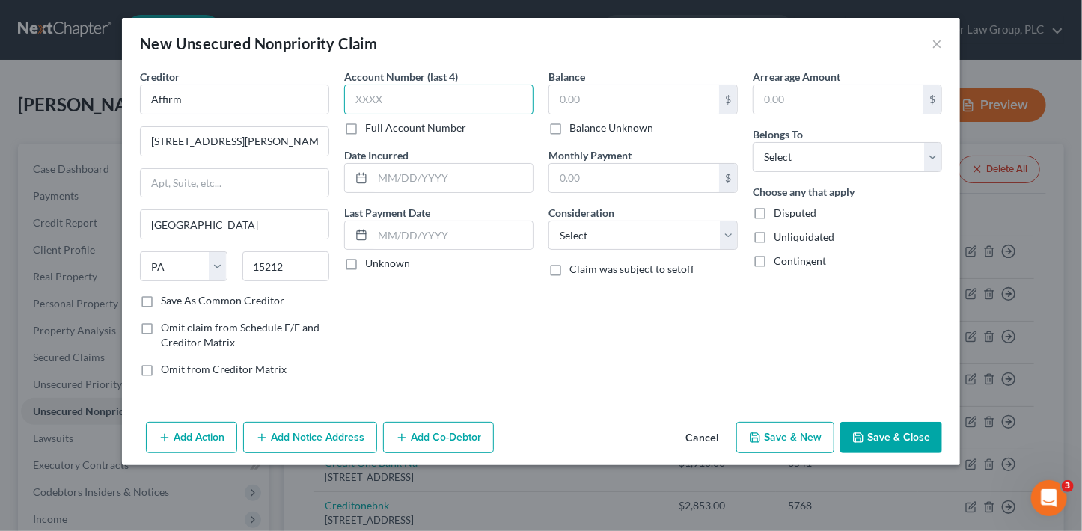
click at [388, 100] on input "text" at bounding box center [438, 100] width 189 height 30
click at [629, 100] on input "text" at bounding box center [634, 99] width 170 height 28
type input "860.65"
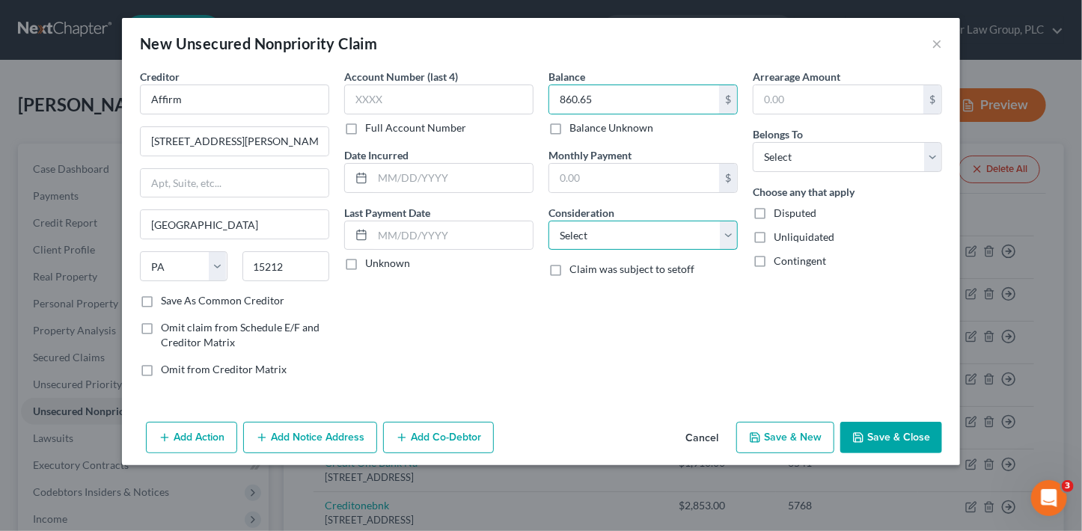
click at [578, 237] on select "Select Cable / Satellite Services Collection Agency Credit Card Debt Debt Couns…" at bounding box center [643, 236] width 189 height 30
select select "2"
click at [549, 221] on select "Select Cable / Satellite Services Collection Agency Credit Card Debt Debt Couns…" at bounding box center [643, 236] width 189 height 30
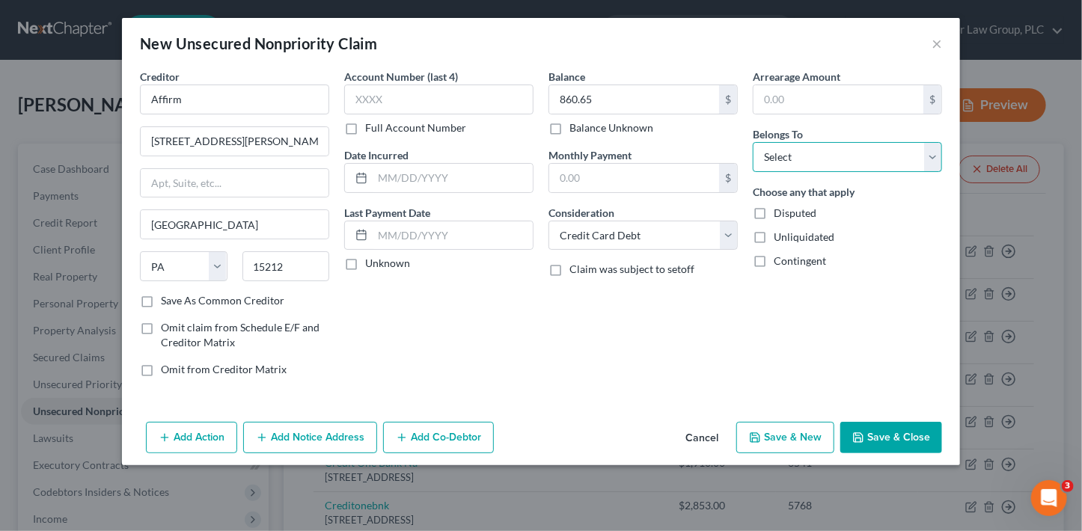
click at [854, 150] on select "Select Debtor 1 Only Debtor 2 Only Debtor 1 And Debtor 2 Only At Least One Of T…" at bounding box center [847, 157] width 189 height 30
select select "2"
click at [753, 142] on select "Select Debtor 1 Only Debtor 2 Only Debtor 1 And Debtor 2 Only At Least One Of T…" at bounding box center [847, 157] width 189 height 30
click at [815, 439] on button "Save & New" at bounding box center [786, 437] width 98 height 31
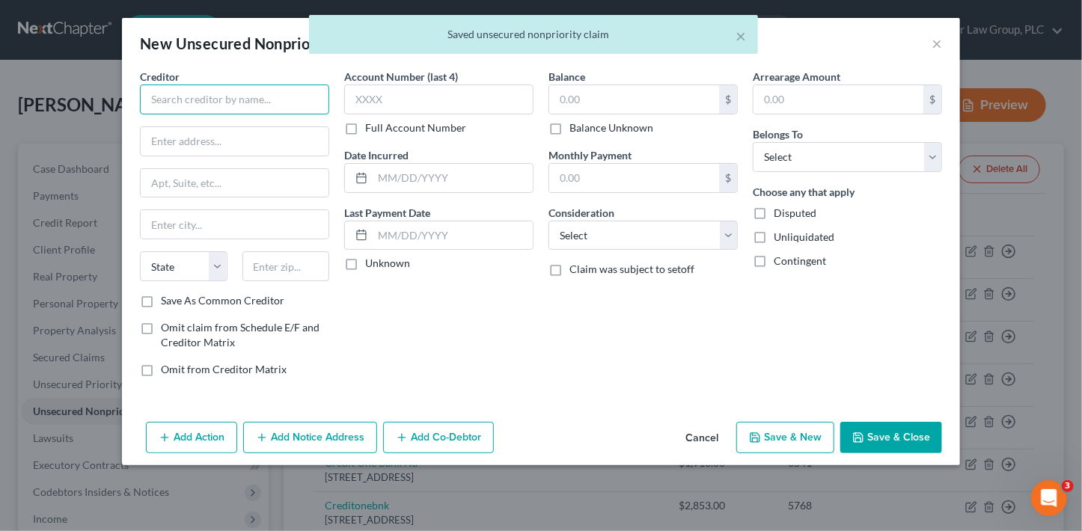
click at [232, 104] on input "text" at bounding box center [234, 100] width 189 height 30
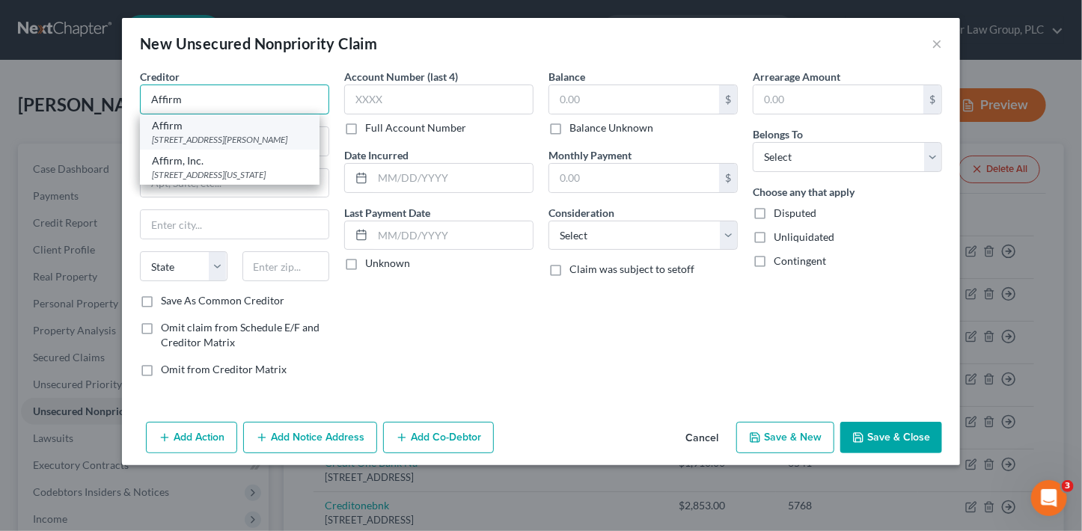
type input "Affirm"
click at [237, 126] on div "Affirm" at bounding box center [230, 125] width 156 height 15
type input "[STREET_ADDRESS][PERSON_NAME]"
type input "[GEOGRAPHIC_DATA]"
select select "39"
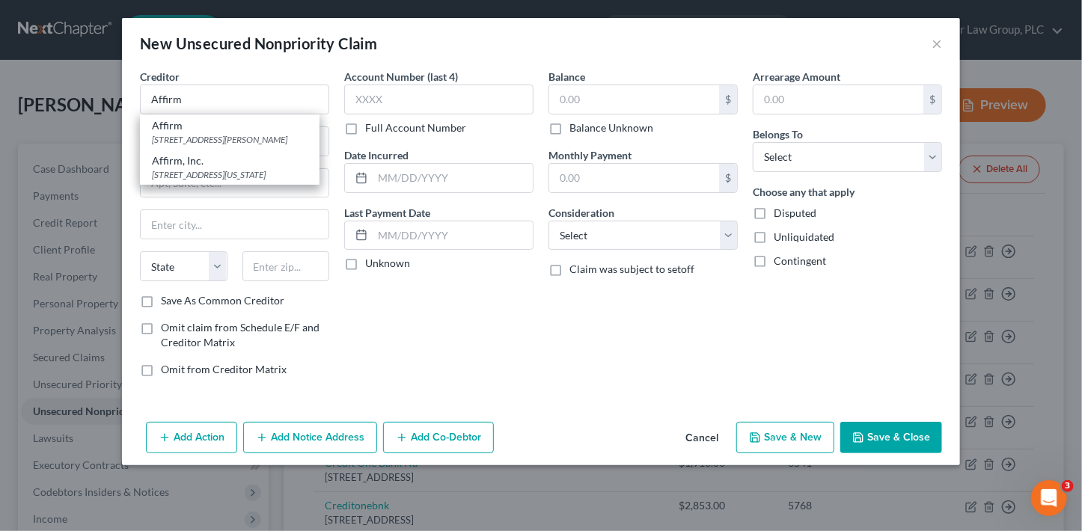
type input "15212"
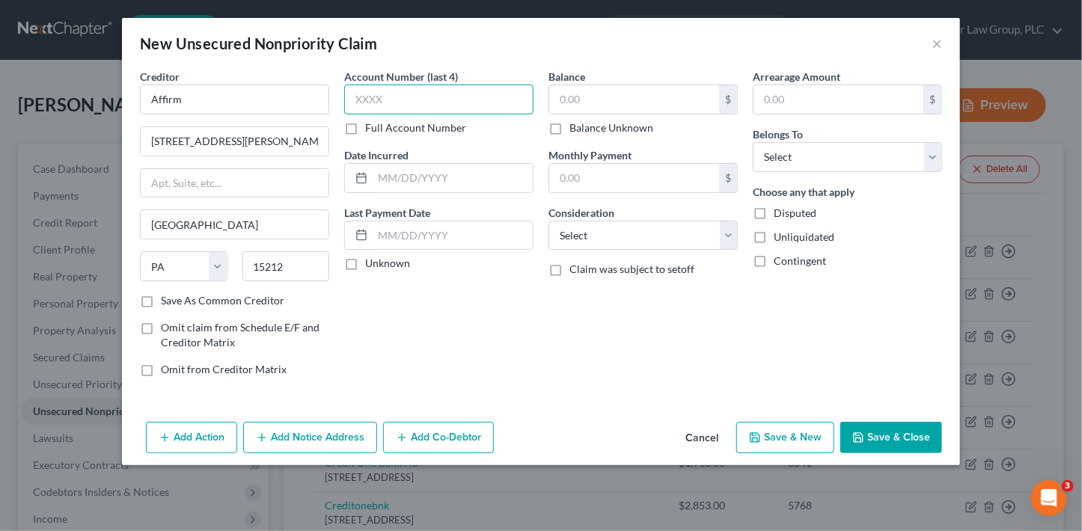
click at [403, 97] on input "text" at bounding box center [438, 100] width 189 height 30
click at [578, 101] on input "text" at bounding box center [634, 99] width 170 height 28
type input "37.69"
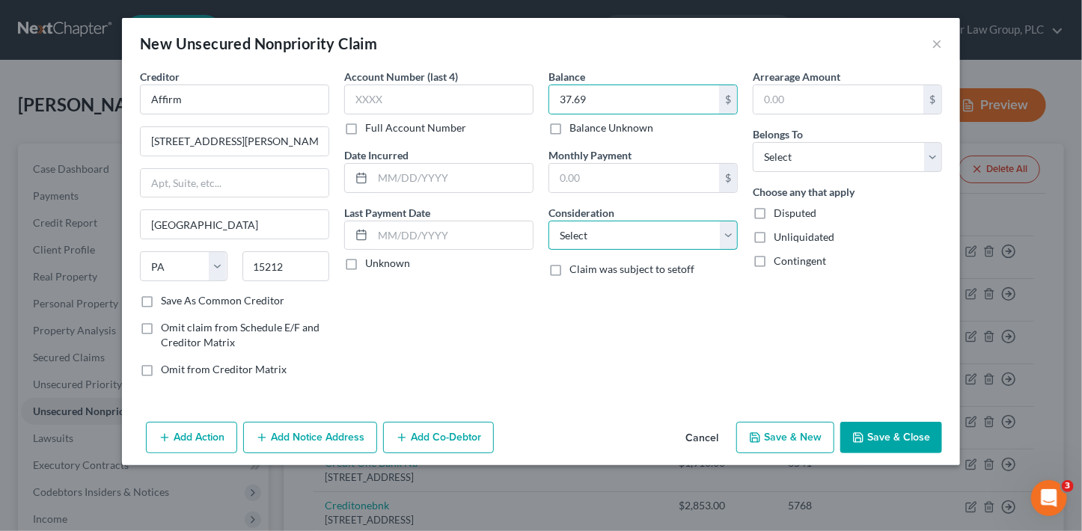
click at [633, 234] on select "Select Cable / Satellite Services Collection Agency Credit Card Debt Debt Couns…" at bounding box center [643, 236] width 189 height 30
select select "10"
click at [549, 221] on select "Select Cable / Satellite Services Collection Agency Credit Card Debt Debt Couns…" at bounding box center [643, 236] width 189 height 30
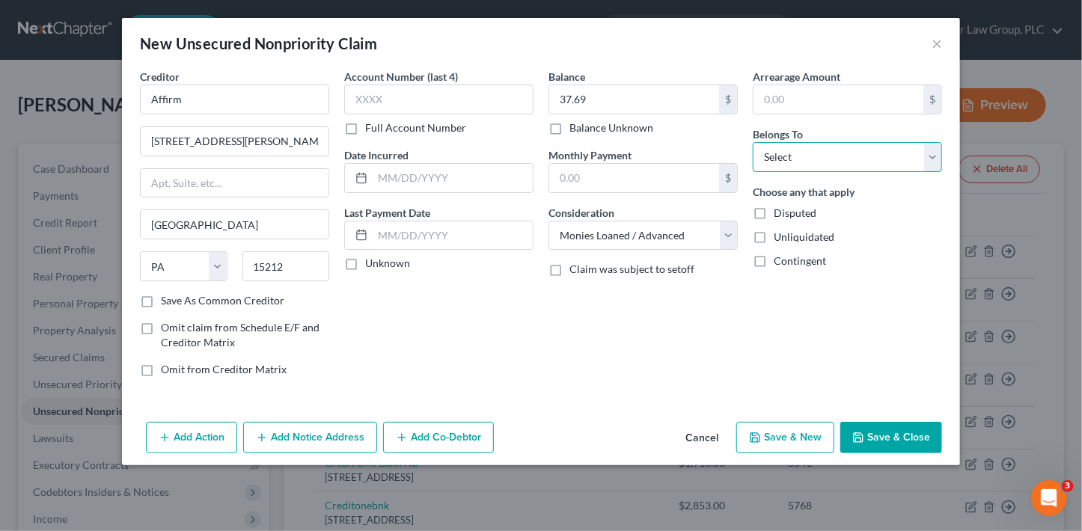
click at [768, 158] on select "Select Debtor 1 Only Debtor 2 Only Debtor 1 And Debtor 2 Only At Least One Of T…" at bounding box center [847, 157] width 189 height 30
select select "2"
click at [753, 142] on select "Select Debtor 1 Only Debtor 2 Only Debtor 1 And Debtor 2 Only At Least One Of T…" at bounding box center [847, 157] width 189 height 30
click at [795, 438] on button "Save & New" at bounding box center [786, 437] width 98 height 31
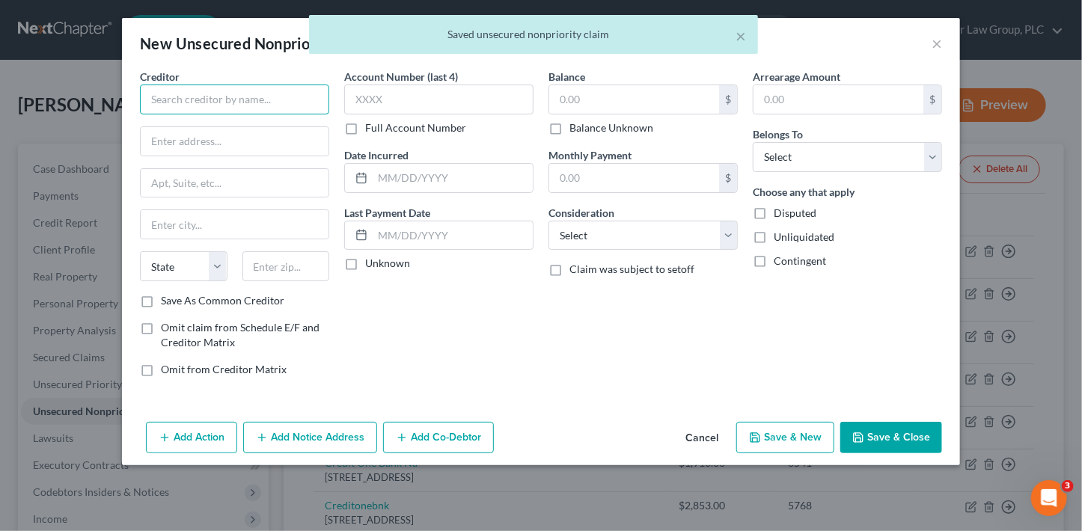
click at [269, 104] on input "text" at bounding box center [234, 100] width 189 height 30
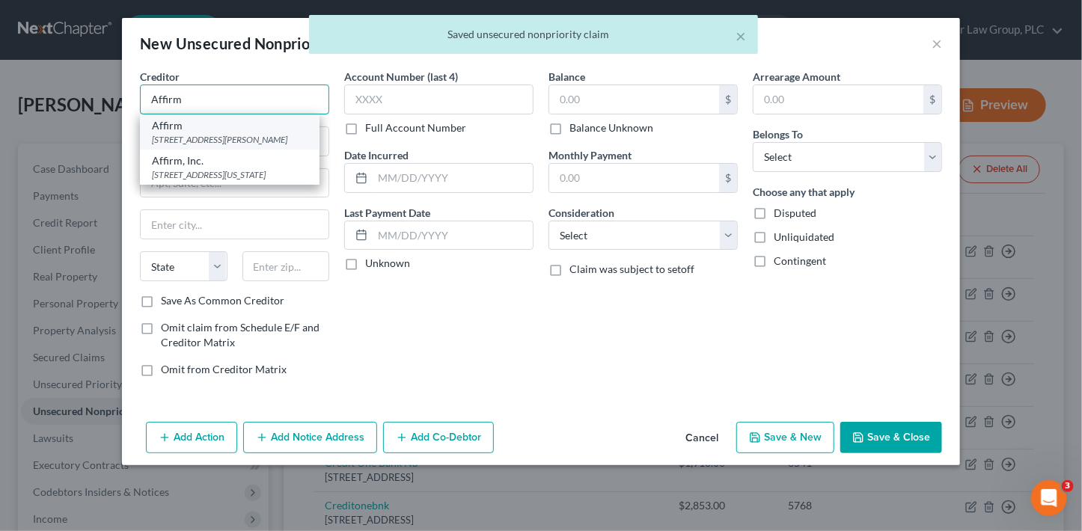
type input "Affirm"
click at [271, 126] on div "Affirm" at bounding box center [230, 125] width 156 height 15
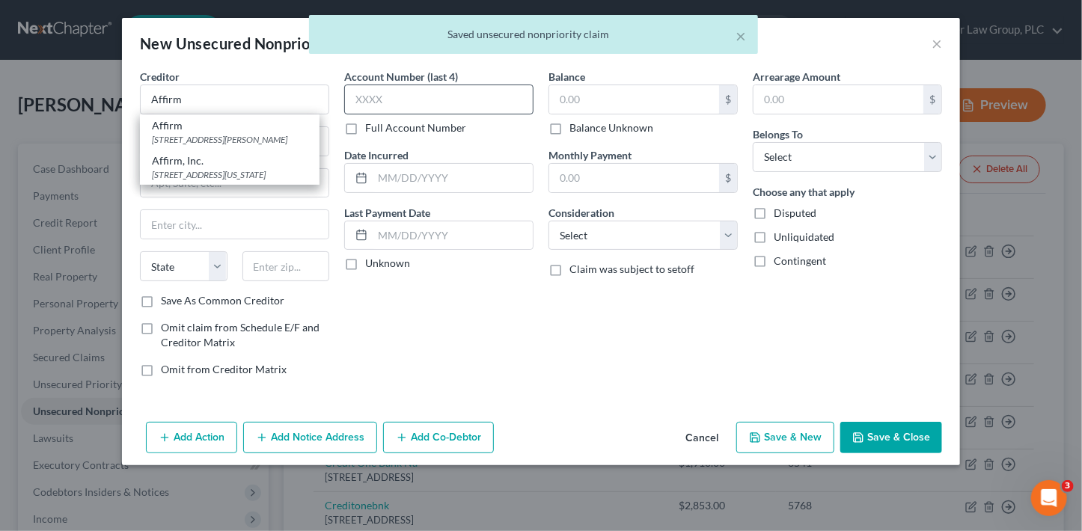
type input "[STREET_ADDRESS][PERSON_NAME]"
type input "[GEOGRAPHIC_DATA]"
select select "39"
type input "15212"
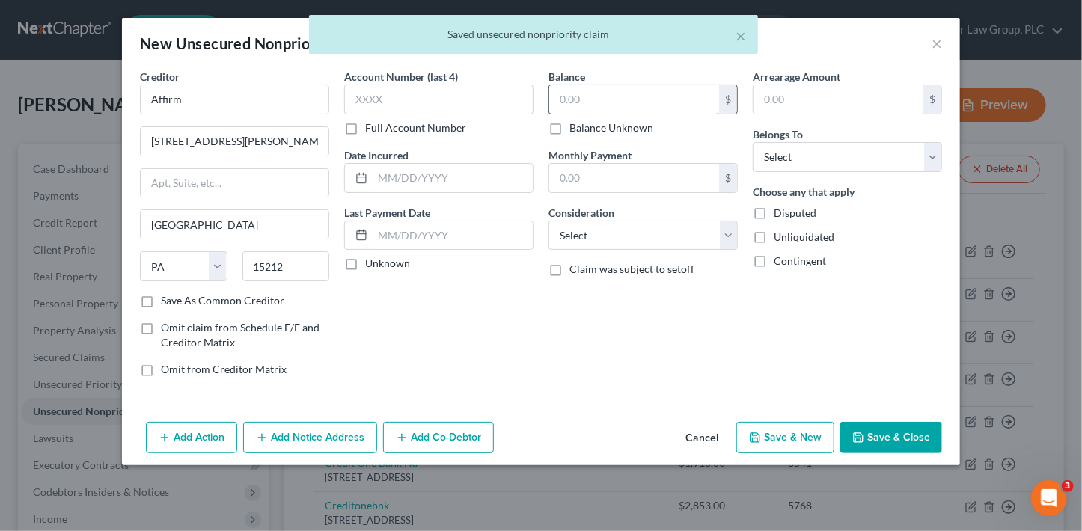
click at [573, 93] on input "text" at bounding box center [634, 99] width 170 height 28
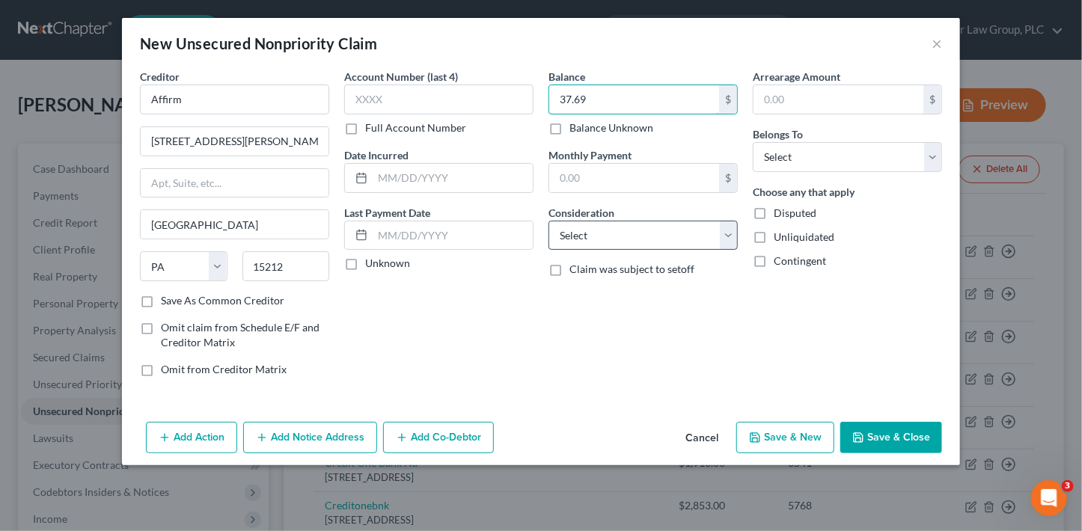
type input "37.69"
click at [609, 240] on select "Select Cable / Satellite Services Collection Agency Credit Card Debt Debt Couns…" at bounding box center [643, 236] width 189 height 30
select select "10"
click at [549, 221] on select "Select Cable / Satellite Services Collection Agency Credit Card Debt Debt Couns…" at bounding box center [643, 236] width 189 height 30
click at [832, 157] on select "Select Debtor 1 Only Debtor 2 Only Debtor 1 And Debtor 2 Only At Least One Of T…" at bounding box center [847, 157] width 189 height 30
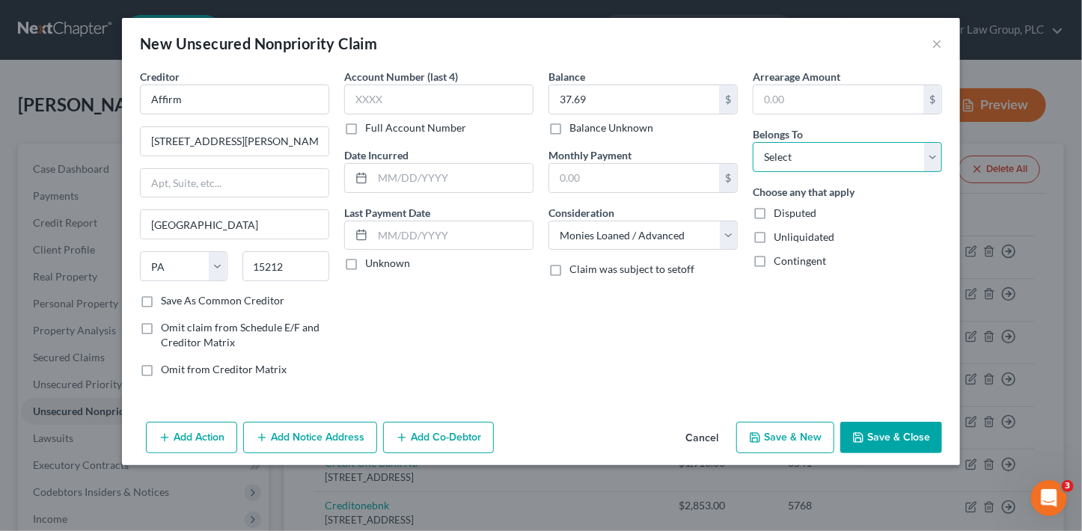
select select "2"
click at [753, 142] on select "Select Debtor 1 Only Debtor 2 Only Debtor 1 And Debtor 2 Only At Least One Of T…" at bounding box center [847, 157] width 189 height 30
click at [790, 434] on button "Save & New" at bounding box center [786, 437] width 98 height 31
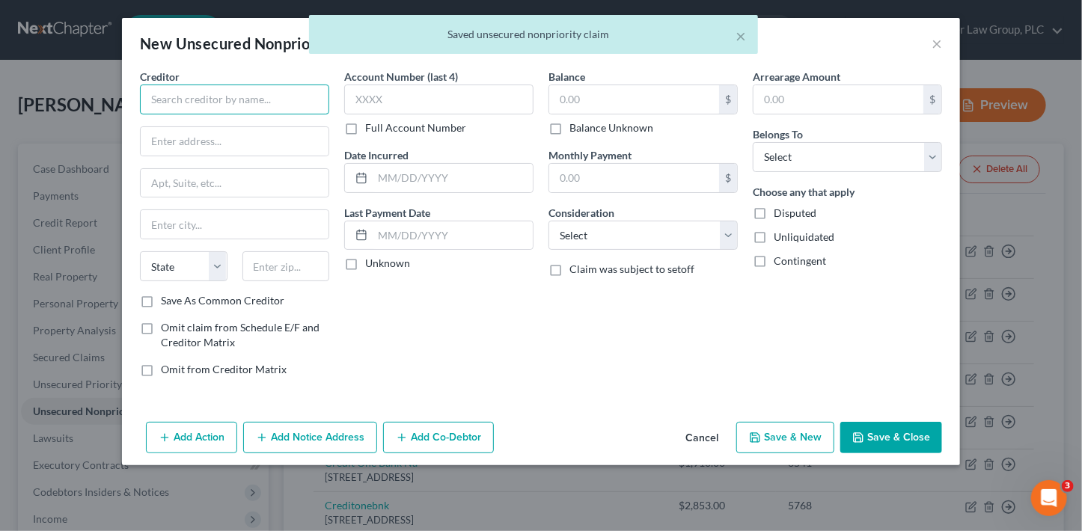
click at [221, 99] on input "text" at bounding box center [234, 100] width 189 height 30
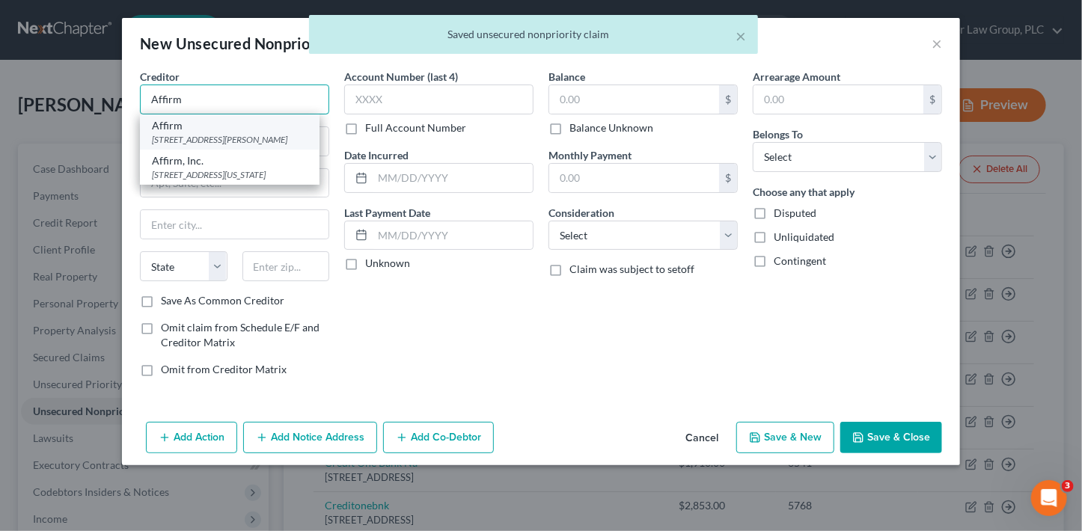
type input "Affirm"
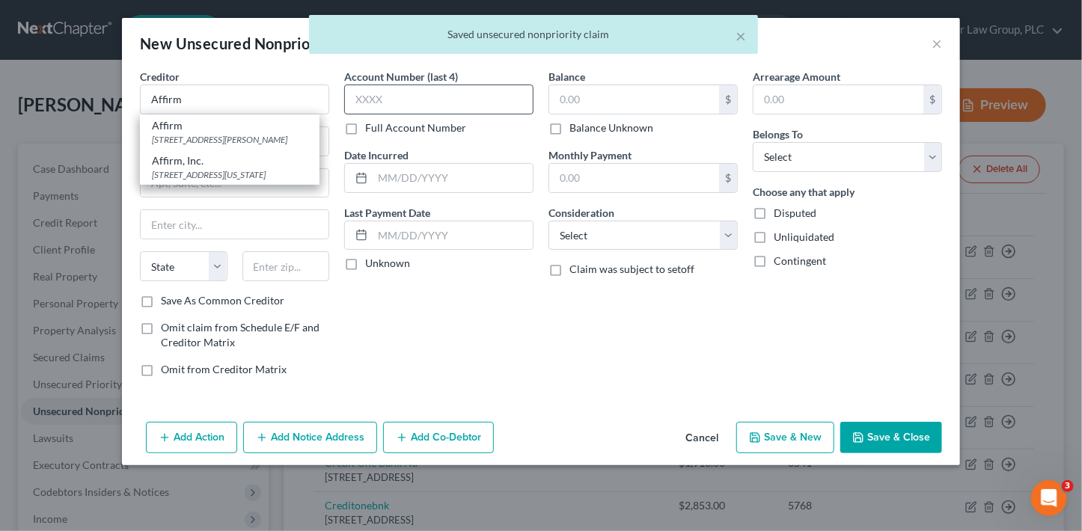
drag, startPoint x: 243, startPoint y: 143, endPoint x: 480, endPoint y: 110, distance: 238.8
click at [243, 143] on div "[STREET_ADDRESS][PERSON_NAME]" at bounding box center [230, 139] width 156 height 13
type input "[STREET_ADDRESS][PERSON_NAME]"
type input "[GEOGRAPHIC_DATA]"
select select "39"
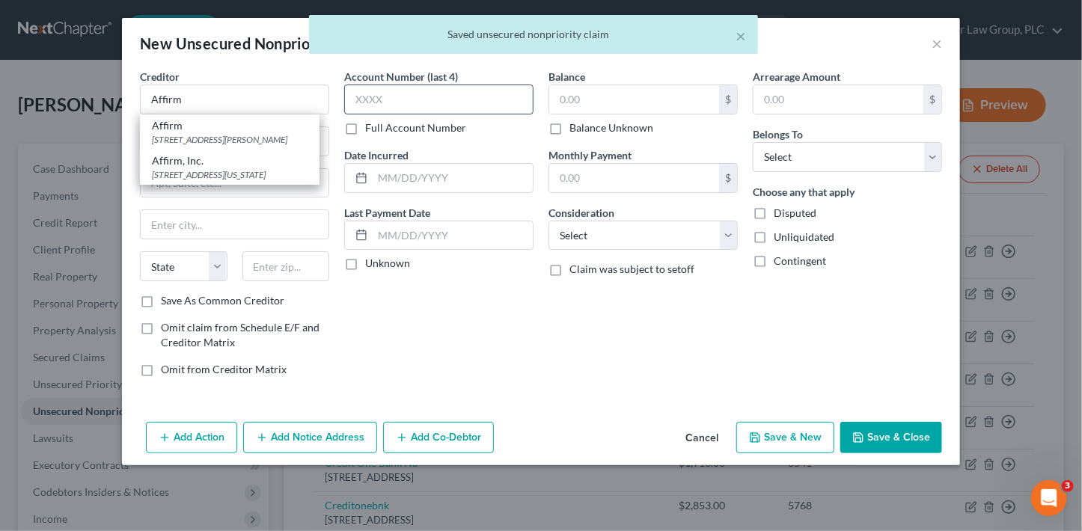
type input "15212"
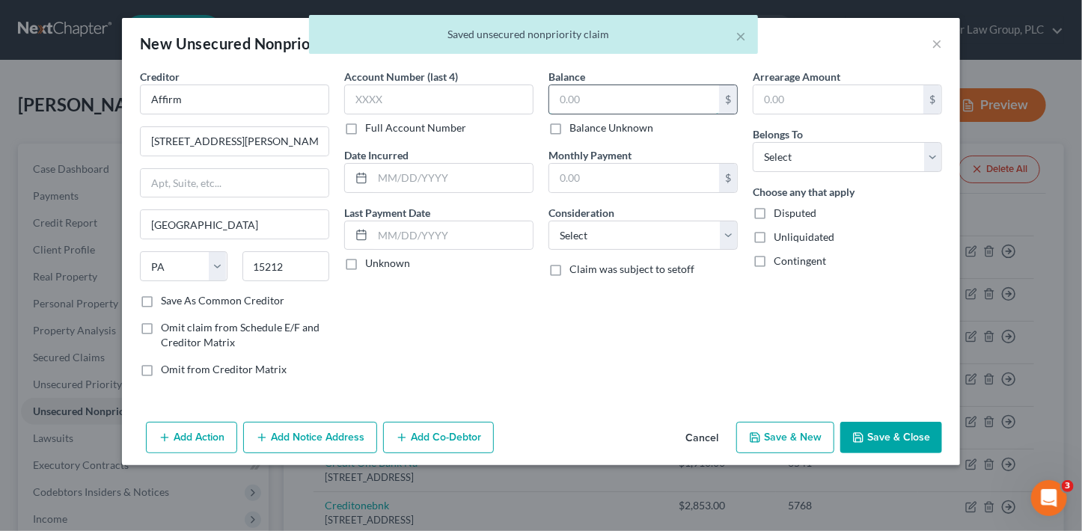
click at [585, 93] on input "text" at bounding box center [634, 99] width 170 height 28
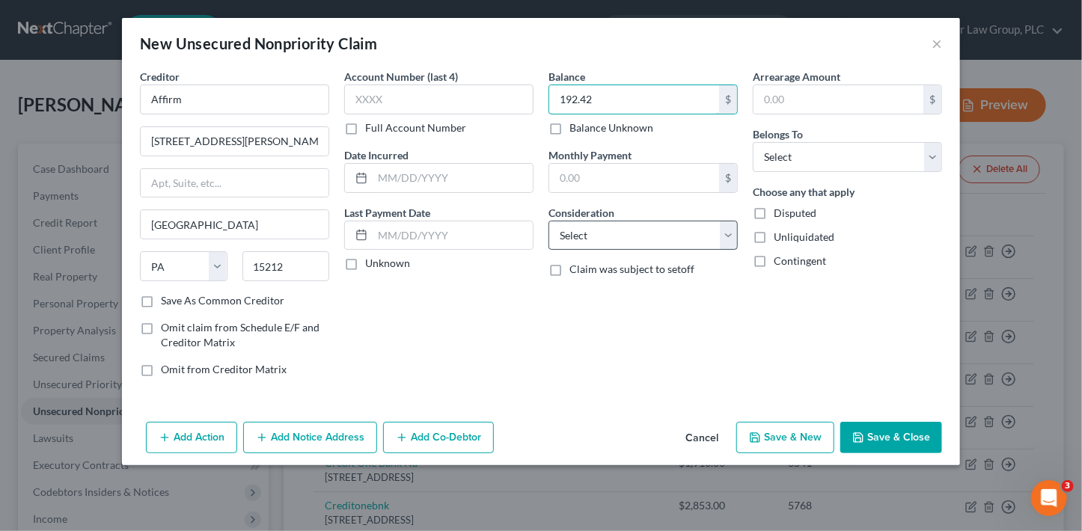
type input "192.42"
click at [579, 233] on select "Select Cable / Satellite Services Collection Agency Credit Card Debt Debt Couns…" at bounding box center [643, 236] width 189 height 30
select select "10"
click at [549, 221] on select "Select Cable / Satellite Services Collection Agency Credit Card Debt Debt Couns…" at bounding box center [643, 236] width 189 height 30
click at [808, 147] on select "Select Debtor 1 Only Debtor 2 Only Debtor 1 And Debtor 2 Only At Least One Of T…" at bounding box center [847, 157] width 189 height 30
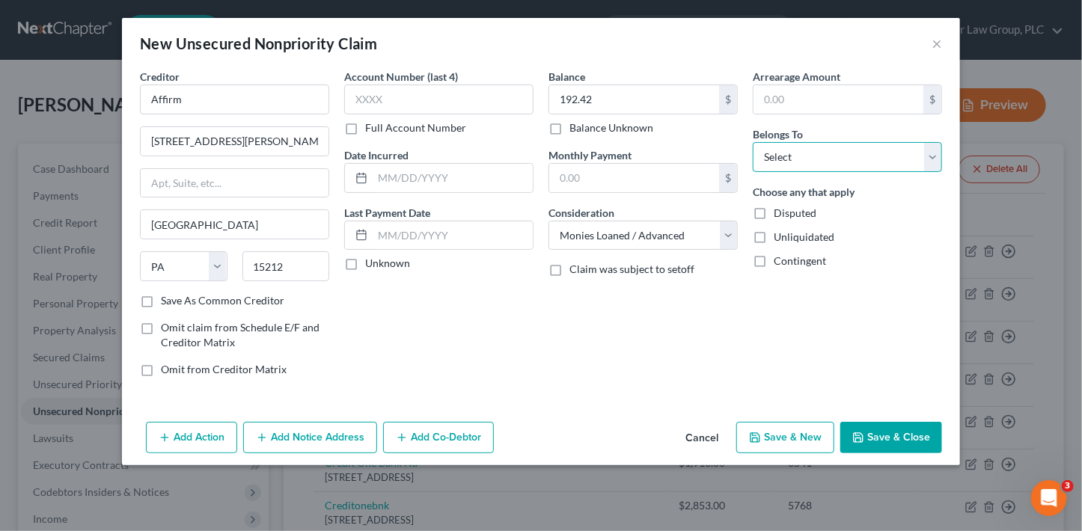
select select "0"
click at [753, 142] on select "Select Debtor 1 Only Debtor 2 Only Debtor 1 And Debtor 2 Only At Least One Of T…" at bounding box center [847, 157] width 189 height 30
click at [780, 442] on button "Save & New" at bounding box center [786, 437] width 98 height 31
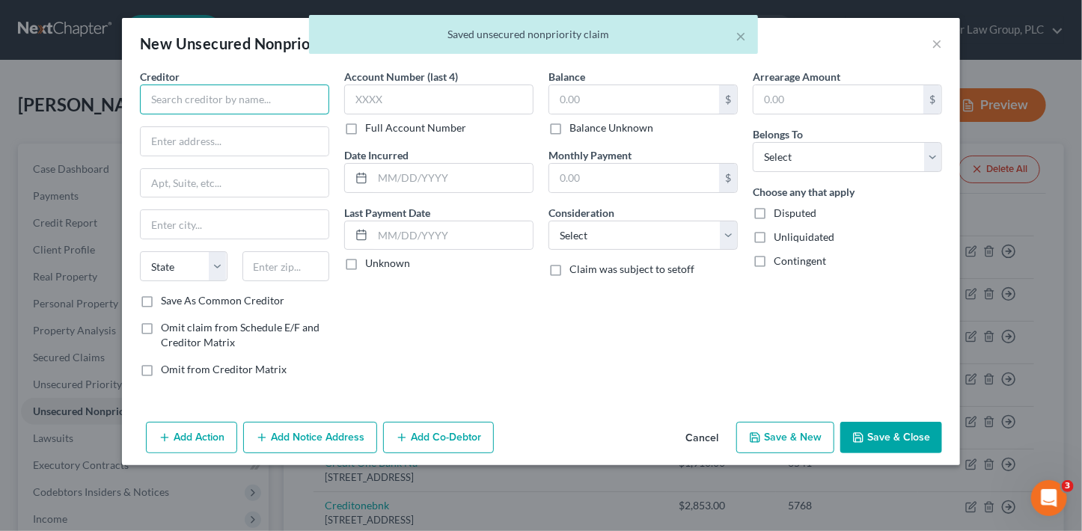
click at [222, 102] on input "text" at bounding box center [234, 100] width 189 height 30
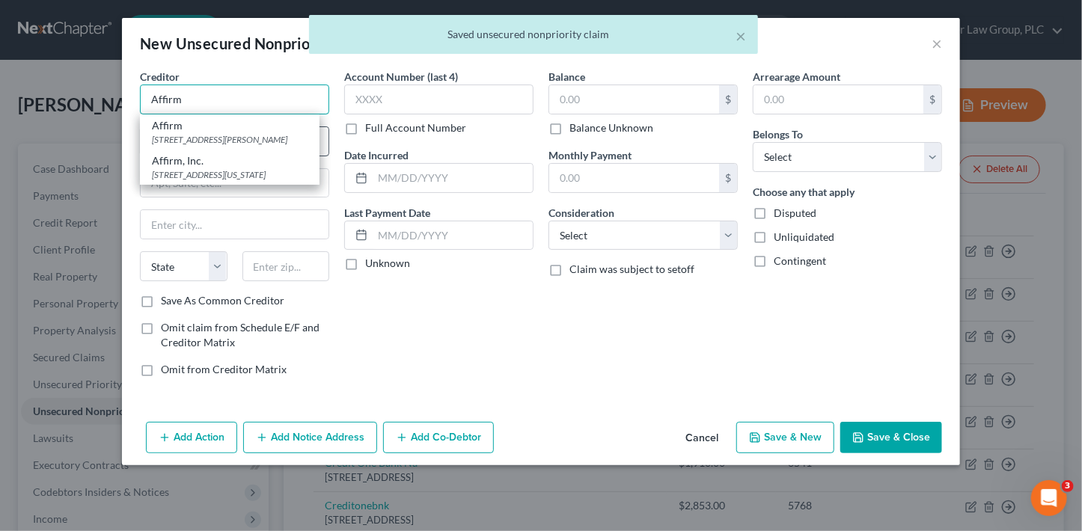
type input "Affirm"
click at [222, 140] on div "[STREET_ADDRESS][PERSON_NAME]" at bounding box center [230, 139] width 156 height 13
type input "[STREET_ADDRESS][PERSON_NAME]"
type input "[GEOGRAPHIC_DATA]"
select select "39"
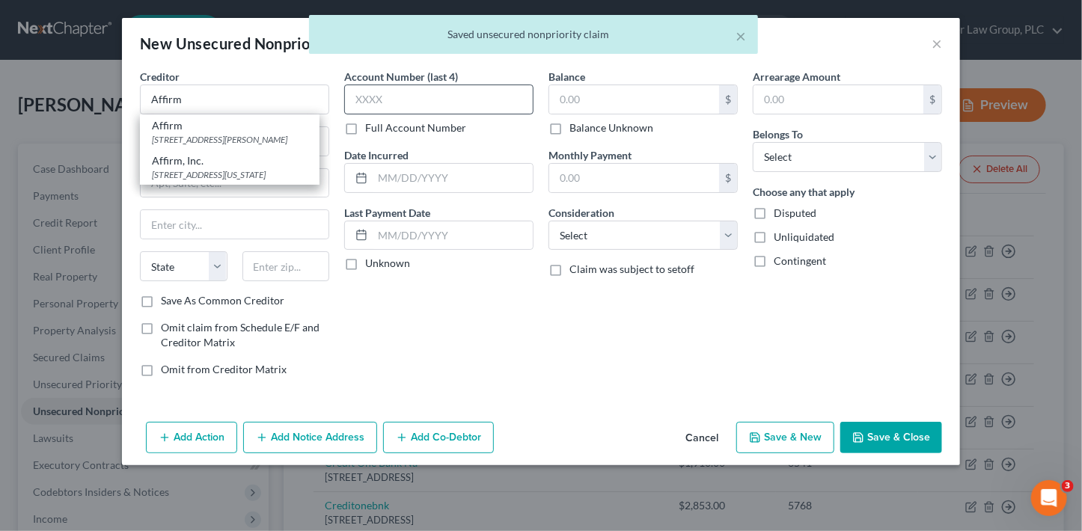
type input "15212"
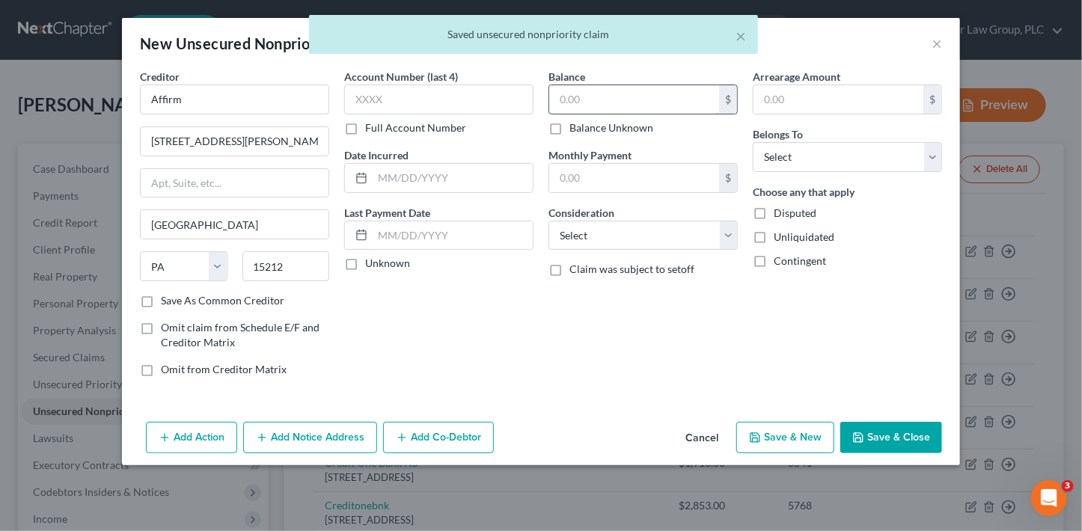
click at [606, 97] on input "text" at bounding box center [634, 99] width 170 height 28
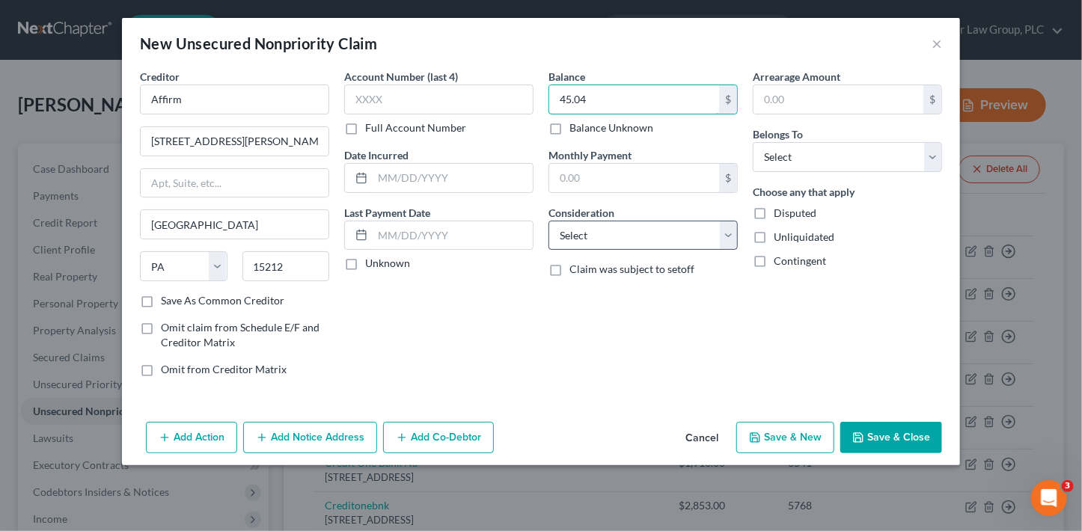
type input "45.04"
click at [635, 237] on select "Select Cable / Satellite Services Collection Agency Credit Card Debt Debt Couns…" at bounding box center [643, 236] width 189 height 30
select select "10"
click at [549, 221] on select "Select Cable / Satellite Services Collection Agency Credit Card Debt Debt Couns…" at bounding box center [643, 236] width 189 height 30
click at [779, 154] on select "Select Debtor 1 Only Debtor 2 Only Debtor 1 And Debtor 2 Only At Least One Of T…" at bounding box center [847, 157] width 189 height 30
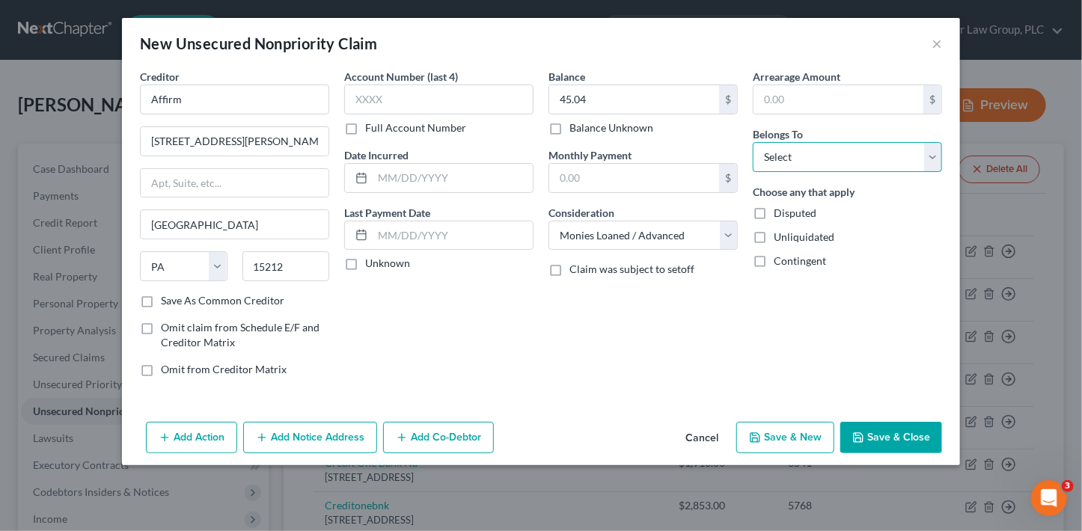
select select "0"
click at [753, 142] on select "Select Debtor 1 Only Debtor 2 Only Debtor 1 And Debtor 2 Only At Least One Of T…" at bounding box center [847, 157] width 189 height 30
click at [804, 443] on button "Save & New" at bounding box center [786, 437] width 98 height 31
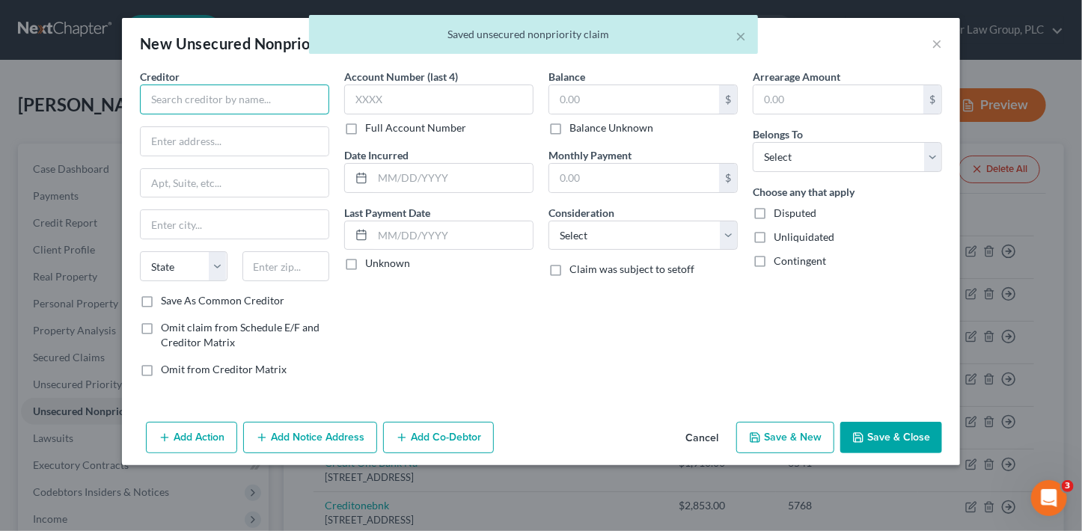
click at [243, 97] on input "text" at bounding box center [234, 100] width 189 height 30
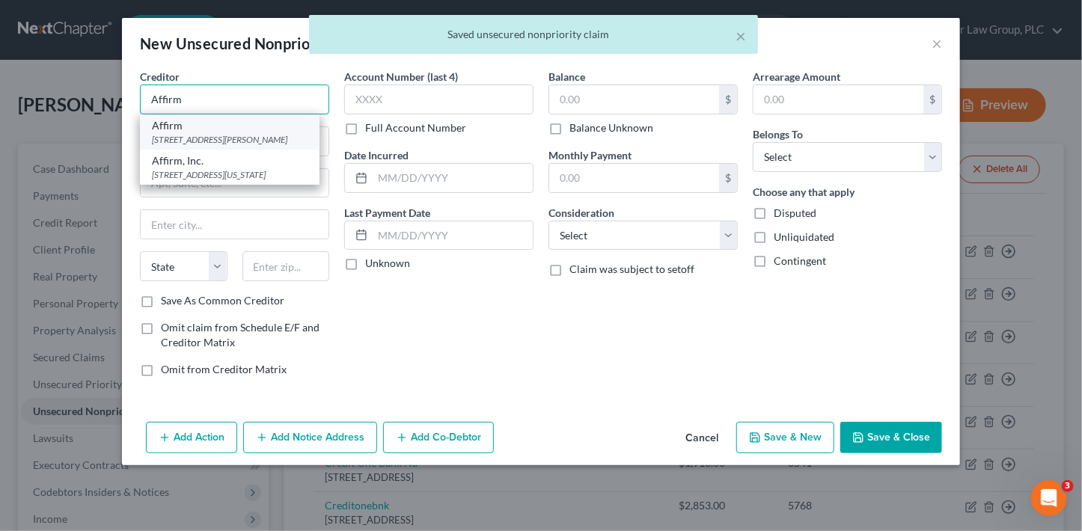
type input "Affirm"
click at [247, 134] on div "[STREET_ADDRESS][PERSON_NAME]" at bounding box center [230, 139] width 156 height 13
type input "[STREET_ADDRESS][PERSON_NAME]"
type input "[GEOGRAPHIC_DATA]"
select select "39"
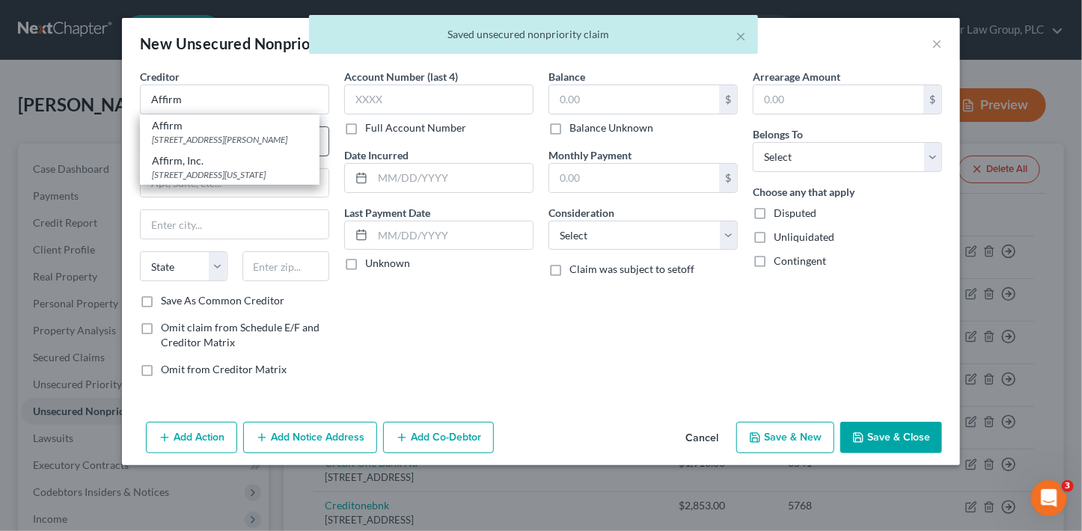
type input "15212"
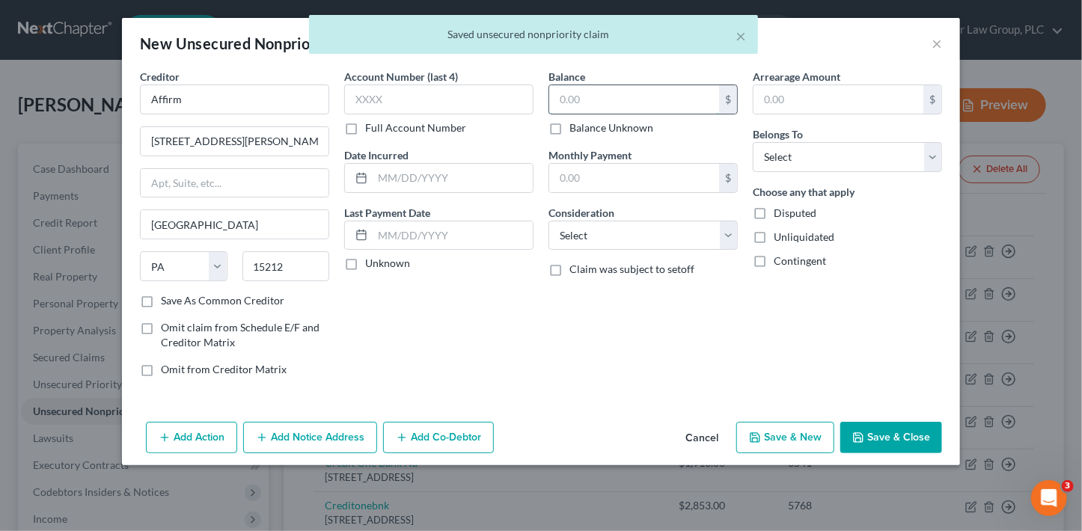
click at [583, 102] on input "text" at bounding box center [634, 99] width 170 height 28
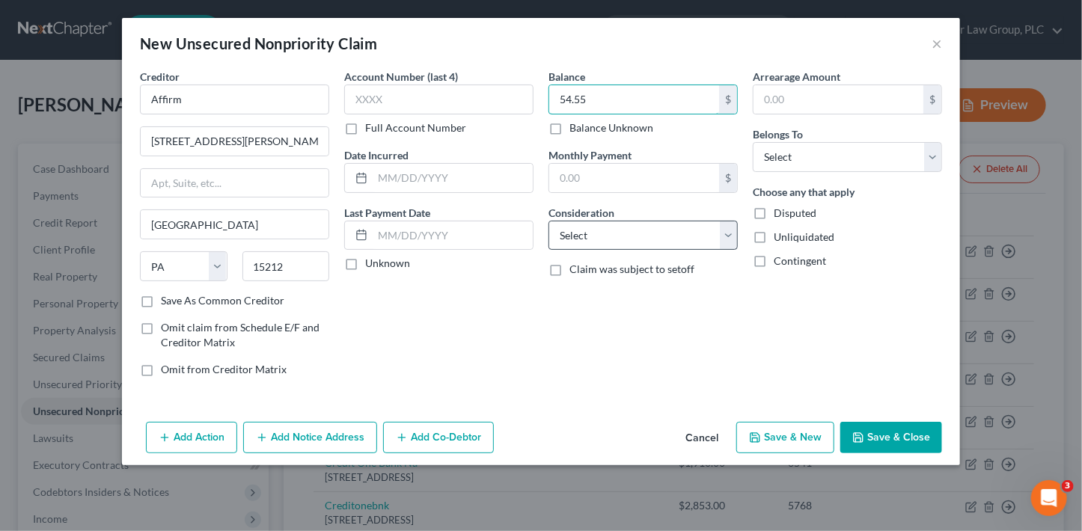
type input "54.55"
click at [600, 243] on select "Select Cable / Satellite Services Collection Agency Credit Card Debt Debt Couns…" at bounding box center [643, 236] width 189 height 30
select select "10"
click at [549, 221] on select "Select Cable / Satellite Services Collection Agency Credit Card Debt Debt Couns…" at bounding box center [643, 236] width 189 height 30
click at [794, 152] on select "Select Debtor 1 Only Debtor 2 Only Debtor 1 And Debtor 2 Only At Least One Of T…" at bounding box center [847, 157] width 189 height 30
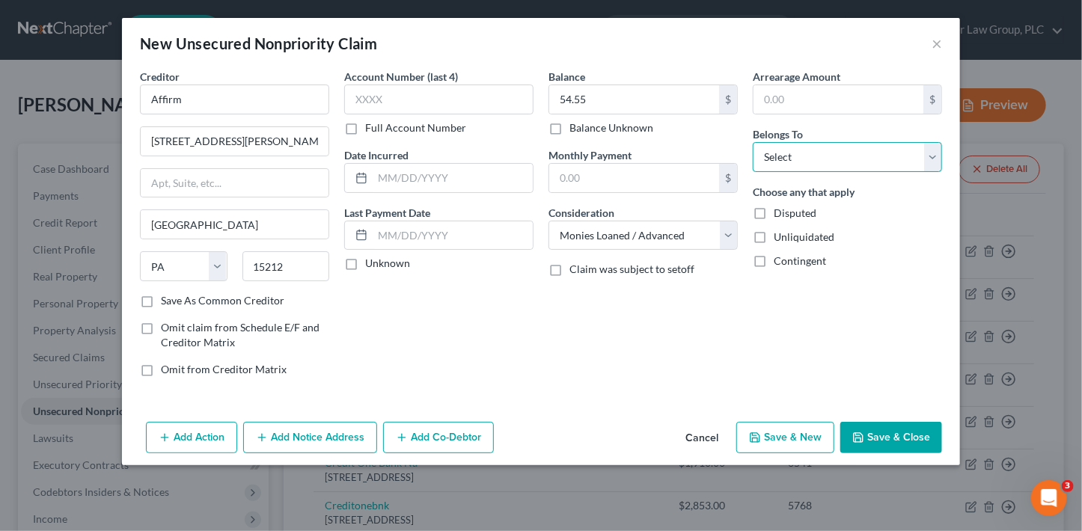
select select "0"
click at [753, 142] on select "Select Debtor 1 Only Debtor 2 Only Debtor 1 And Debtor 2 Only At Least One Of T…" at bounding box center [847, 157] width 189 height 30
click at [819, 439] on button "Save & New" at bounding box center [786, 437] width 98 height 31
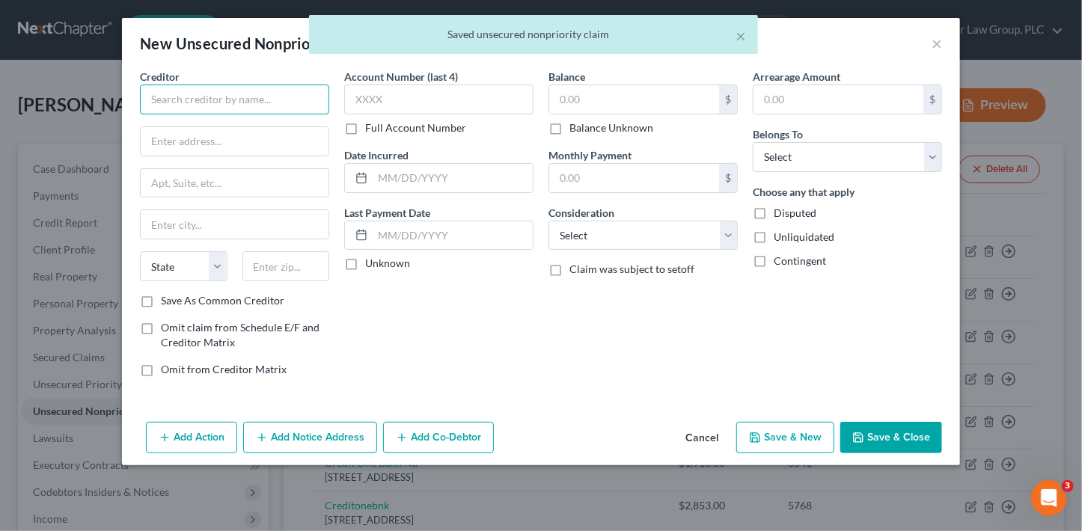
click at [281, 99] on input "text" at bounding box center [234, 100] width 189 height 30
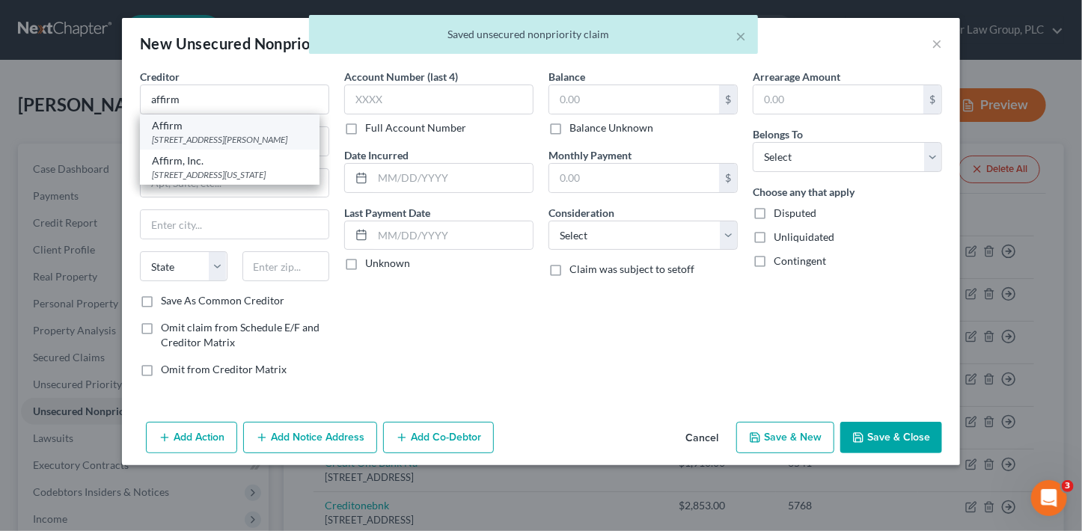
click at [263, 142] on div "[STREET_ADDRESS][PERSON_NAME]" at bounding box center [230, 139] width 156 height 13
type input "Affirm"
type input "[STREET_ADDRESS][PERSON_NAME]"
type input "[GEOGRAPHIC_DATA]"
select select "39"
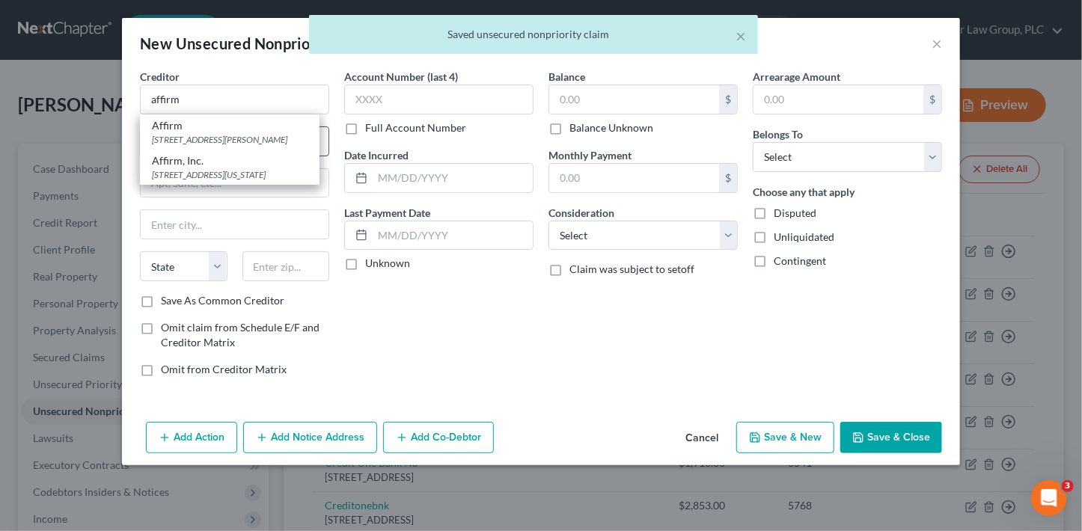
type input "15212"
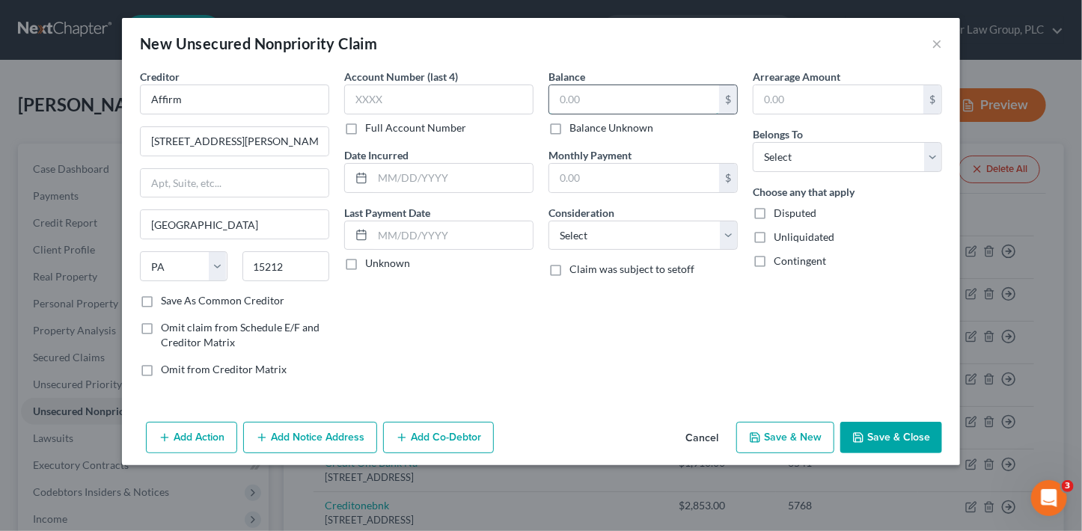
click at [560, 106] on input "text" at bounding box center [634, 99] width 170 height 28
type input "57.16"
click at [618, 241] on select "Select Cable / Satellite Services Collection Agency Credit Card Debt Debt Couns…" at bounding box center [643, 236] width 189 height 30
select select "10"
click at [549, 221] on select "Select Cable / Satellite Services Collection Agency Credit Card Debt Debt Couns…" at bounding box center [643, 236] width 189 height 30
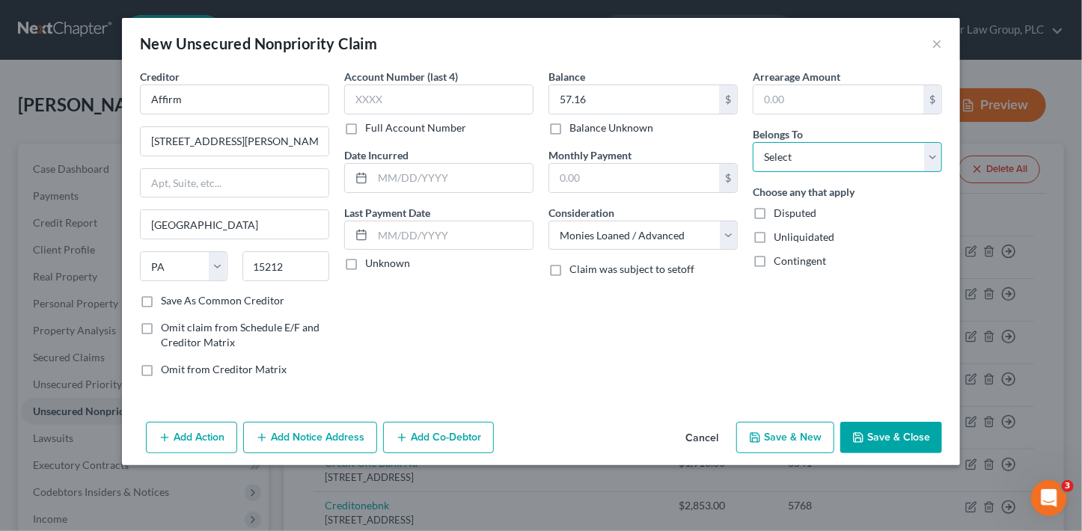
click at [777, 159] on select "Select Debtor 1 Only Debtor 2 Only Debtor 1 And Debtor 2 Only At Least One Of T…" at bounding box center [847, 157] width 189 height 30
select select "0"
click at [753, 142] on select "Select Debtor 1 Only Debtor 2 Only Debtor 1 And Debtor 2 Only At Least One Of T…" at bounding box center [847, 157] width 189 height 30
click at [794, 447] on button "Save & New" at bounding box center [786, 437] width 98 height 31
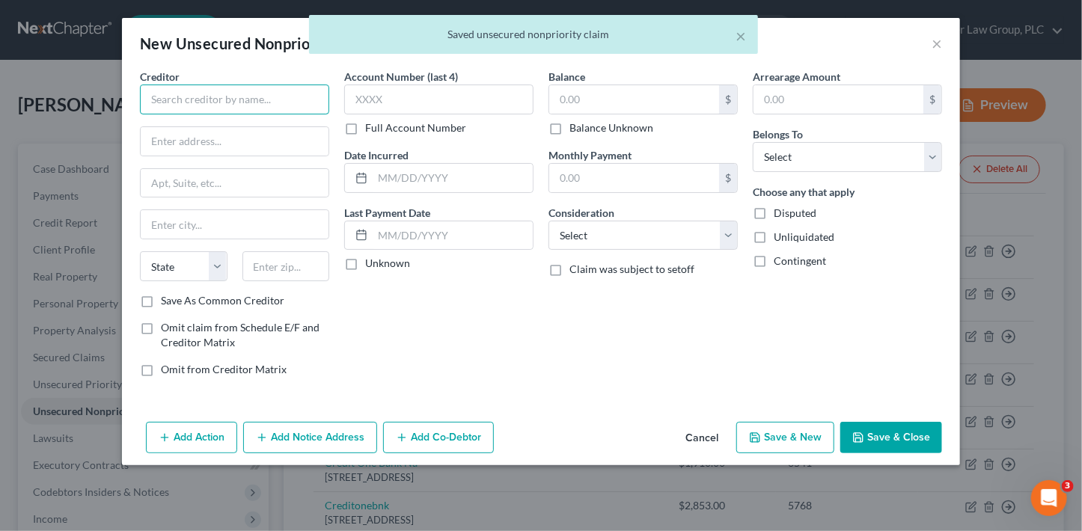
click at [208, 97] on input "text" at bounding box center [234, 100] width 189 height 30
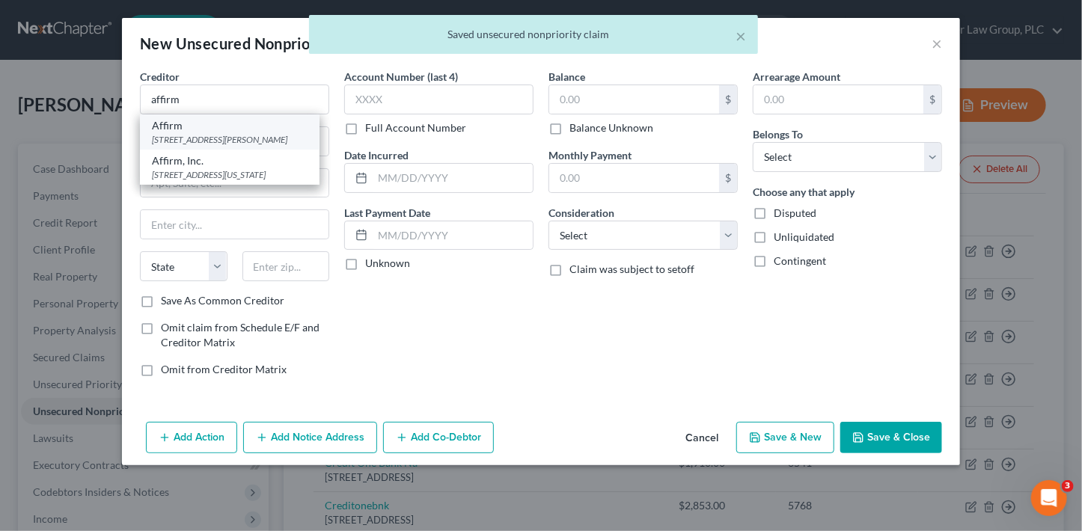
click at [218, 130] on div "Affirm" at bounding box center [230, 125] width 156 height 15
type input "Affirm"
type input "[STREET_ADDRESS][PERSON_NAME]"
type input "[GEOGRAPHIC_DATA]"
select select "39"
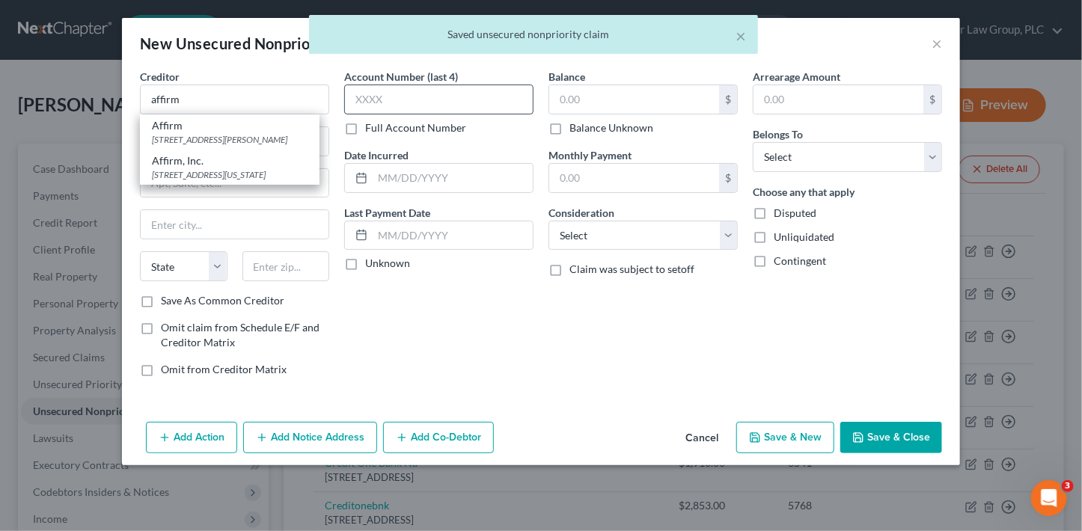
type input "15212"
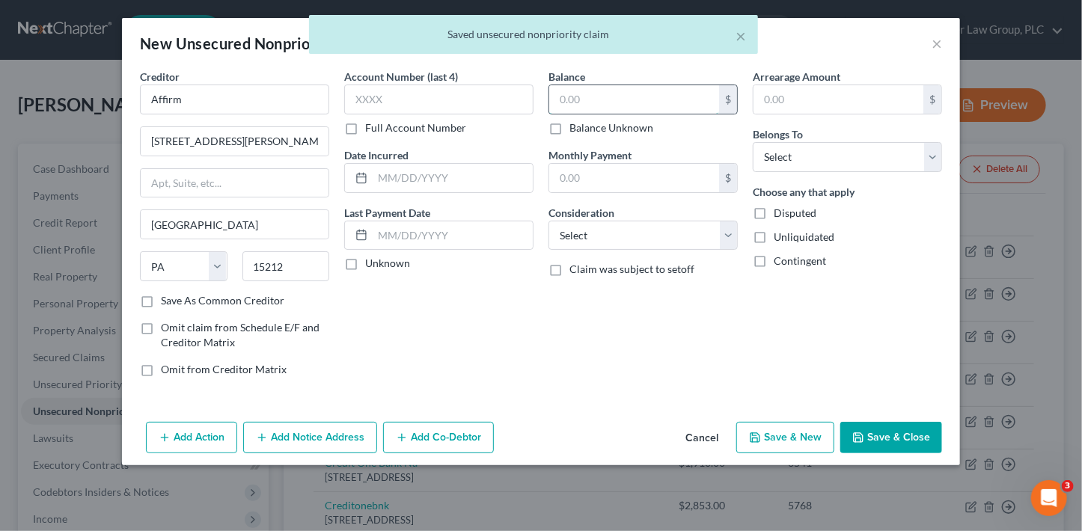
click at [584, 100] on input "text" at bounding box center [634, 99] width 170 height 28
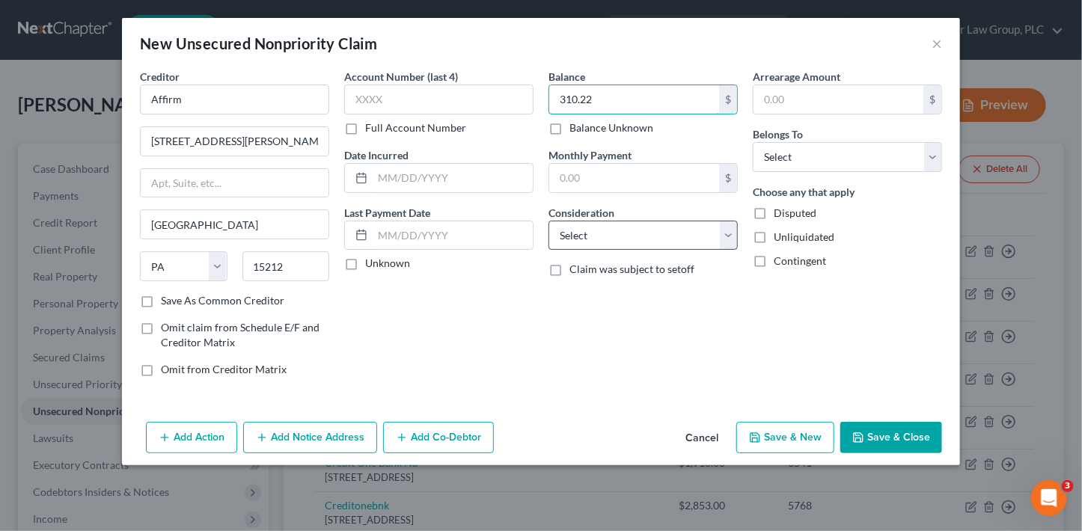
type input "310.22"
click at [601, 242] on select "Select Cable / Satellite Services Collection Agency Credit Card Debt Debt Couns…" at bounding box center [643, 236] width 189 height 30
select select "10"
click at [549, 221] on select "Select Cable / Satellite Services Collection Agency Credit Card Debt Debt Couns…" at bounding box center [643, 236] width 189 height 30
click at [806, 160] on select "Select Debtor 1 Only Debtor 2 Only Debtor 1 And Debtor 2 Only At Least One Of T…" at bounding box center [847, 157] width 189 height 30
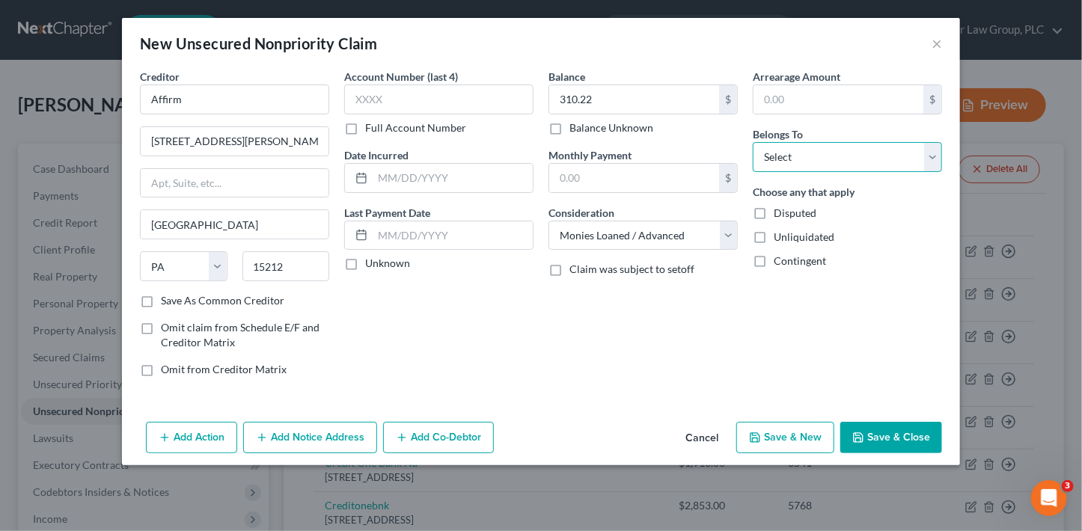
select select "3"
click at [753, 142] on select "Select Debtor 1 Only Debtor 2 Only Debtor 1 And Debtor 2 Only At Least One Of T…" at bounding box center [847, 157] width 189 height 30
click at [801, 441] on button "Save & New" at bounding box center [786, 437] width 98 height 31
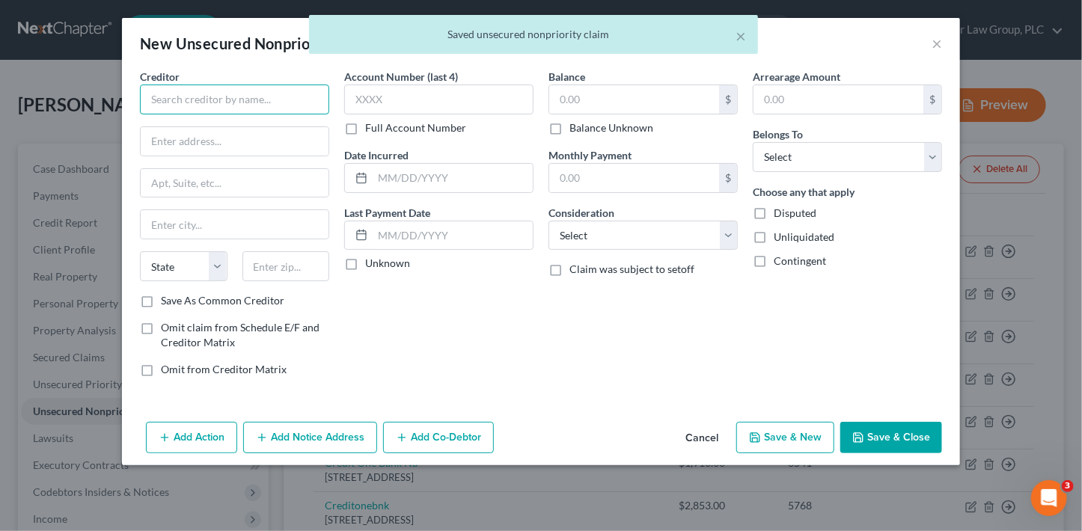
click at [205, 94] on input "text" at bounding box center [234, 100] width 189 height 30
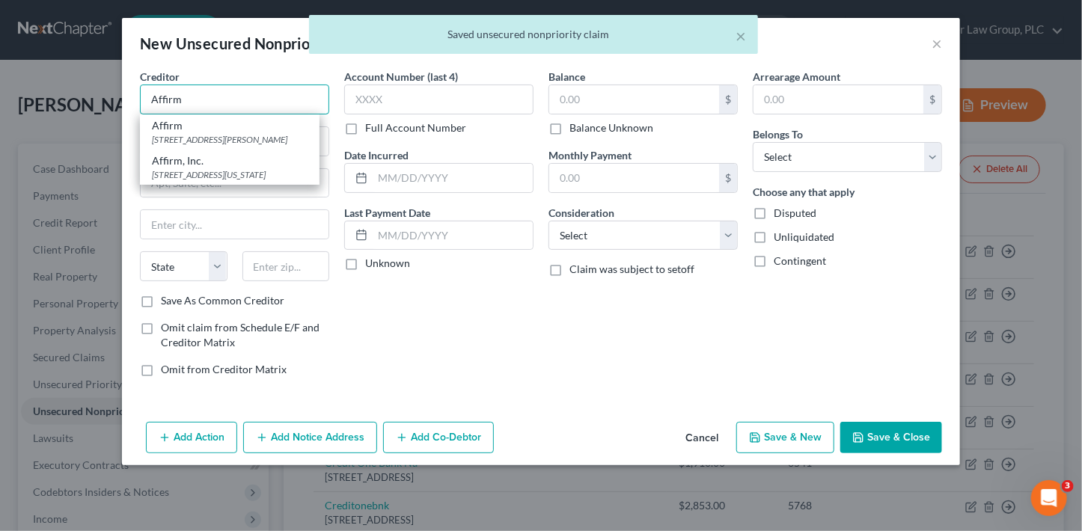
type input "Affirm"
click at [220, 124] on div "Affirm" at bounding box center [230, 125] width 156 height 15
type input "[STREET_ADDRESS][PERSON_NAME]"
type input "[GEOGRAPHIC_DATA]"
select select "39"
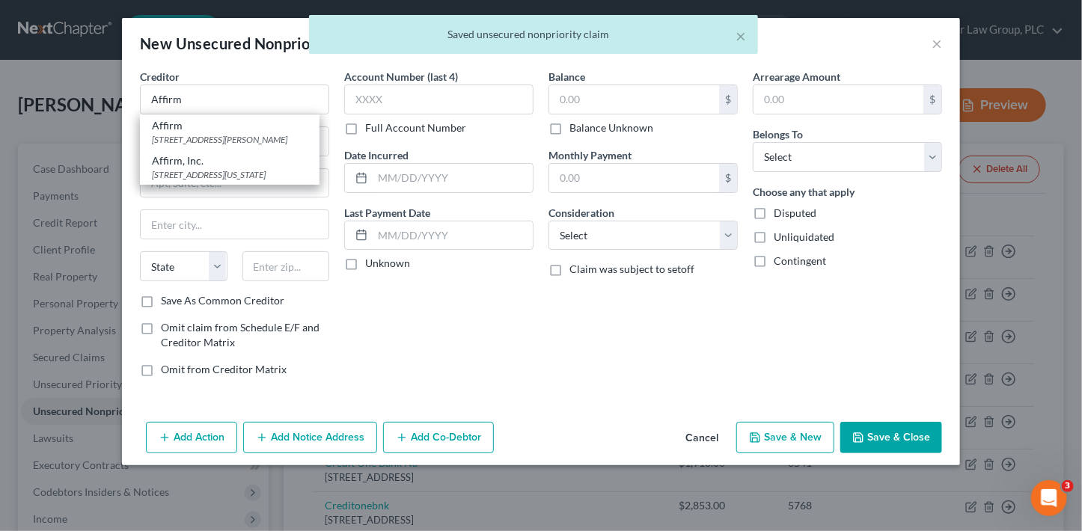
type input "15212"
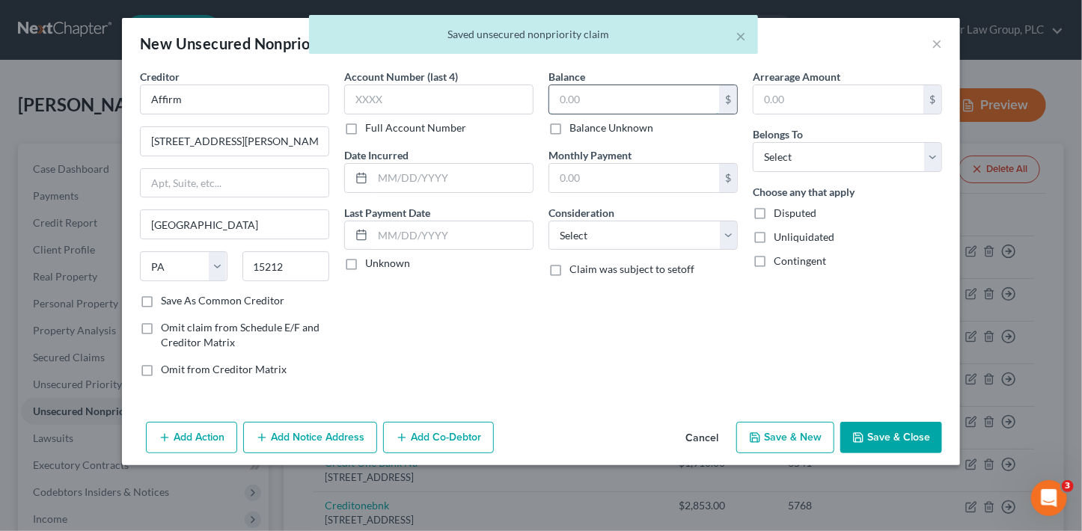
click at [569, 97] on input "text" at bounding box center [634, 99] width 170 height 28
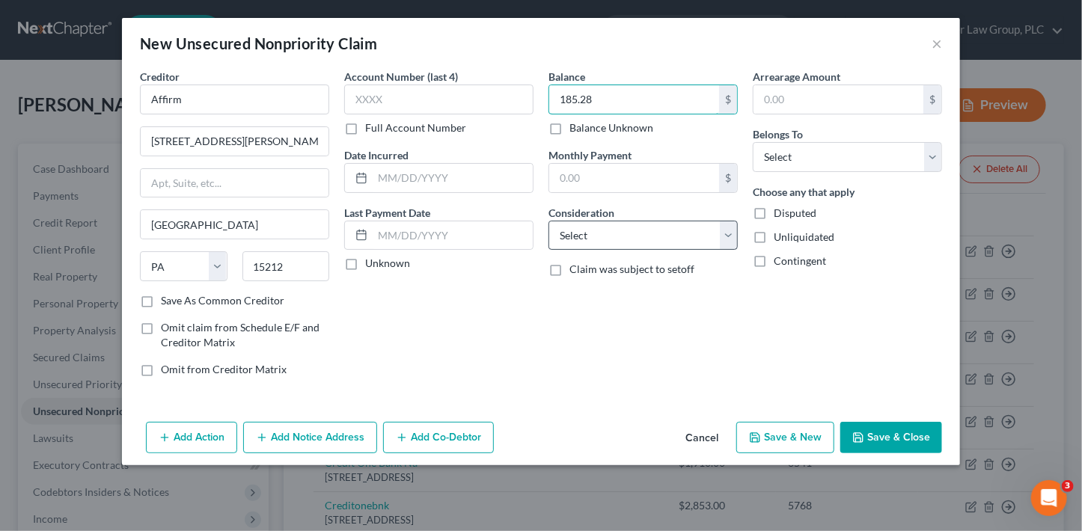
type input "185.28"
click at [579, 231] on select "Select Cable / Satellite Services Collection Agency Credit Card Debt Debt Couns…" at bounding box center [643, 236] width 189 height 30
select select "10"
click at [549, 221] on select "Select Cable / Satellite Services Collection Agency Credit Card Debt Debt Couns…" at bounding box center [643, 236] width 189 height 30
click at [795, 162] on select "Select Debtor 1 Only Debtor 2 Only Debtor 1 And Debtor 2 Only At Least One Of T…" at bounding box center [847, 157] width 189 height 30
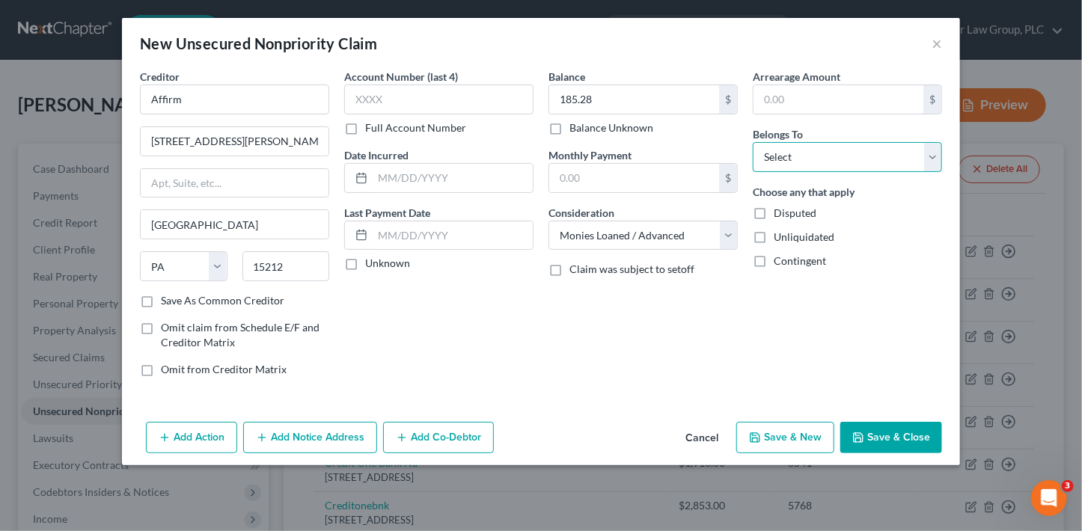
select select "0"
click at [753, 142] on select "Select Debtor 1 Only Debtor 2 Only Debtor 1 And Debtor 2 Only At Least One Of T…" at bounding box center [847, 157] width 189 height 30
click at [903, 435] on button "Save & Close" at bounding box center [892, 437] width 102 height 31
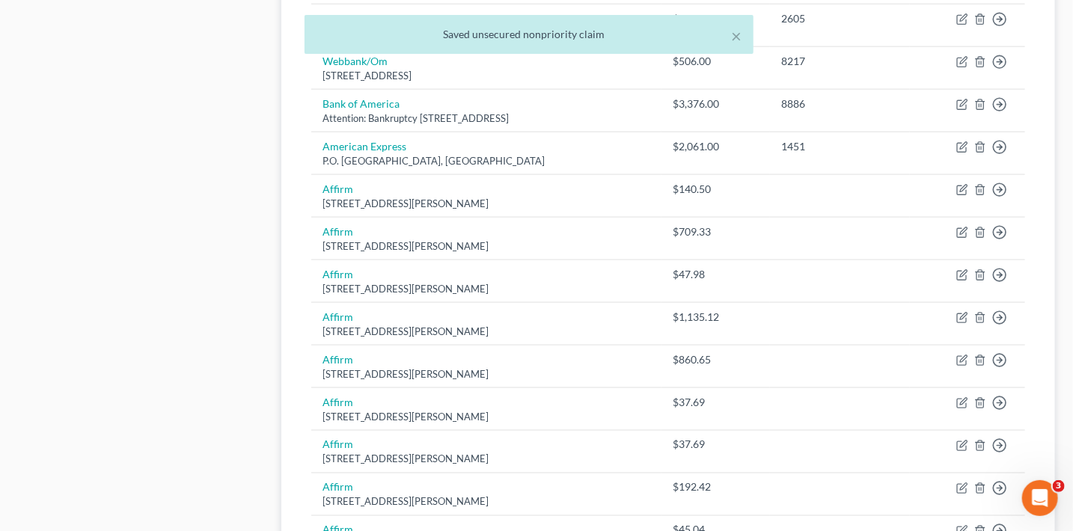
scroll to position [912, 0]
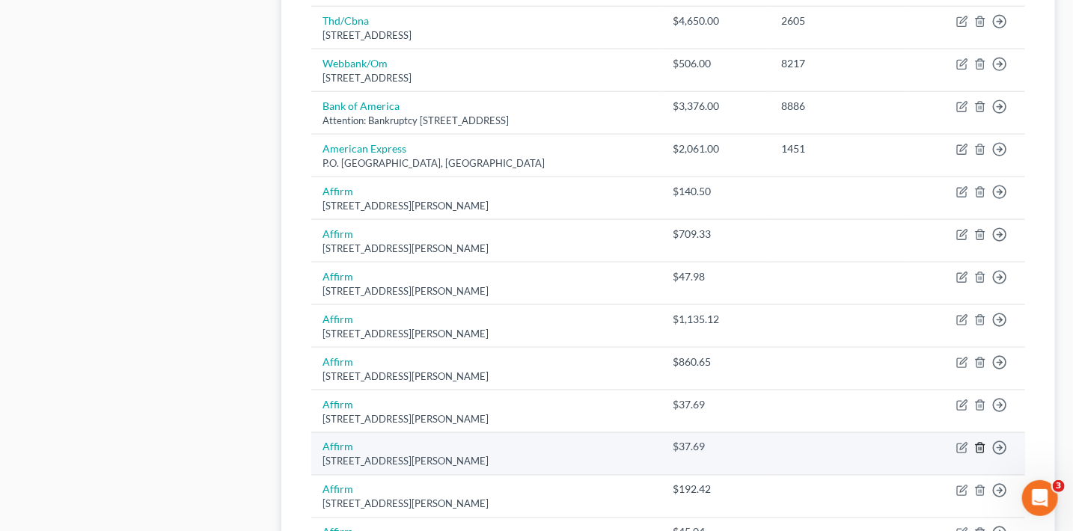
click at [981, 444] on icon "button" at bounding box center [981, 448] width 12 height 12
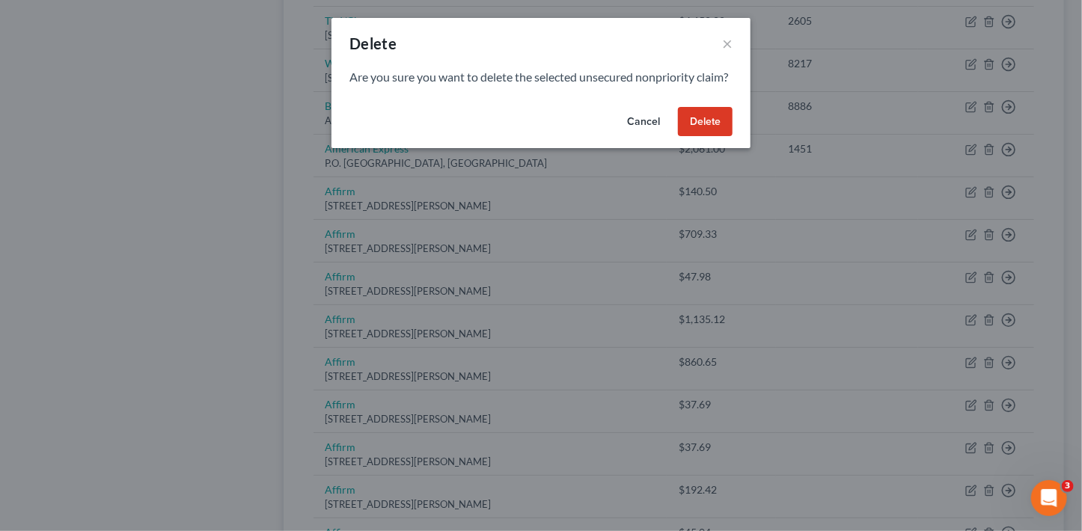
click at [710, 135] on button "Delete" at bounding box center [705, 122] width 55 height 30
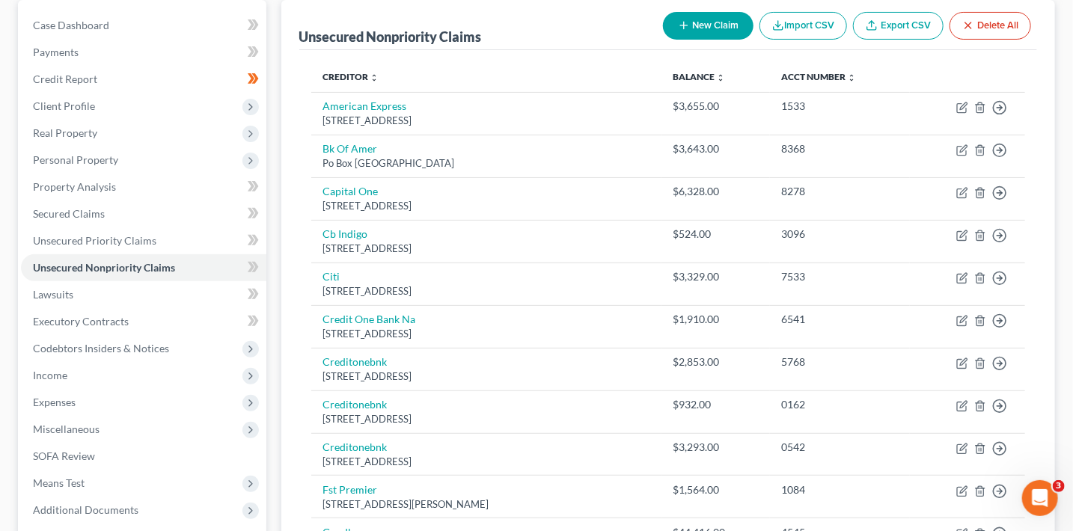
scroll to position [0, 0]
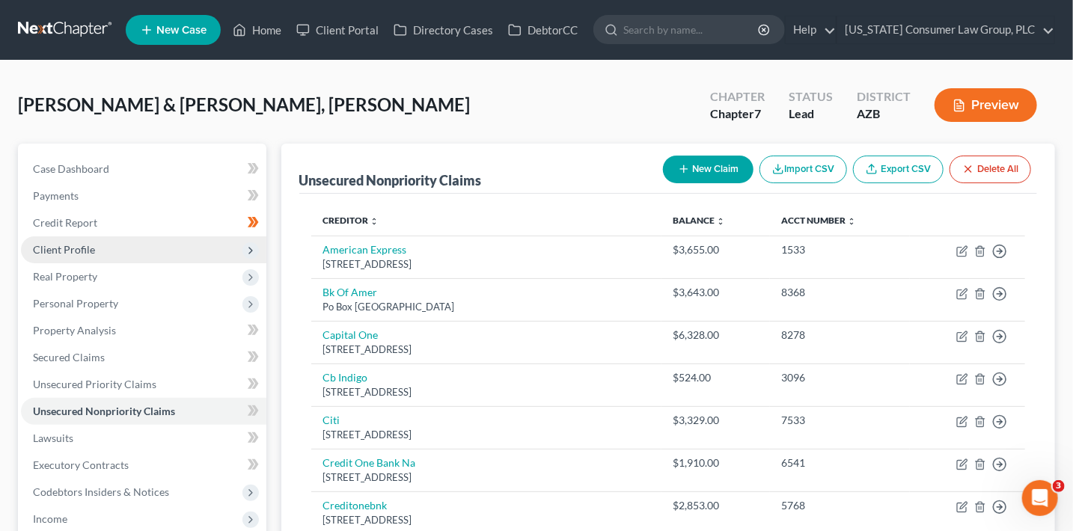
click at [103, 248] on span "Client Profile" at bounding box center [144, 250] width 246 height 27
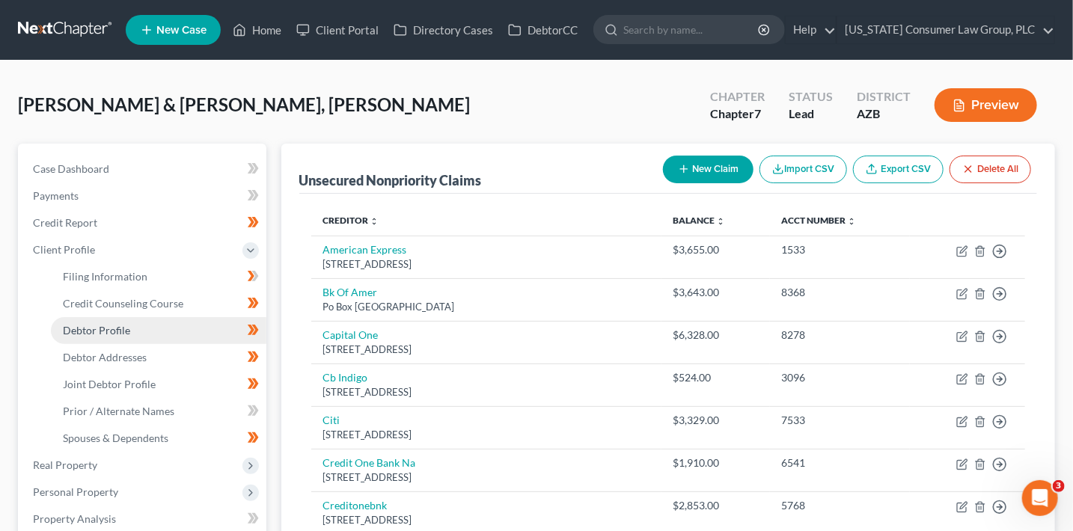
click at [140, 326] on link "Debtor Profile" at bounding box center [159, 330] width 216 height 27
select select "1"
select select "5"
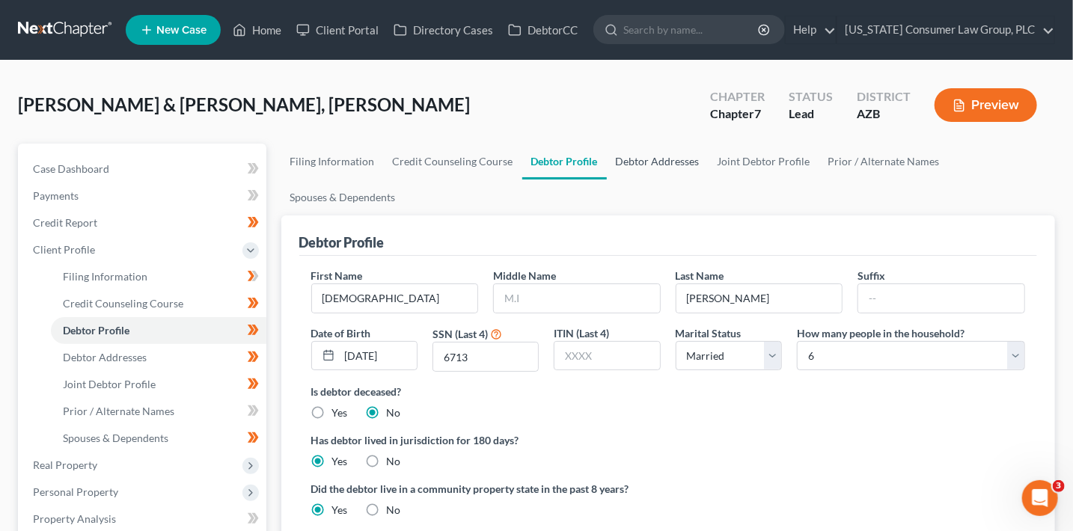
click at [645, 161] on link "Debtor Addresses" at bounding box center [658, 162] width 102 height 36
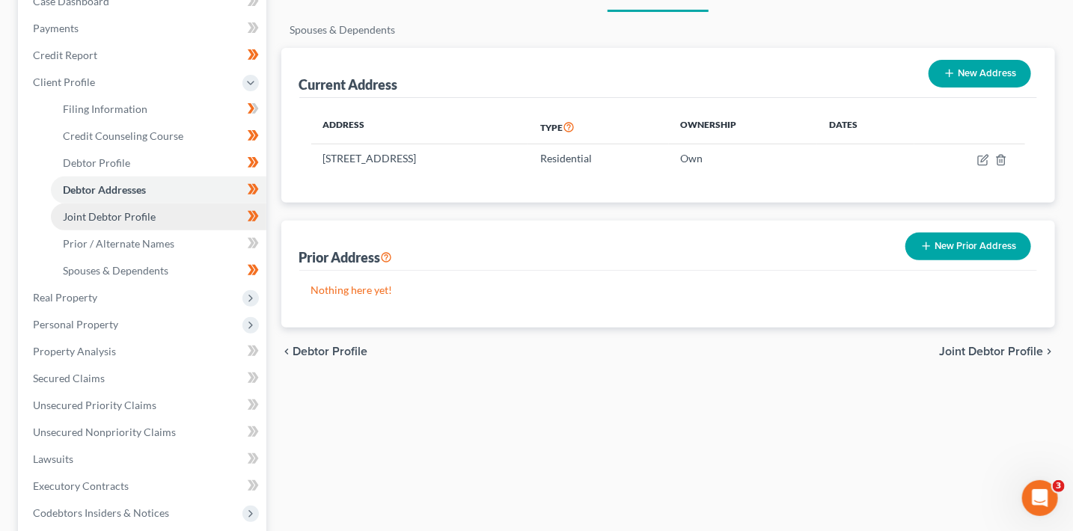
scroll to position [183, 0]
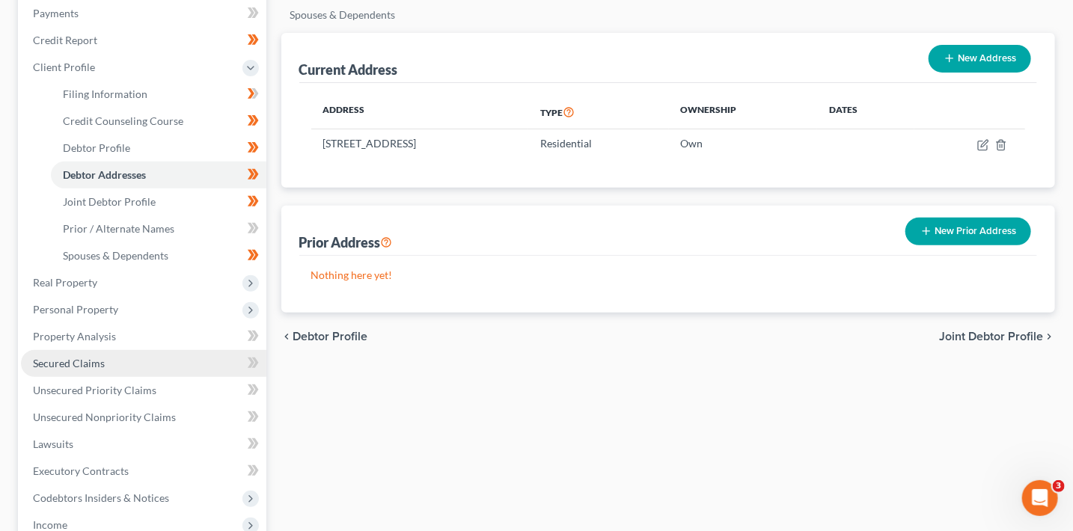
click at [115, 369] on link "Secured Claims" at bounding box center [144, 363] width 246 height 27
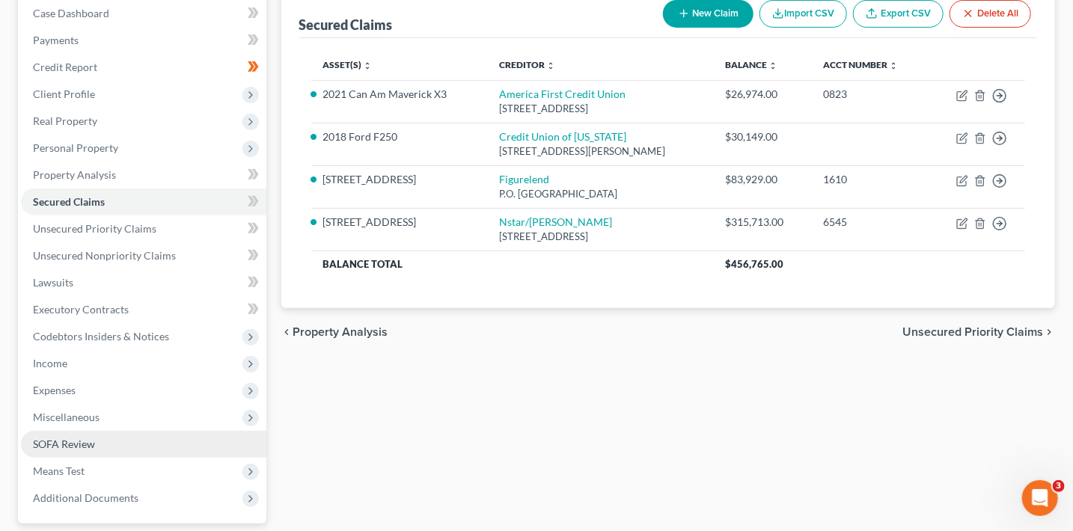
scroll to position [168, 0]
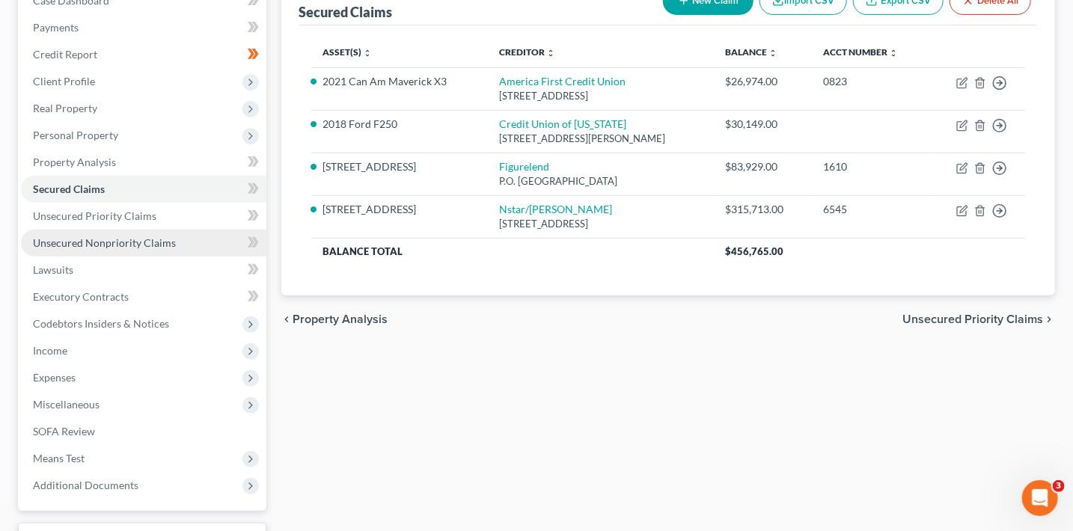
click at [103, 230] on link "Unsecured Nonpriority Claims" at bounding box center [144, 243] width 246 height 27
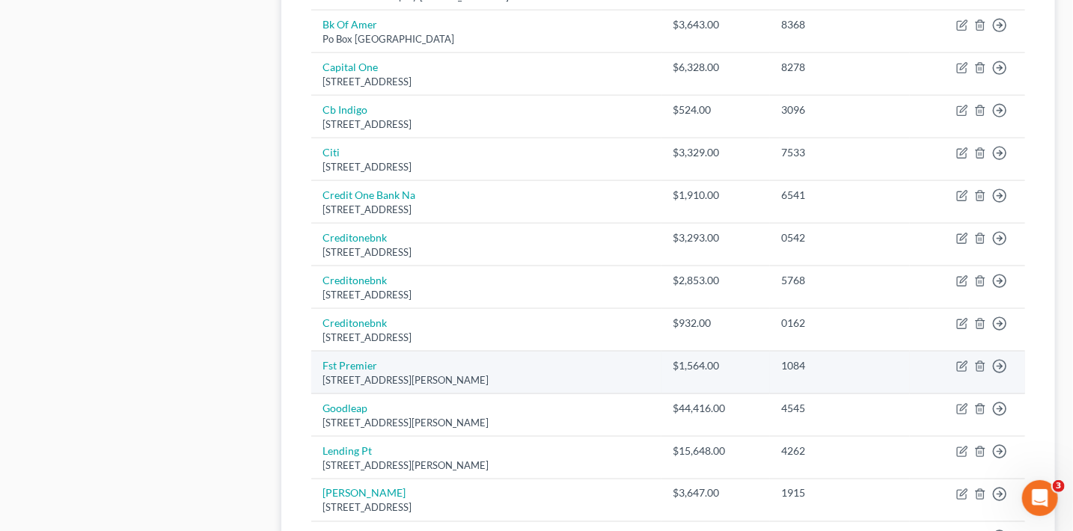
scroll to position [866, 0]
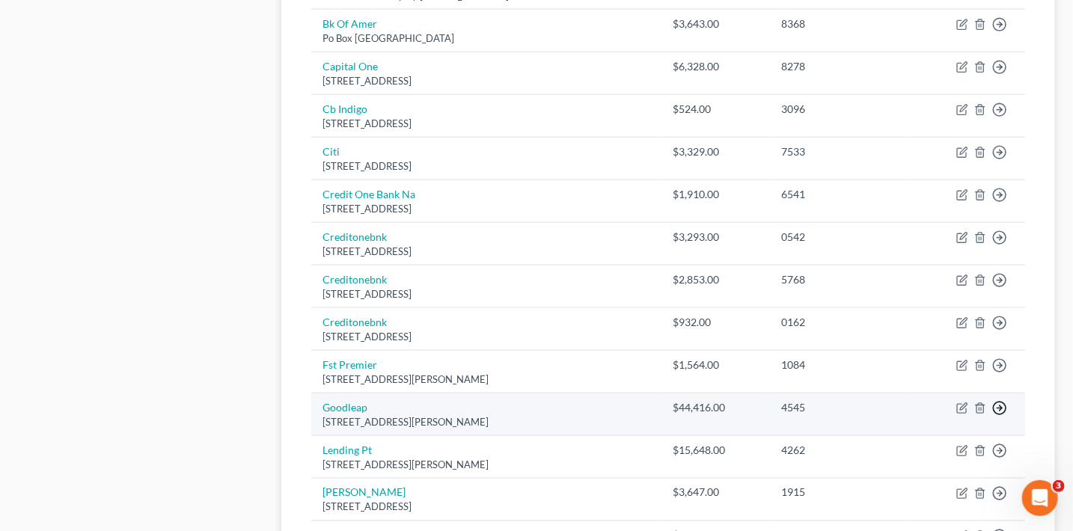
click at [996, 406] on icon "button" at bounding box center [1000, 408] width 15 height 15
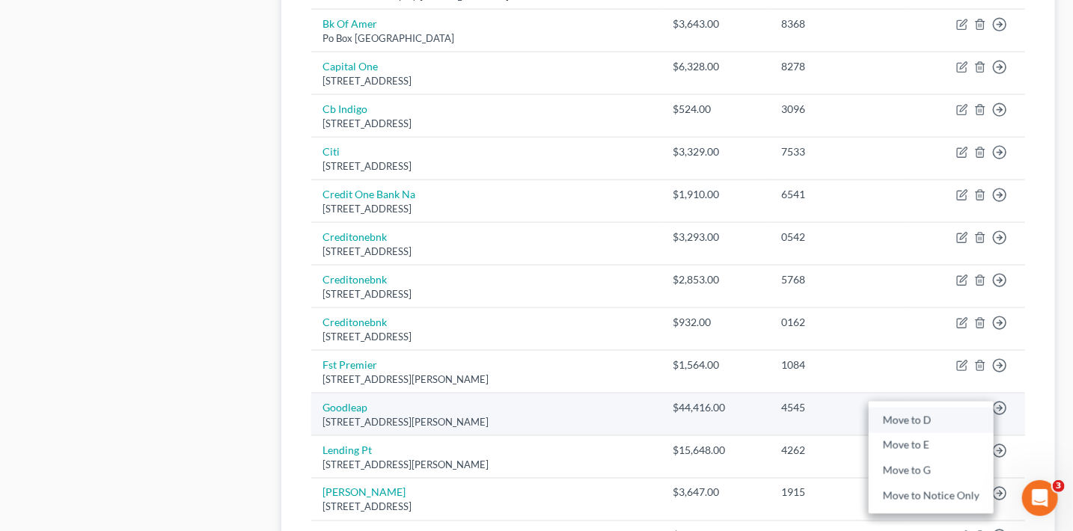
click at [936, 418] on link "Move to D" at bounding box center [931, 420] width 125 height 25
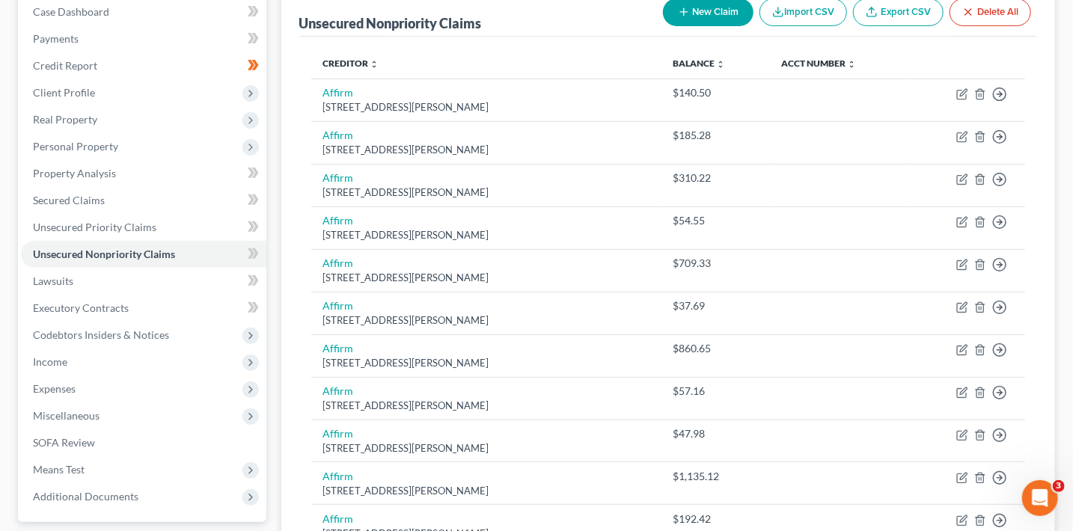
scroll to position [91, 0]
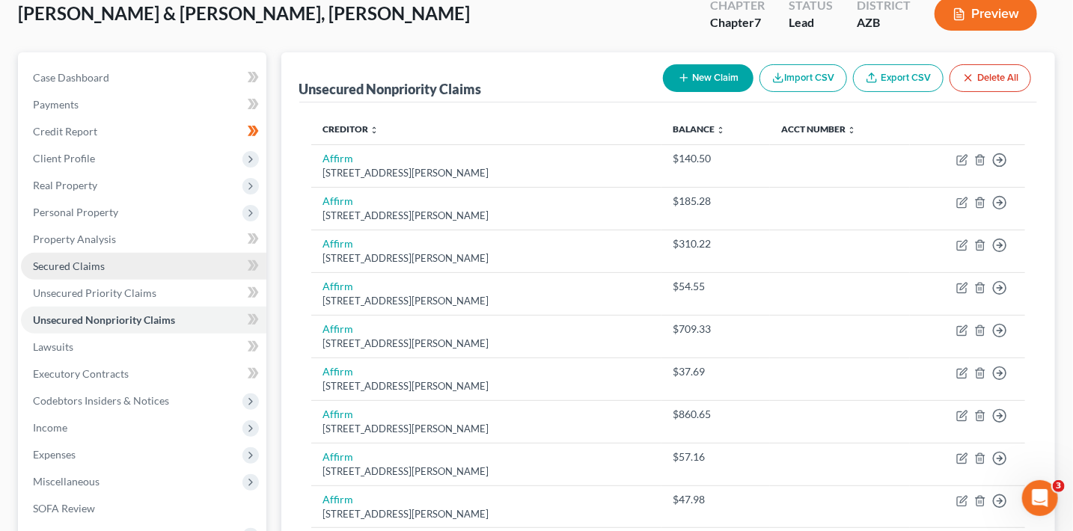
click at [70, 275] on link "Secured Claims" at bounding box center [144, 266] width 246 height 27
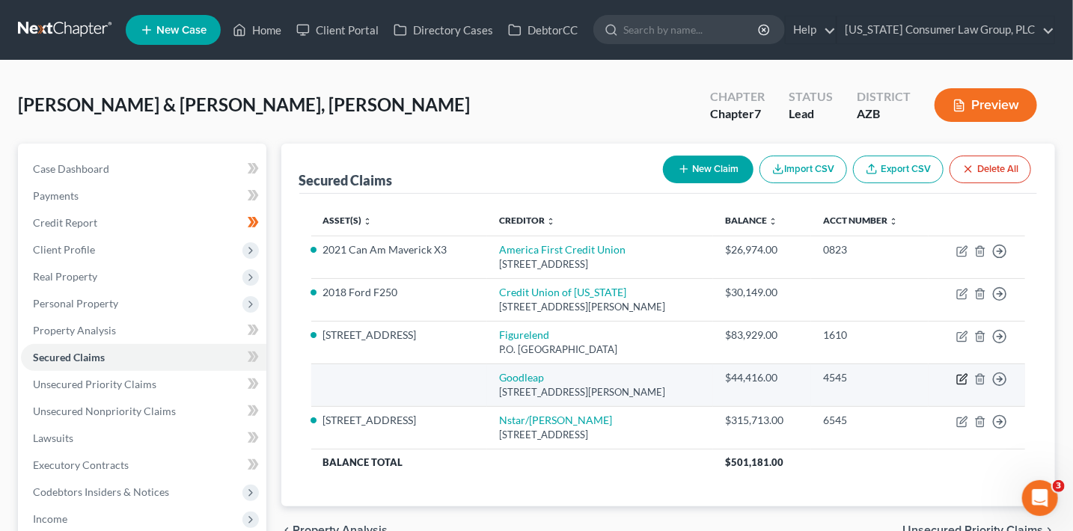
click at [966, 378] on icon "button" at bounding box center [963, 380] width 12 height 12
select select "38"
select select "0"
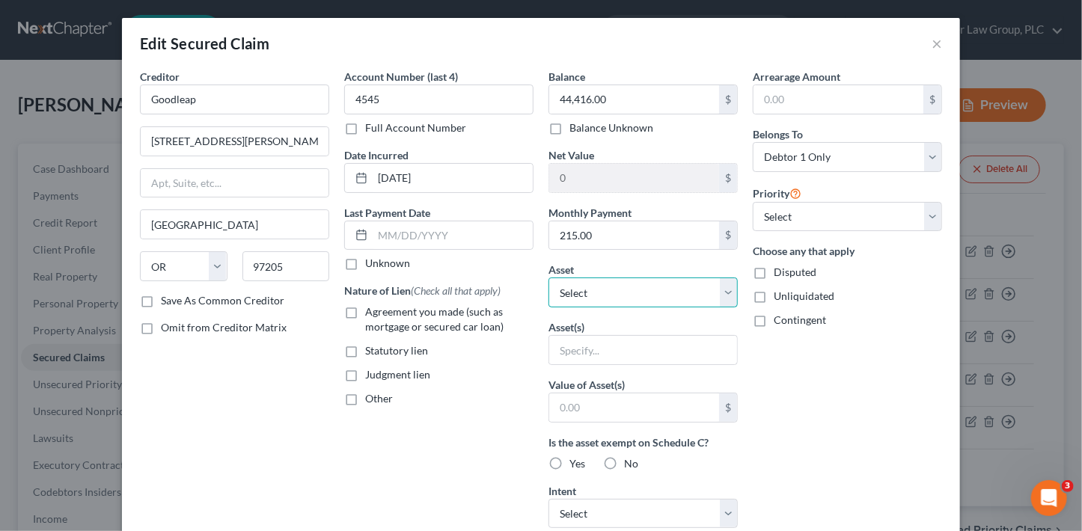
click at [600, 298] on select "Select Other Multiple Assets [STREET_ADDRESS] - $545000.0 2021 Can Am Maverick …" at bounding box center [643, 293] width 189 height 30
click at [452, 311] on span "Agreement you made (such as mortgage or secured car loan)" at bounding box center [434, 319] width 138 height 28
click at [381, 311] on input "Agreement you made (such as mortgage or secured car loan)" at bounding box center [376, 310] width 10 height 10
checkbox input "true"
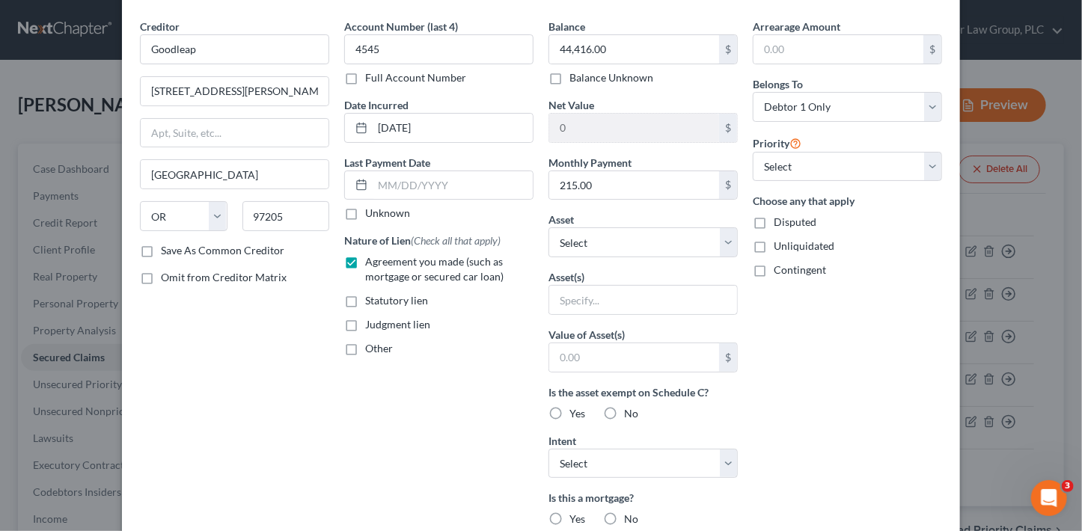
scroll to position [51, 0]
click at [630, 463] on select "Select Surrender Redeem Reaffirm Avoid Other" at bounding box center [643, 463] width 189 height 30
select select "2"
click at [549, 448] on select "Select Surrender Redeem Reaffirm Avoid Other" at bounding box center [643, 463] width 189 height 30
click at [624, 512] on label "No" at bounding box center [631, 518] width 14 height 15
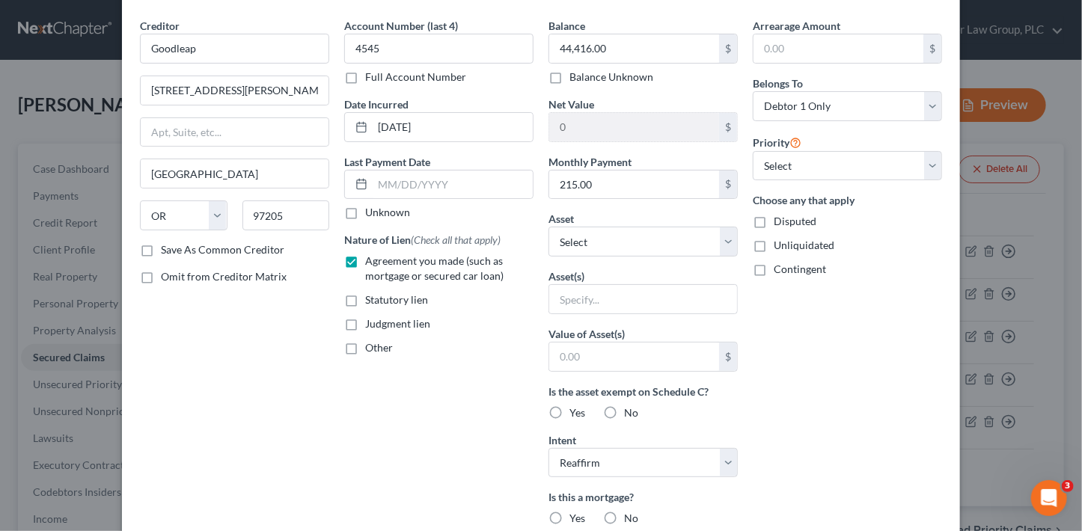
click at [630, 512] on input "No" at bounding box center [635, 516] width 10 height 10
radio input "true"
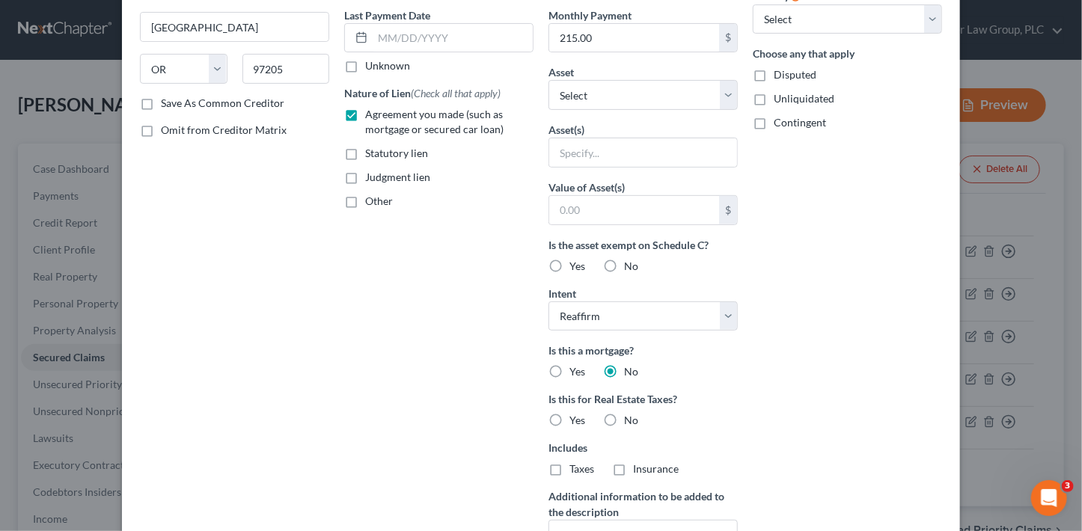
scroll to position [198, 0]
click at [624, 418] on label "No" at bounding box center [631, 420] width 14 height 15
click at [630, 418] on input "No" at bounding box center [635, 418] width 10 height 10
radio input "true"
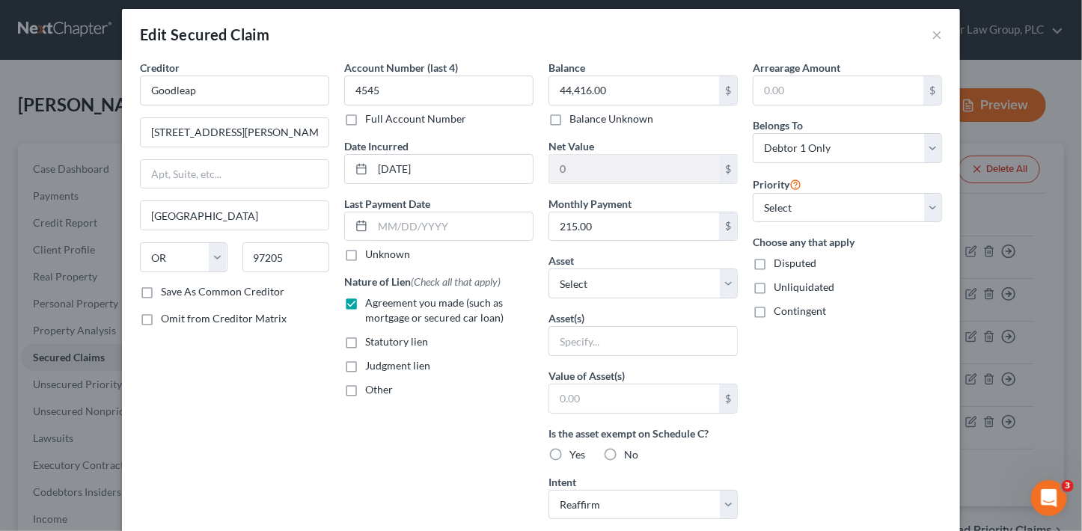
scroll to position [0, 0]
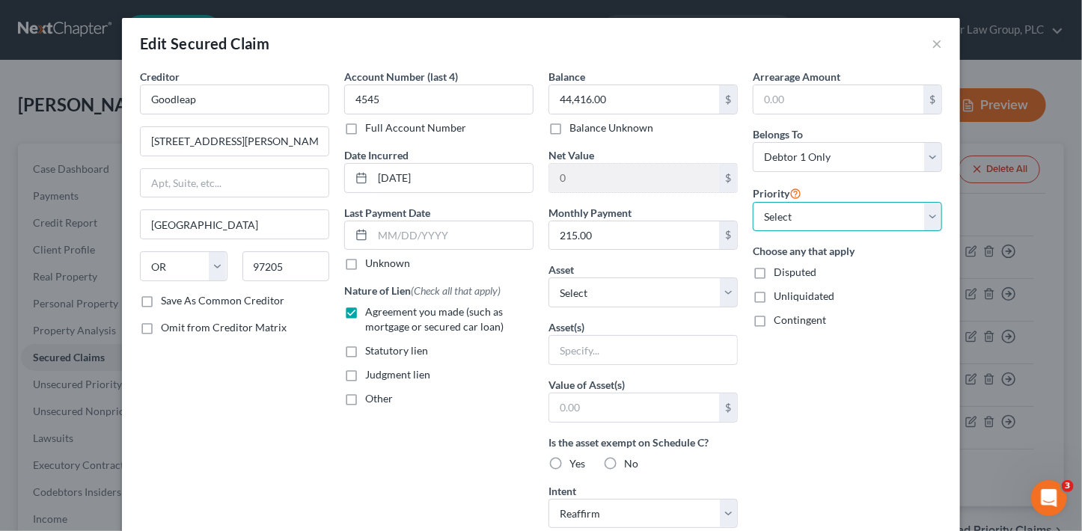
click at [826, 225] on select "Select 1st 2nd 3rd 4th 5th 6th 7th 8th 9th 10th 11th 12th 13th 14th 15th 16th 1…" at bounding box center [847, 217] width 189 height 30
select select "0"
click at [753, 202] on select "Select 1st 2nd 3rd 4th 5th 6th 7th 8th 9th 10th 11th 12th 13th 14th 15th 16th 1…" at bounding box center [847, 217] width 189 height 30
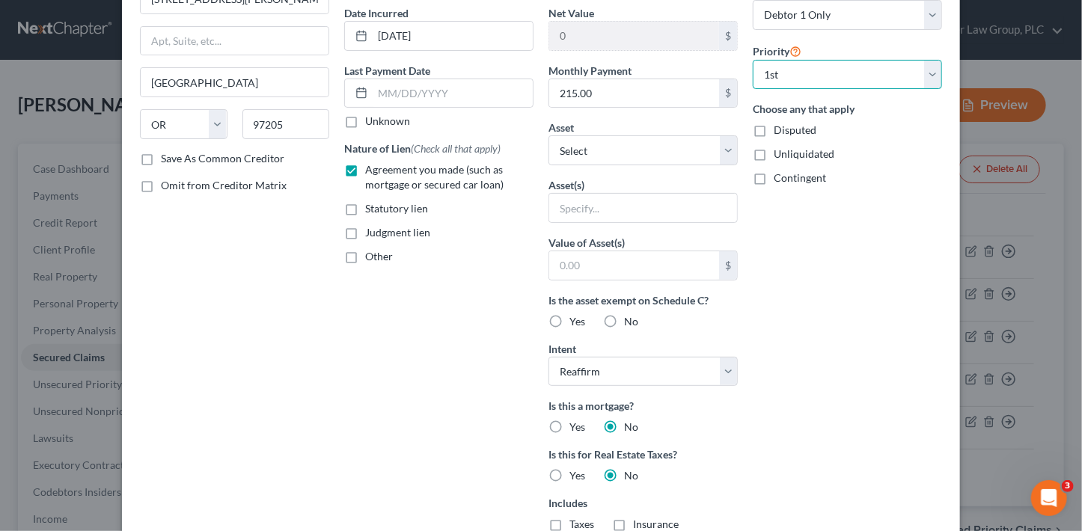
scroll to position [389, 0]
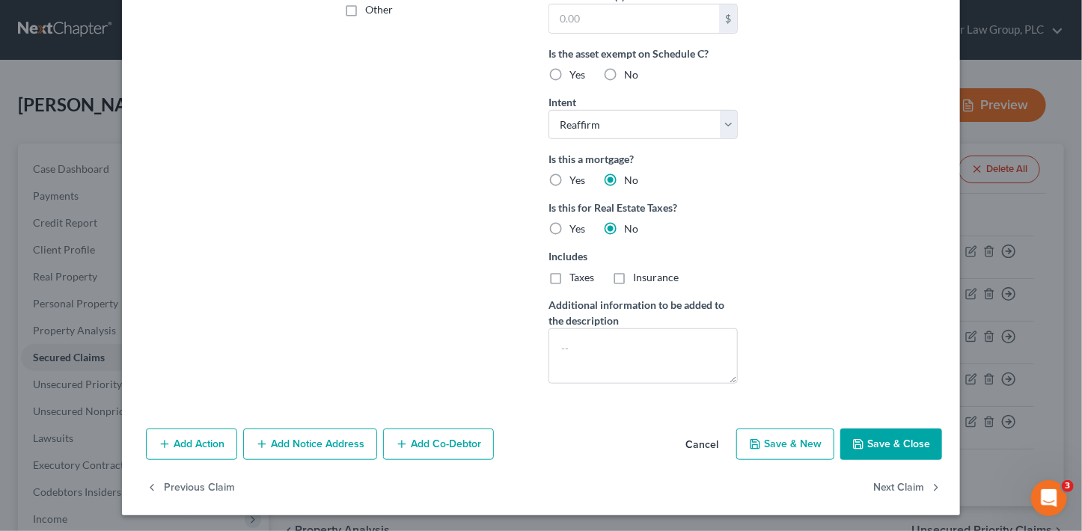
click at [895, 434] on button "Save & Close" at bounding box center [892, 444] width 102 height 31
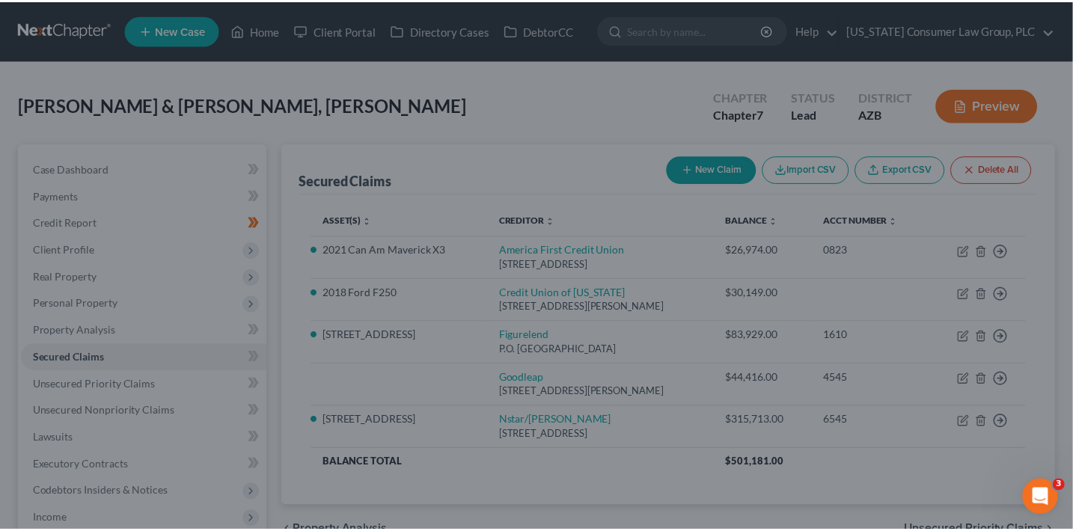
scroll to position [226, 0]
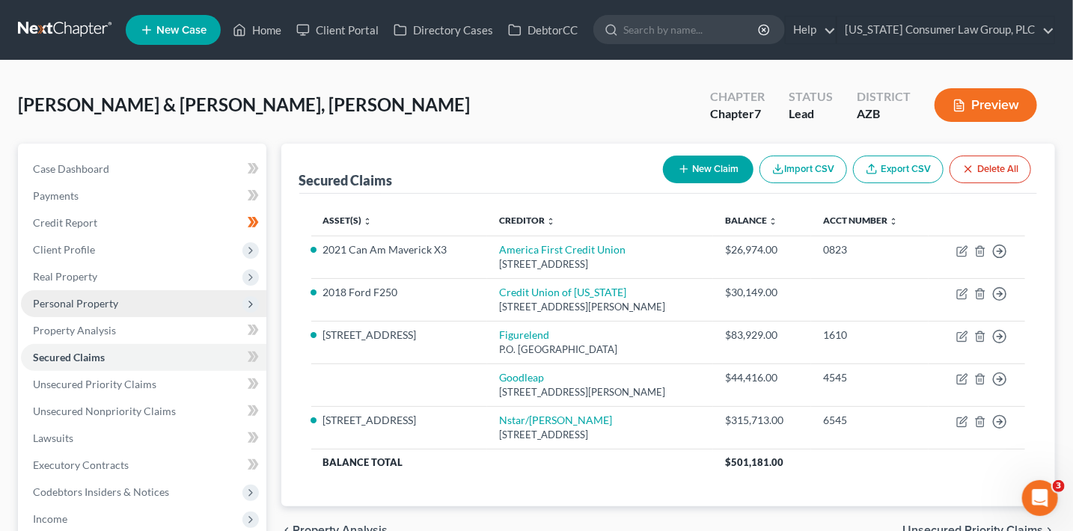
click at [103, 303] on span "Personal Property" at bounding box center [75, 303] width 85 height 13
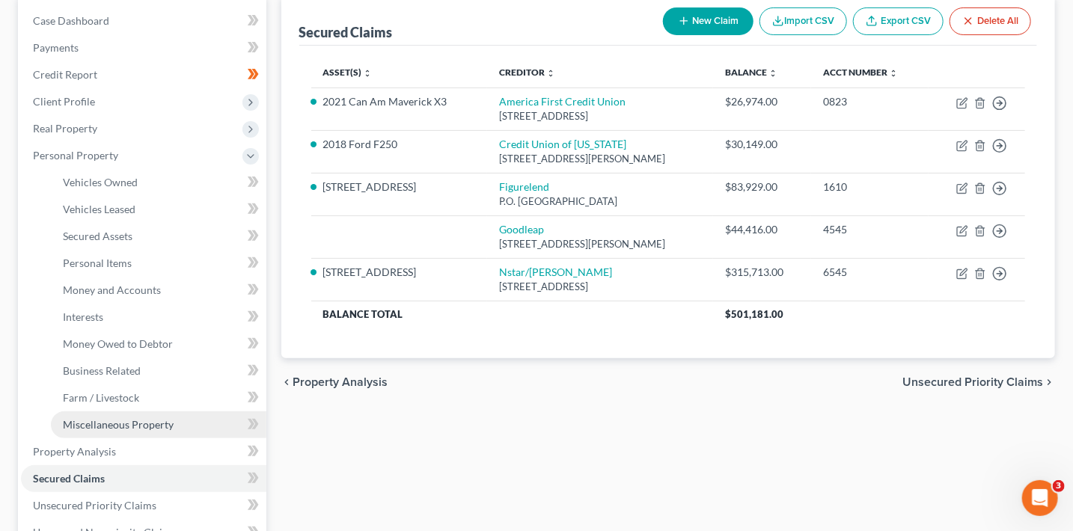
click at [142, 420] on span "Miscellaneous Property" at bounding box center [118, 424] width 111 height 13
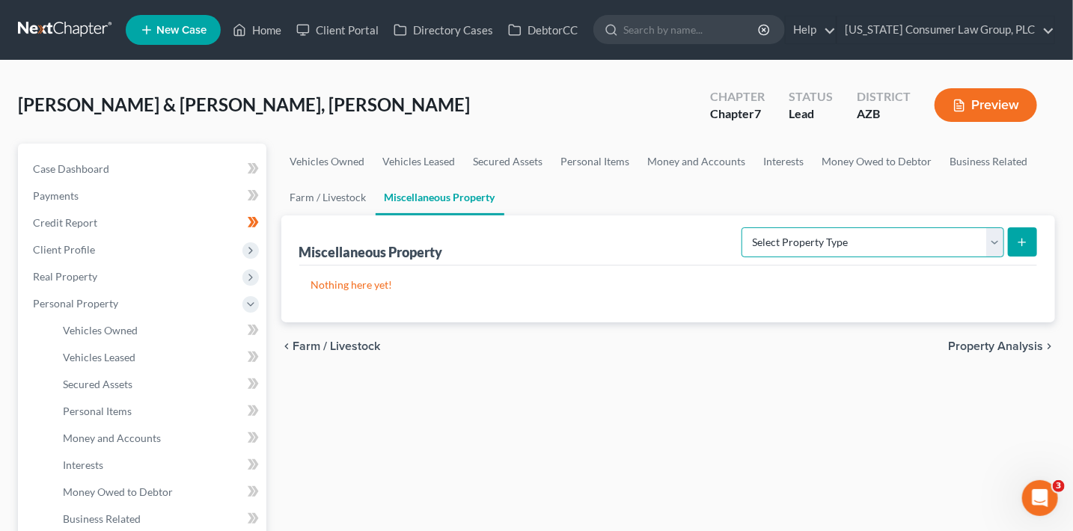
click at [801, 246] on select "Select Property Type Assigned for Creditor Benefit [DATE] (SOFA: 12) Holding fo…" at bounding box center [873, 243] width 263 height 30
click at [606, 159] on link "Personal Items" at bounding box center [595, 162] width 87 height 36
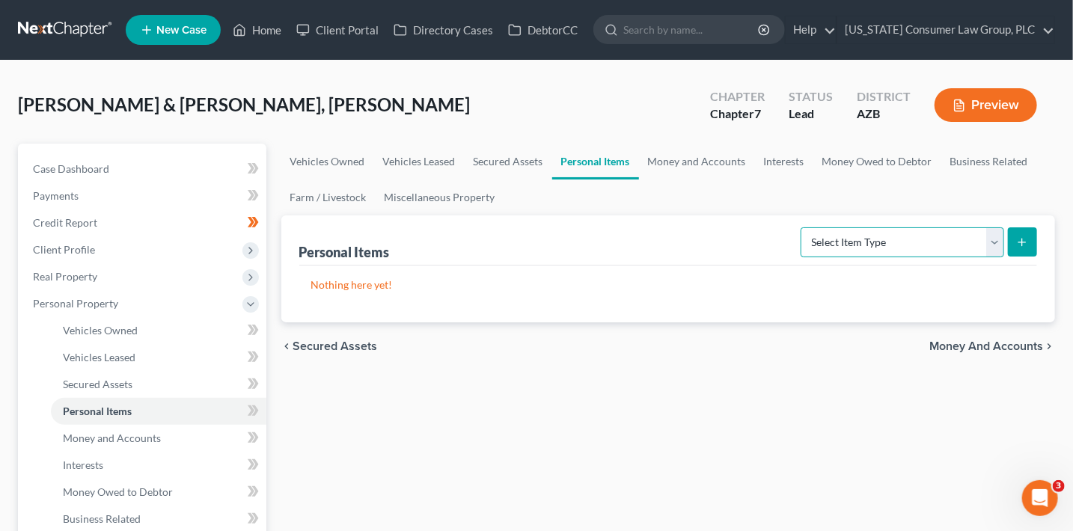
click at [890, 240] on select "Select Item Type Clothing (A/B: 11) Collectibles Of Value (A/B: 8) Electronics …" at bounding box center [903, 243] width 204 height 30
select select "other"
click at [804, 228] on select "Select Item Type Clothing (A/B: 11) Collectibles Of Value (A/B: 8) Electronics …" at bounding box center [903, 243] width 204 height 30
click at [1024, 245] on icon "submit" at bounding box center [1022, 243] width 12 height 12
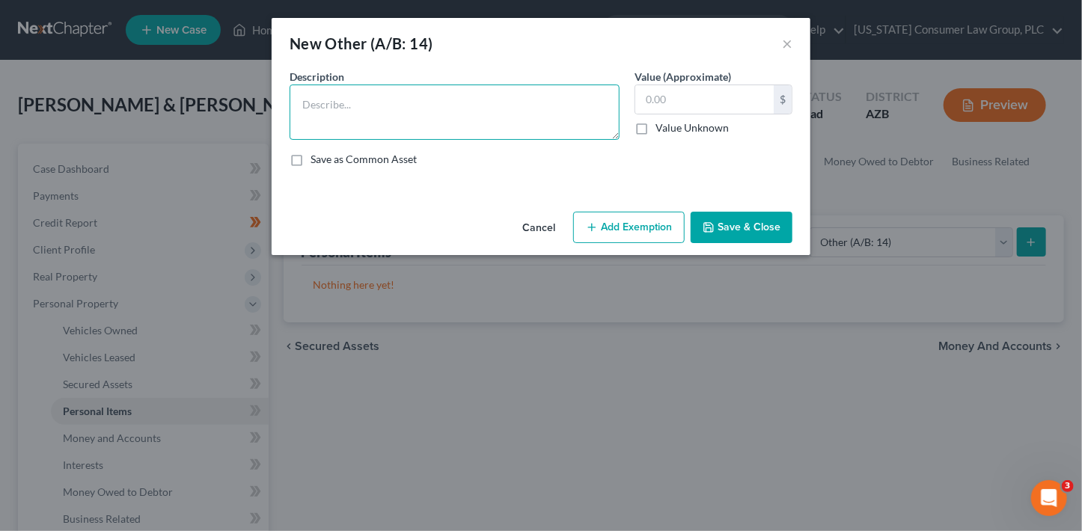
click at [414, 99] on textarea at bounding box center [455, 112] width 330 height 55
paste textarea "Photovoltaic solar energy system (rooftop panels, inverter, batteries, and rela…"
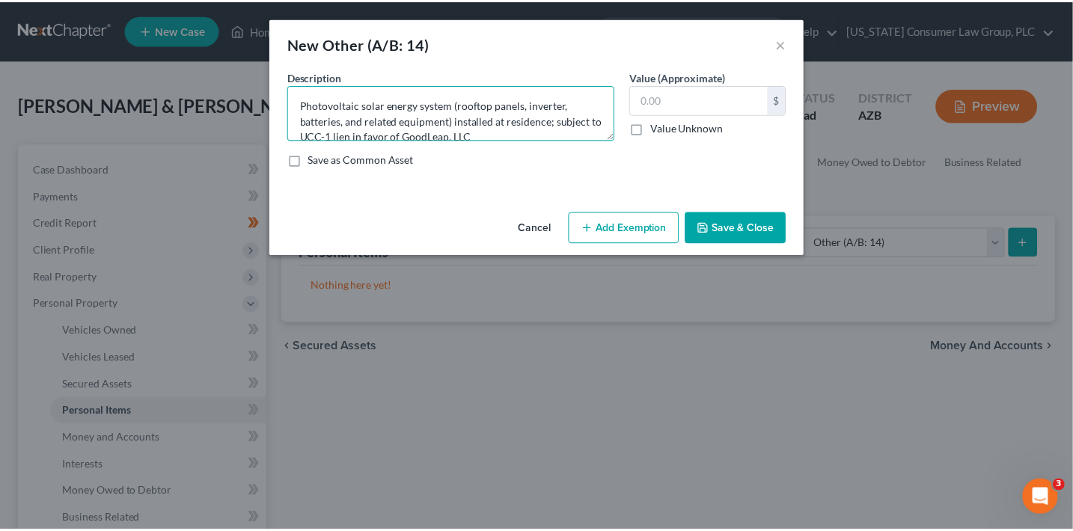
scroll to position [3, 0]
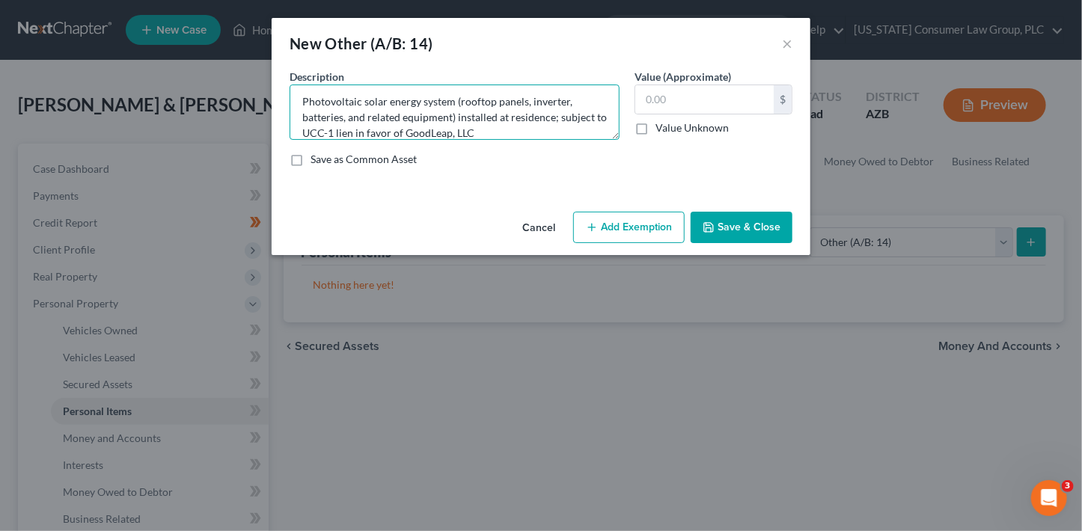
type textarea "Photovoltaic solar energy system (rooftop panels, inverter, batteries, and rela…"
click at [659, 128] on label "Value Unknown" at bounding box center [692, 128] width 73 height 15
click at [662, 128] on input "Value Unknown" at bounding box center [667, 126] width 10 height 10
checkbox input "true"
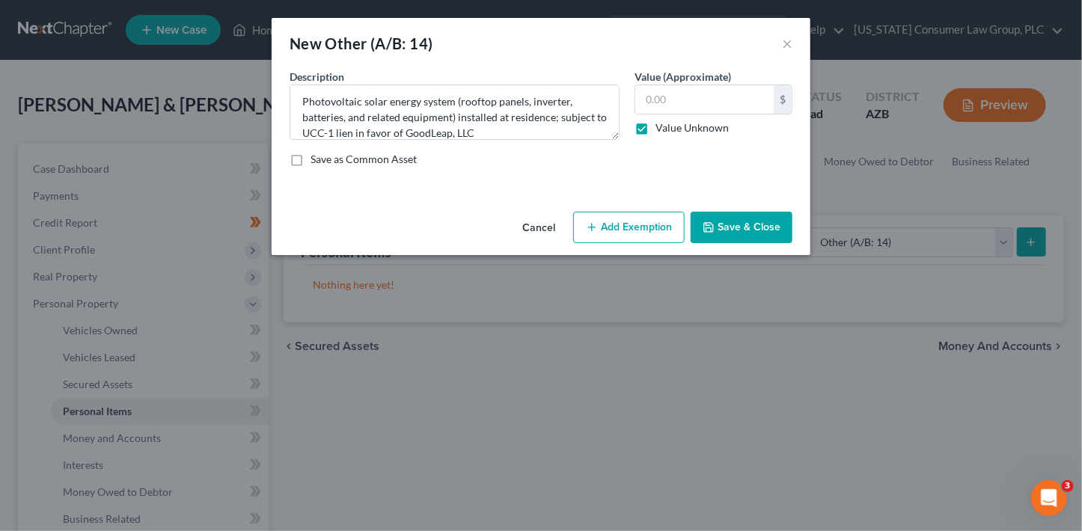
type input "0.00"
click at [753, 239] on button "Save & Close" at bounding box center [742, 227] width 102 height 31
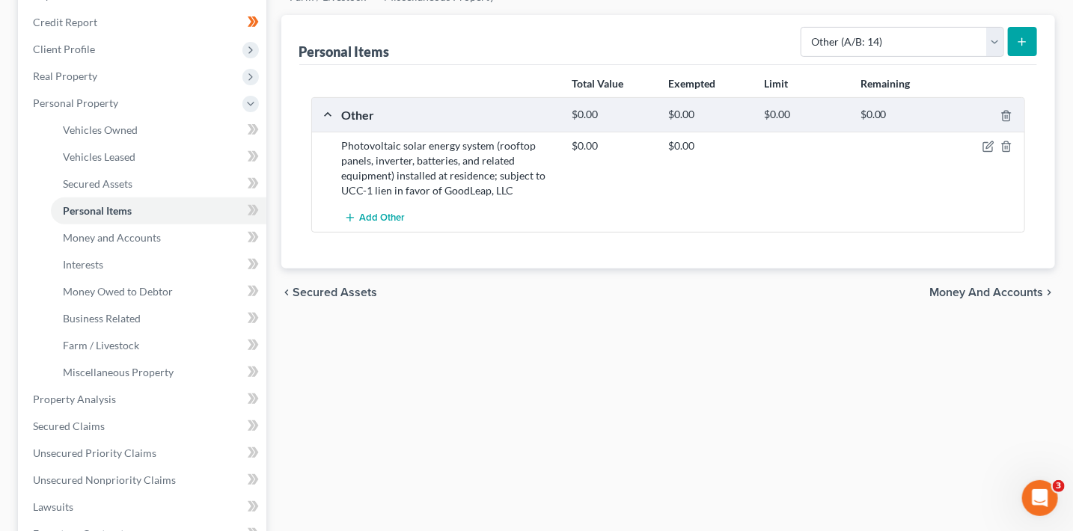
scroll to position [210, 0]
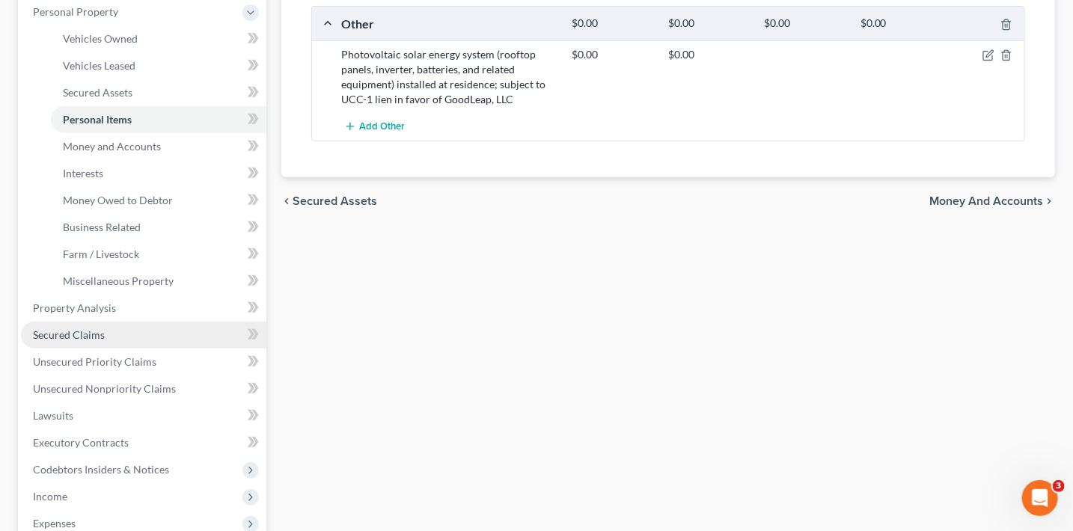
click at [101, 338] on span "Secured Claims" at bounding box center [69, 335] width 72 height 13
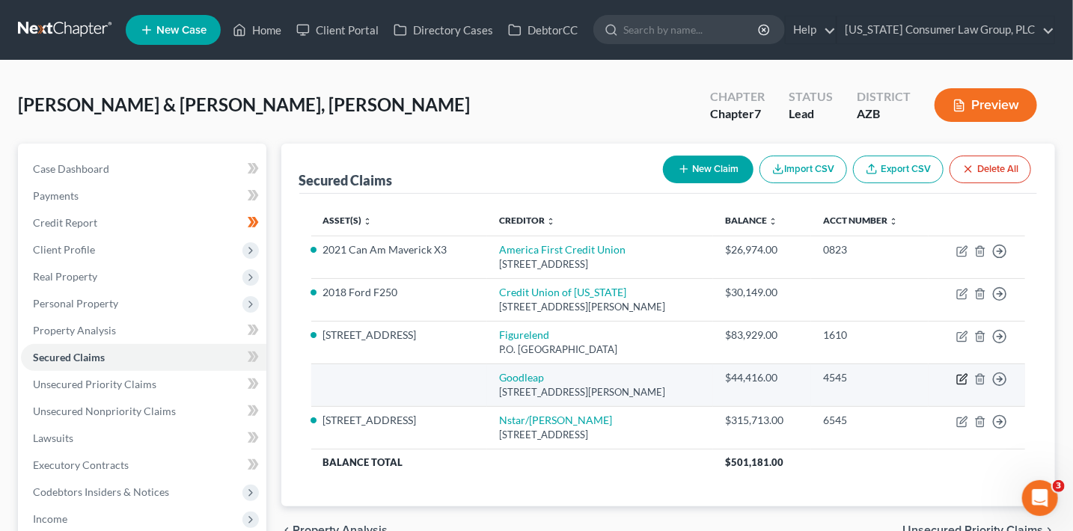
click at [957, 379] on icon "button" at bounding box center [963, 380] width 12 height 12
select select "38"
select select "2"
select select "0"
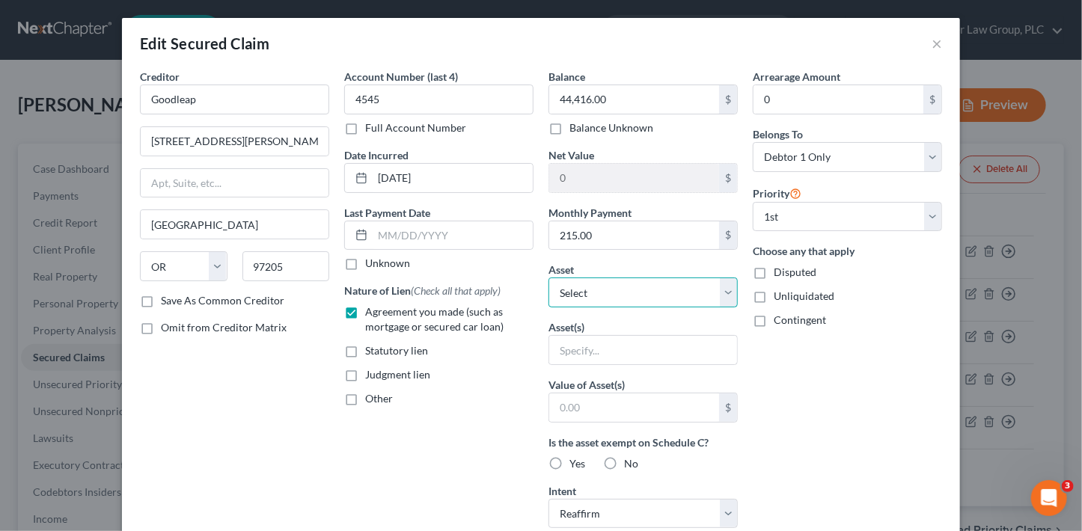
click at [630, 288] on select "Select Other Multiple Assets [STREET_ADDRESS] - $545000.0 2021 Can Am Maverick …" at bounding box center [643, 293] width 189 height 30
select select "17"
click at [549, 278] on select "Select Other Multiple Assets [STREET_ADDRESS] - $545000.0 2021 Can Am Maverick …" at bounding box center [643, 293] width 189 height 30
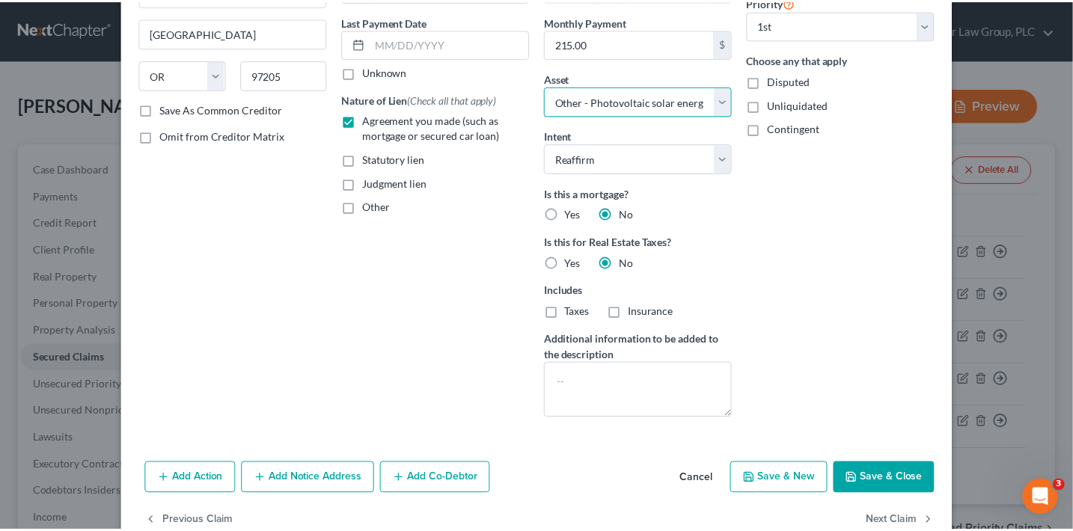
scroll to position [177, 0]
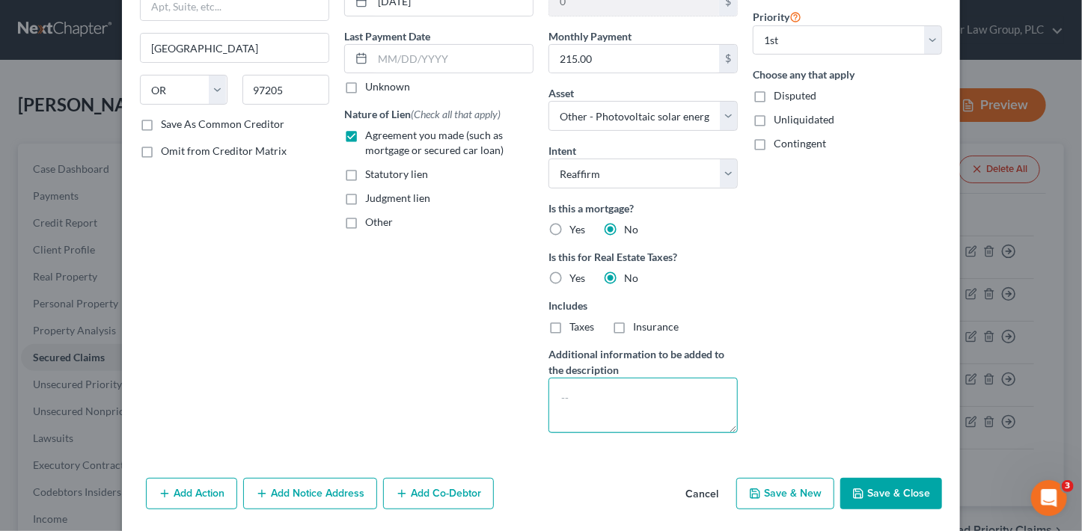
click at [650, 388] on textarea at bounding box center [643, 405] width 189 height 55
type textarea "Solar Panel System"
click at [887, 493] on button "Save & Close" at bounding box center [892, 493] width 102 height 31
select select
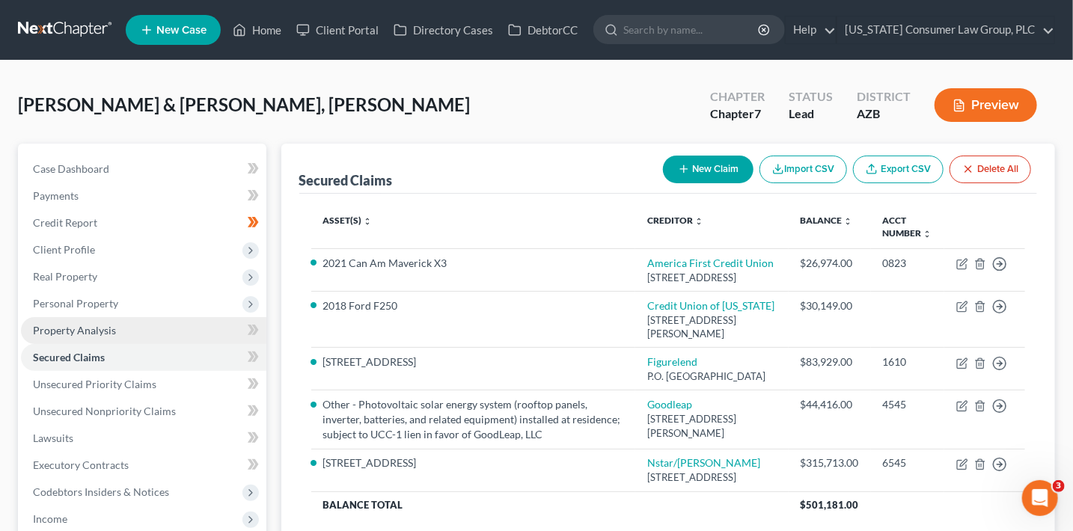
click at [93, 329] on span "Property Analysis" at bounding box center [74, 330] width 83 height 13
